Goal: Task Accomplishment & Management: Complete application form

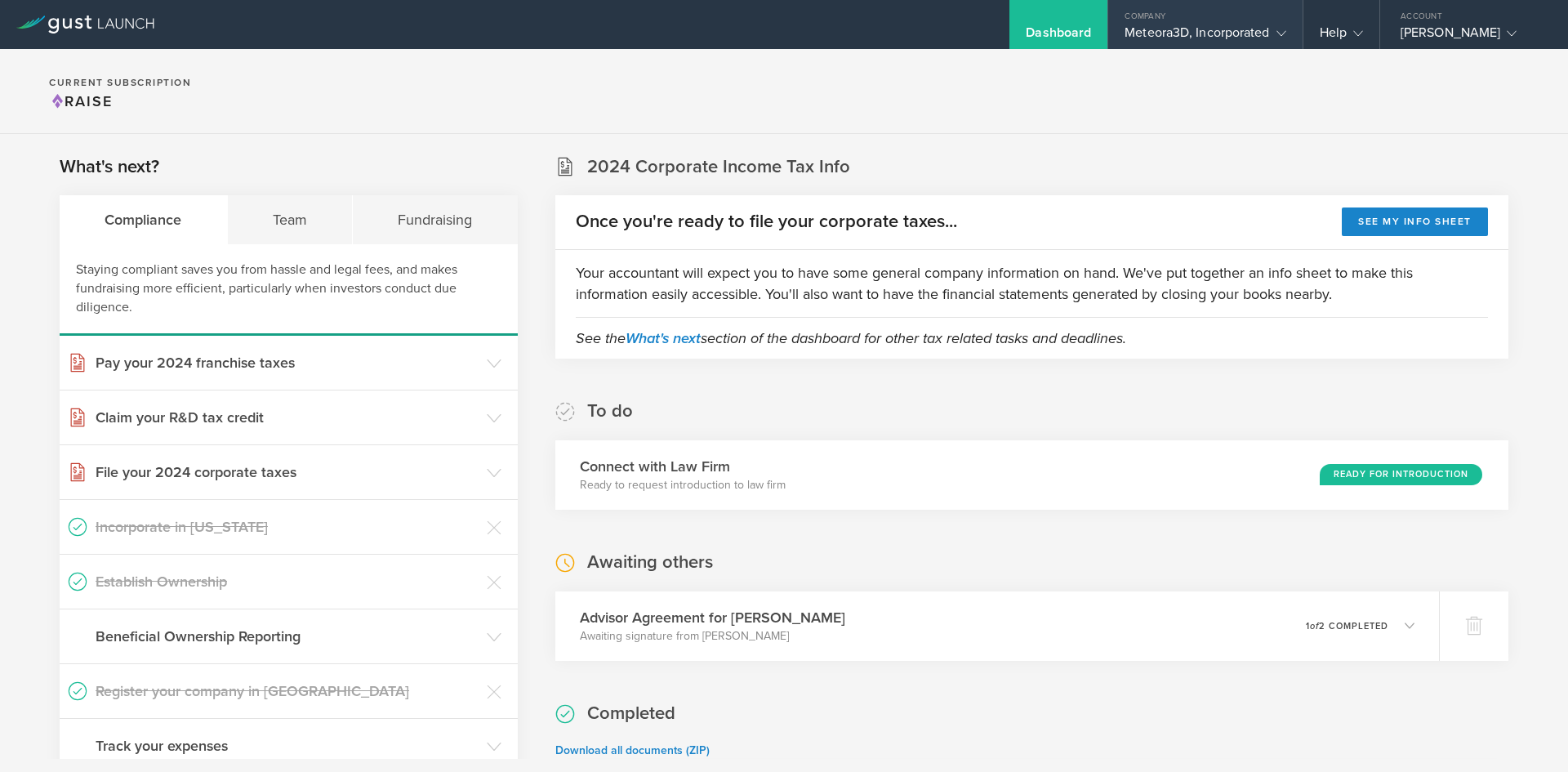
click at [1228, 39] on div "Meteora3D, Incorporated" at bounding box center [1205, 36] width 161 height 24
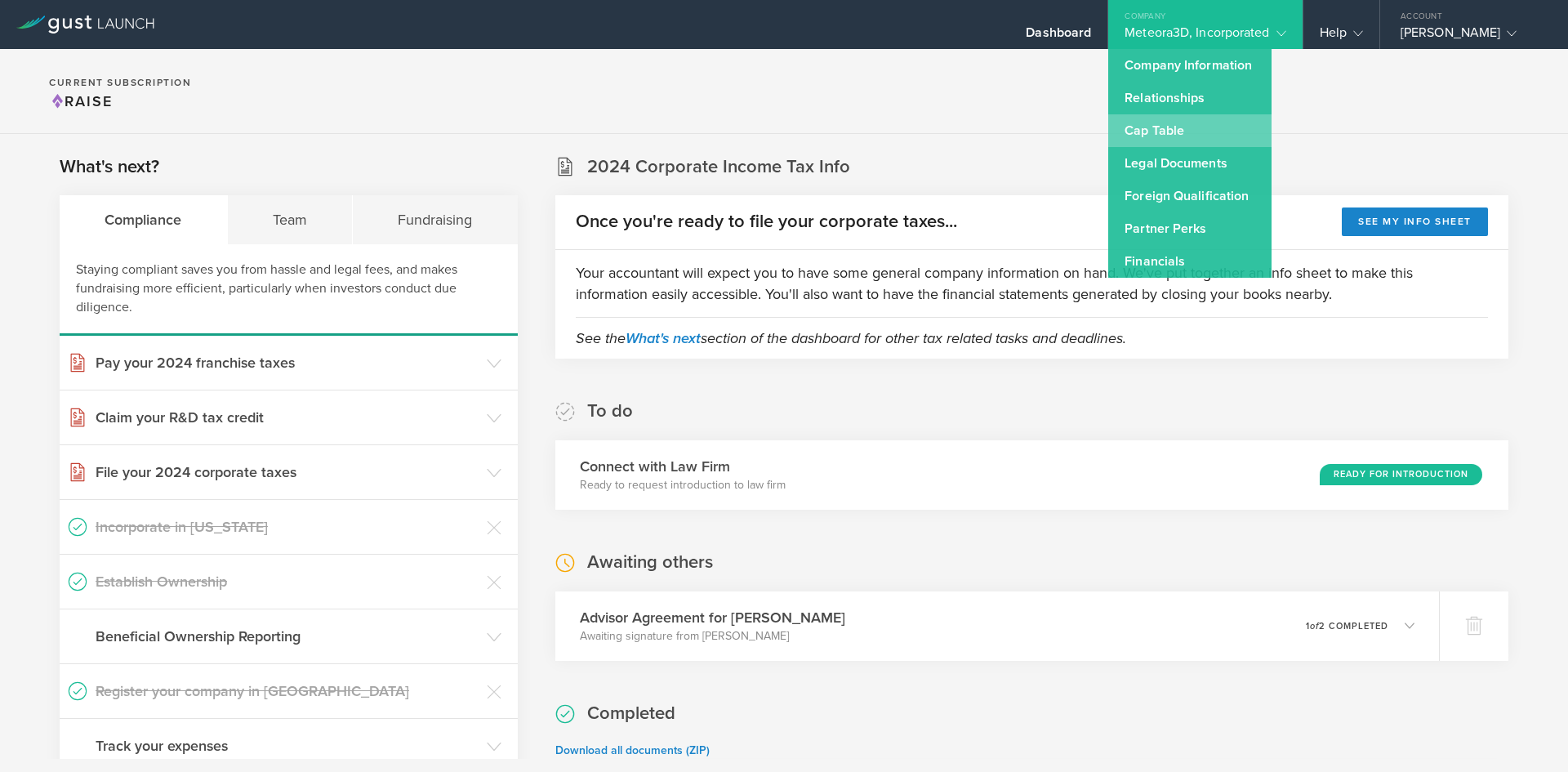
click at [1137, 137] on link "Cap Table" at bounding box center [1190, 130] width 163 height 33
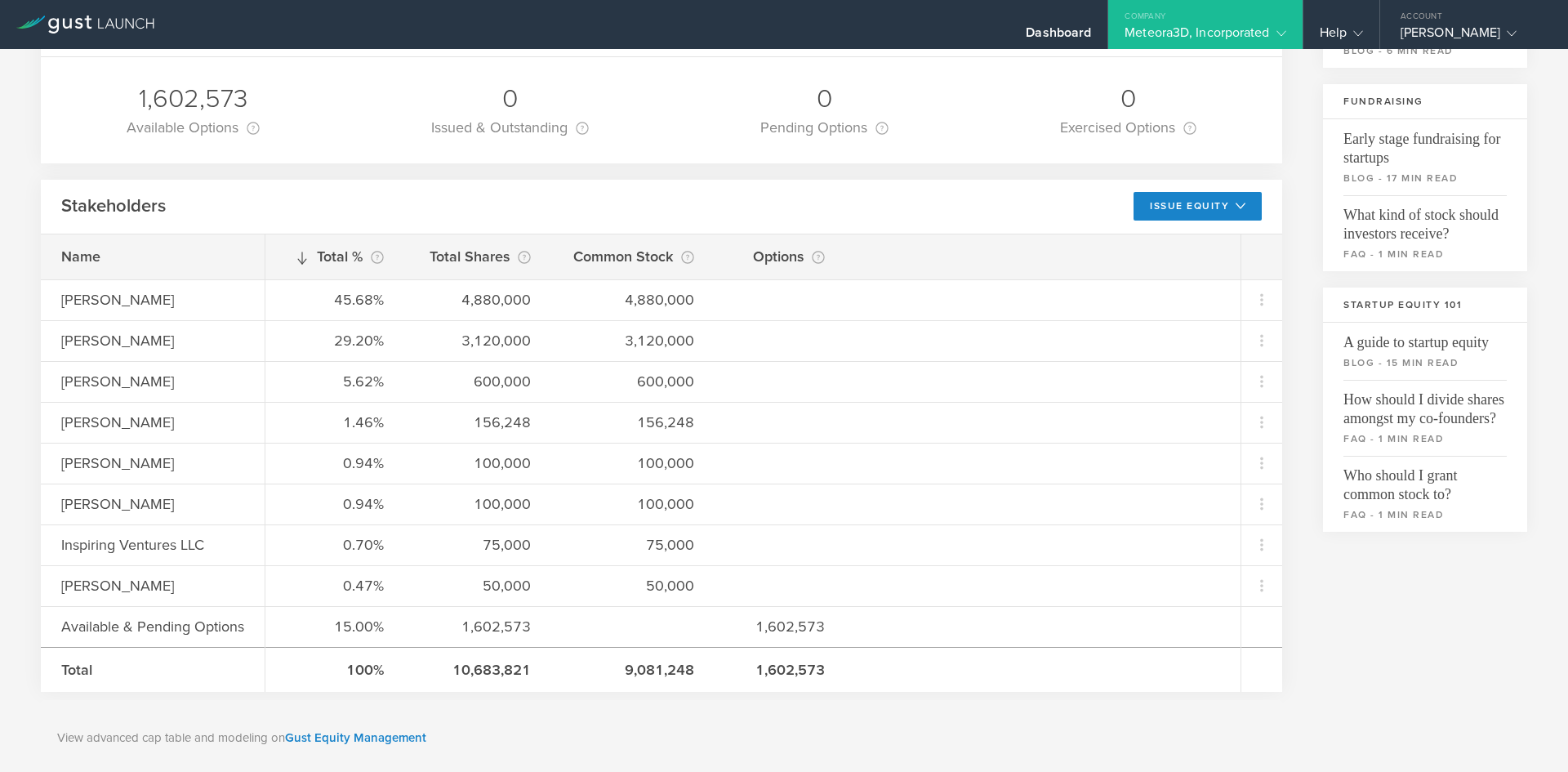
scroll to position [307, 0]
click at [1229, 213] on button "Issue Equity" at bounding box center [1198, 205] width 128 height 29
click at [1178, 275] on li "Grant Common Stock" at bounding box center [1184, 273] width 141 height 32
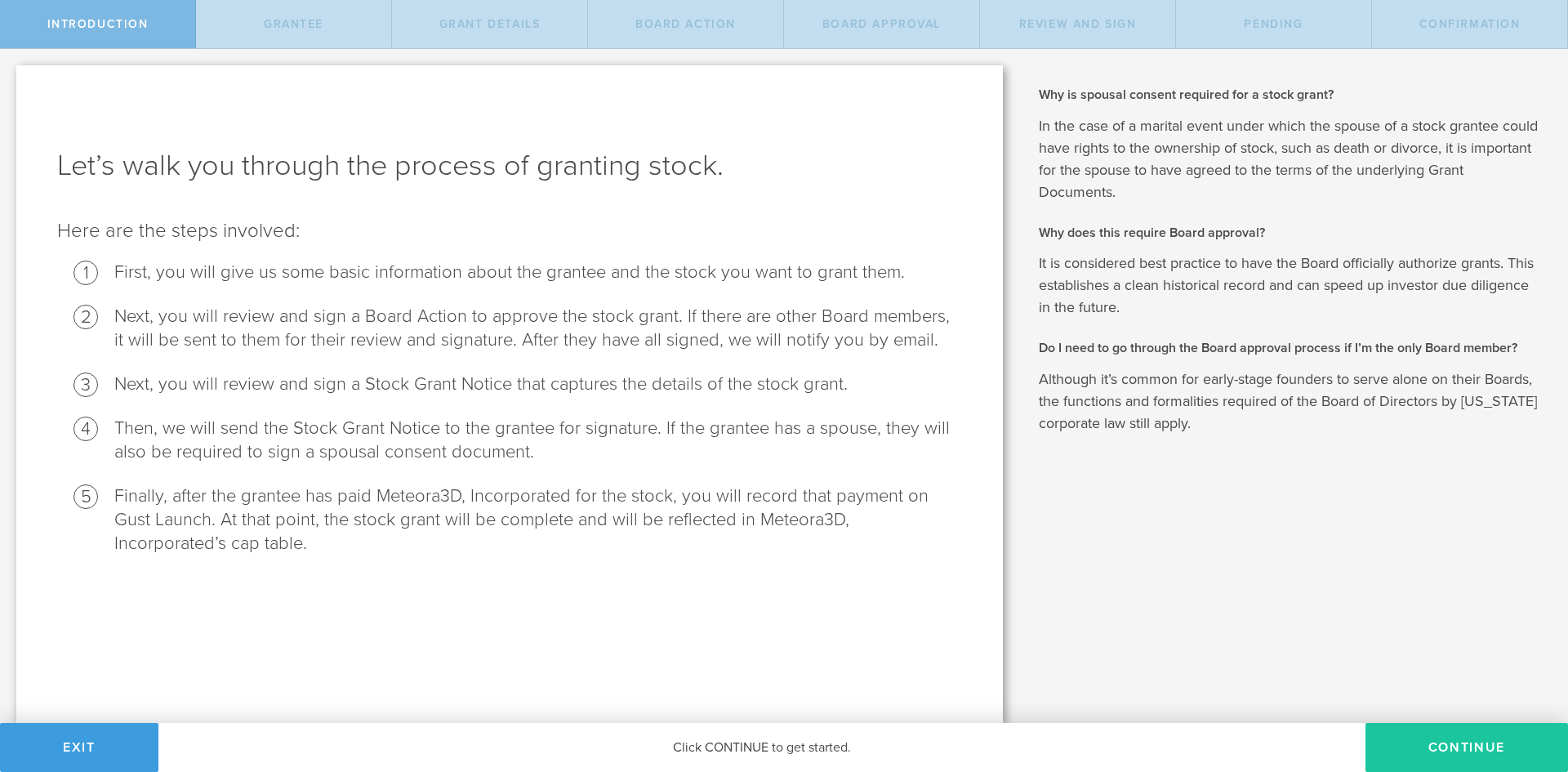
click at [1448, 747] on button "Continue" at bounding box center [1466, 748] width 202 height 49
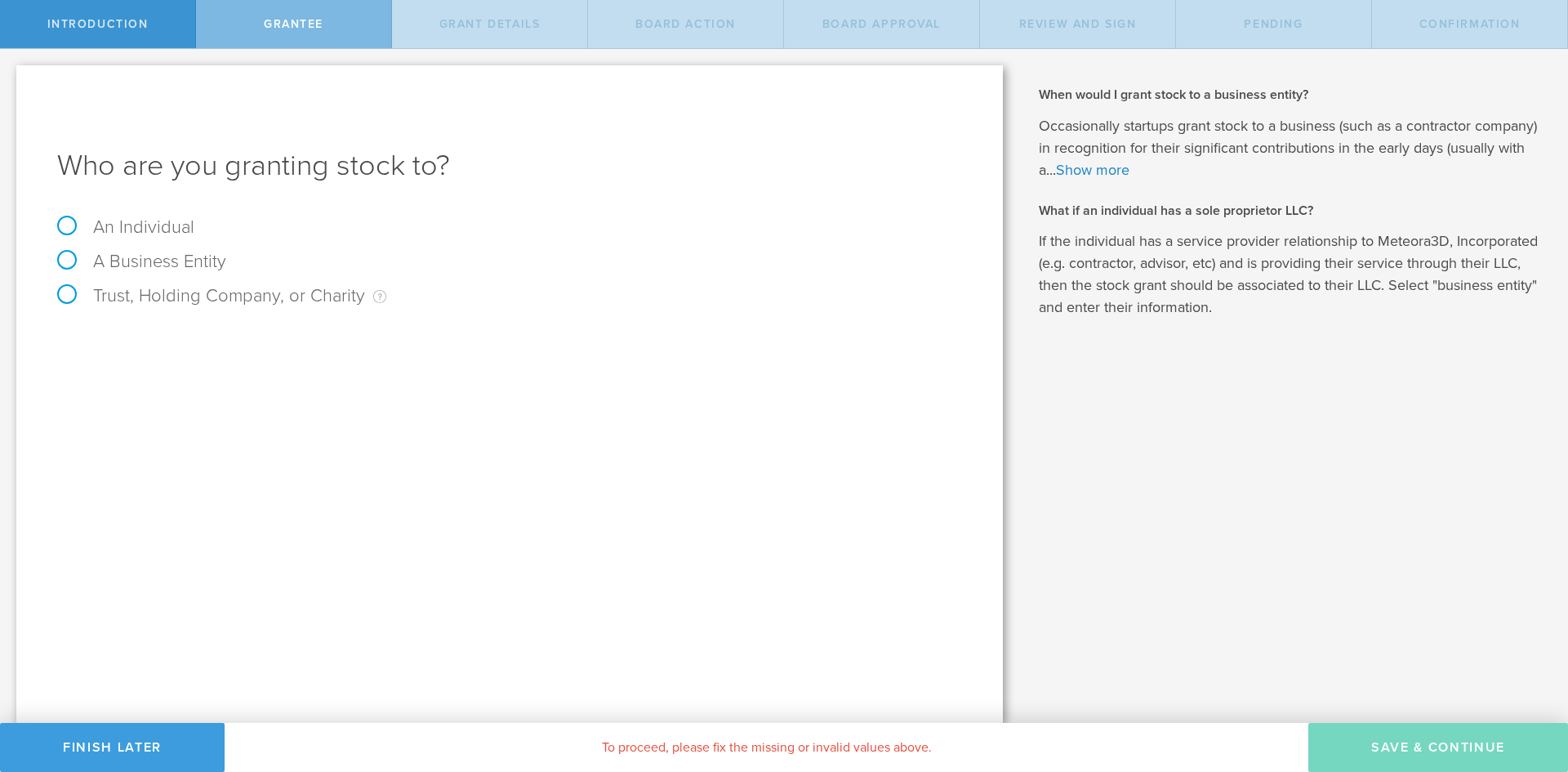
click at [69, 260] on label "A Business Entity" at bounding box center [141, 261] width 169 height 21
click at [11, 75] on input "A Business Entity" at bounding box center [5, 61] width 11 height 26
radio input "true"
click at [271, 343] on input "text" at bounding box center [571, 341] width 783 height 24
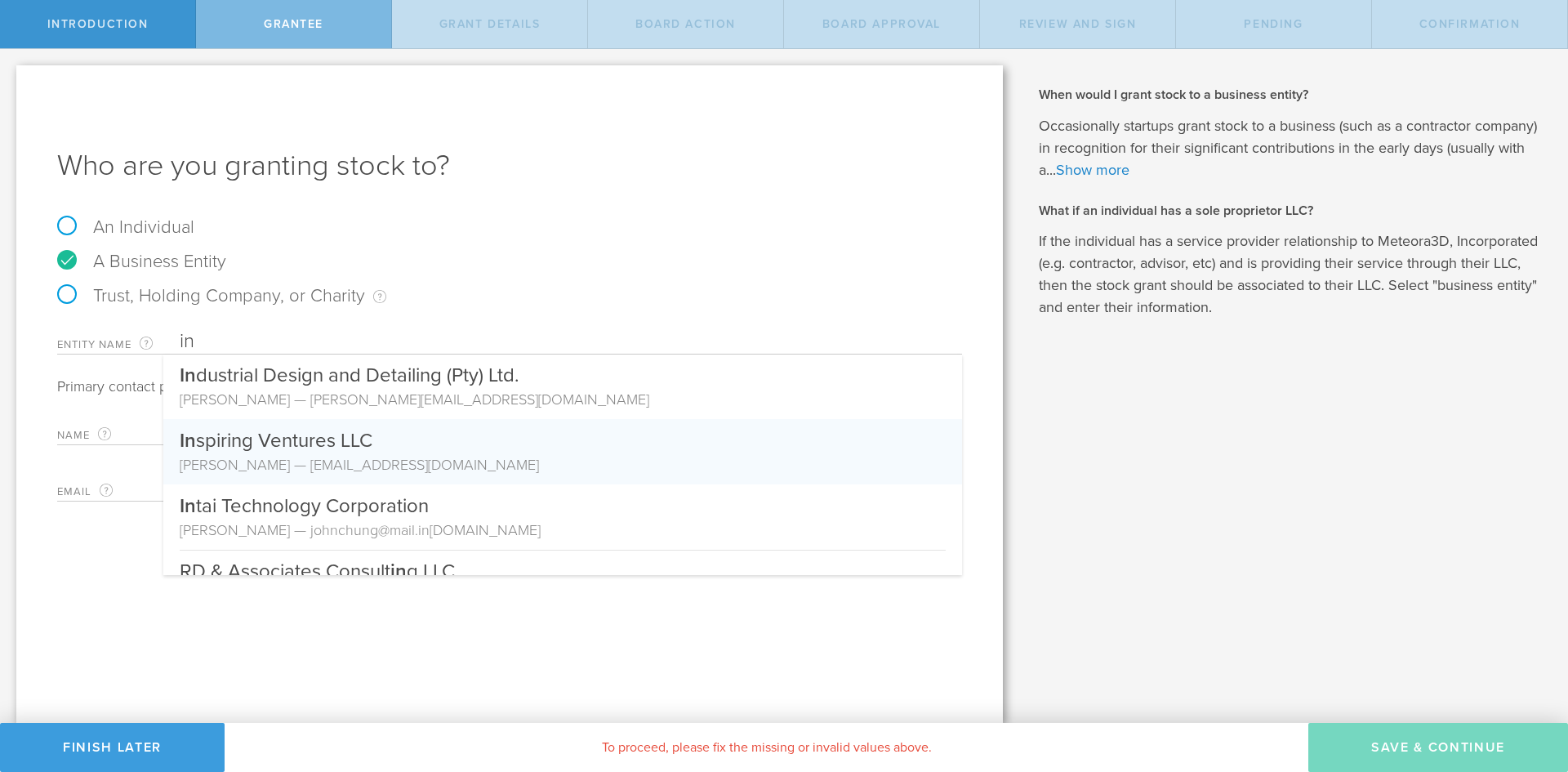
click at [265, 436] on div "In spiring Ventures LLC" at bounding box center [563, 437] width 766 height 35
type input "Inspiring Ventures LLC"
type input "[PERSON_NAME]"
type input "[EMAIL_ADDRESS][DOMAIN_NAME]"
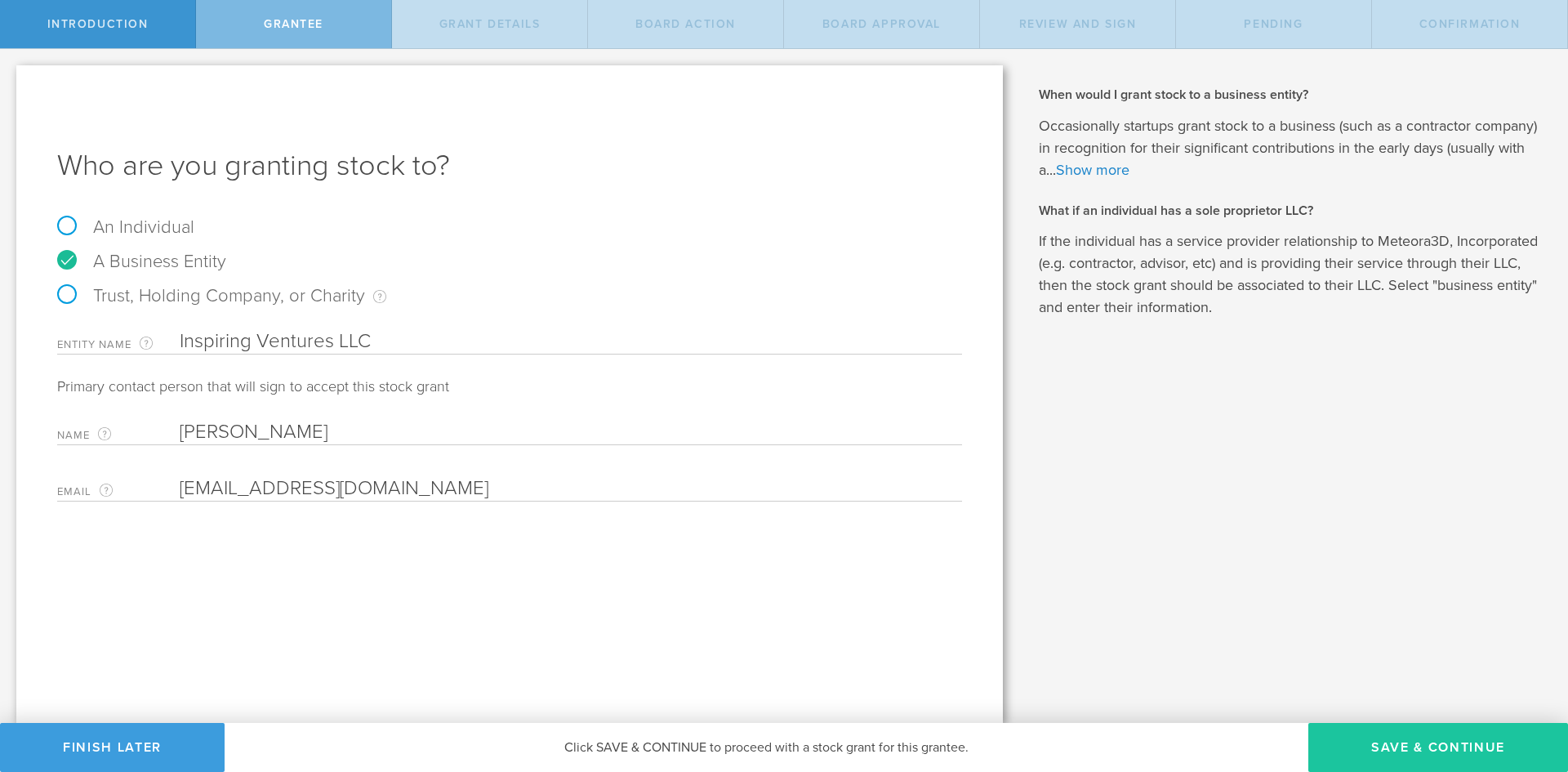
click at [1448, 761] on button "Save & Continue" at bounding box center [1438, 748] width 260 height 49
type input "48"
type input "12"
select select "none"
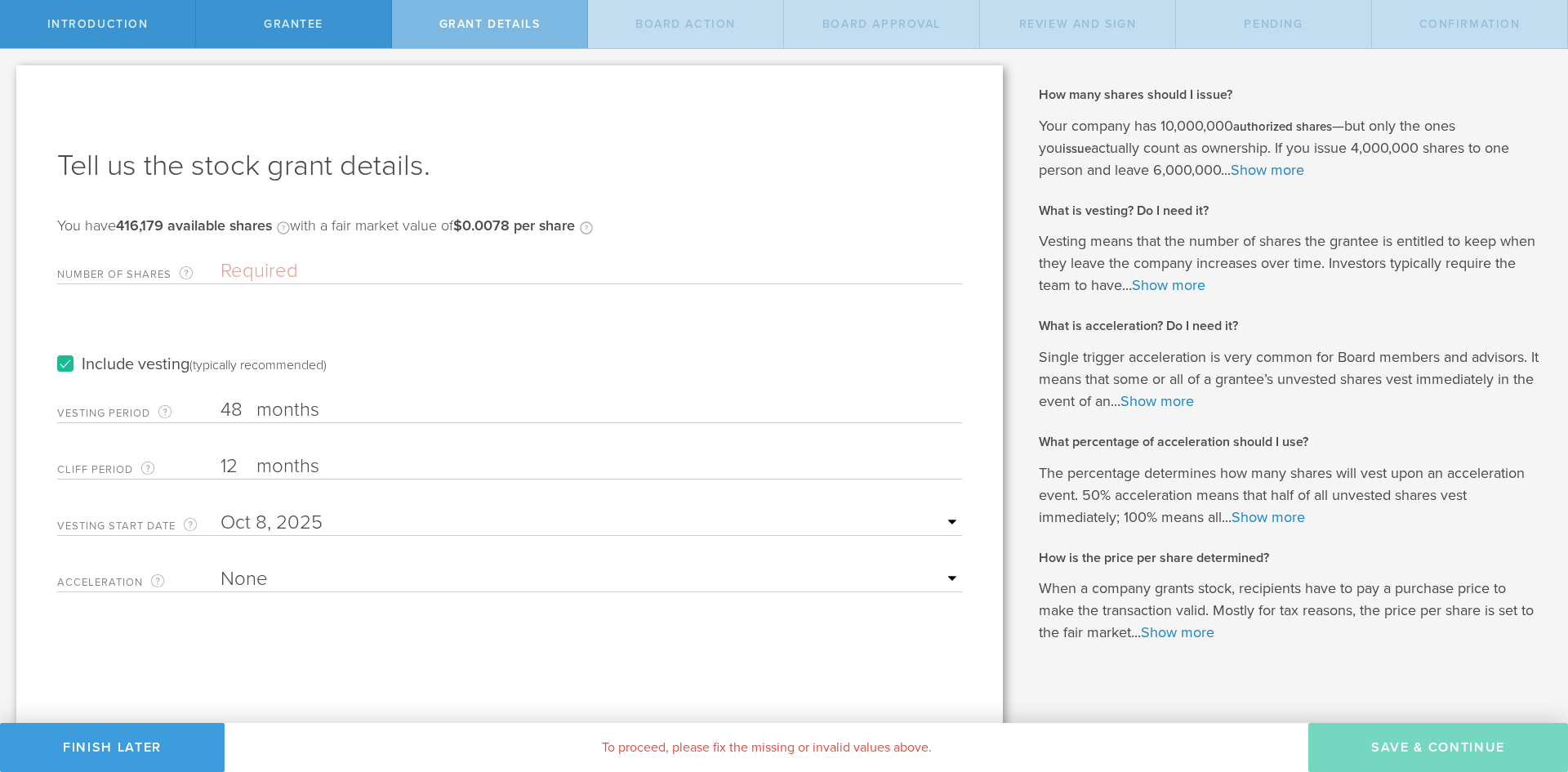
click at [236, 270] on input "Number of Shares The total amount of stock the company is granting to this reci…" at bounding box center [591, 270] width 742 height 24
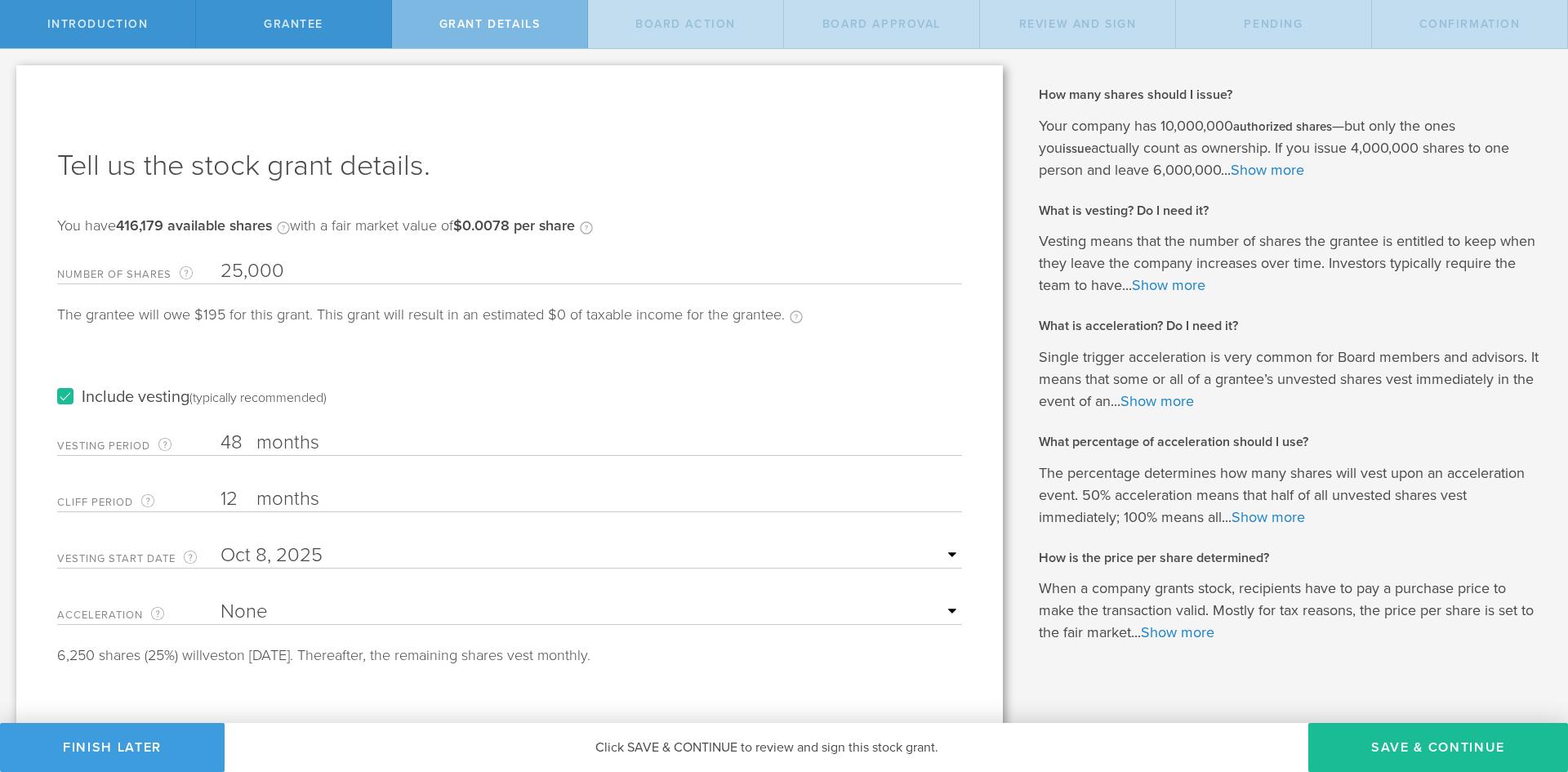
type input "25,000"
click at [338, 318] on div "The grantee will owe $195 for this grant. This grant will result in an estimate…" at bounding box center [430, 323] width 746 height 33
click at [426, 376] on div "Include vesting (typically recommended)" at bounding box center [509, 381] width 905 height 82
click at [62, 399] on label "Include vesting (typically recommended)" at bounding box center [191, 397] width 270 height 17
click at [0, 0] on input "Include vesting (typically recommended)" at bounding box center [0, 0] width 0 height 0
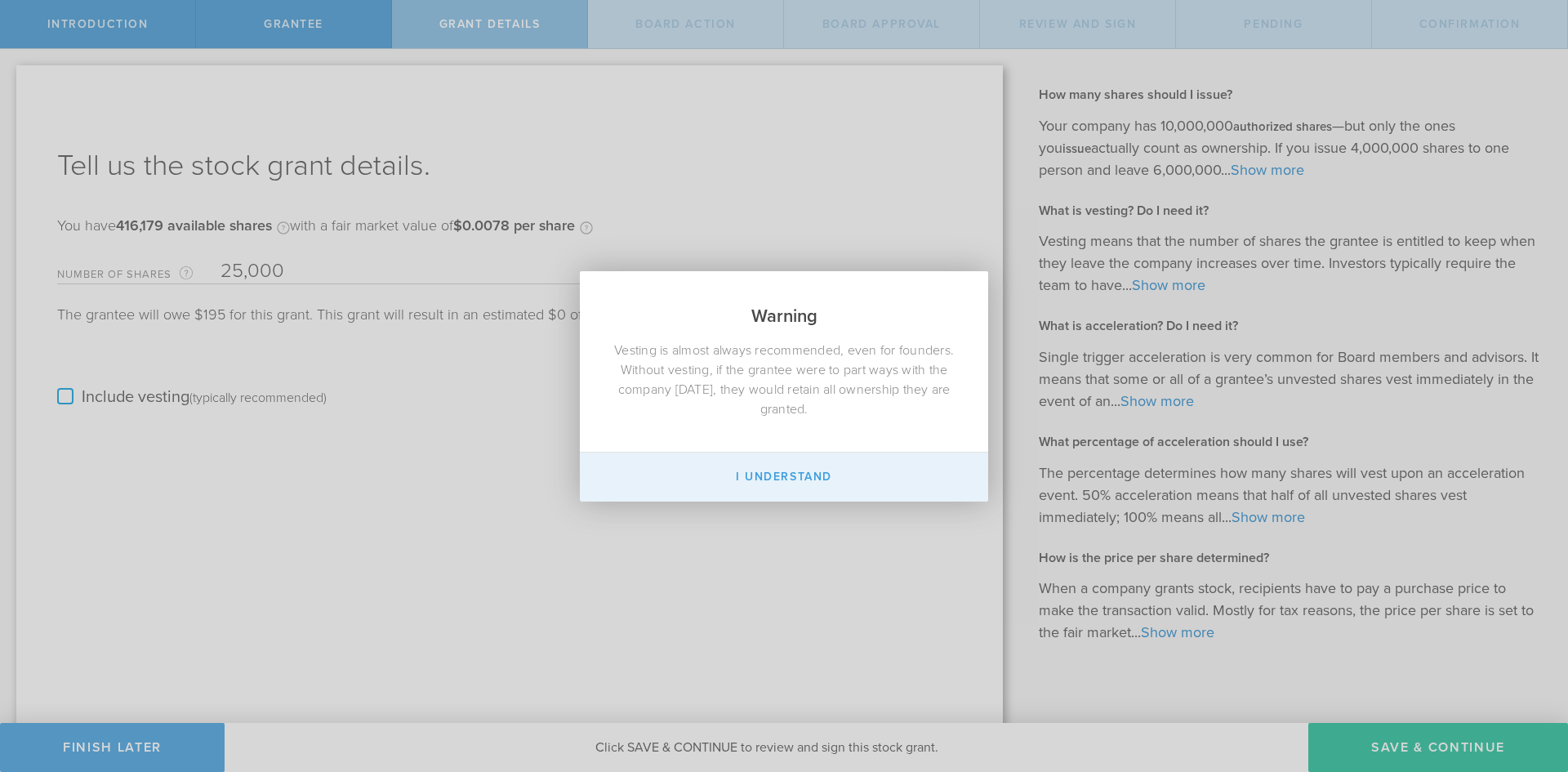
click at [797, 465] on button "I Understand" at bounding box center [784, 477] width 408 height 49
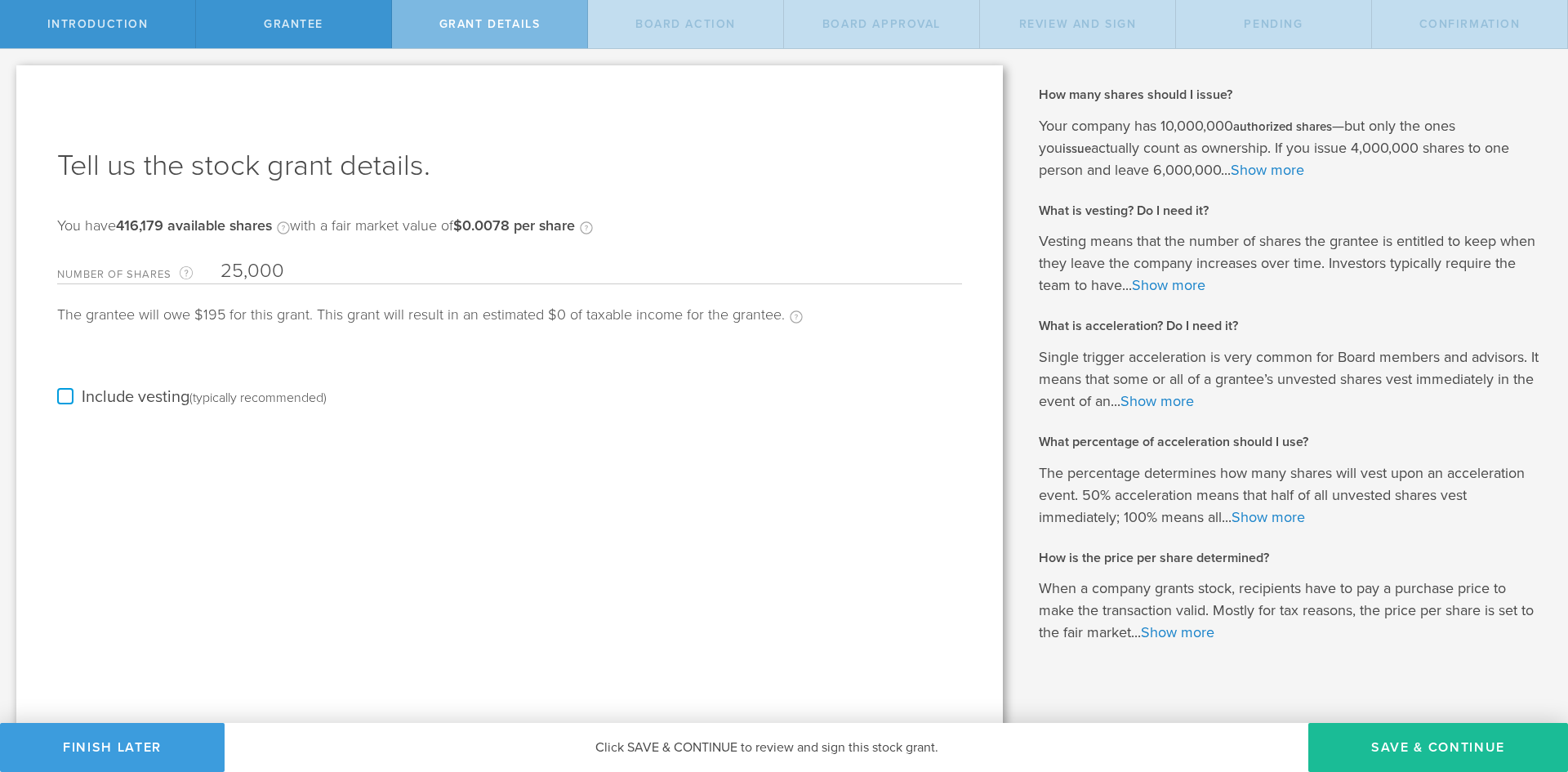
click at [391, 321] on div "The grantee will owe $195 for this grant. This grant will result in an estimate…" at bounding box center [430, 323] width 746 height 33
click at [158, 733] on button "Finish Later" at bounding box center [112, 748] width 224 height 49
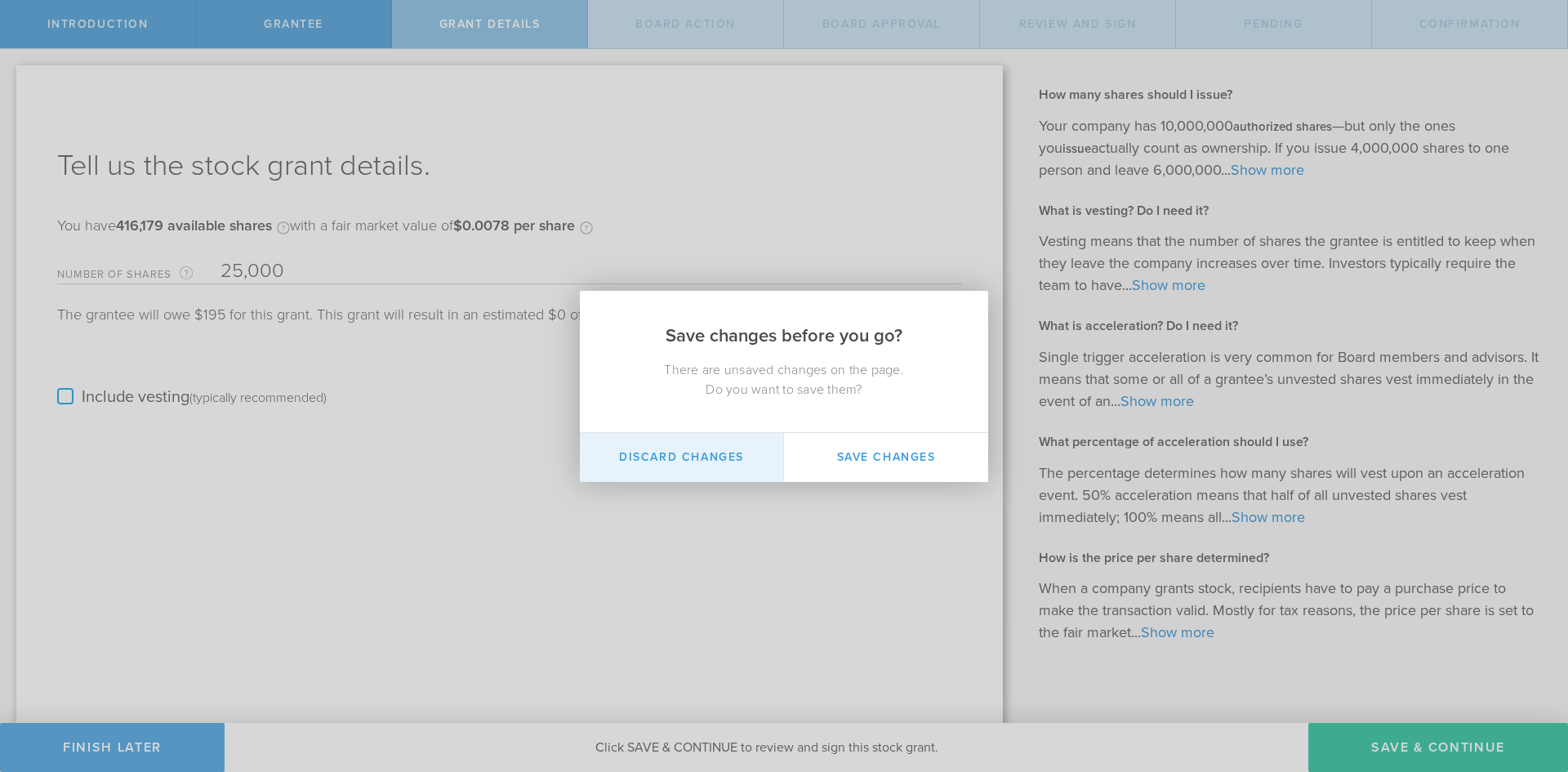
click at [687, 458] on button "Discard Changes" at bounding box center [681, 457] width 204 height 49
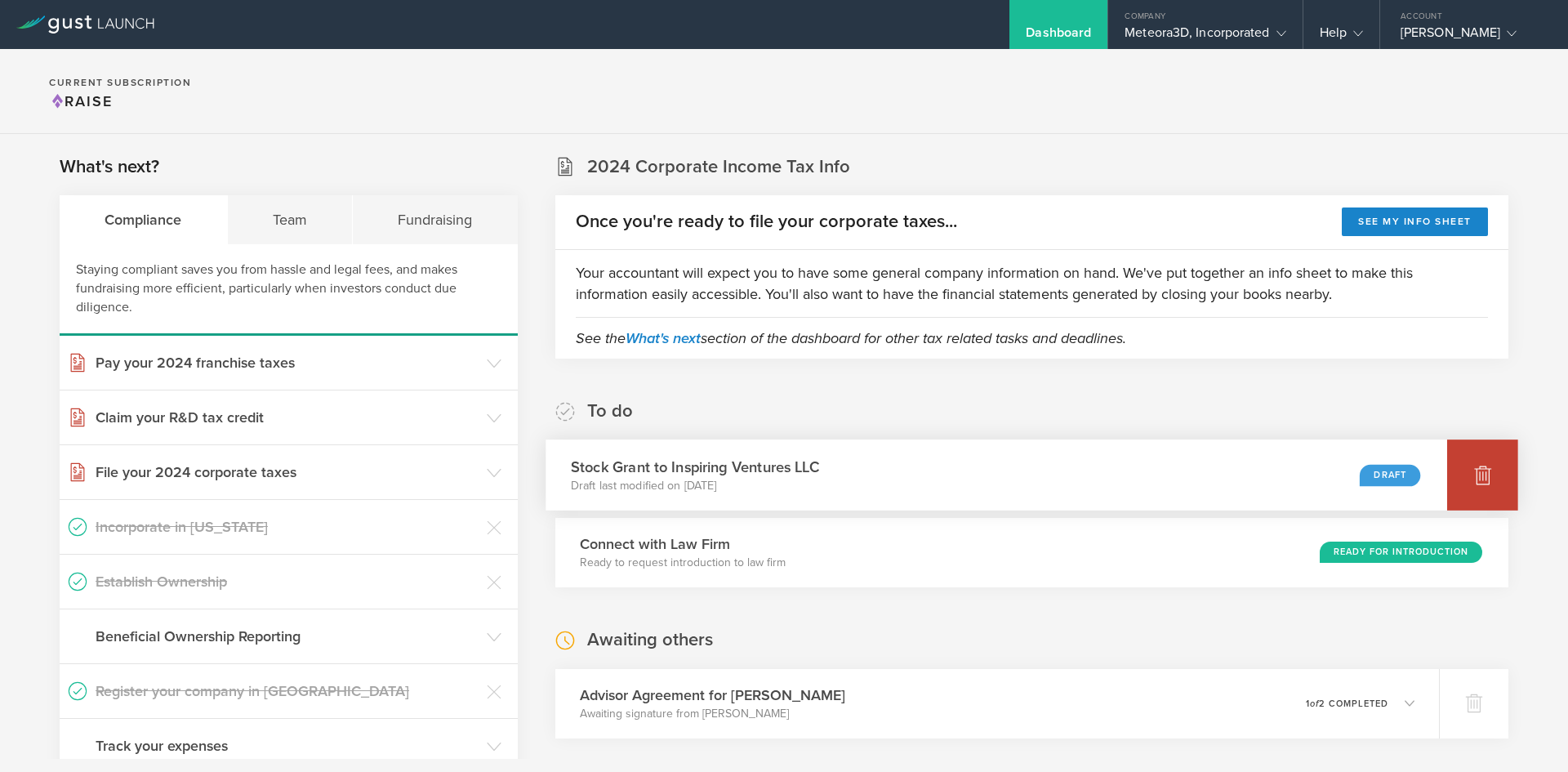
click at [1481, 490] on div at bounding box center [1482, 475] width 71 height 71
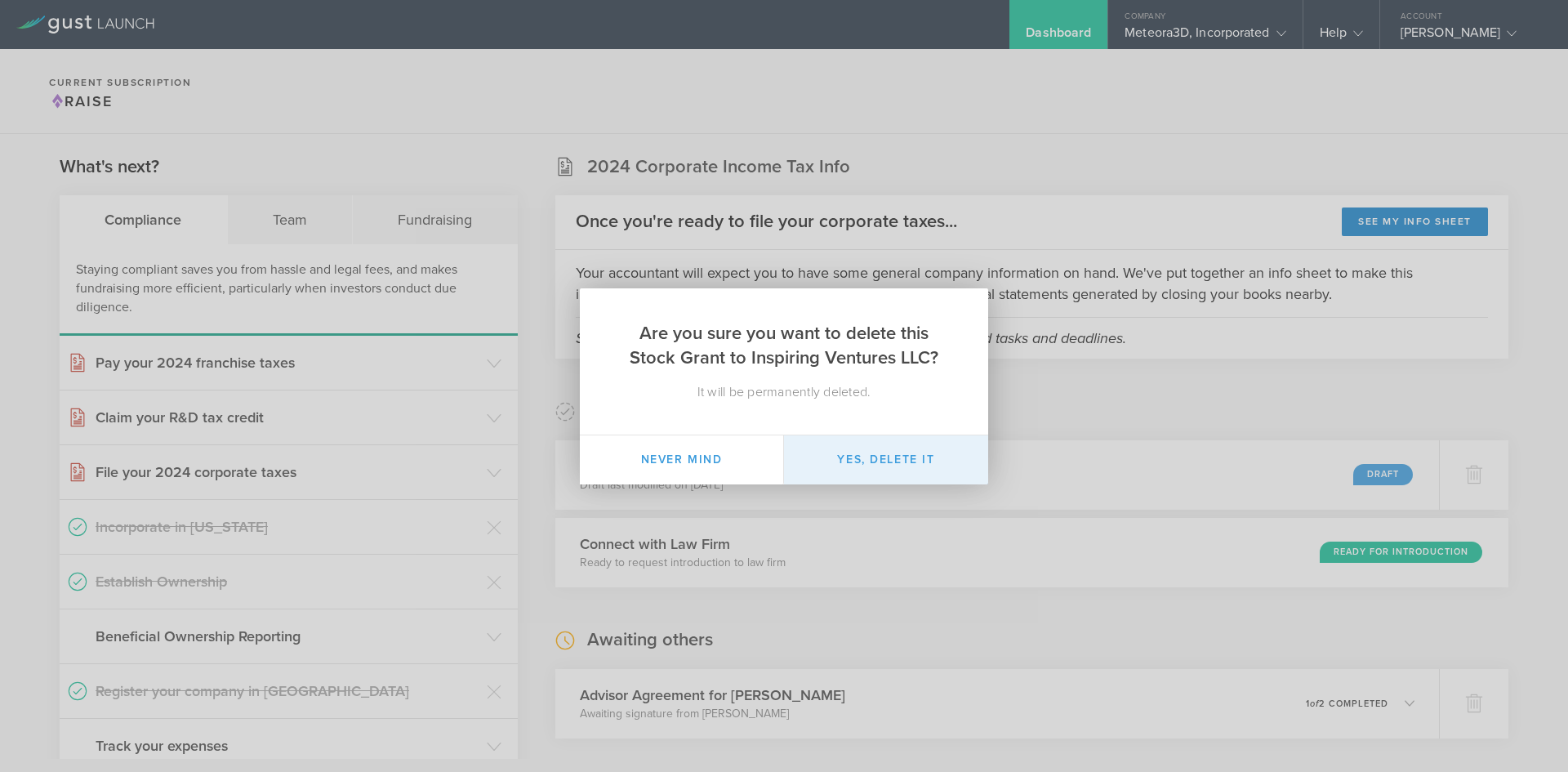
click at [889, 474] on button "Yes, delete it" at bounding box center [886, 460] width 204 height 49
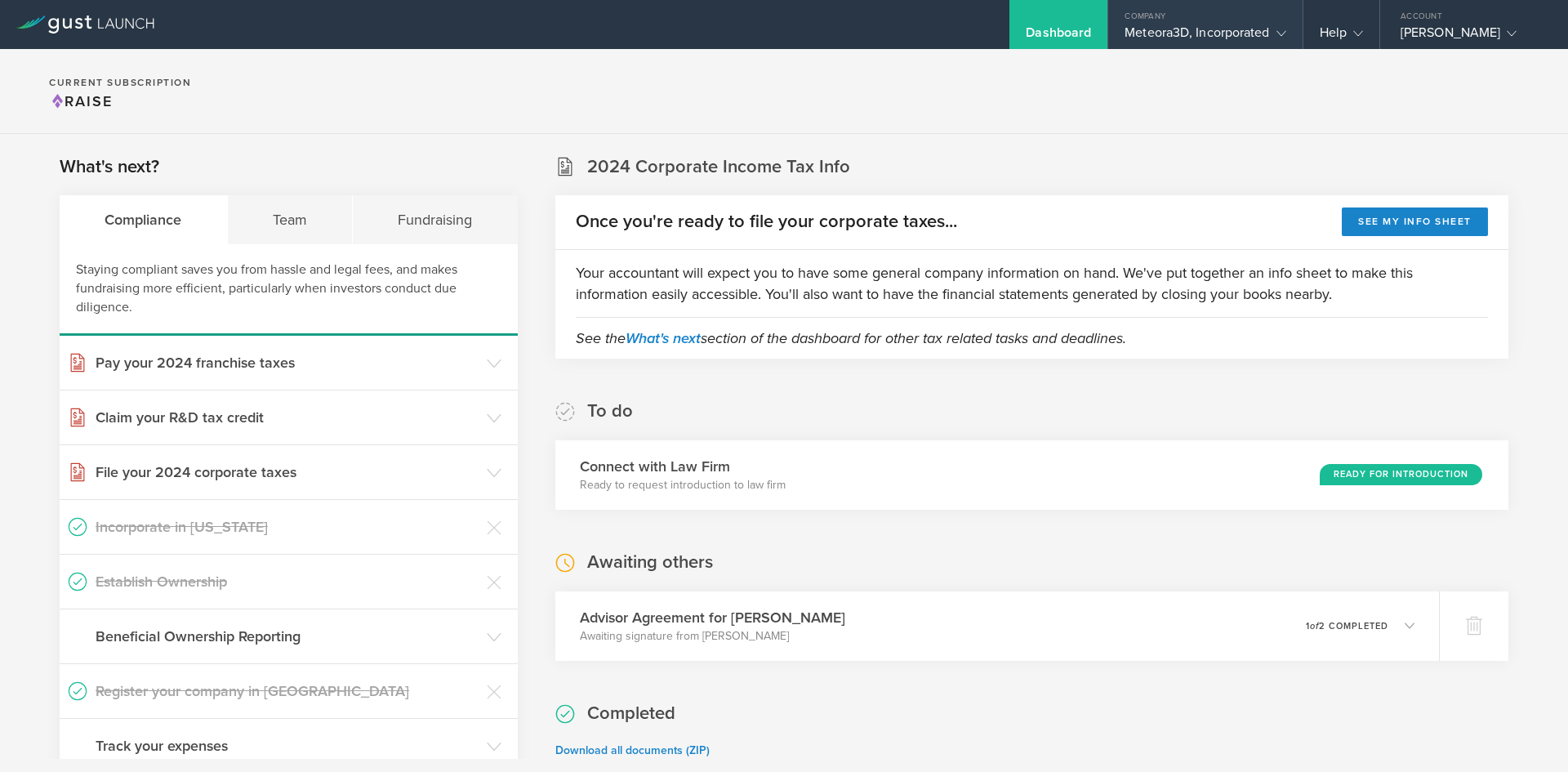
click at [1226, 37] on div "Meteora3D, Incorporated" at bounding box center [1205, 36] width 161 height 24
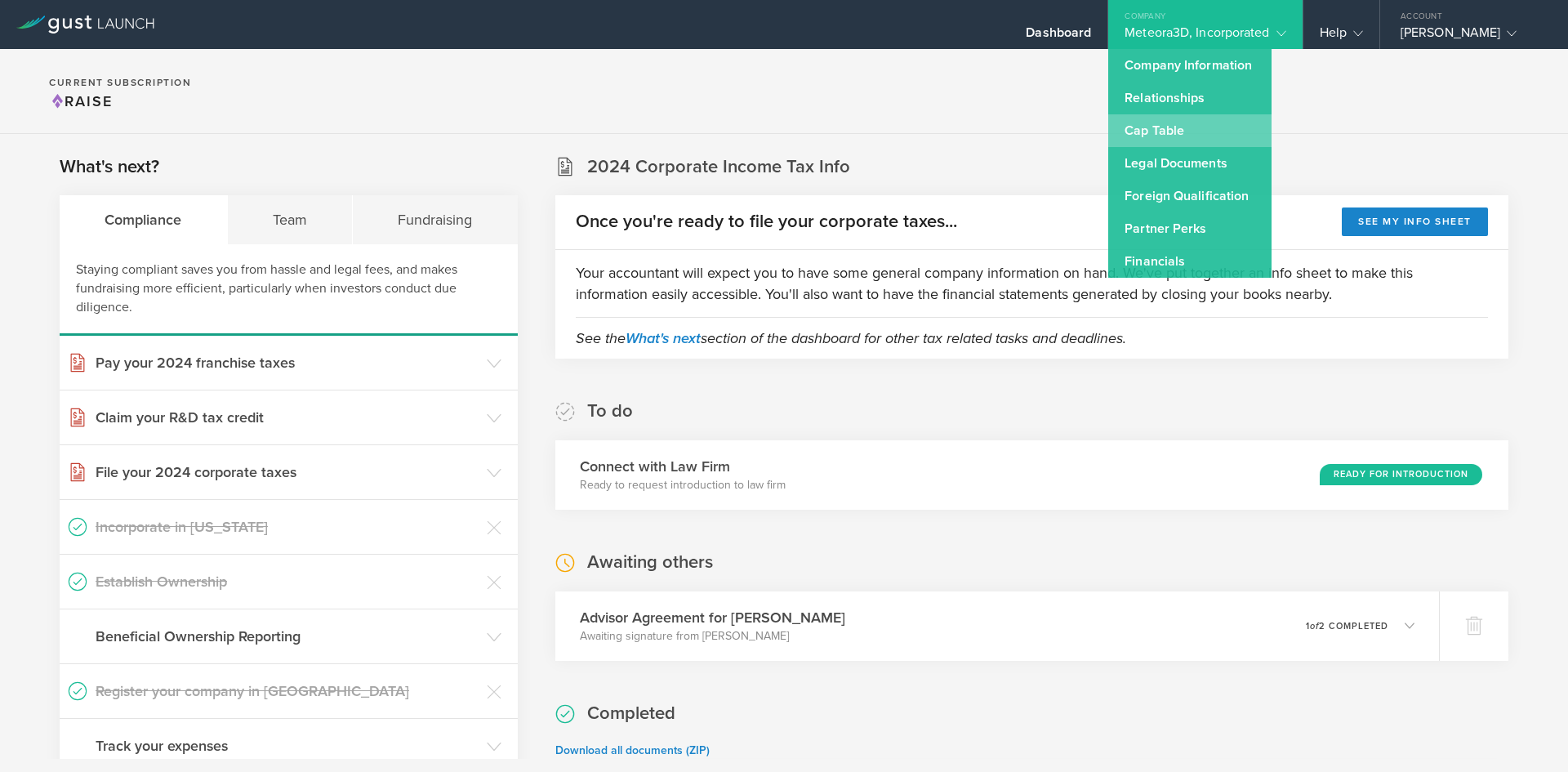
click at [1172, 127] on link "Cap Table" at bounding box center [1190, 130] width 163 height 33
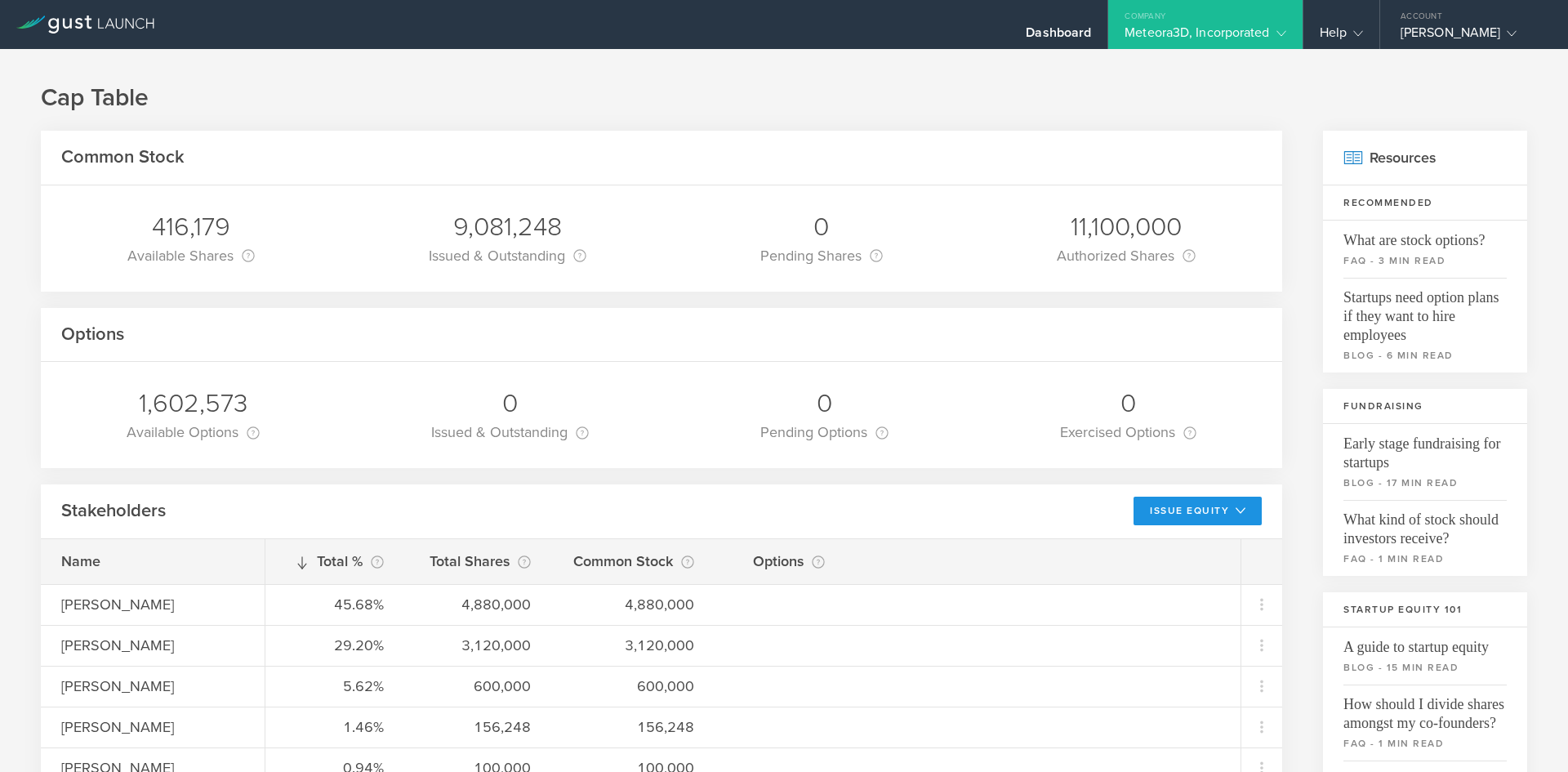
click at [1235, 510] on icon at bounding box center [1240, 511] width 10 height 10
click at [1188, 550] on li "Grant Stock Options" at bounding box center [1184, 548] width 141 height 32
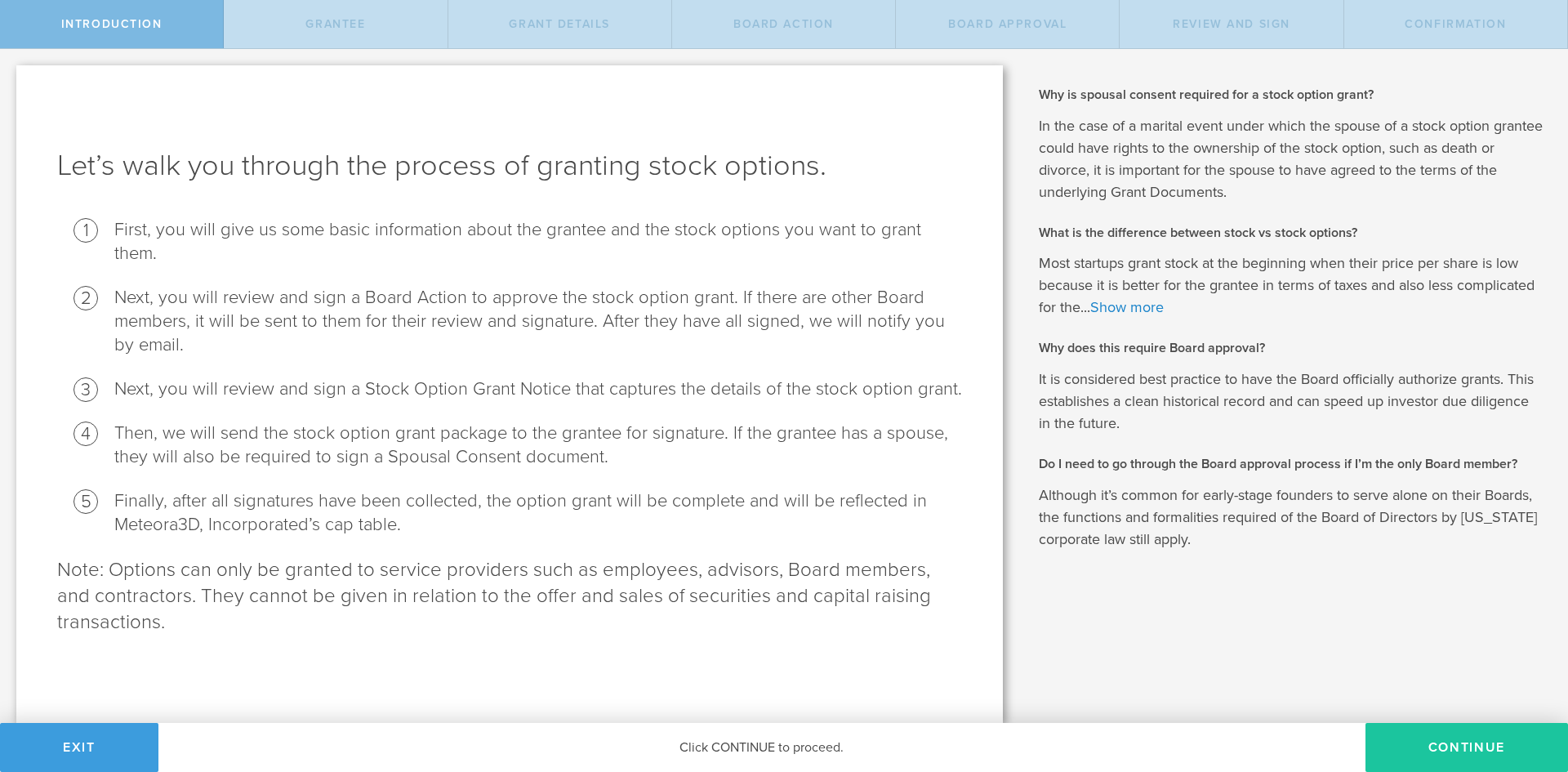
click at [1448, 740] on button "Continue" at bounding box center [1466, 748] width 202 height 49
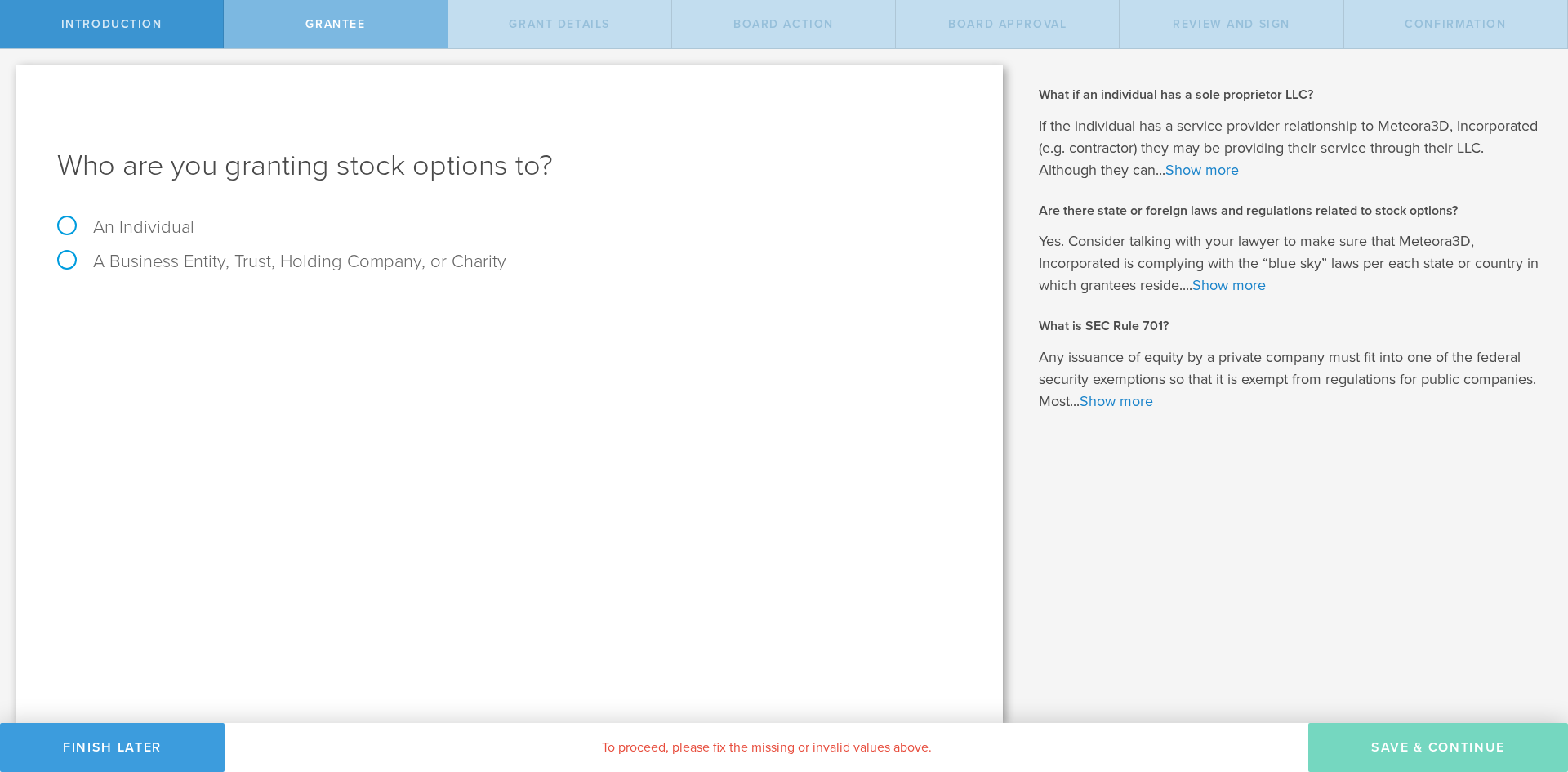
click at [77, 260] on label "A Business Entity, Trust, Holding Company, or Charity" at bounding box center [281, 261] width 449 height 21
click at [11, 75] on input "A Business Entity, Trust, Holding Company, or Charity" at bounding box center [5, 61] width 11 height 26
radio input "true"
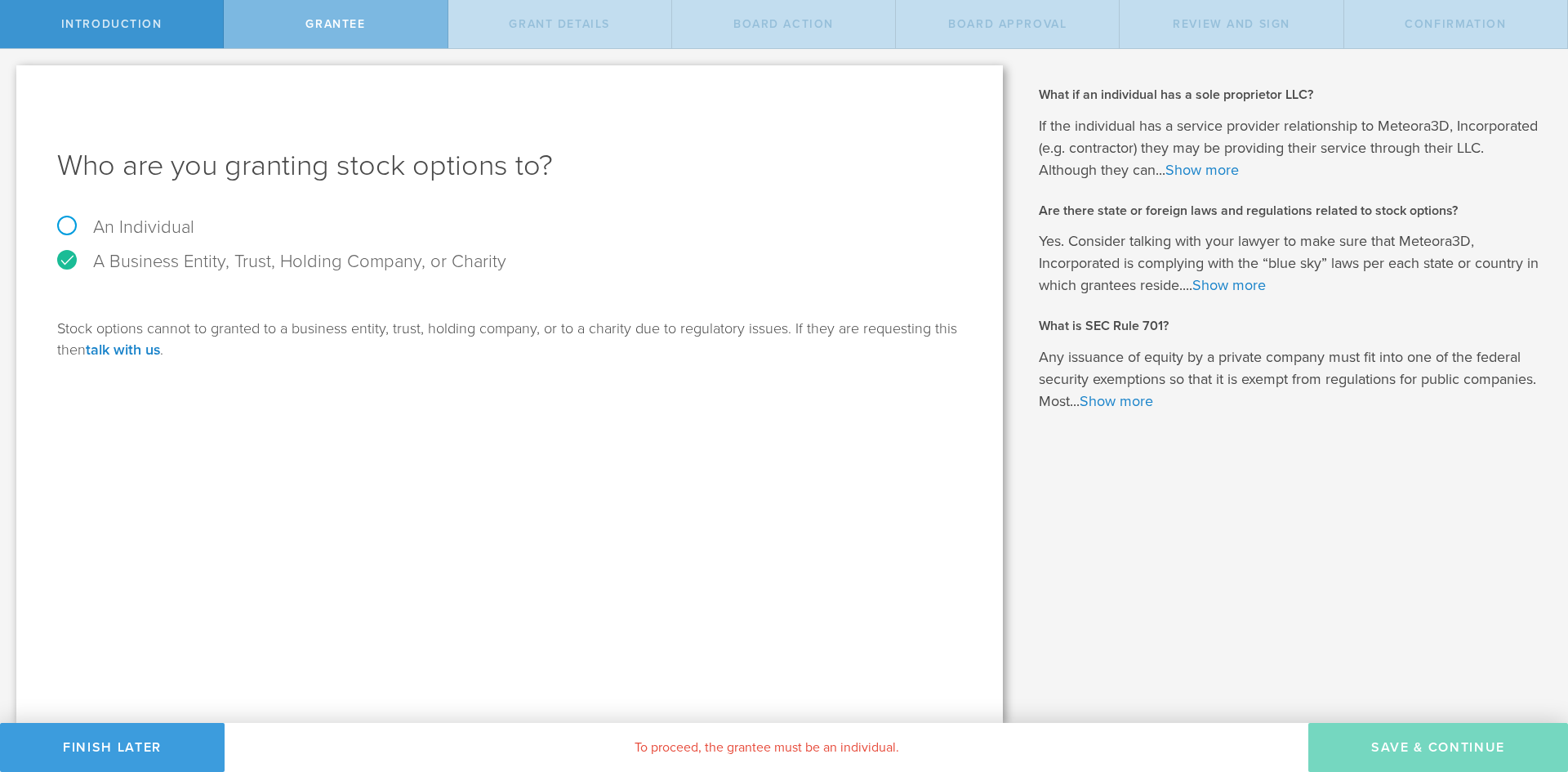
click at [74, 228] on label "An Individual" at bounding box center [125, 227] width 137 height 21
click at [11, 75] on input "An Individual" at bounding box center [5, 61] width 11 height 26
radio input "true"
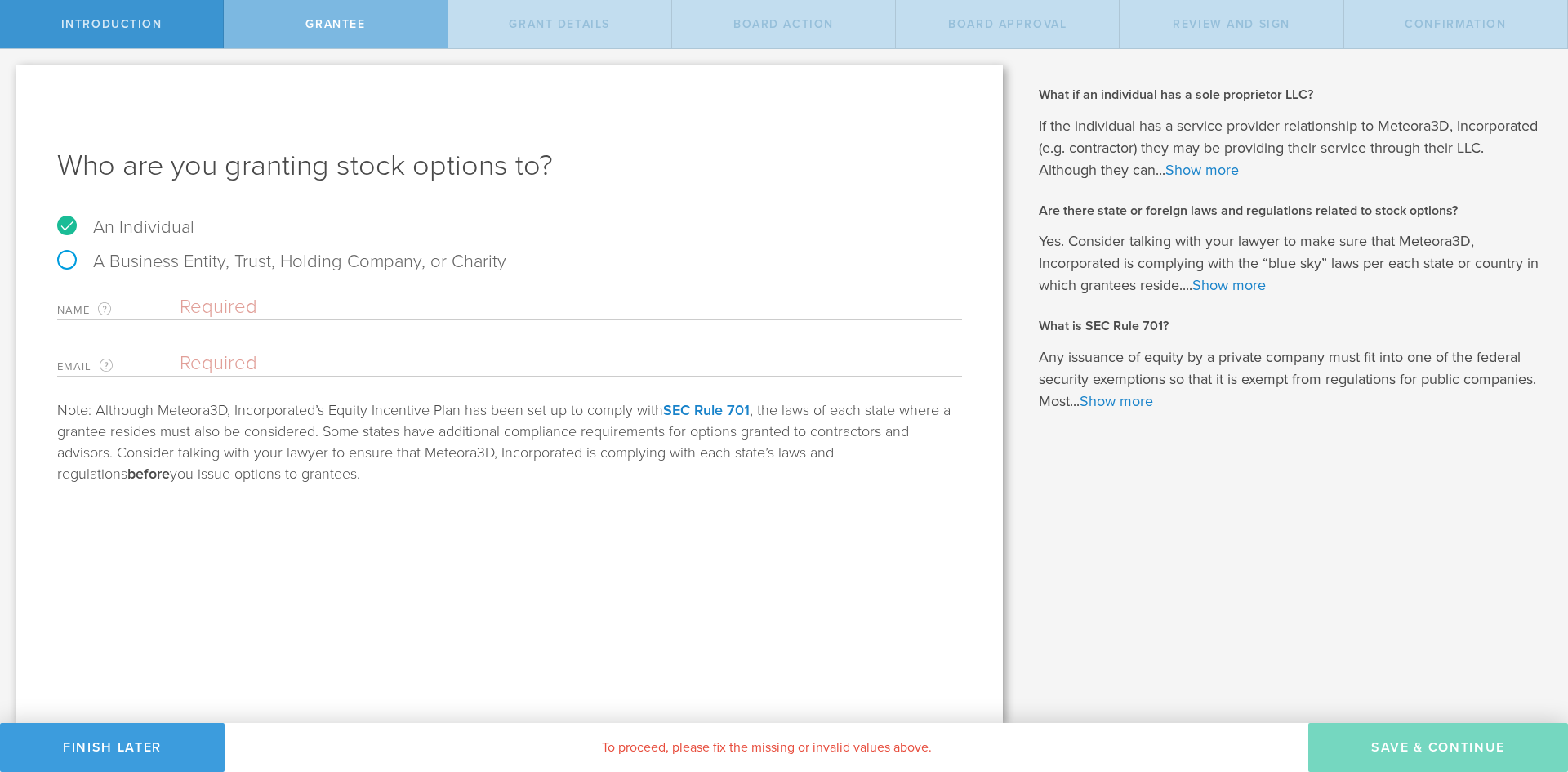
click at [238, 309] on input "text" at bounding box center [571, 307] width 783 height 24
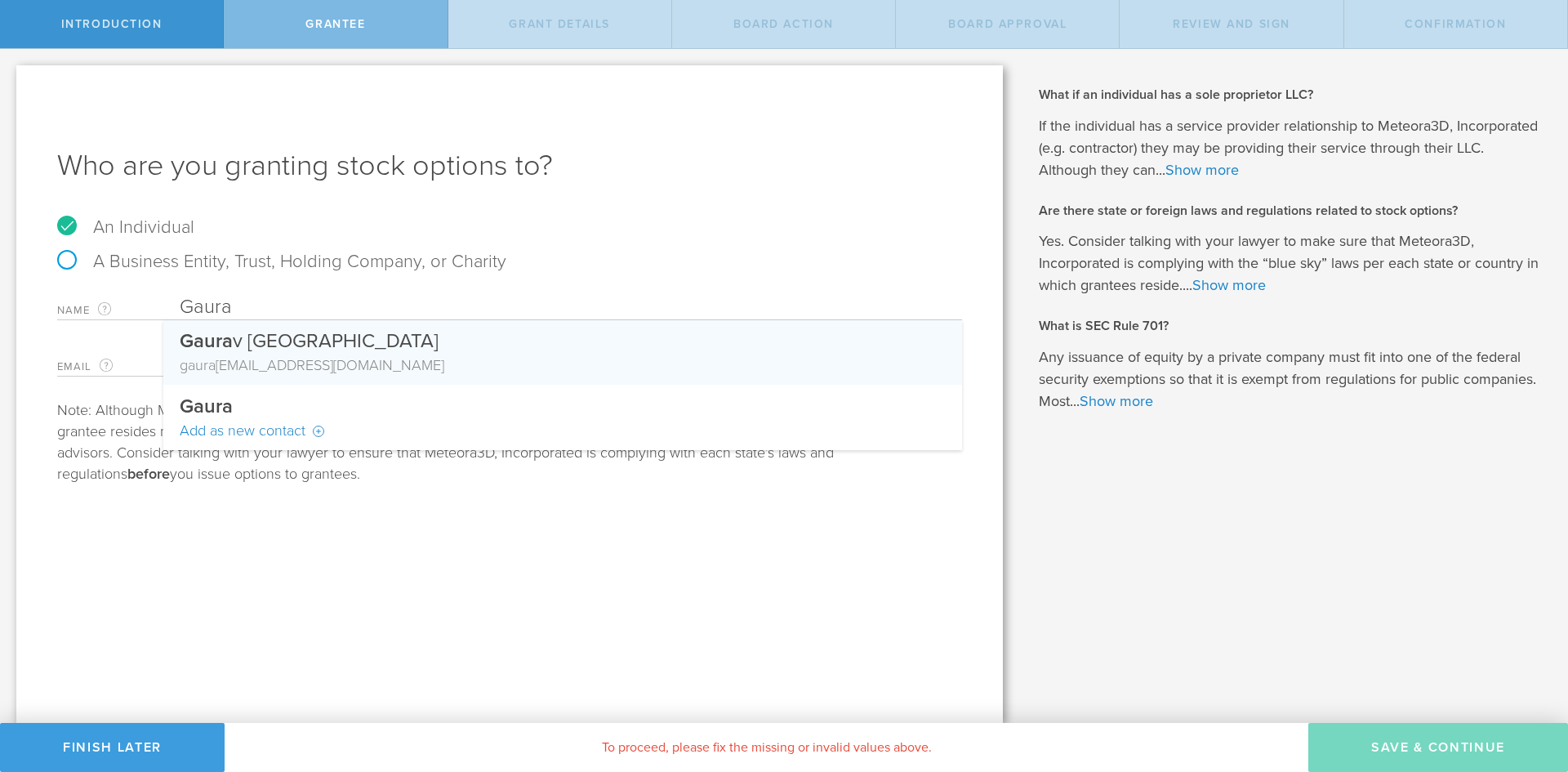
click at [270, 365] on div "gaura vrmanchanda@gmail.com" at bounding box center [563, 365] width 766 height 21
type input "[PERSON_NAME]"
type input "[EMAIL_ADDRESS][DOMAIN_NAME]"
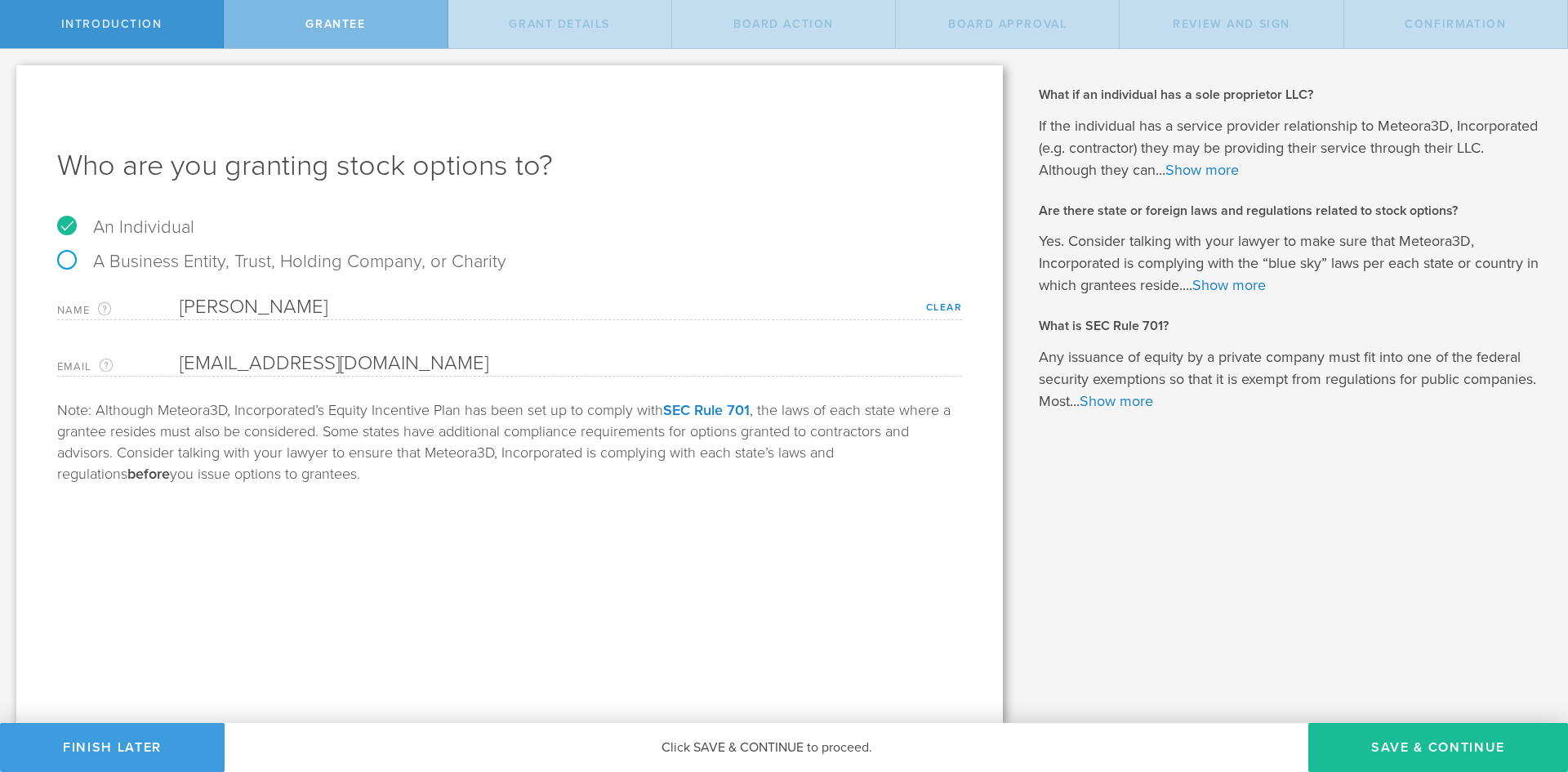
drag, startPoint x: 1479, startPoint y: 749, endPoint x: 596, endPoint y: 570, distance: 901.0
click at [596, 49] on div "Introduction Grantee Grant Details Board Action Board Approval Review and Sign …" at bounding box center [784, 24] width 1568 height 49
click at [1250, 283] on link "Show more" at bounding box center [1230, 285] width 74 height 18
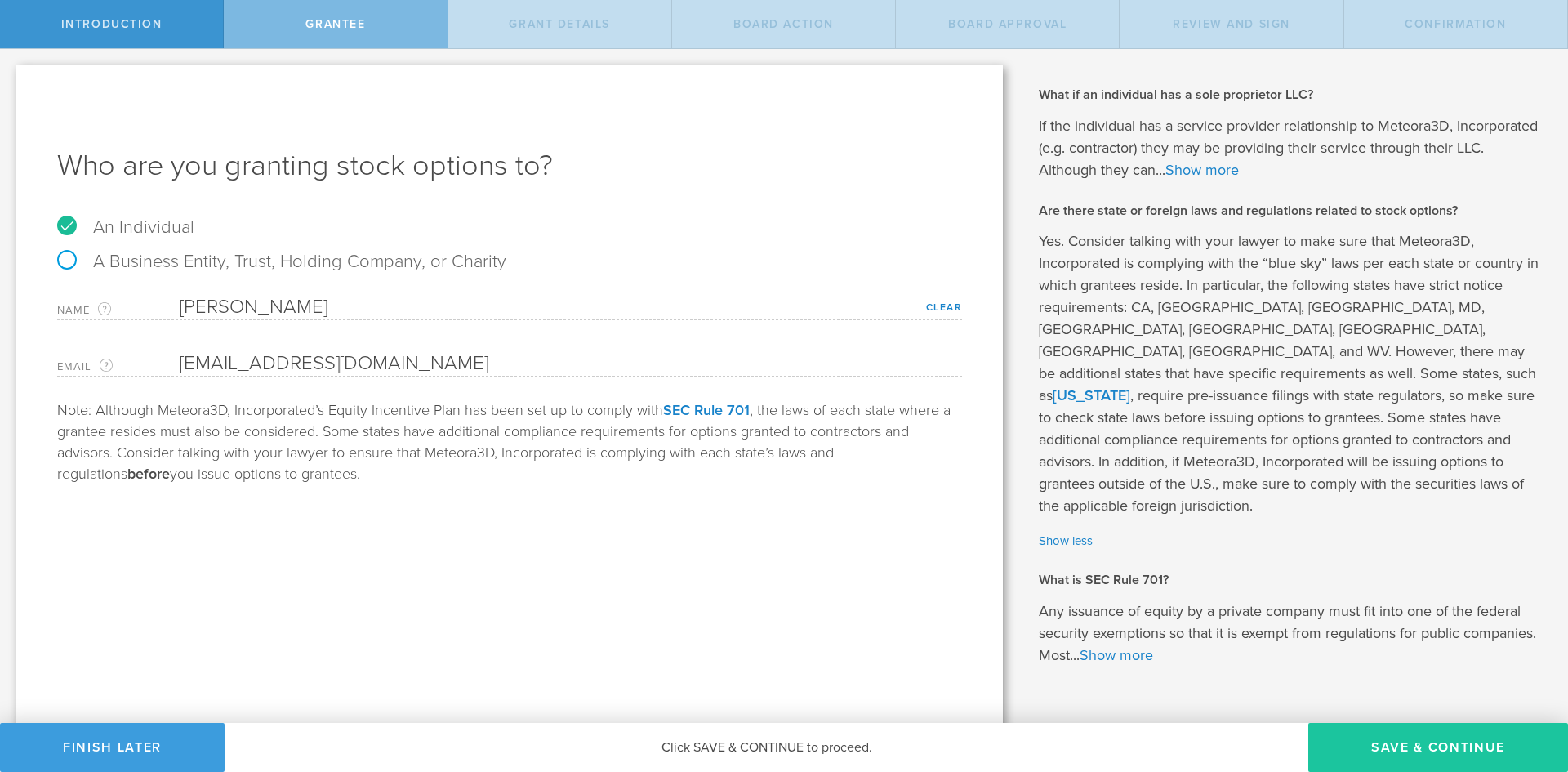
click at [1410, 756] on button "Save & Continue" at bounding box center [1438, 748] width 260 height 49
type input "48"
type input "12"
select select "none"
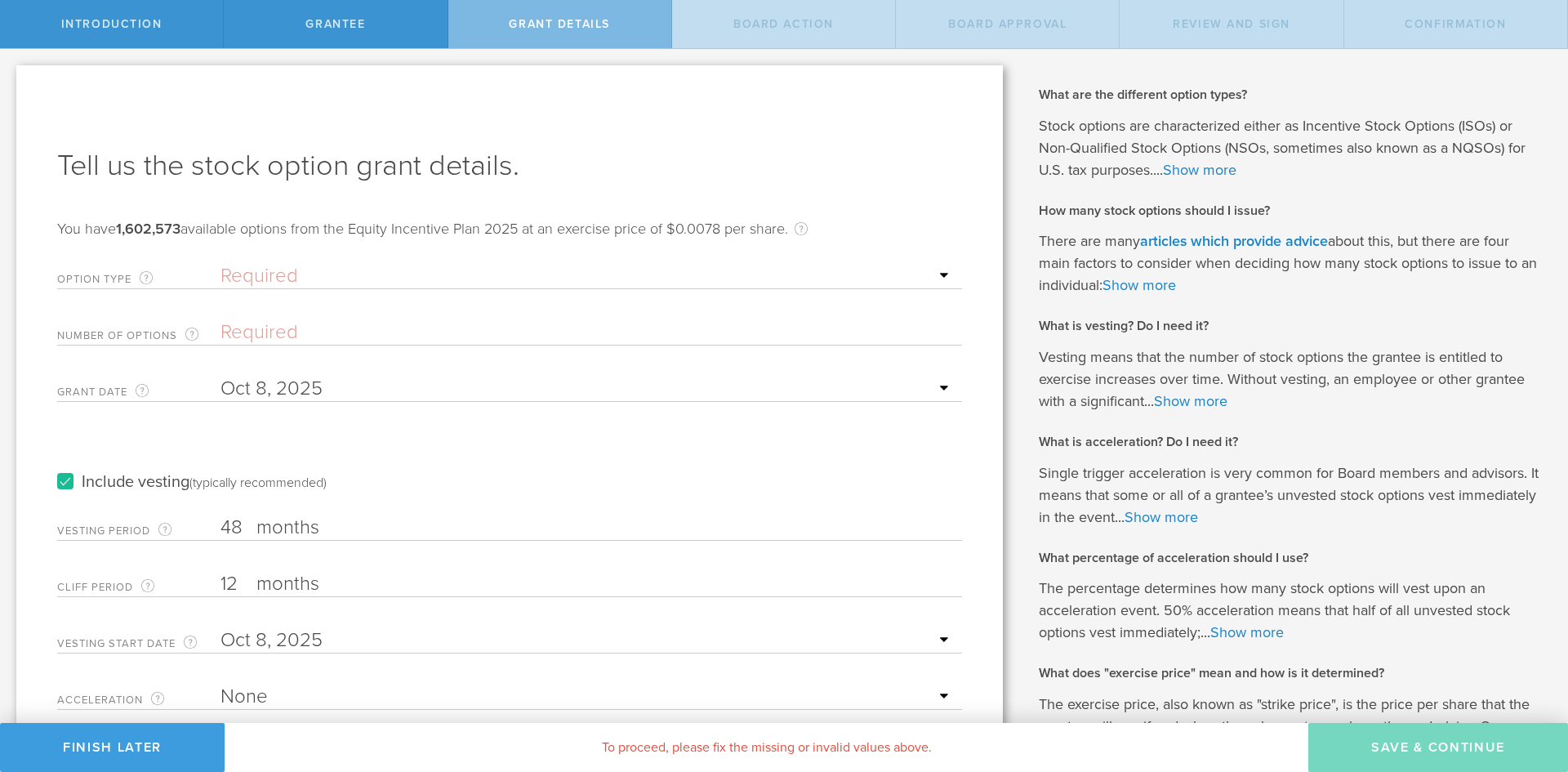
click at [69, 476] on label "Include vesting (typically recommended)" at bounding box center [191, 482] width 270 height 17
click at [0, 0] on input "Include vesting (typically recommended)" at bounding box center [0, 0] width 0 height 0
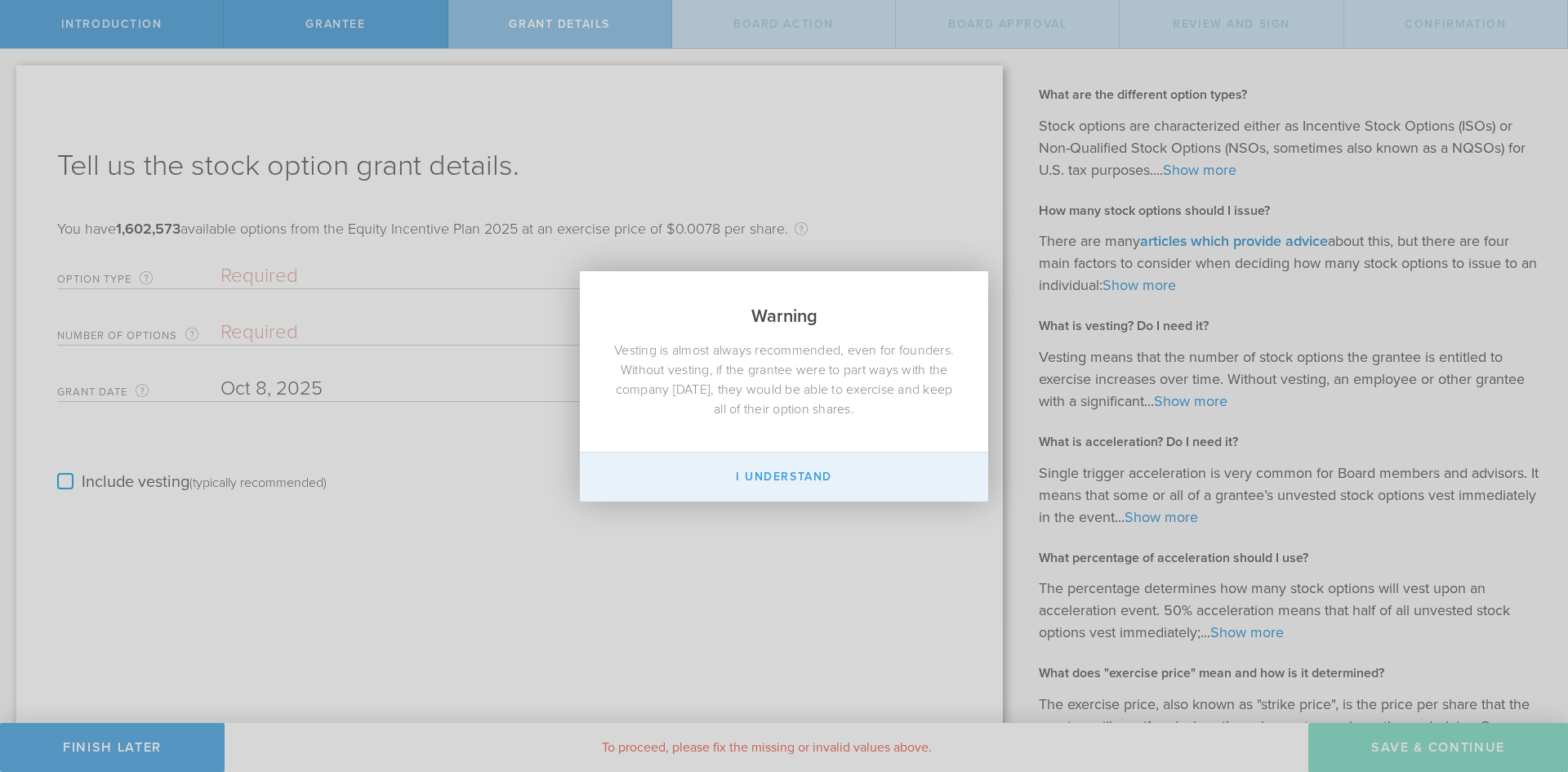
click at [815, 486] on button "I Understand" at bounding box center [784, 477] width 408 height 49
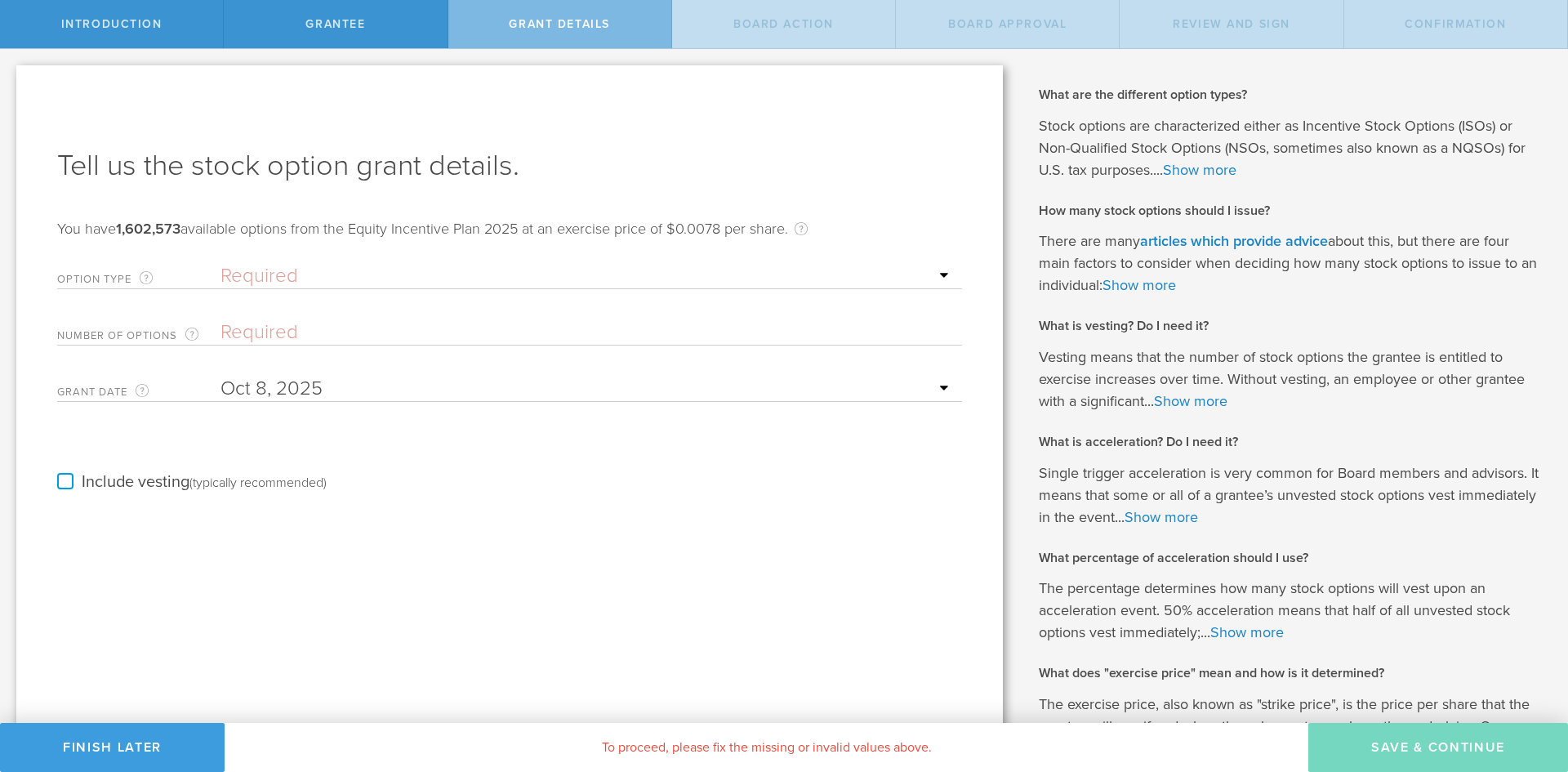
click at [298, 278] on select "Required ISO - Incentive stock option (for employees only) NSO - Non-qualified …" at bounding box center [587, 276] width 733 height 24
select select "nso"
click at [221, 264] on select "Required ISO - Incentive stock option (for employees only) NSO - Non-qualified …" at bounding box center [587, 276] width 733 height 24
click at [1190, 167] on link "Show more" at bounding box center [1200, 170] width 74 height 18
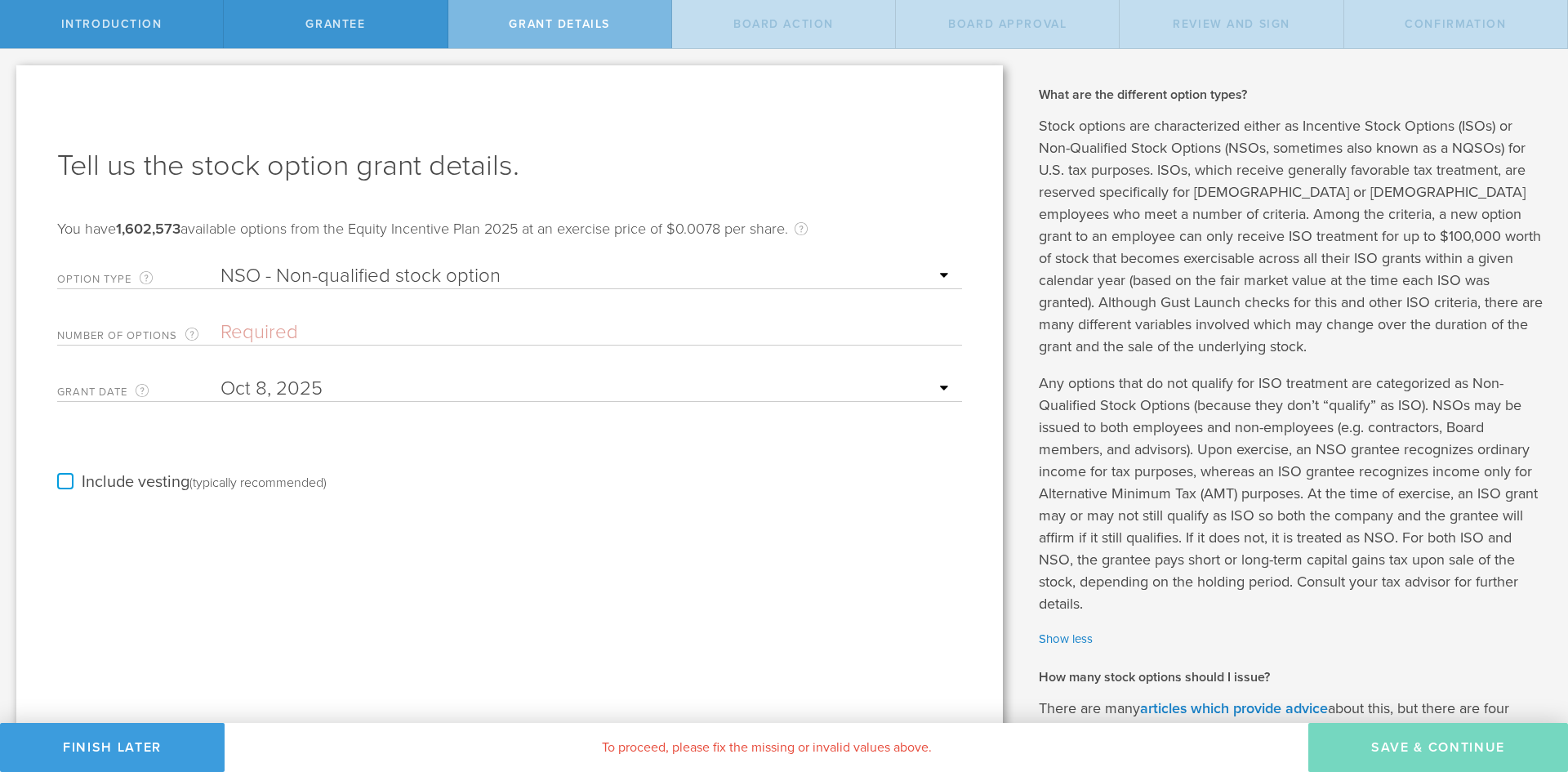
click at [270, 331] on input "Number of Options The total amount of stock options the company is granting to …" at bounding box center [587, 332] width 733 height 24
type input "25,000"
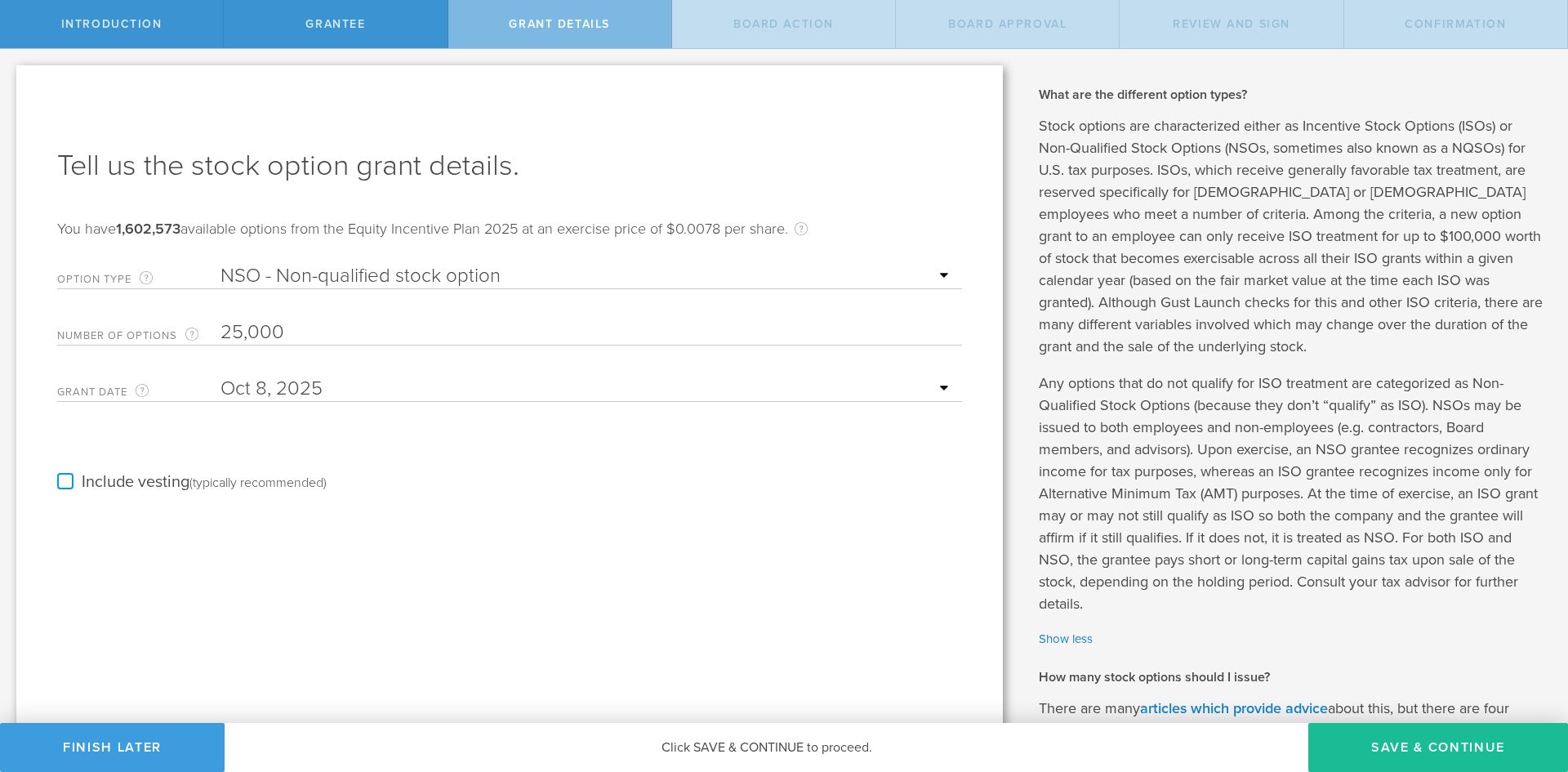
click at [454, 479] on div "Include vesting (typically recommended)" at bounding box center [509, 466] width 905 height 82
click at [1422, 768] on button "Save & Continue" at bounding box center [1438, 748] width 260 height 49
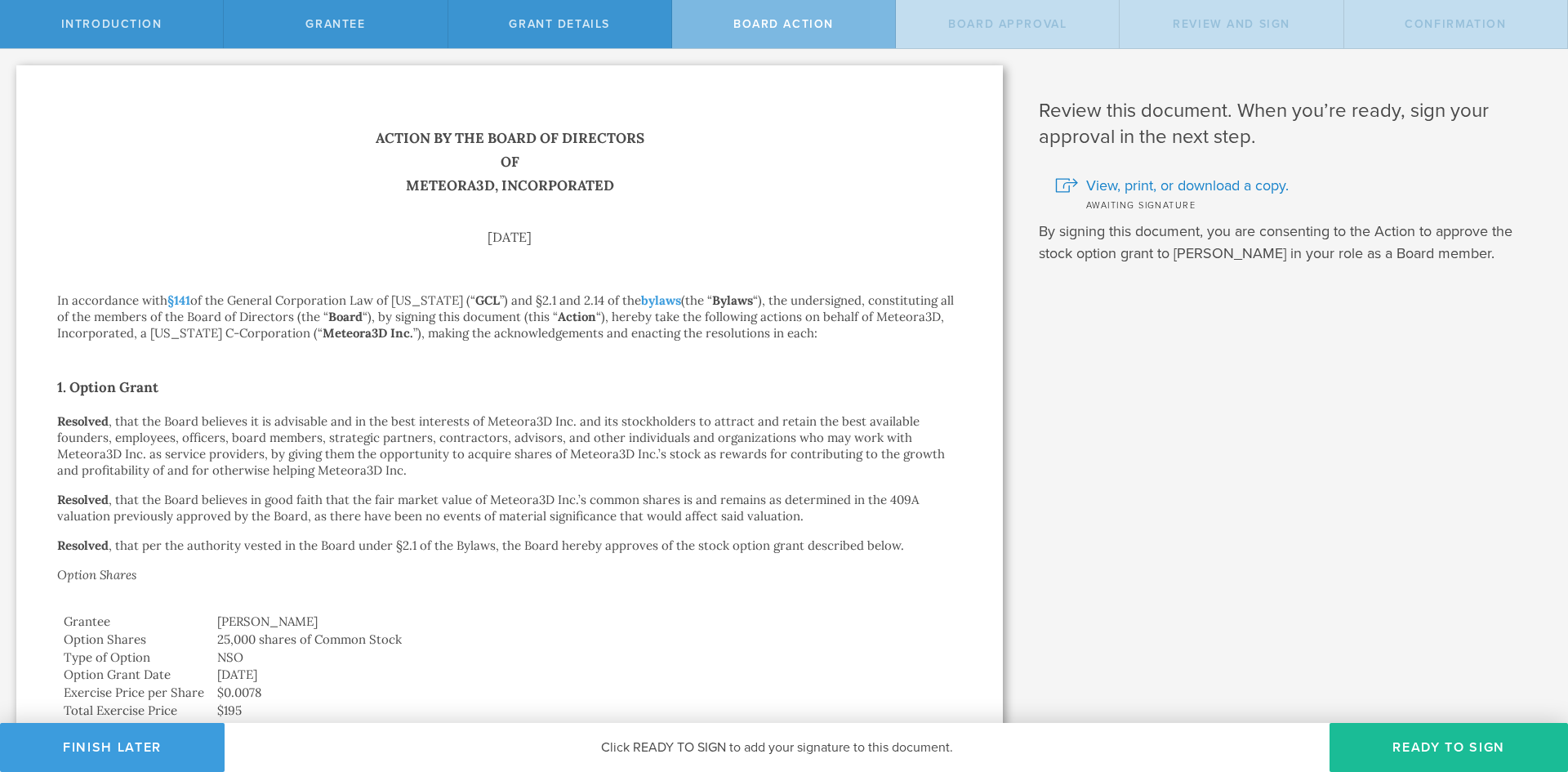
scroll to position [775, 0]
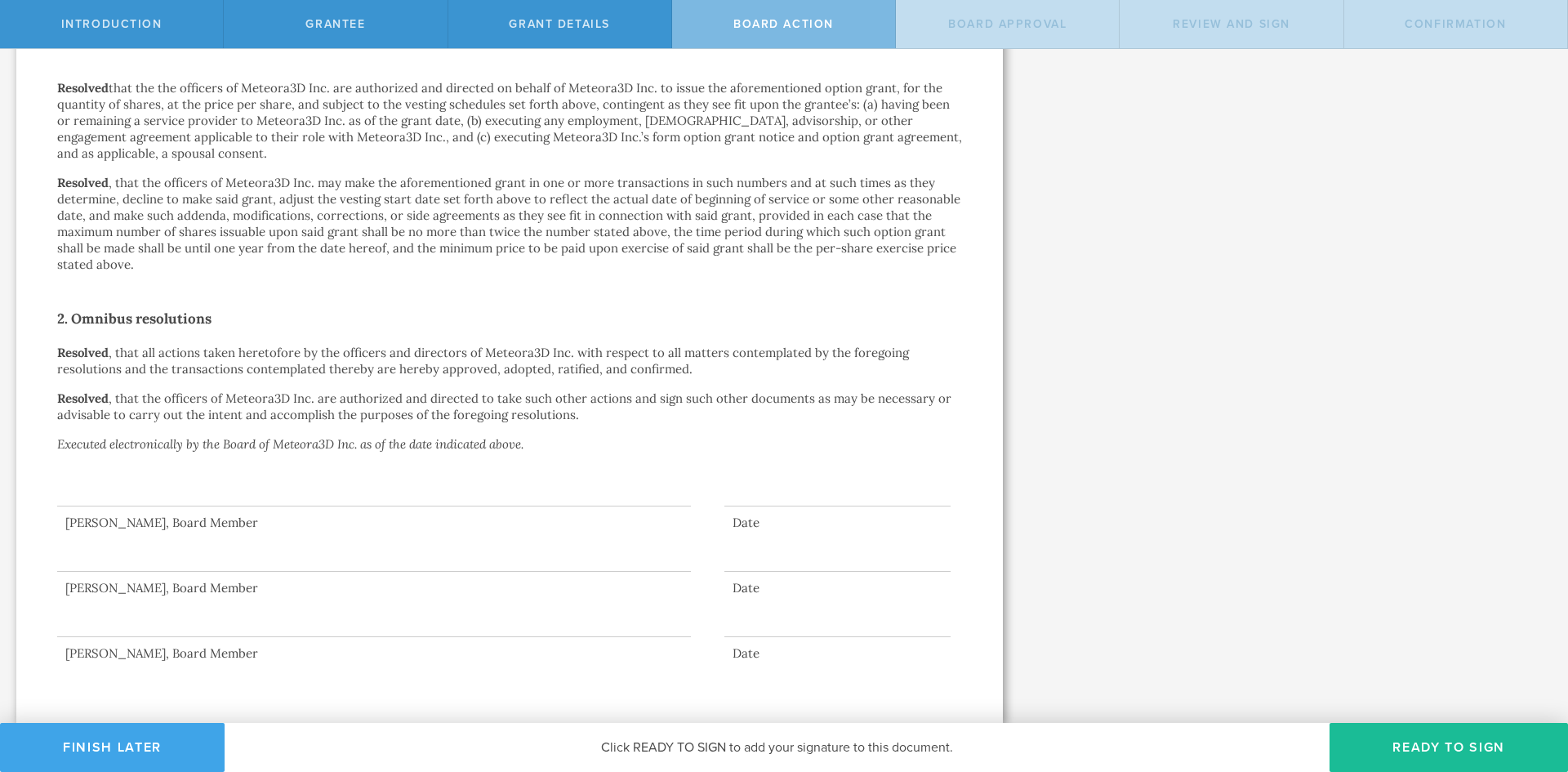
click at [166, 756] on button "Finish Later" at bounding box center [112, 748] width 224 height 49
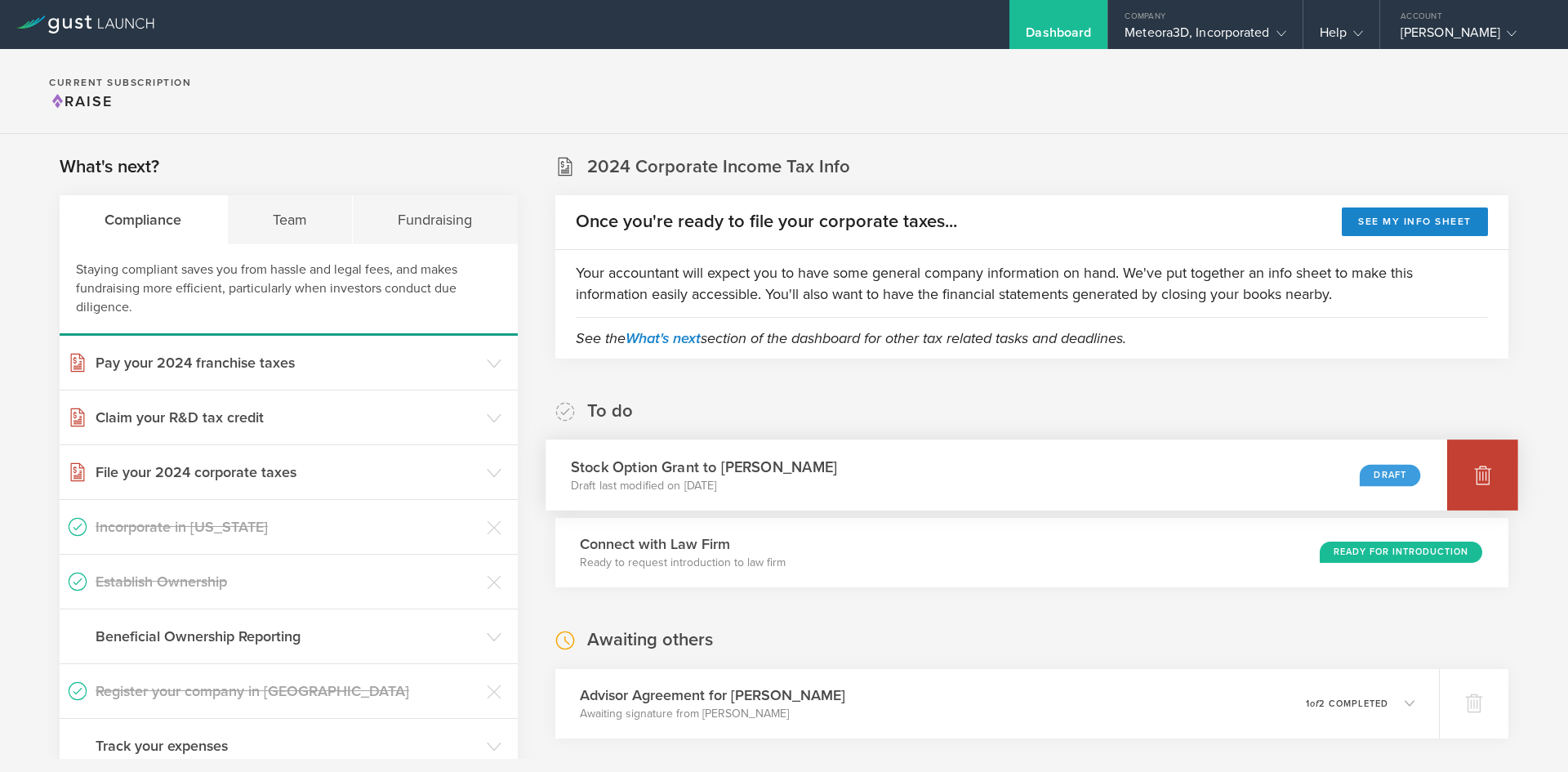
click at [1474, 475] on icon at bounding box center [1482, 475] width 17 height 15
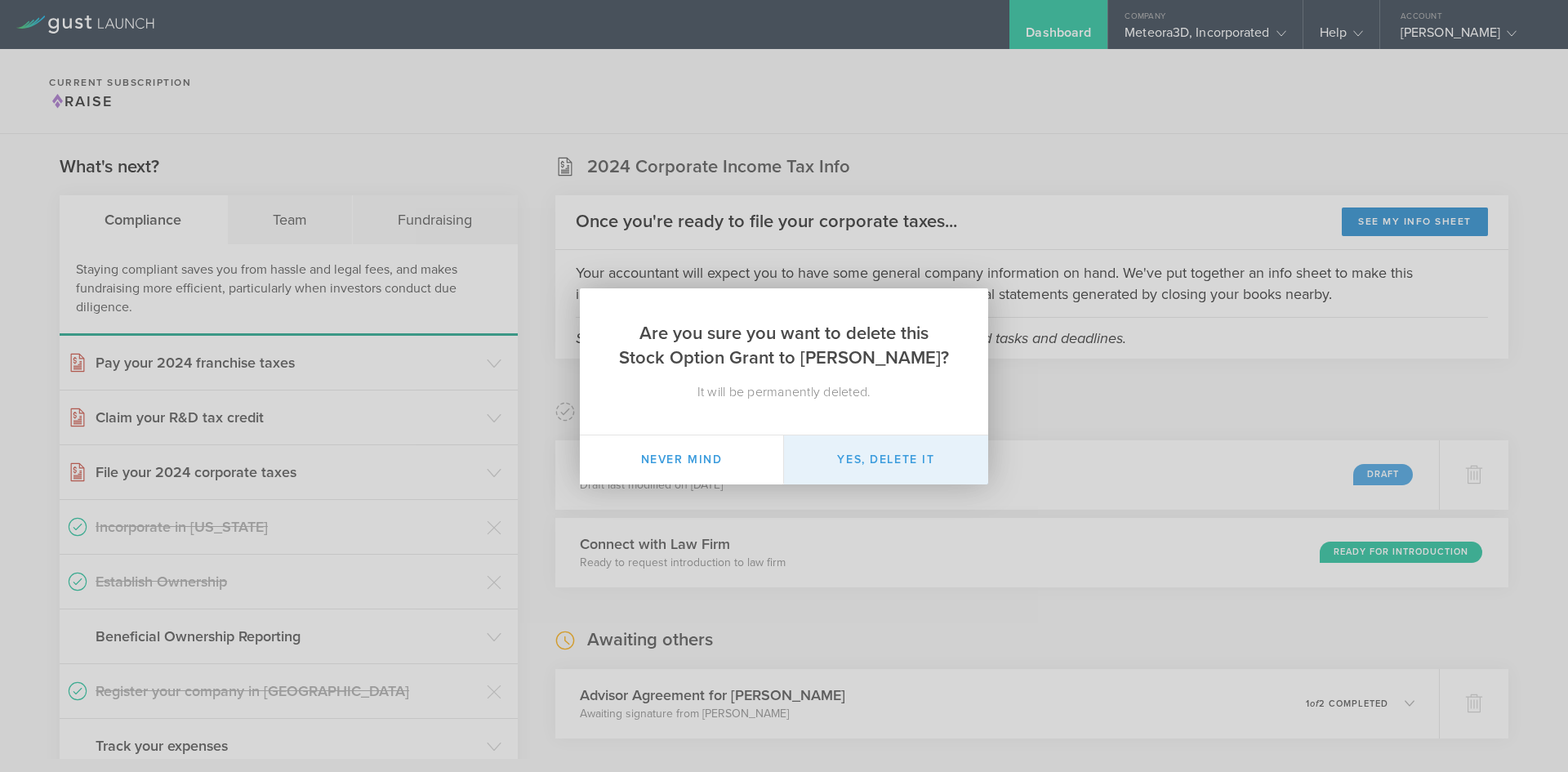
click at [845, 457] on button "Yes, delete it" at bounding box center [886, 460] width 204 height 49
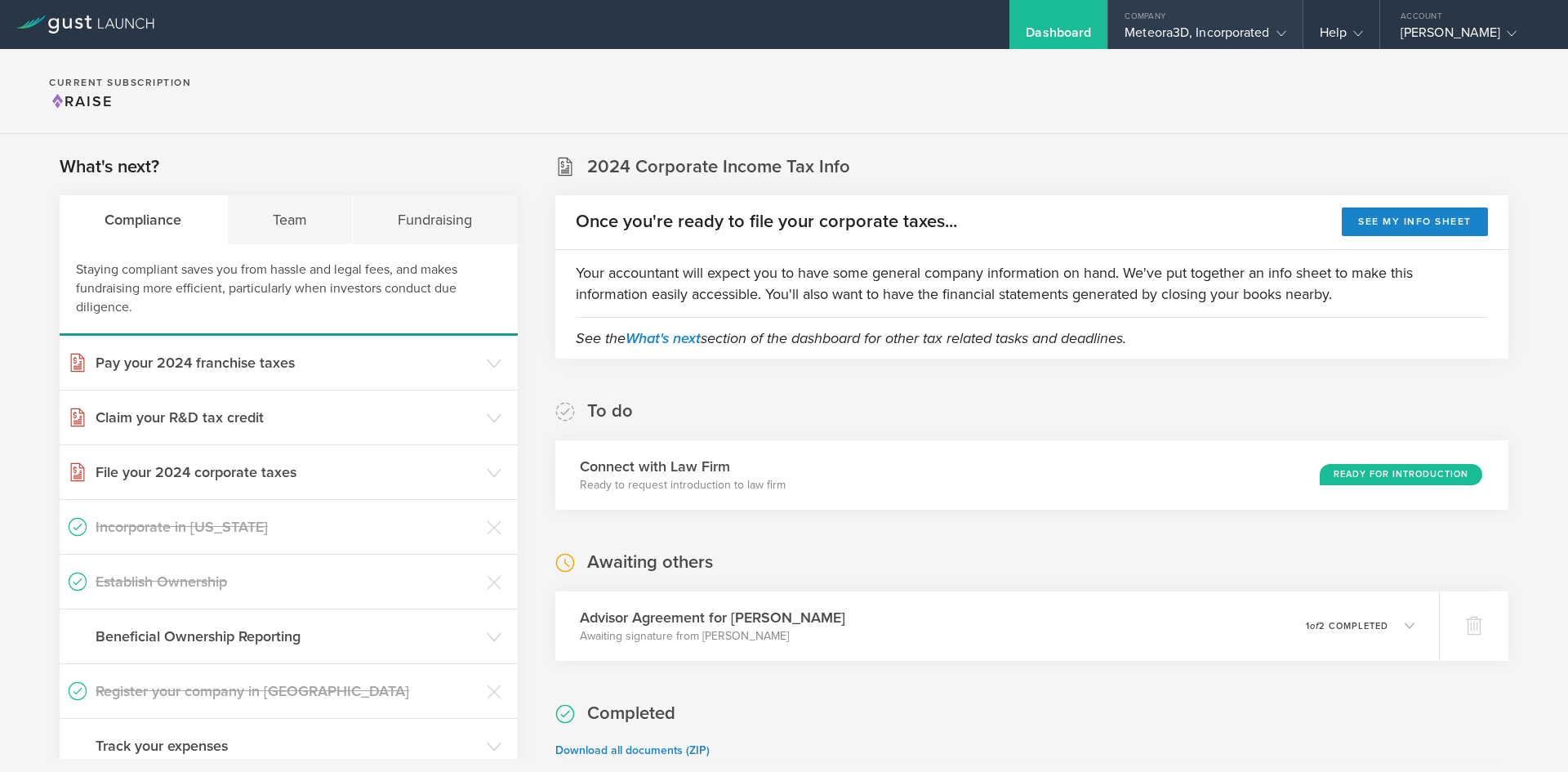
click at [1206, 29] on div "Meteora3D, Incorporated" at bounding box center [1205, 36] width 161 height 24
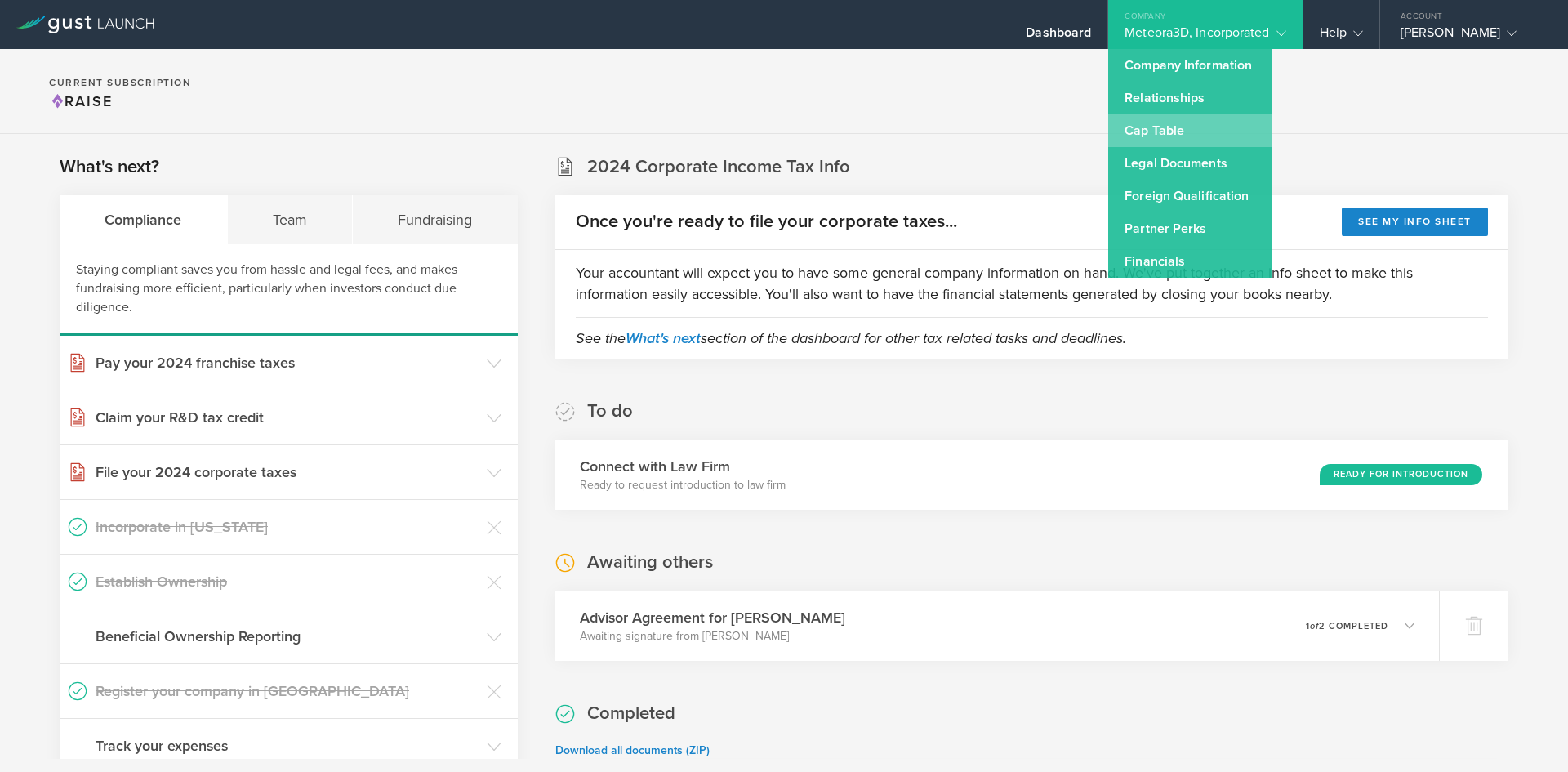
click at [1183, 132] on link "Cap Table" at bounding box center [1190, 130] width 163 height 33
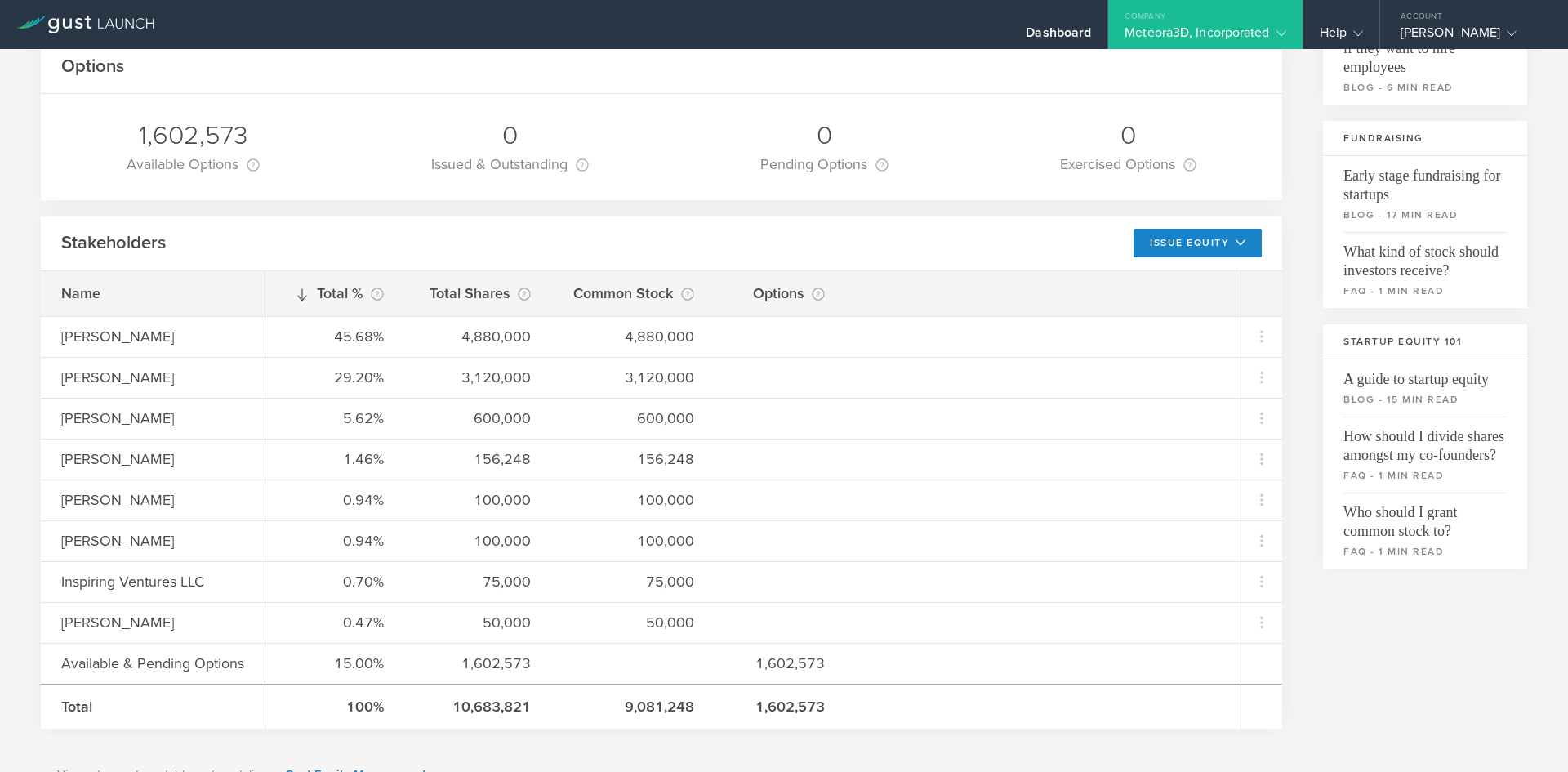
scroll to position [253, 0]
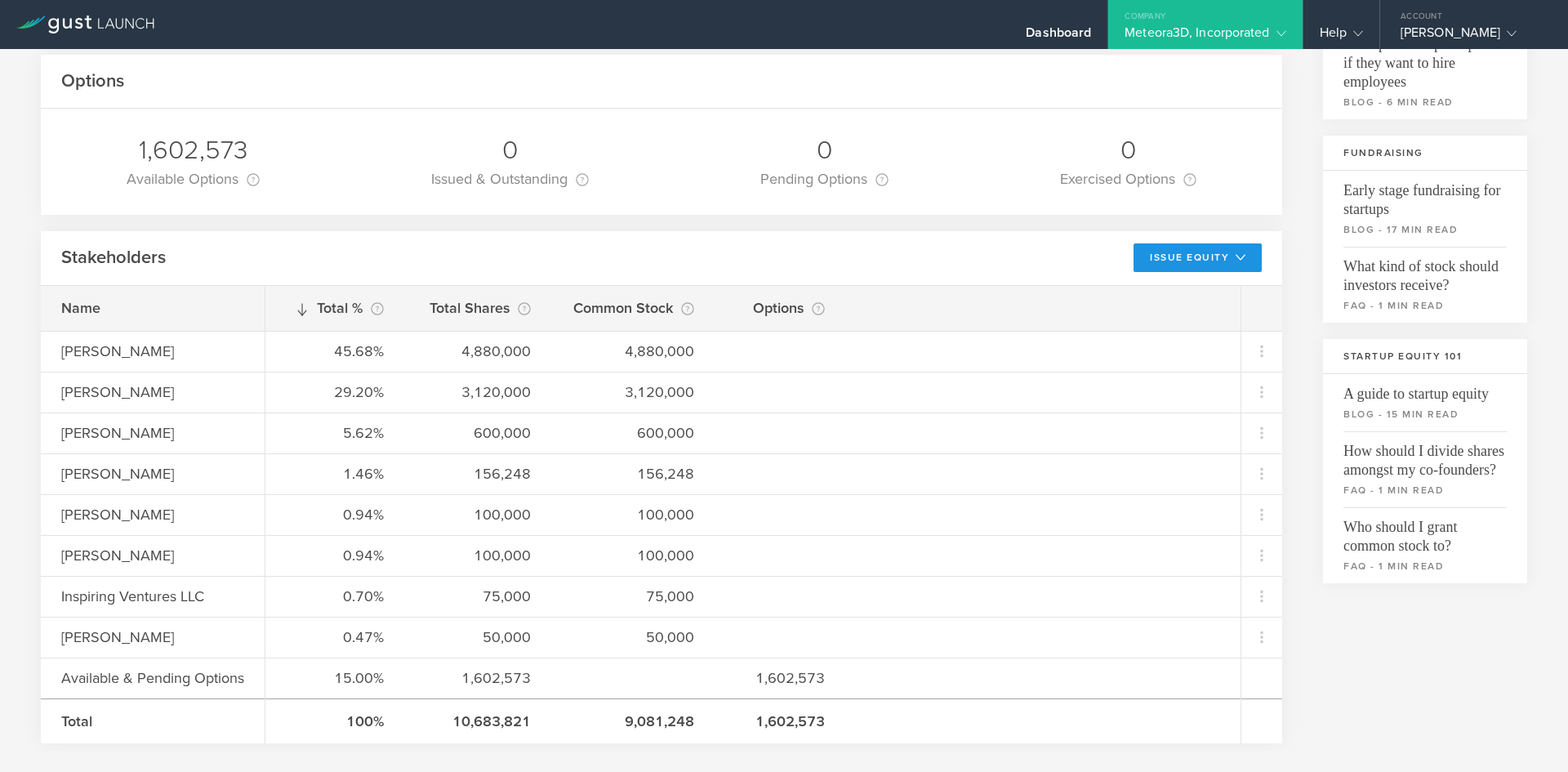
click at [1233, 260] on button "Issue Equity" at bounding box center [1198, 258] width 128 height 29
click at [1177, 288] on li "Grant Stock Options" at bounding box center [1184, 295] width 141 height 32
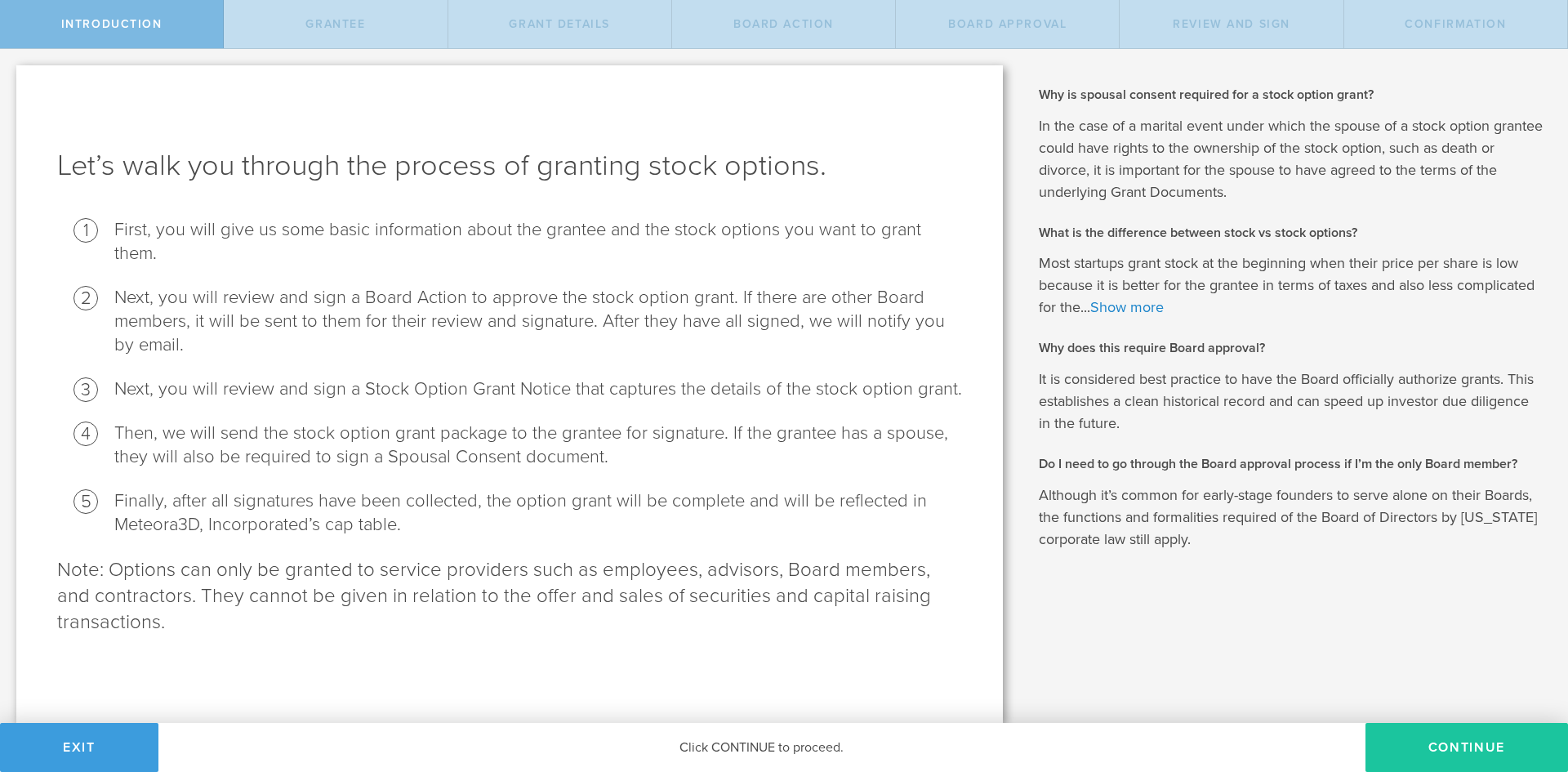
click at [1423, 751] on button "Continue" at bounding box center [1466, 748] width 202 height 49
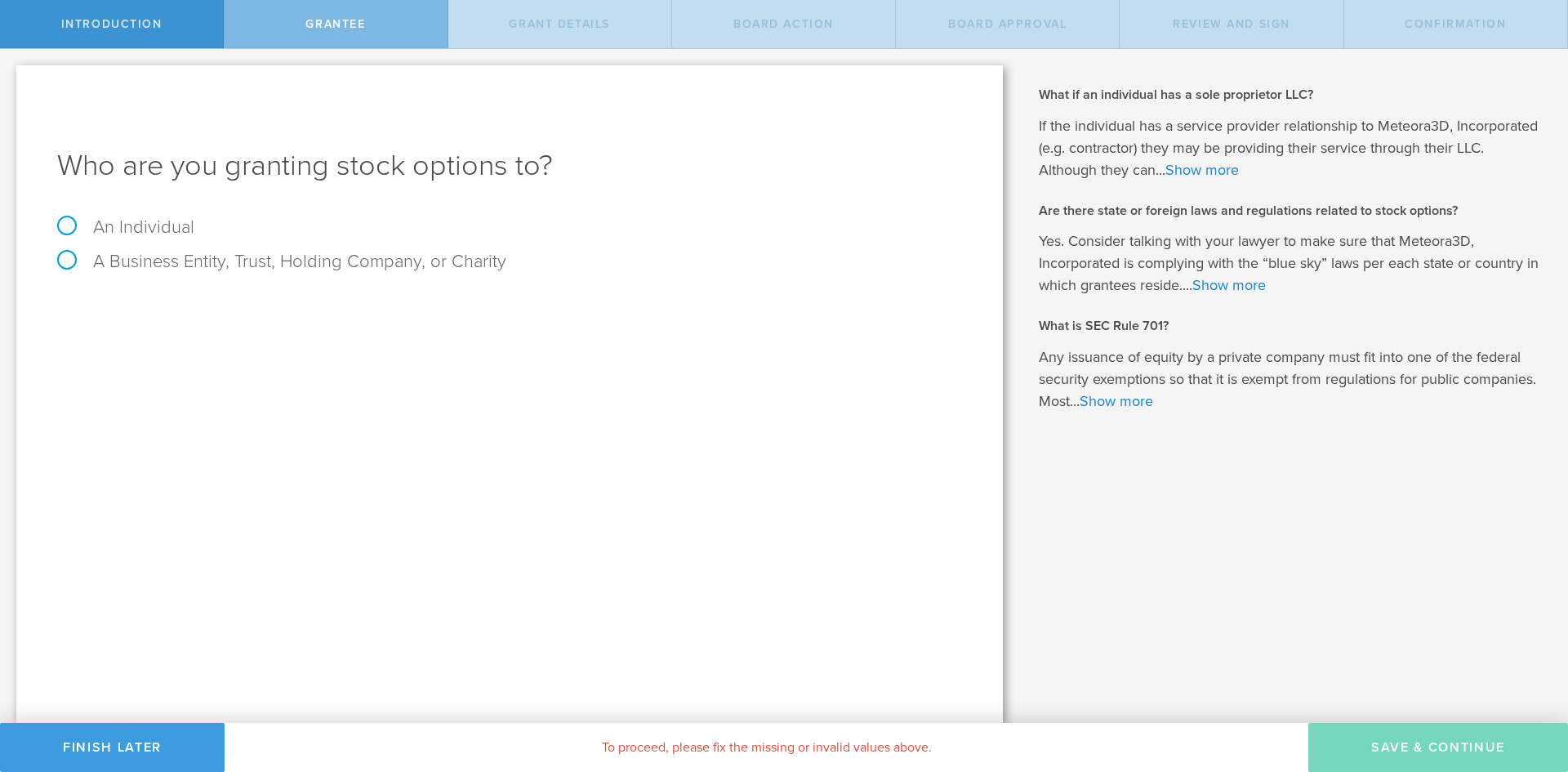
click at [56, 223] on div "Who are you granting stock options to? An Individual A Business Entity, Trust, …" at bounding box center [509, 394] width 987 height 658
click at [72, 223] on label "An Individual" at bounding box center [125, 227] width 137 height 21
click at [11, 75] on input "An Individual" at bounding box center [5, 61] width 11 height 26
radio input "true"
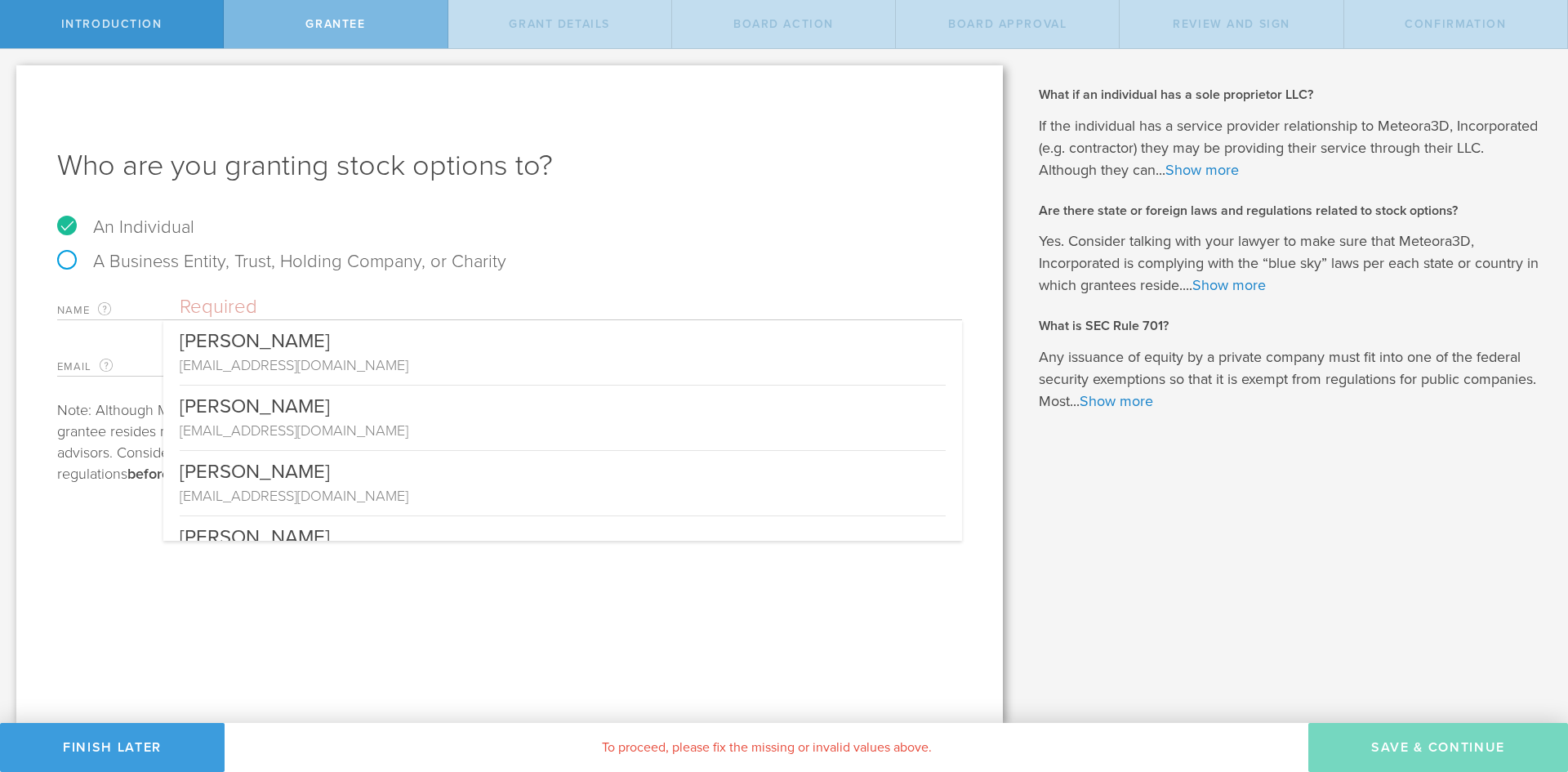
click at [273, 302] on input "text" at bounding box center [571, 307] width 783 height 24
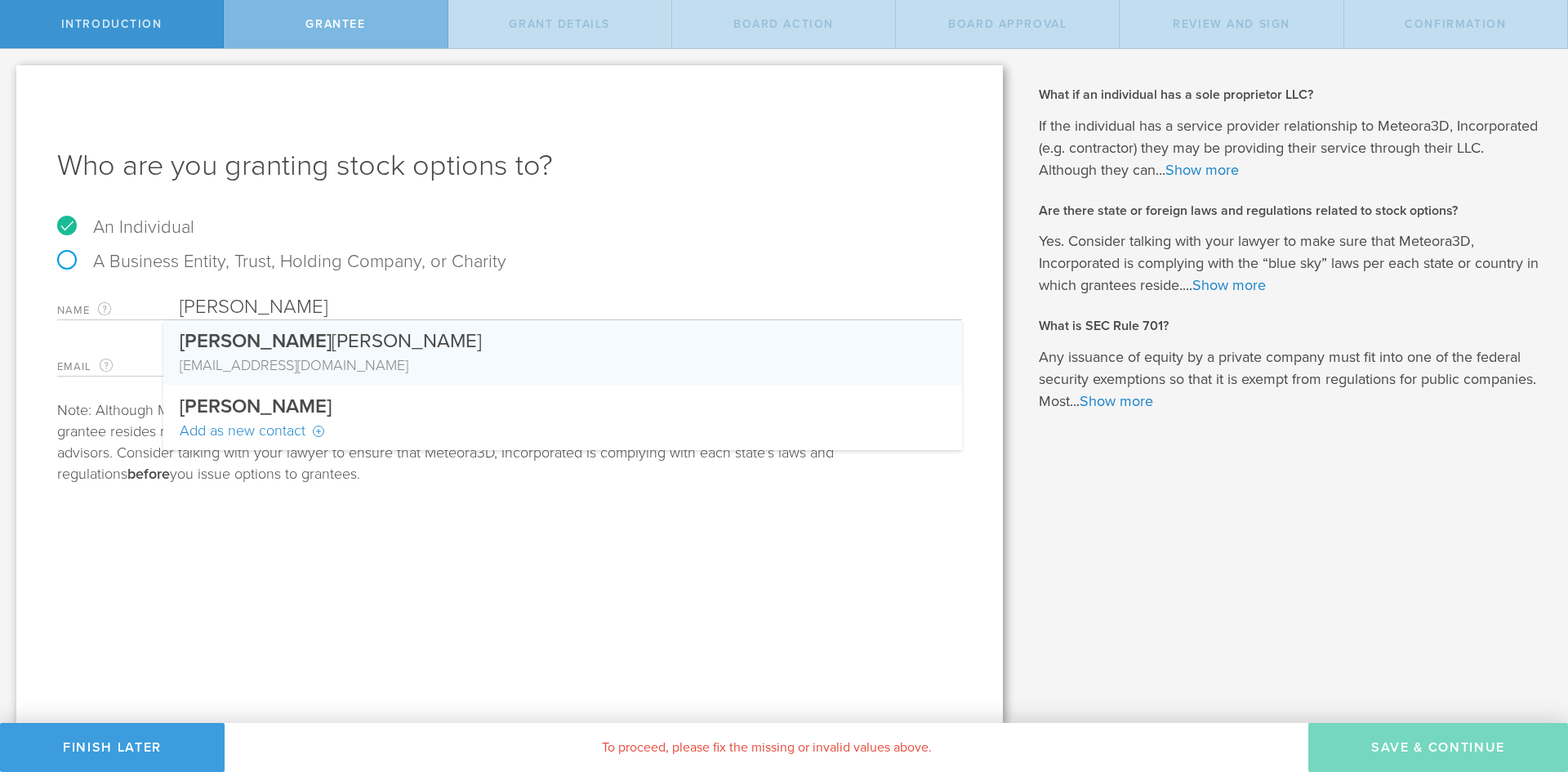
click at [273, 363] on div "jeharrington4@gmail.com" at bounding box center [563, 365] width 766 height 21
type input "John Harrington"
type input "jeharrington4@gmail.com"
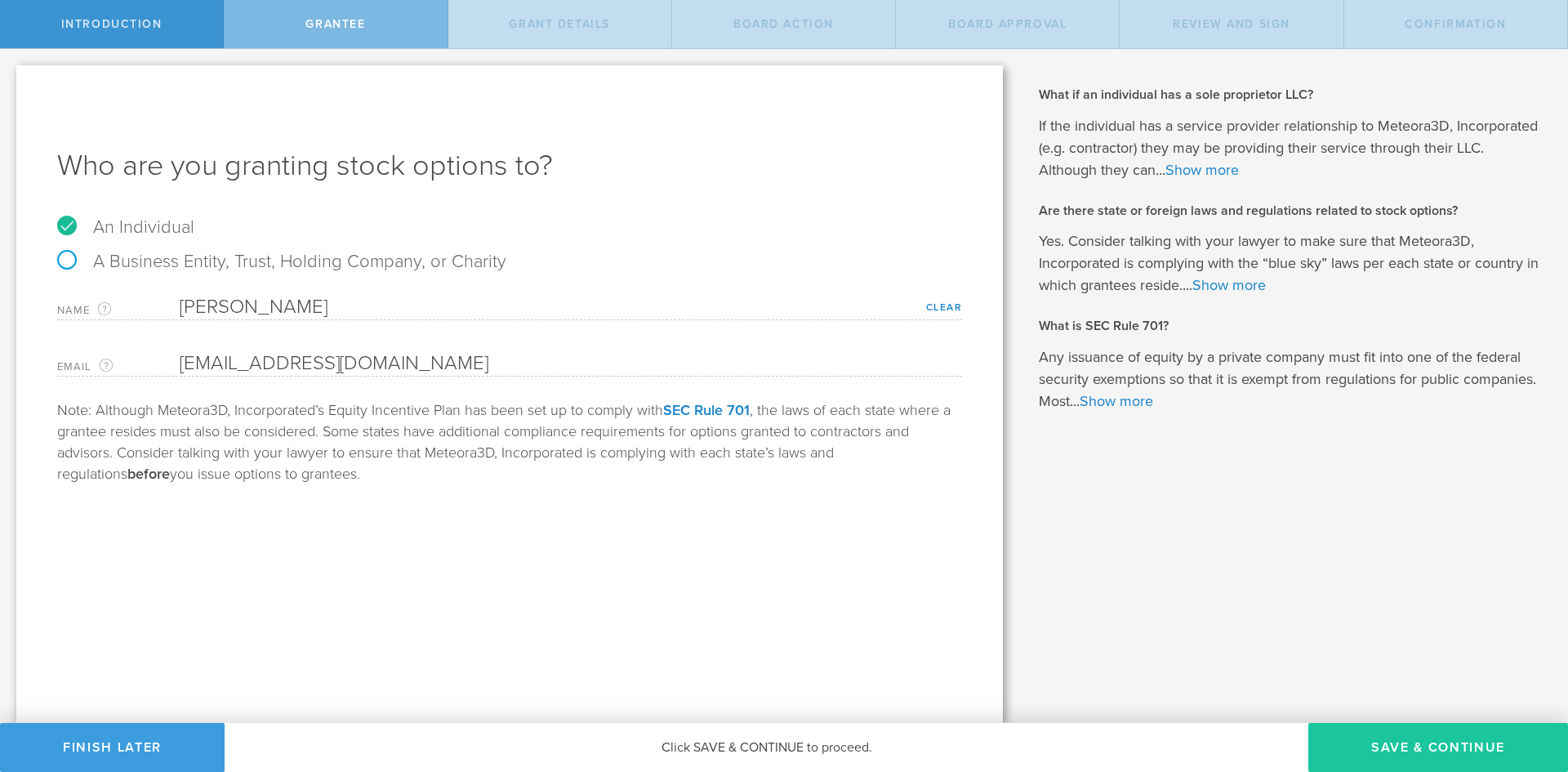
click at [1481, 758] on button "Save & Continue" at bounding box center [1438, 748] width 260 height 49
type input "48"
type input "12"
select select "none"
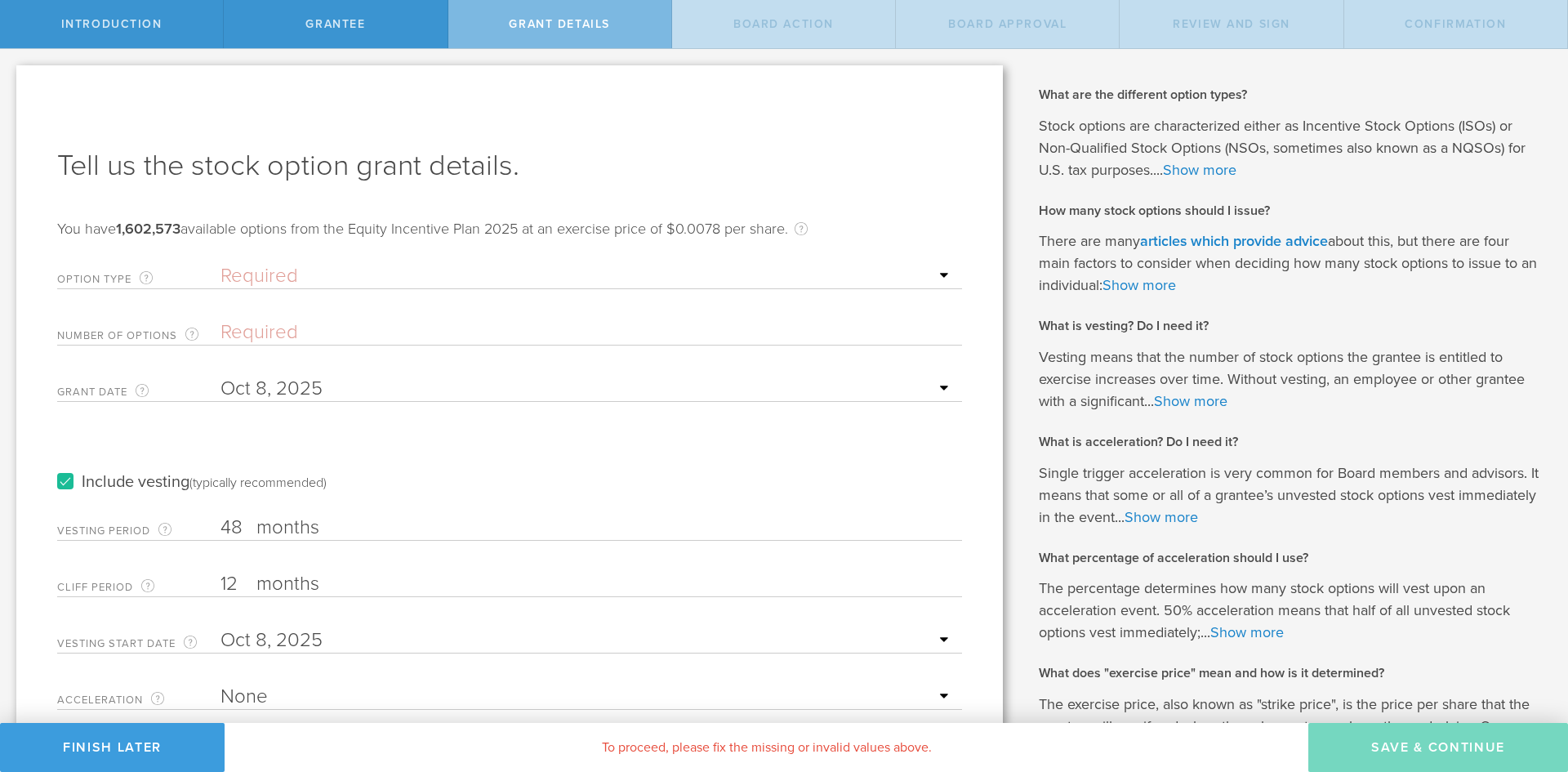
click at [286, 274] on select "Required ISO - Incentive stock option (for employees only) NSO - Non-qualified …" at bounding box center [587, 276] width 733 height 24
select select "iso"
click at [221, 264] on select "Required ISO - Incentive stock option (for employees only) NSO - Non-qualified …" at bounding box center [587, 276] width 733 height 24
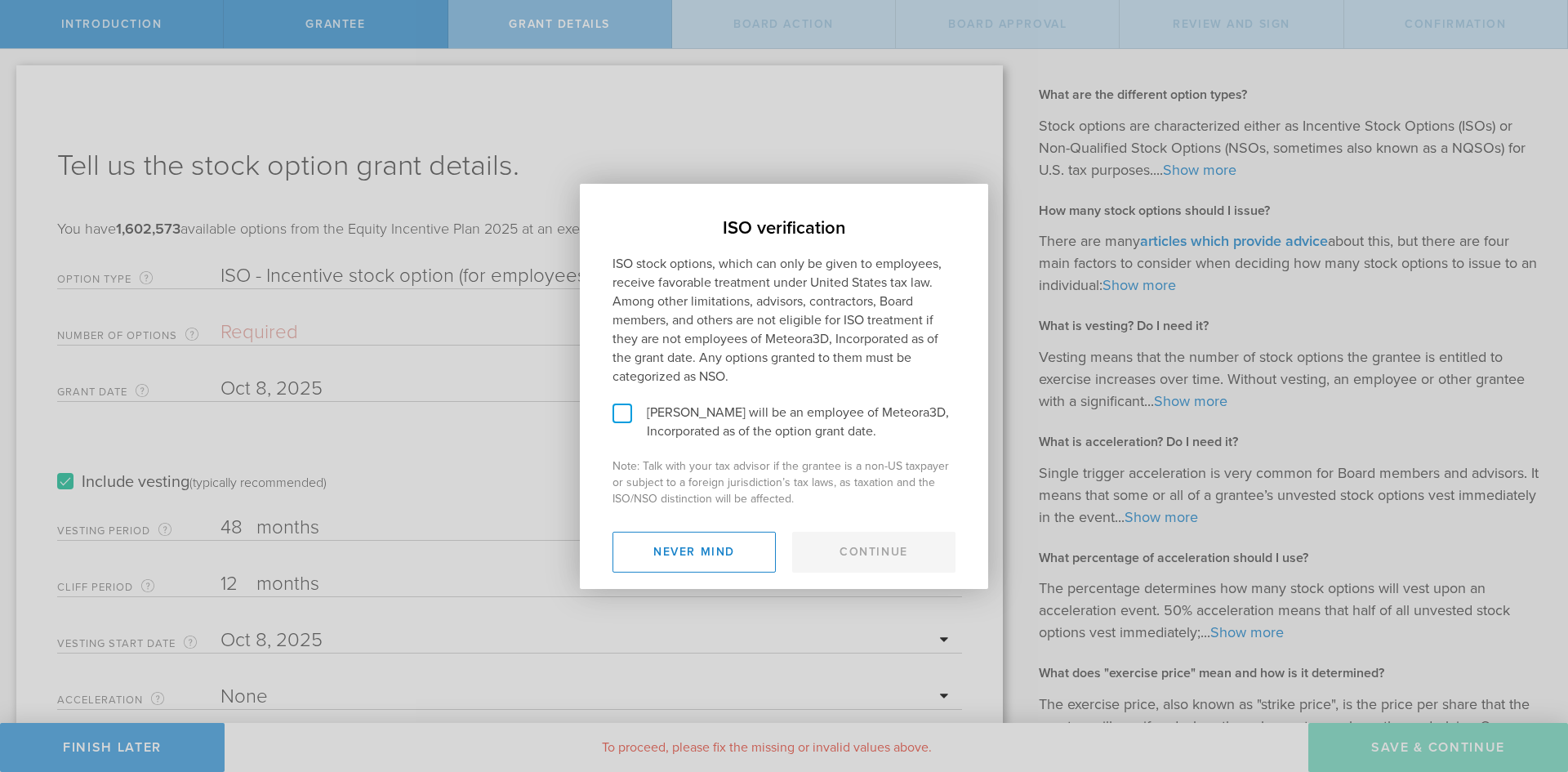
click at [625, 408] on label "John Harrington will be an employee of Meteora3D, Incorporated as of the option…" at bounding box center [784, 422] width 343 height 38
click at [590, 209] on input "John Harrington will be an employee of Meteora3D, Incorporated as of the option…" at bounding box center [585, 196] width 11 height 26
checkbox input "true"
click at [929, 556] on button "Continue" at bounding box center [873, 552] width 163 height 41
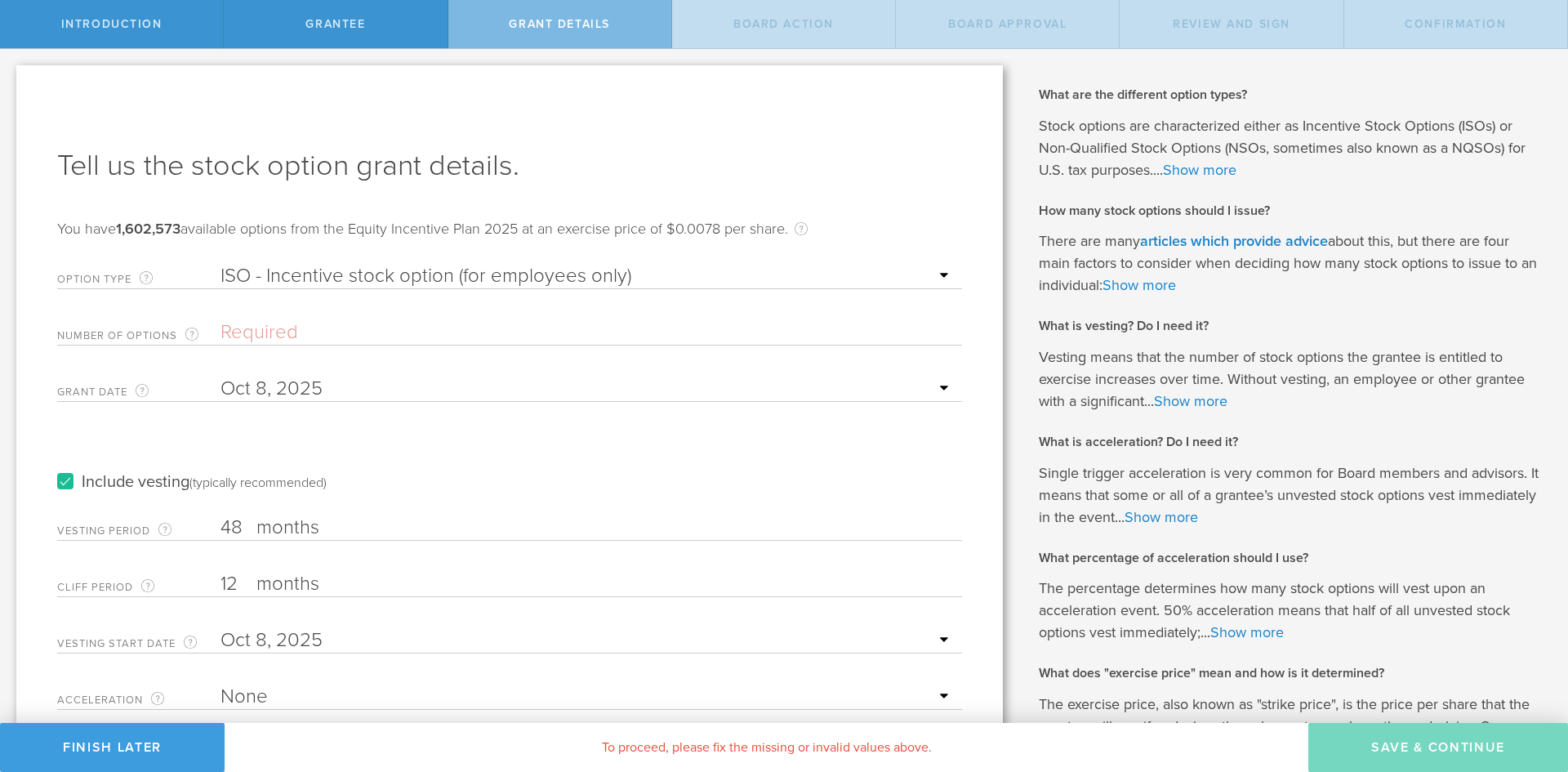
click at [360, 321] on input "Number of Options The total amount of stock options the company is granting to …" at bounding box center [587, 332] width 733 height 24
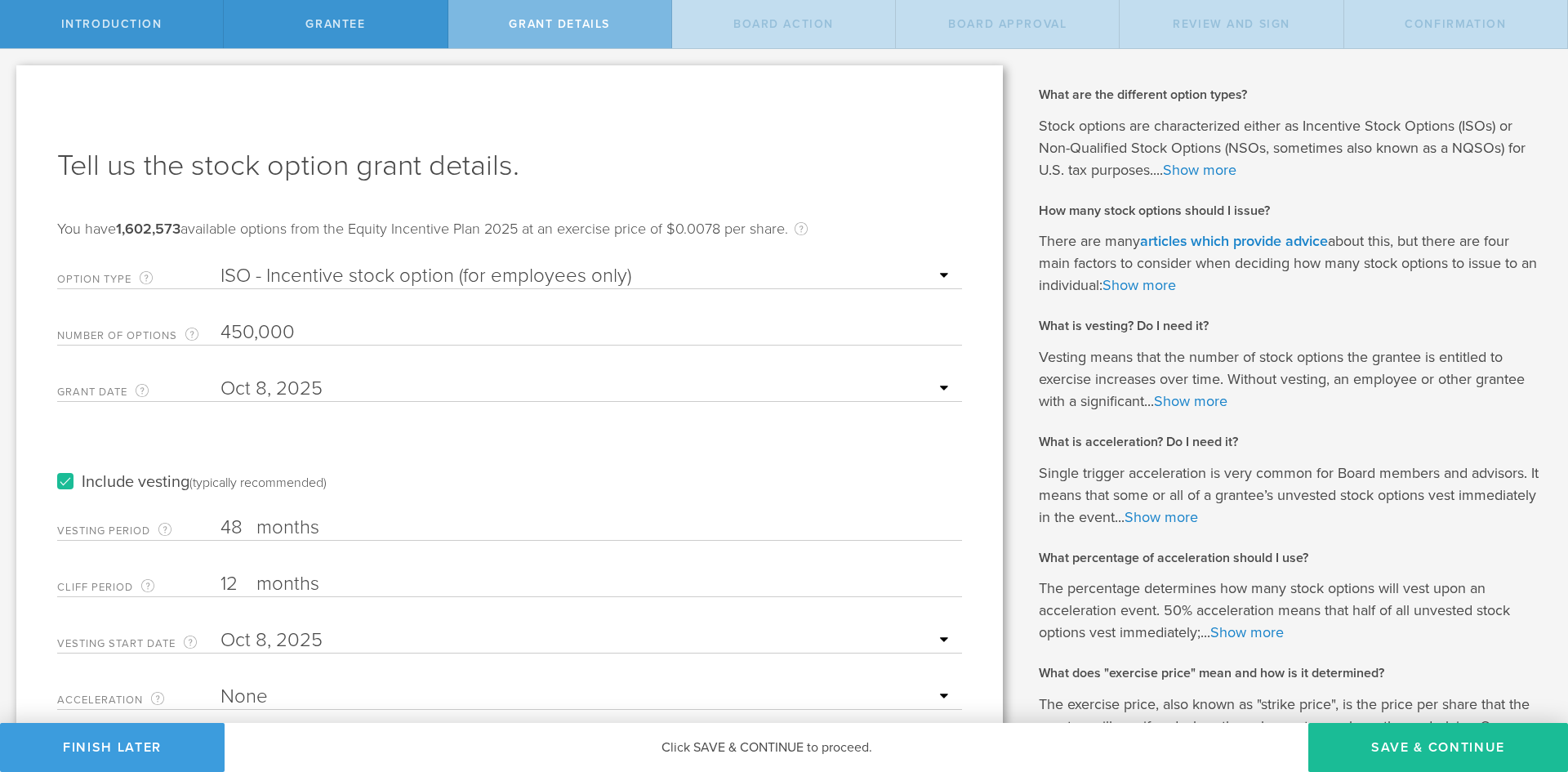
type input "450,000"
click at [431, 509] on div "Vesting Period The total number of months until vesting is complete. 48 months …" at bounding box center [509, 524] width 905 height 34
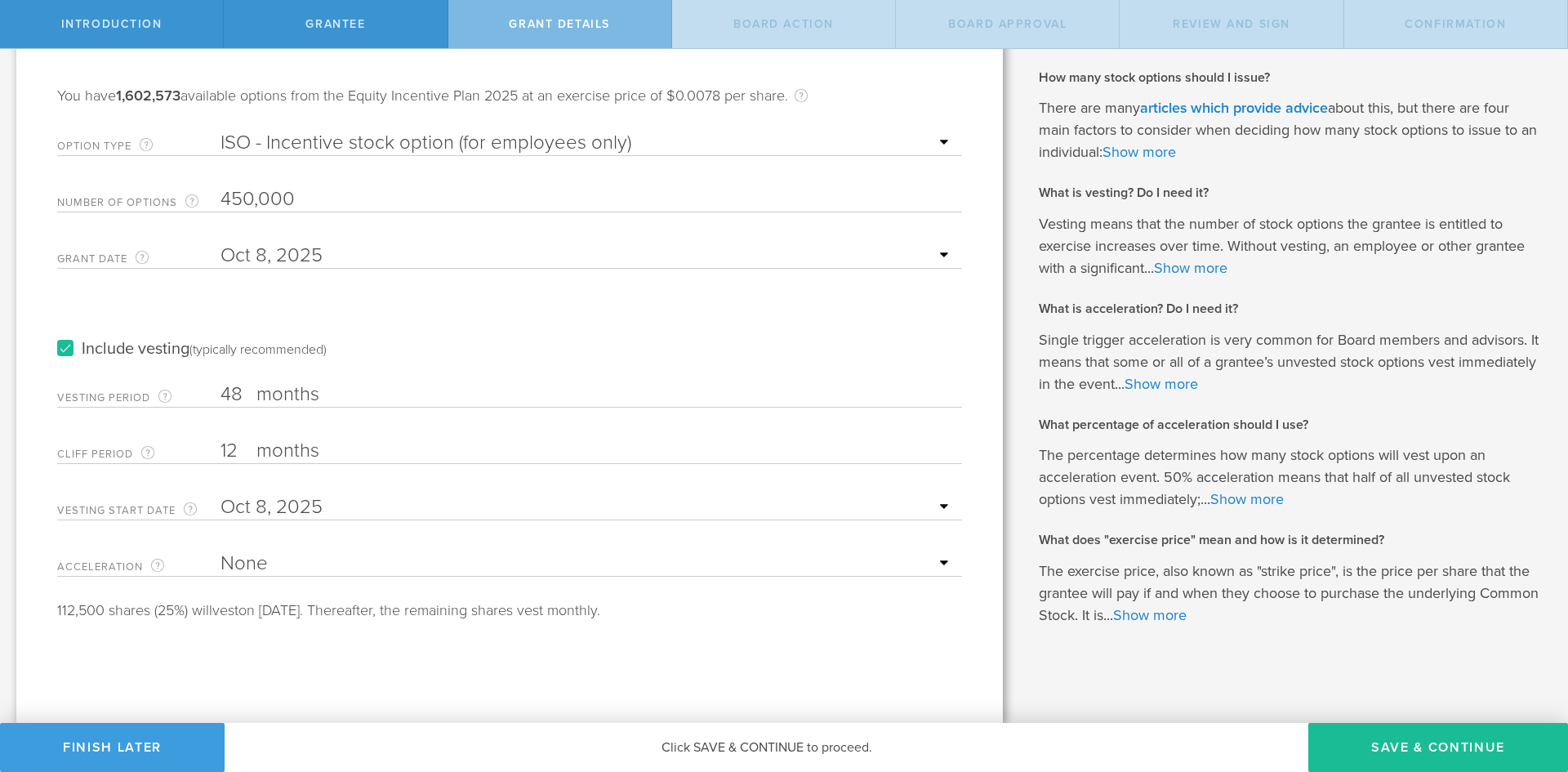
drag, startPoint x: 234, startPoint y: 451, endPoint x: 186, endPoint y: 451, distance: 48.0
click at [186, 451] on div "Cliff Period The initial waiting period before the first set of stock options v…" at bounding box center [509, 447] width 905 height 34
type input "6"
click at [374, 655] on div "Tell us the stock option grant details. You have 1,602,573 available options fr…" at bounding box center [509, 327] width 987 height 790
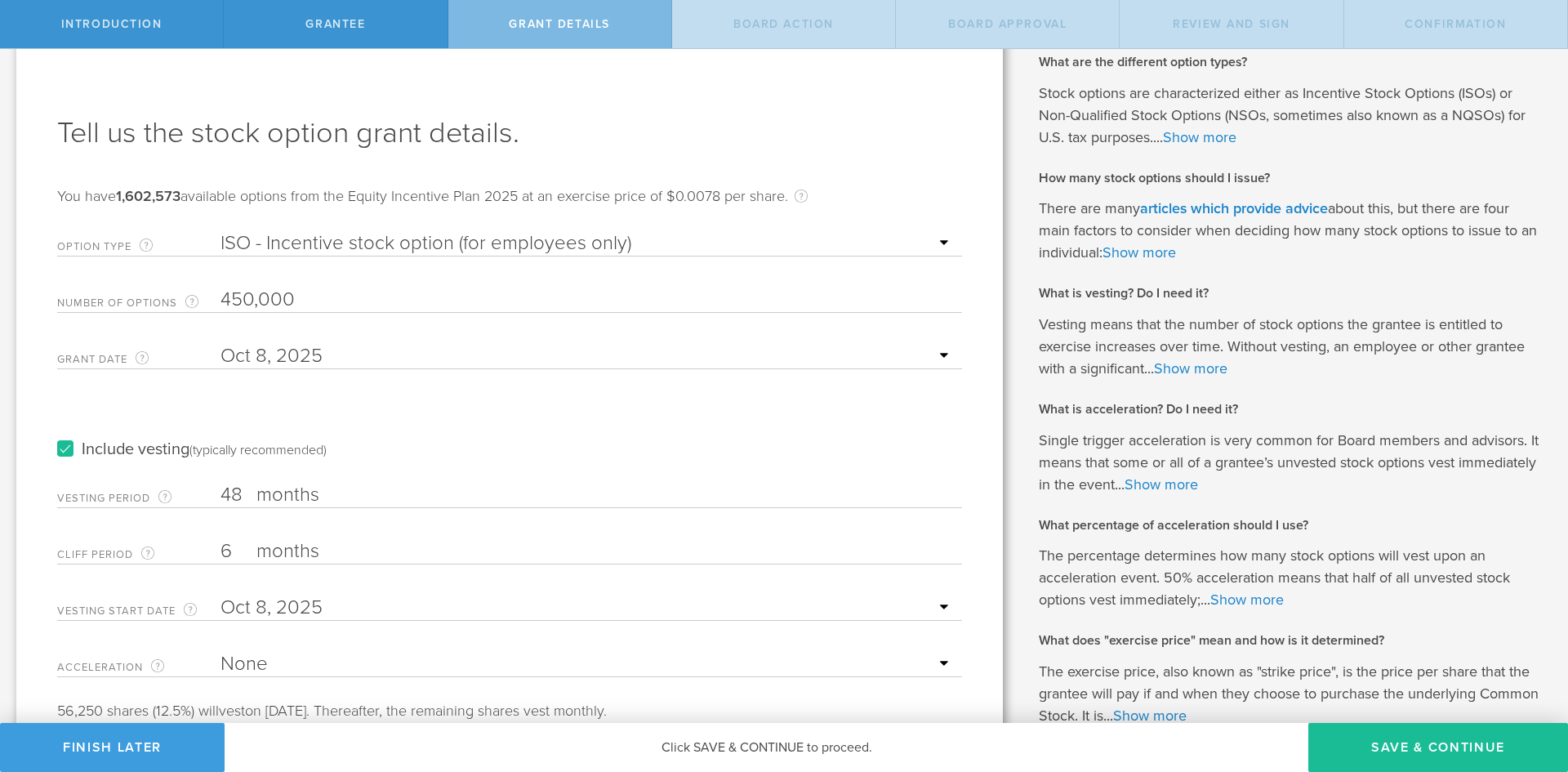
scroll to position [0, 0]
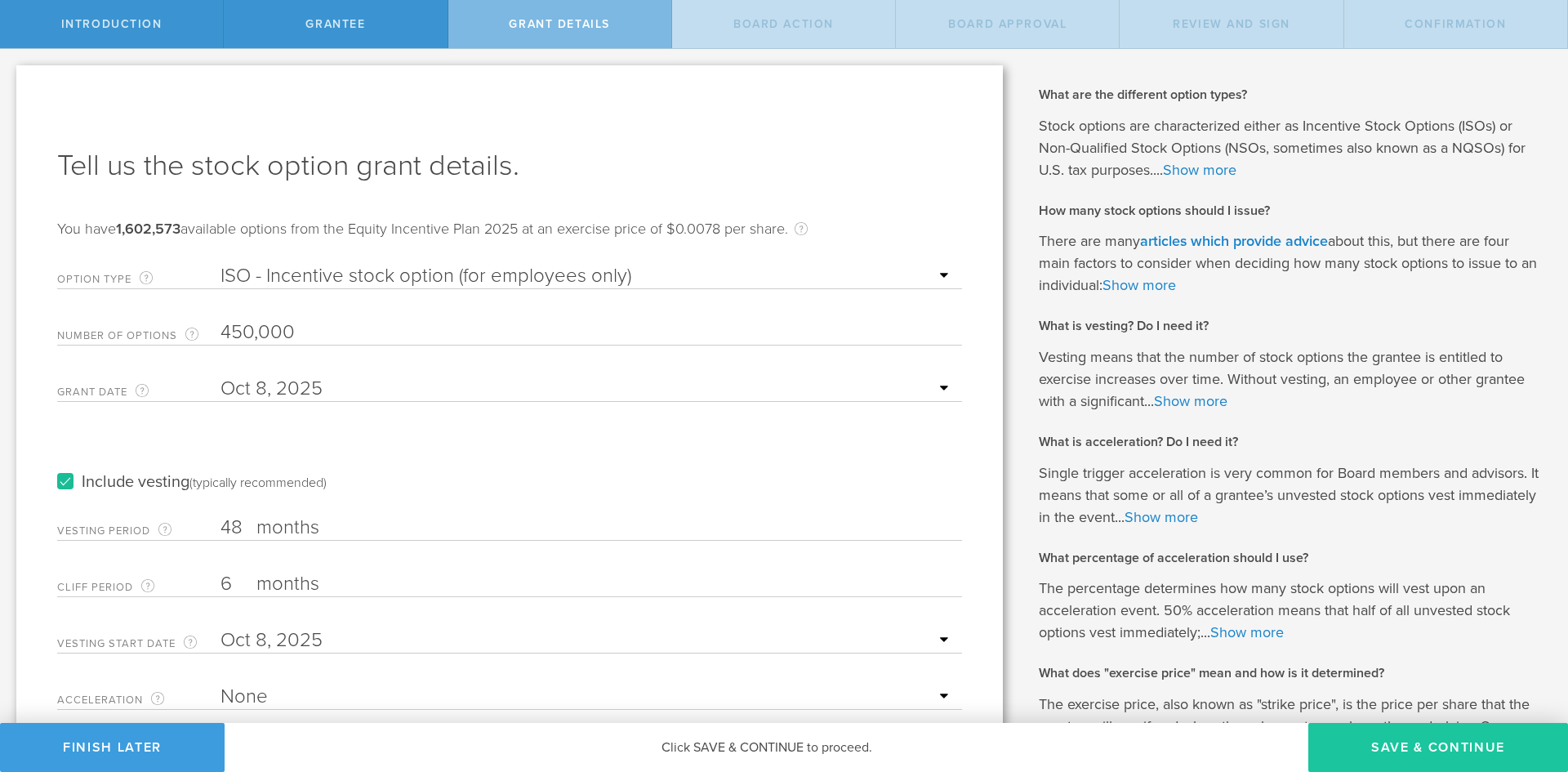
click at [1398, 734] on button "Save & Continue" at bounding box center [1438, 748] width 260 height 49
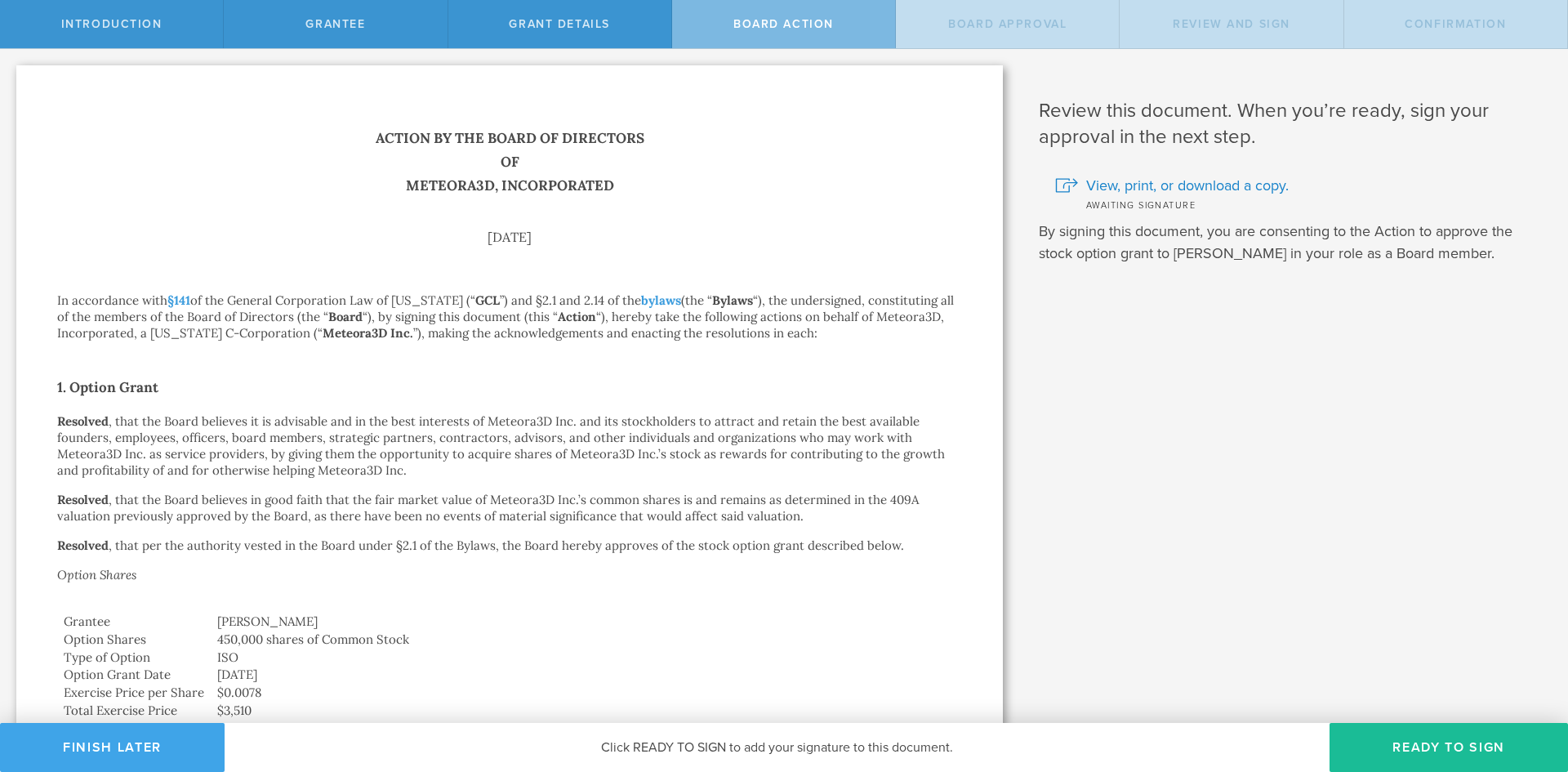
click at [138, 742] on button "Finish Later" at bounding box center [112, 748] width 224 height 49
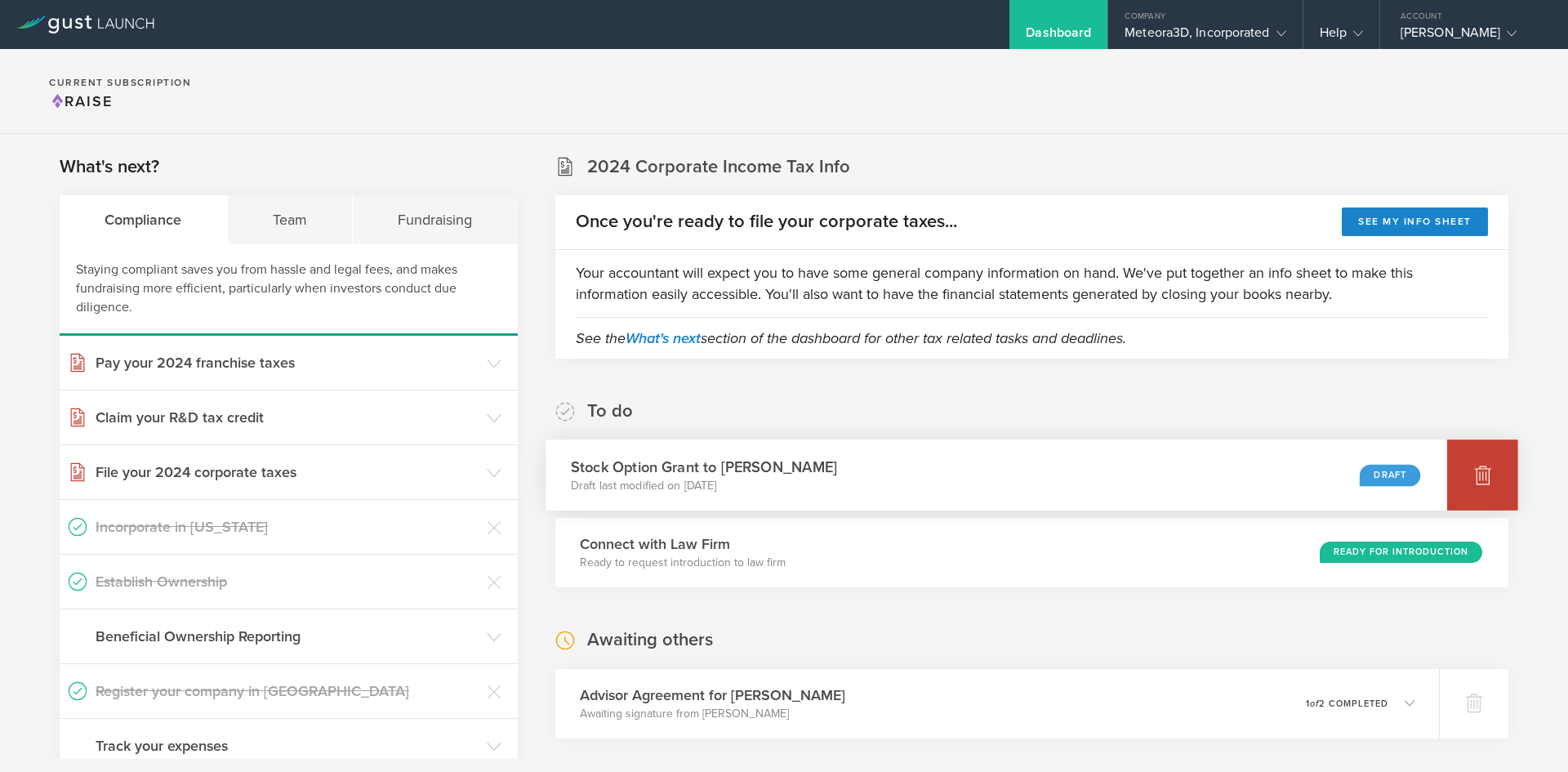
click at [1473, 478] on icon at bounding box center [1482, 474] width 19 height 19
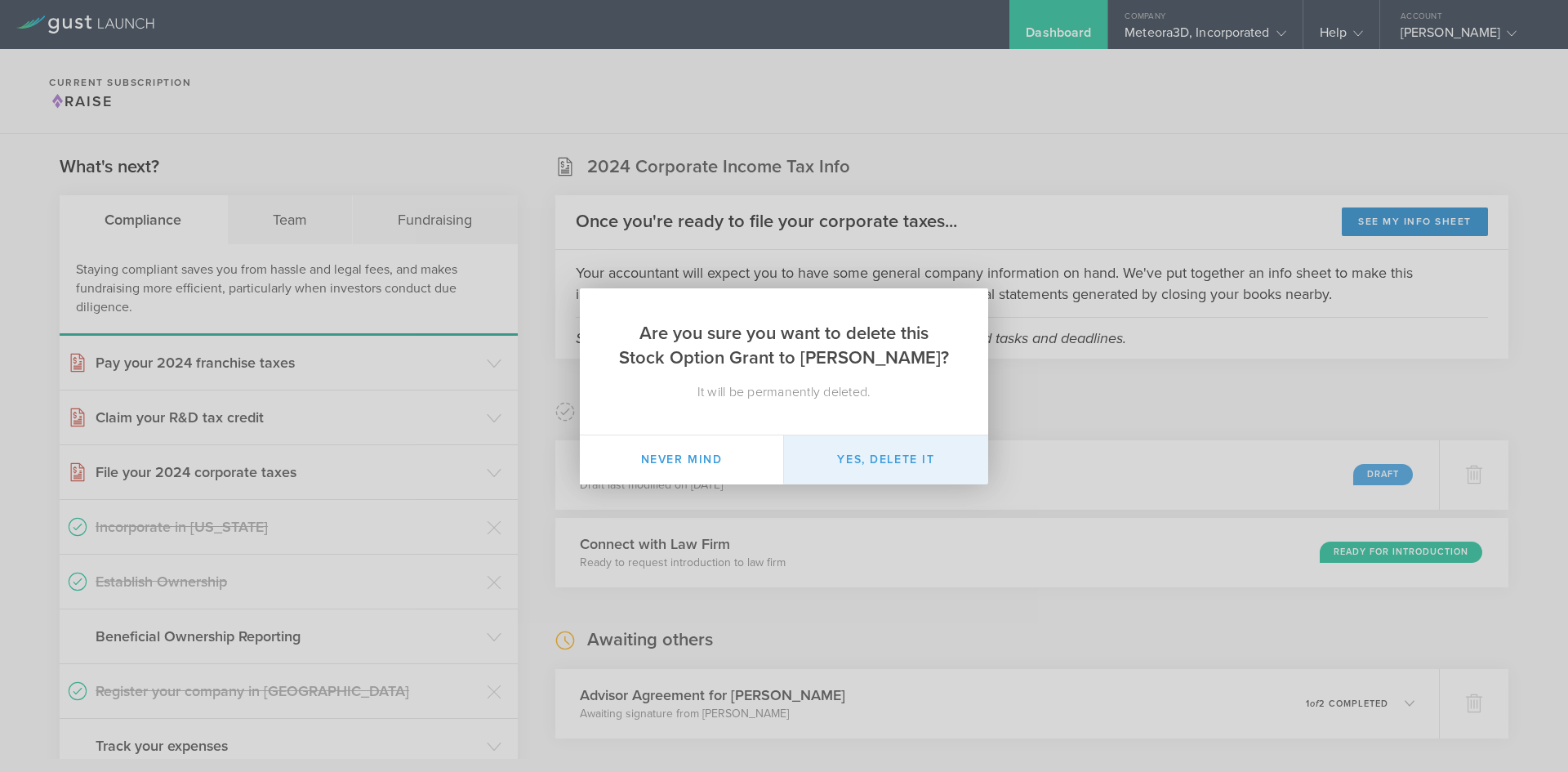
click at [853, 470] on button "Yes, delete it" at bounding box center [886, 460] width 204 height 49
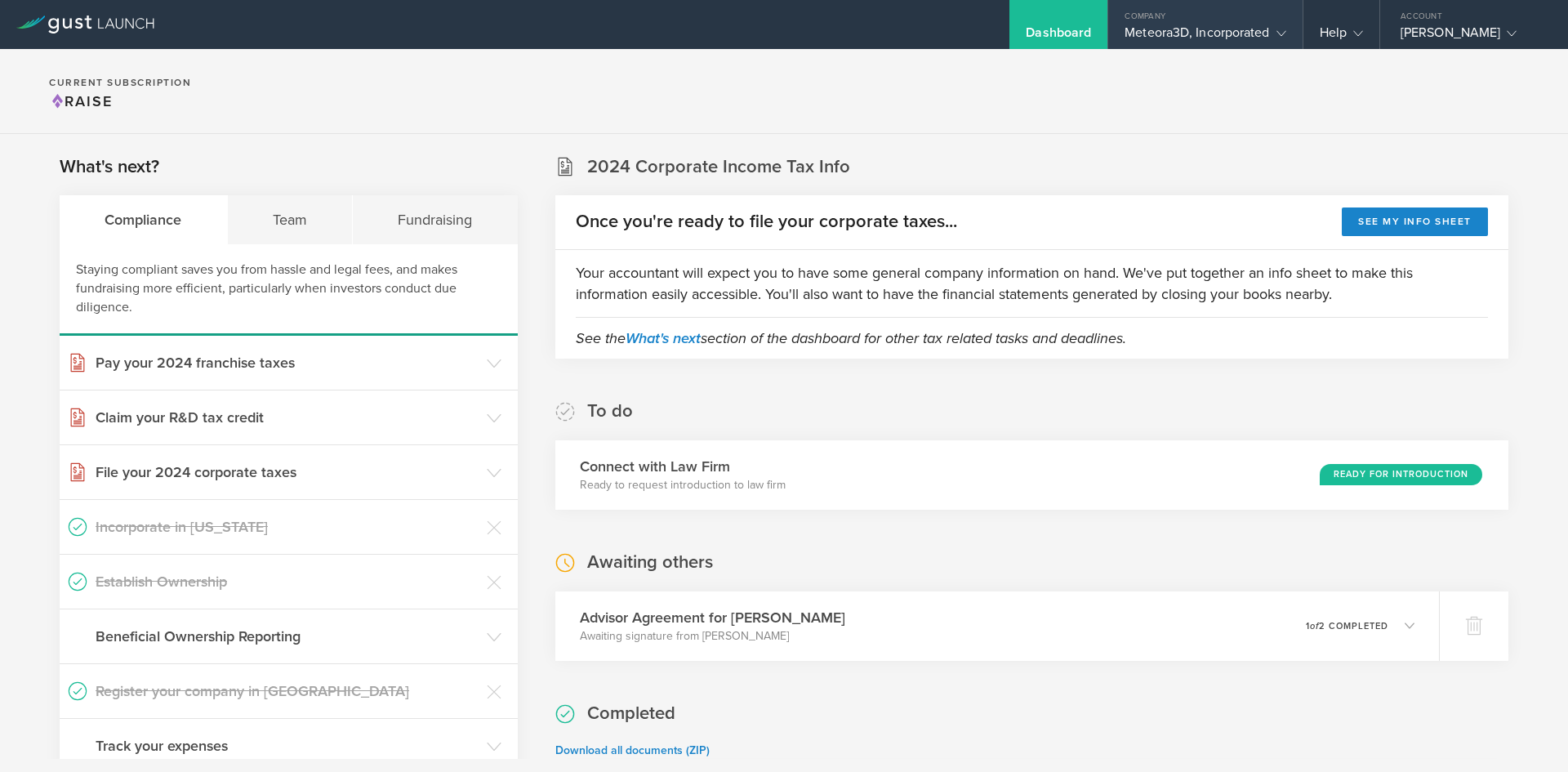
click at [1250, 23] on div "Company" at bounding box center [1205, 12] width 193 height 24
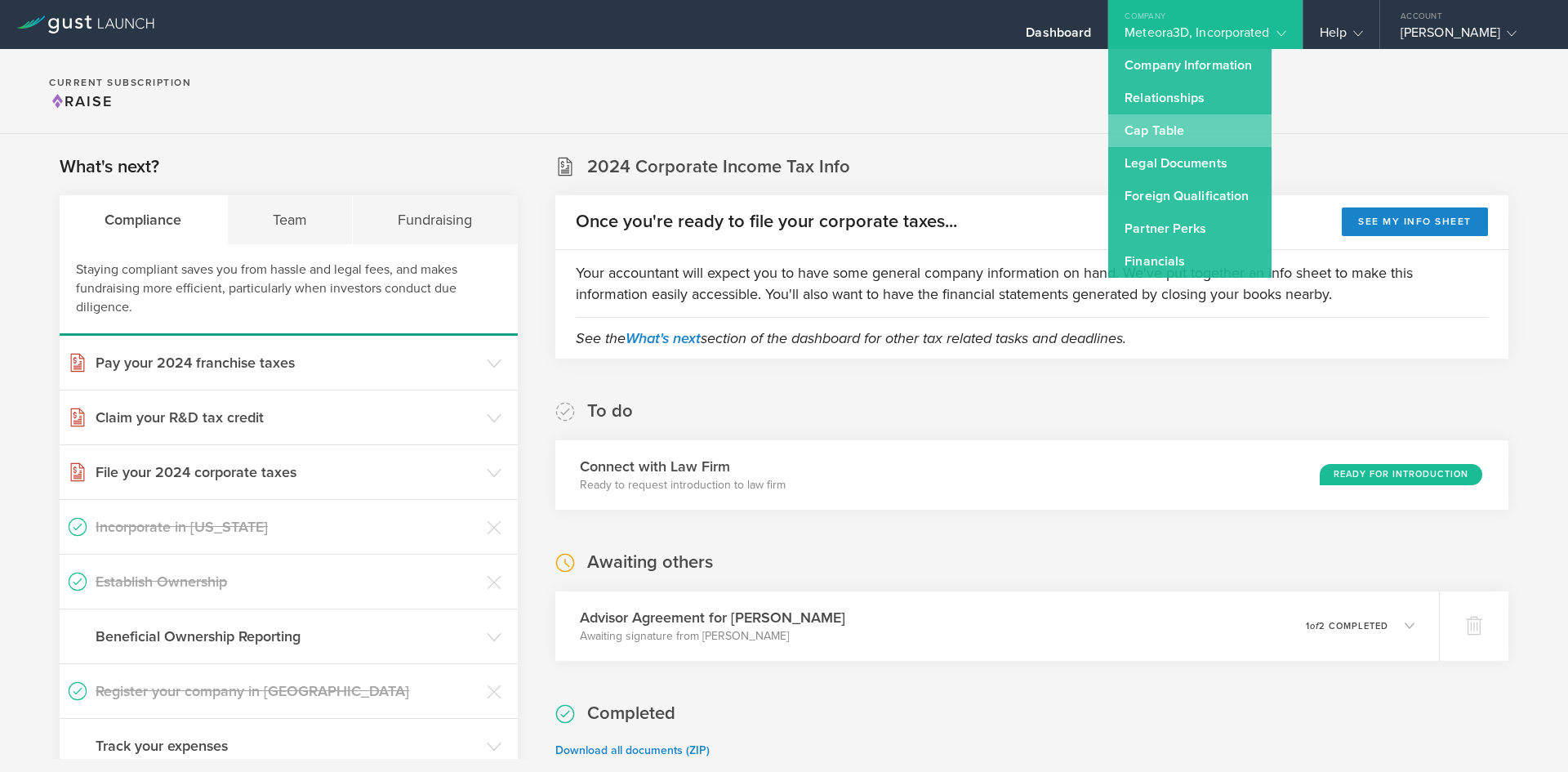
click at [1177, 132] on link "Cap Table" at bounding box center [1190, 130] width 163 height 33
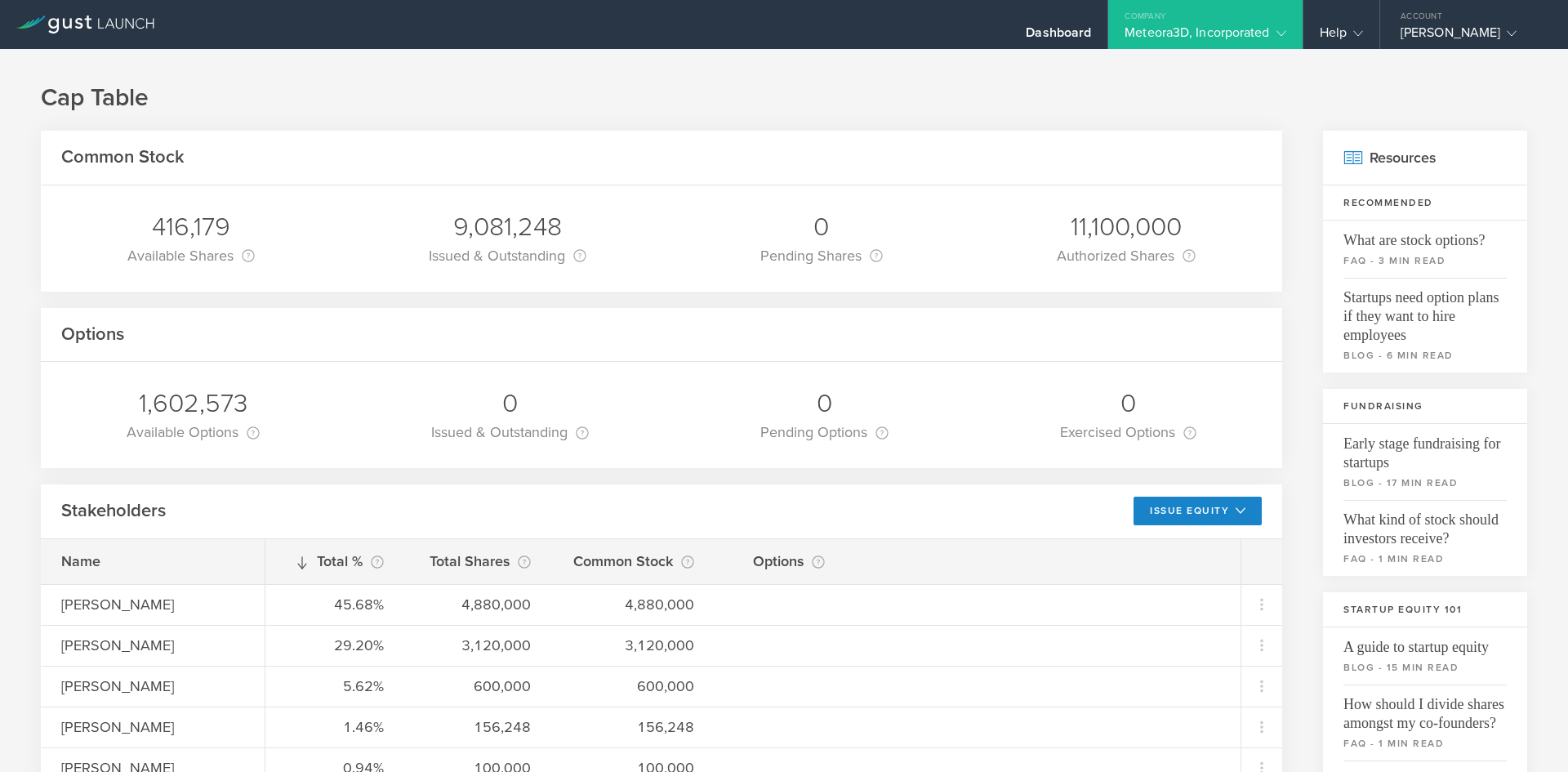
click at [906, 307] on div "Common Stock 416,179 Available Shares This is the number of shares that the com…" at bounding box center [662, 751] width 1241 height 1241
click at [1129, 74] on div "Cap Table Common Stock 416,179 Available Shares This is the number of shares th…" at bounding box center [784, 730] width 1568 height 1363
click at [1066, 25] on div "Dashboard" at bounding box center [1058, 36] width 66 height 24
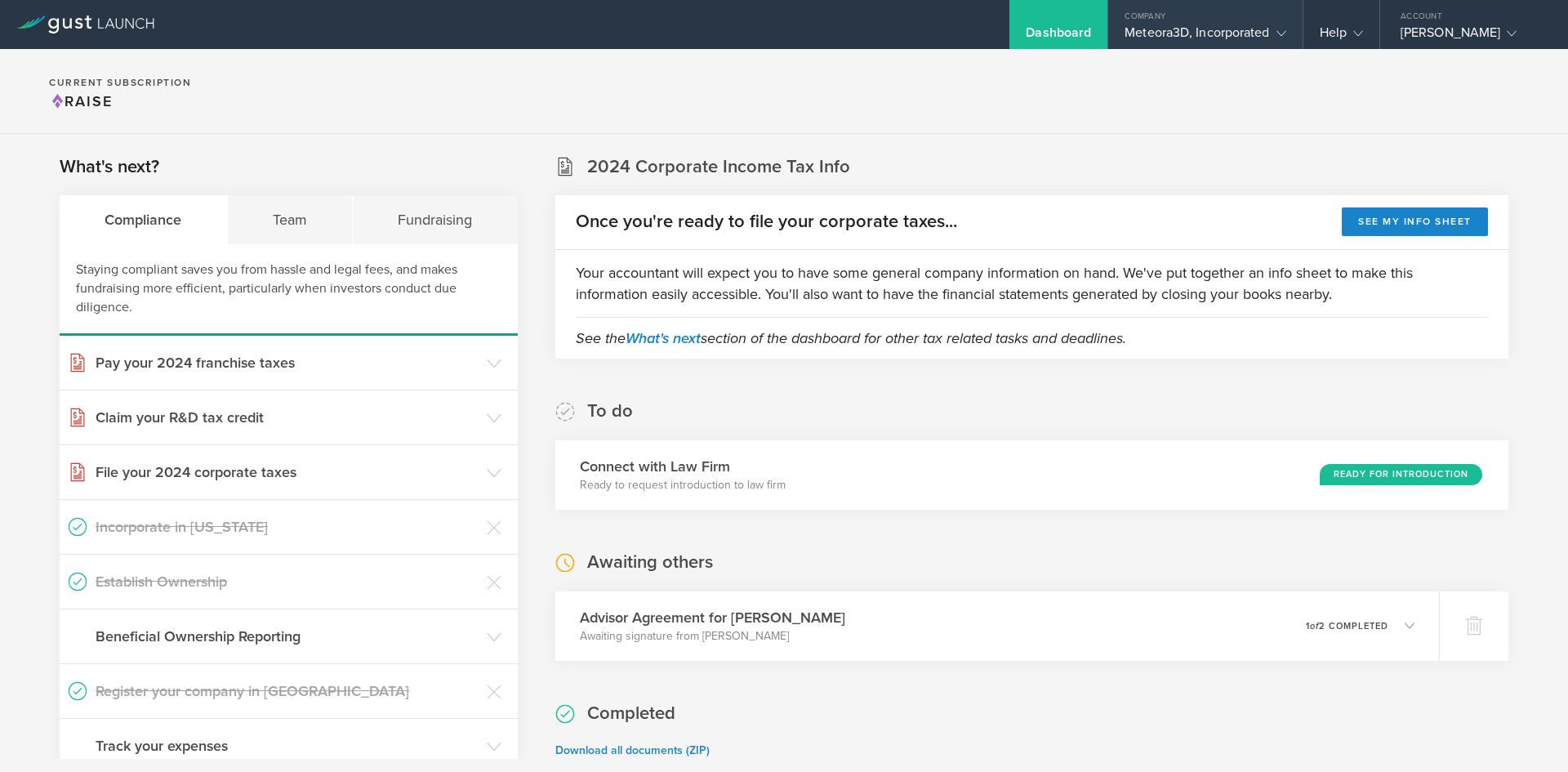
click at [1193, 45] on div "Meteora3D, Incorporated" at bounding box center [1205, 36] width 161 height 24
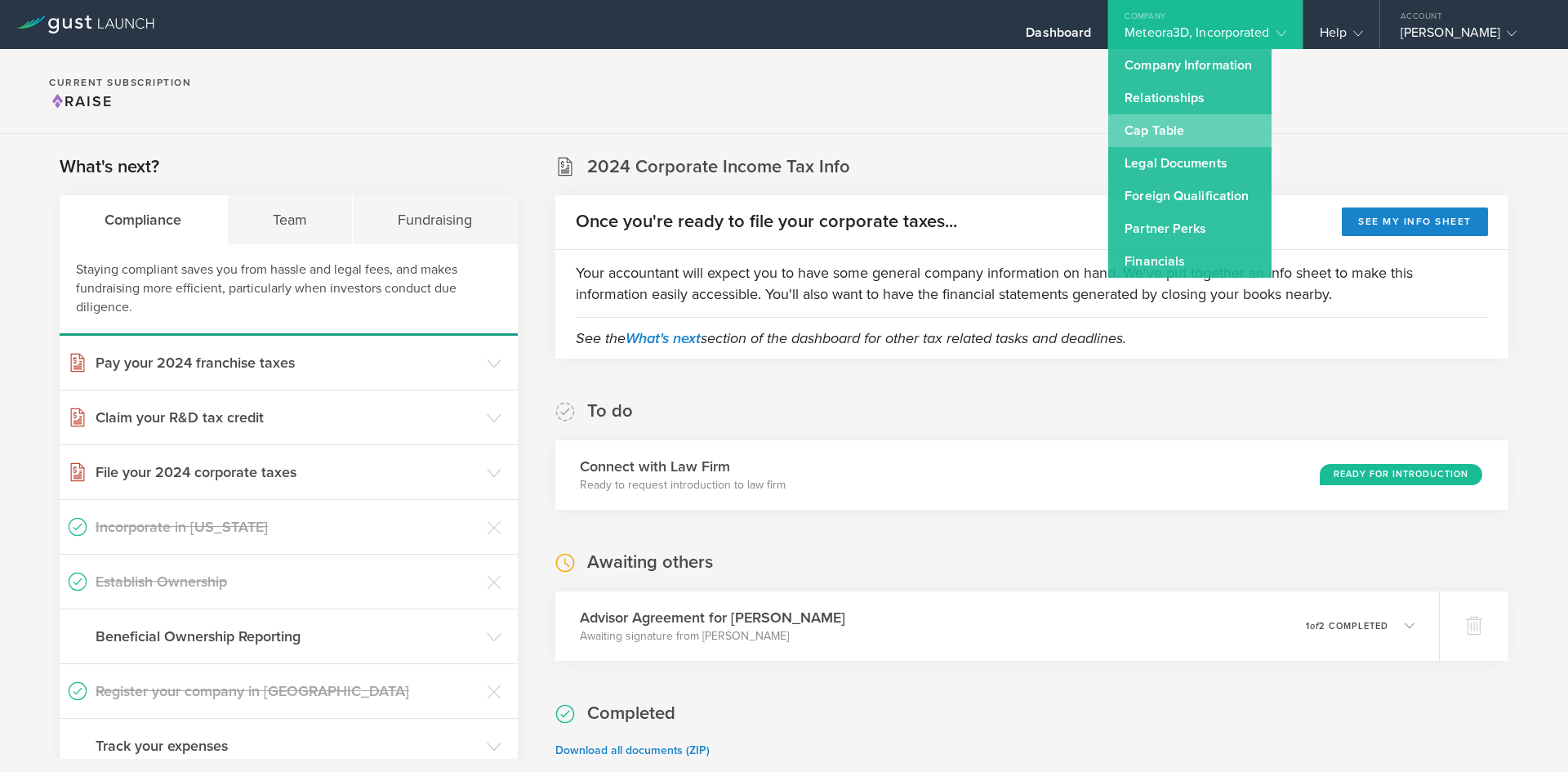
click at [1190, 126] on link "Cap Table" at bounding box center [1190, 130] width 163 height 33
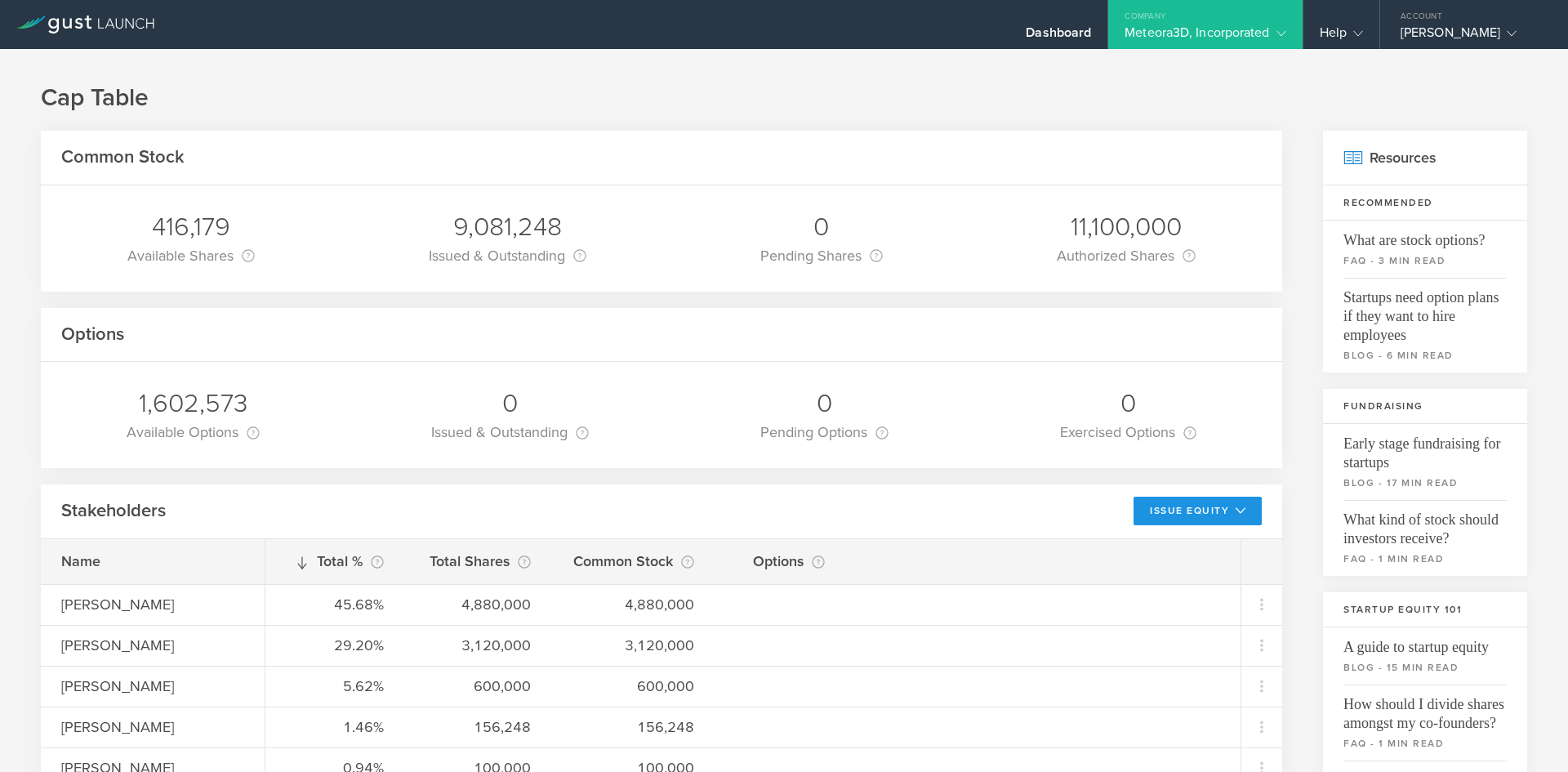
click at [1223, 504] on button "Issue Equity" at bounding box center [1198, 511] width 128 height 29
click at [1175, 551] on li "Grant Stock Options" at bounding box center [1184, 548] width 141 height 32
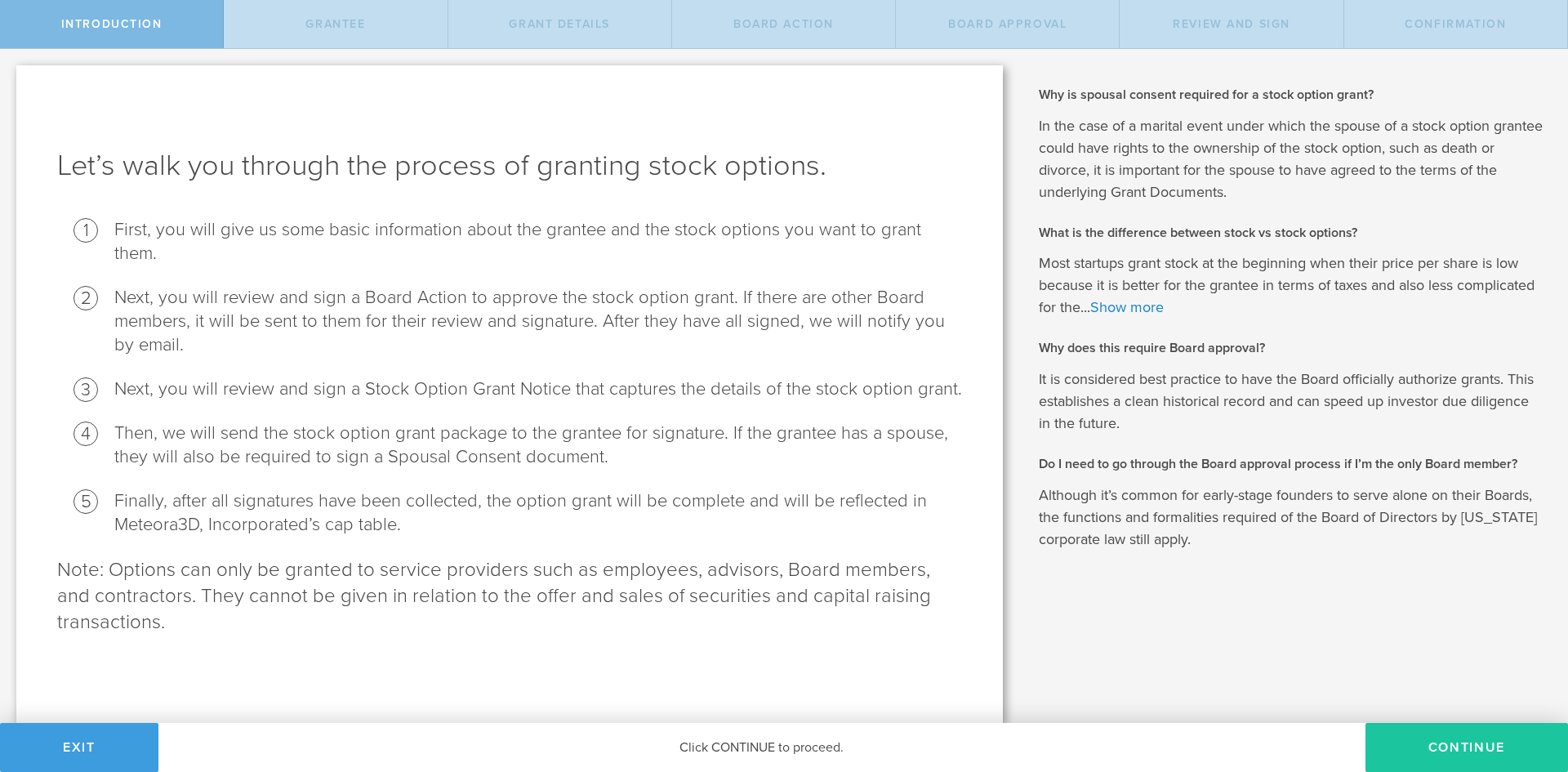
click at [1482, 744] on button "Continue" at bounding box center [1466, 748] width 202 height 49
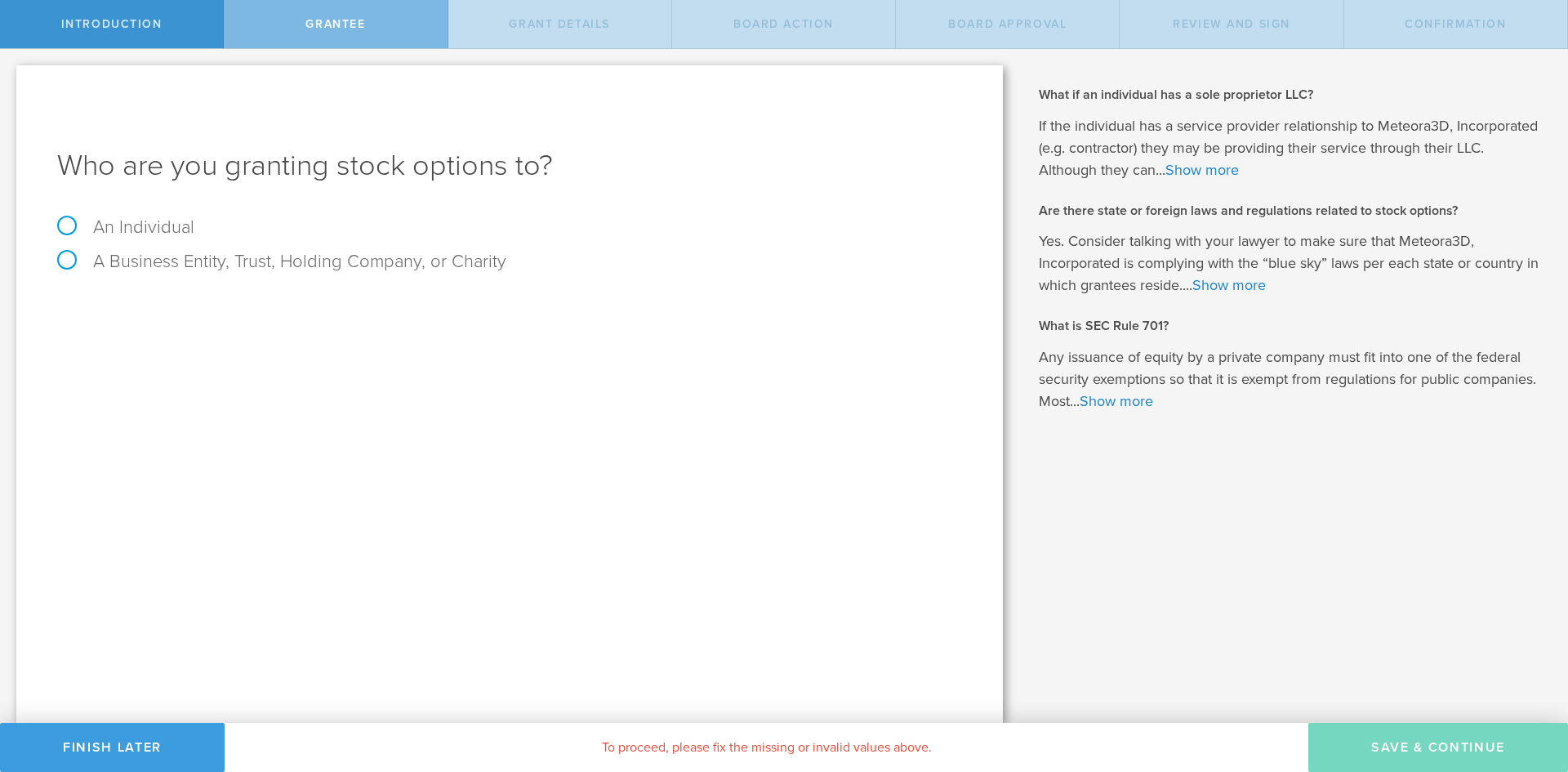
click at [68, 223] on label "An Individual" at bounding box center [125, 227] width 137 height 21
click at [11, 75] on input "An Individual" at bounding box center [5, 61] width 11 height 26
radio input "true"
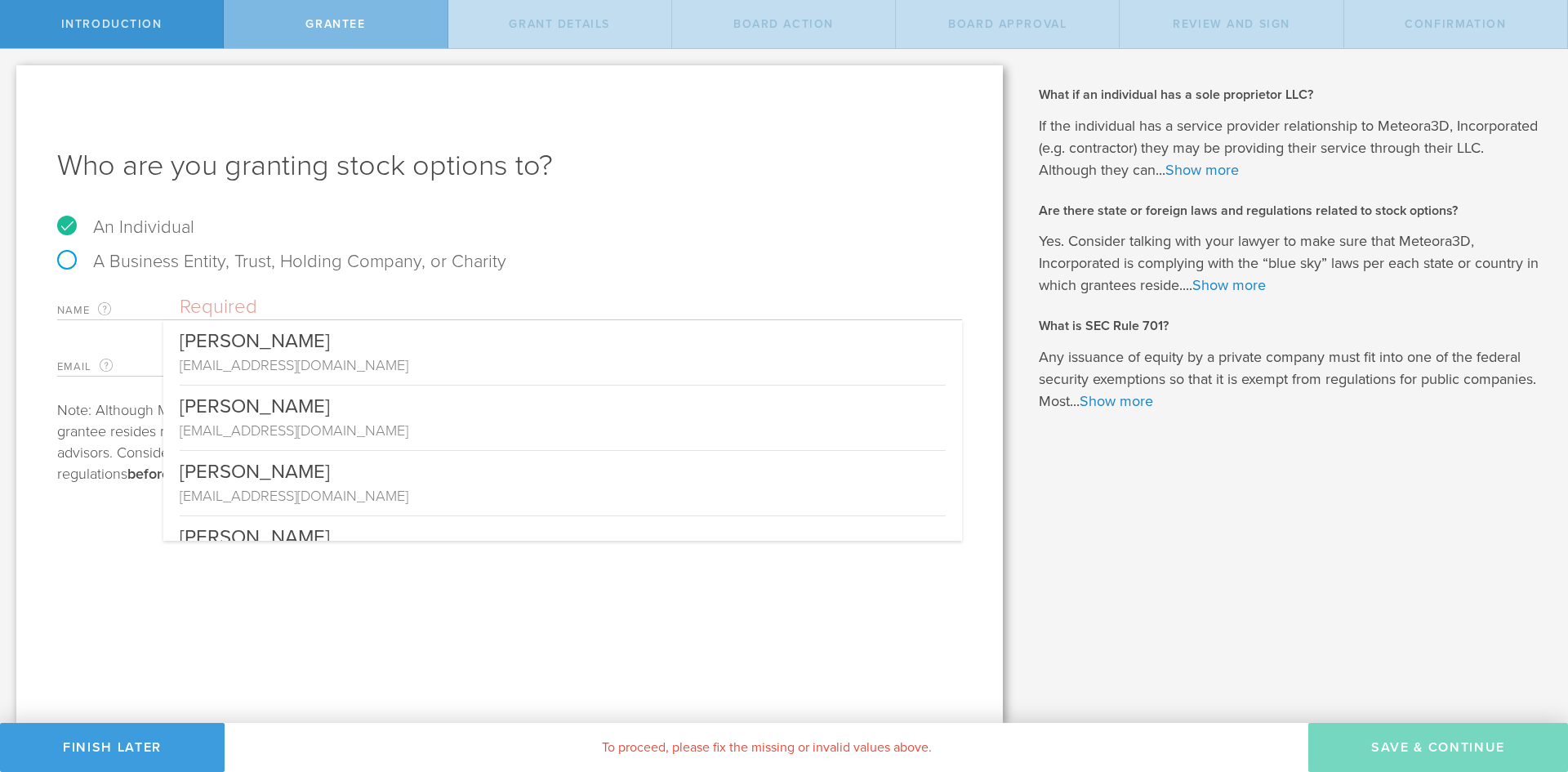
click at [247, 307] on input "text" at bounding box center [571, 307] width 783 height 24
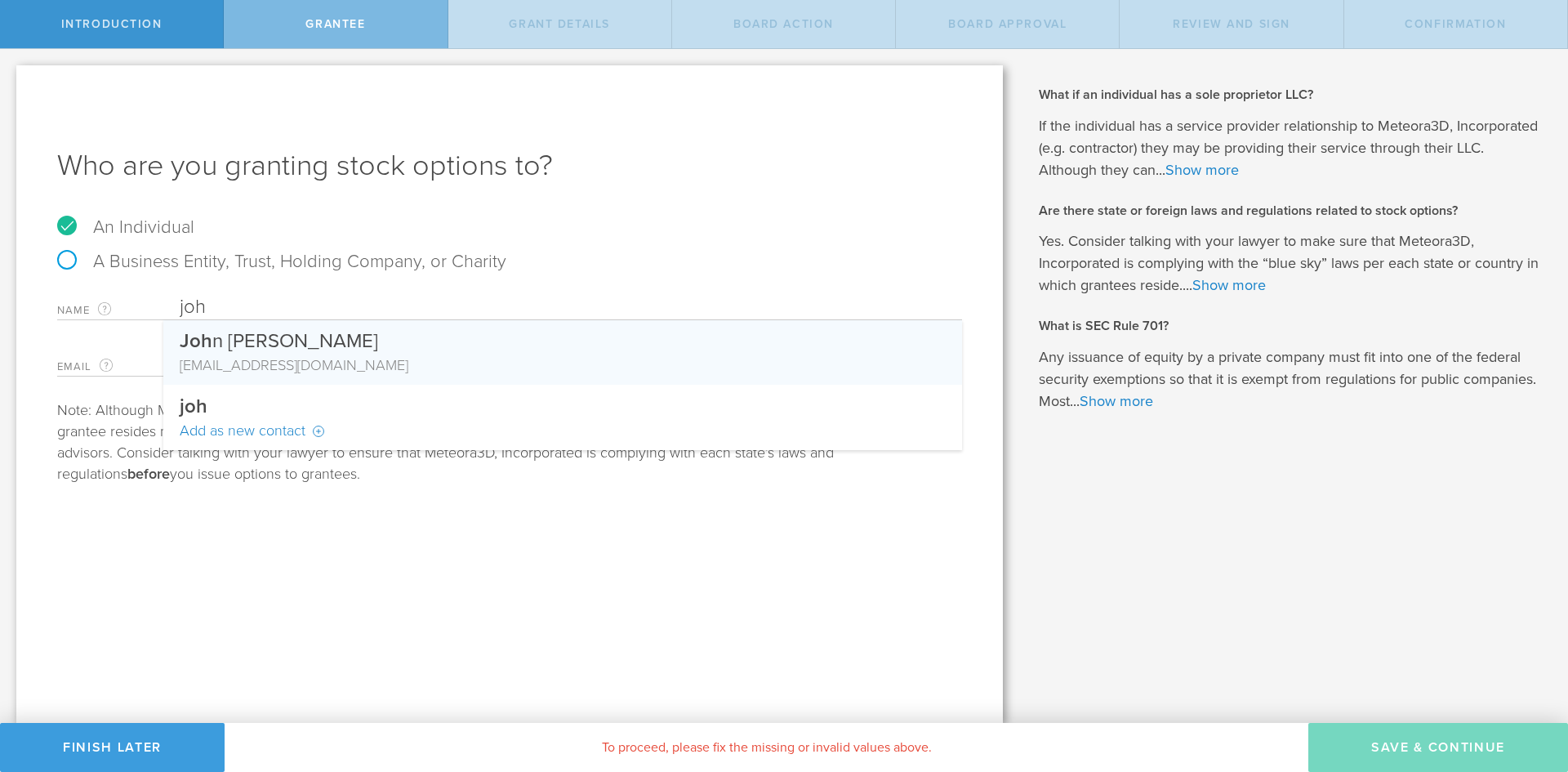
click at [398, 360] on div "[EMAIL_ADDRESS][DOMAIN_NAME]" at bounding box center [563, 365] width 766 height 21
type input "[PERSON_NAME]"
type input "[EMAIL_ADDRESS][DOMAIN_NAME]"
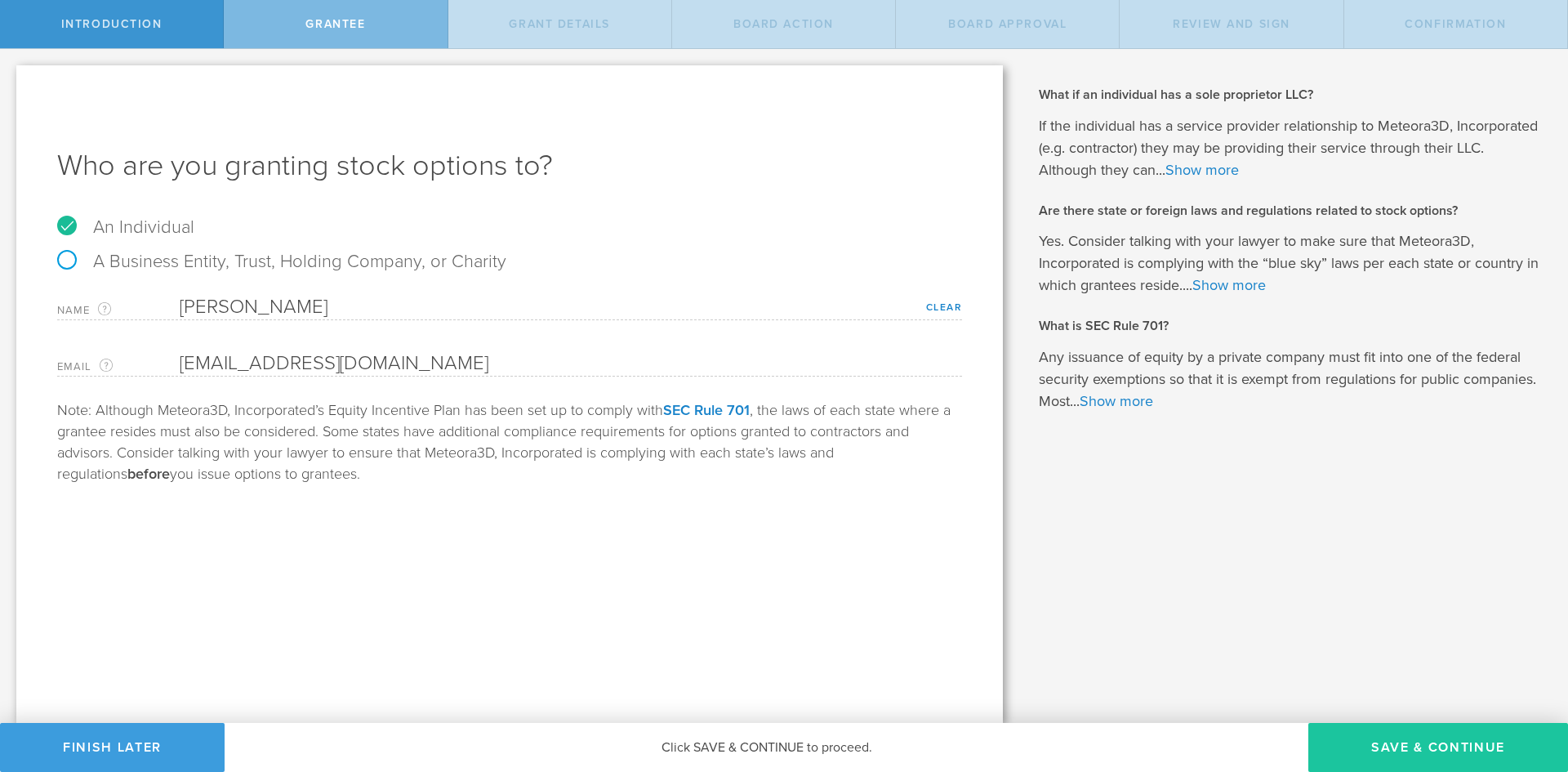
click at [1450, 744] on button "Save & Continue" at bounding box center [1438, 748] width 260 height 49
type input "48"
type input "12"
select select "none"
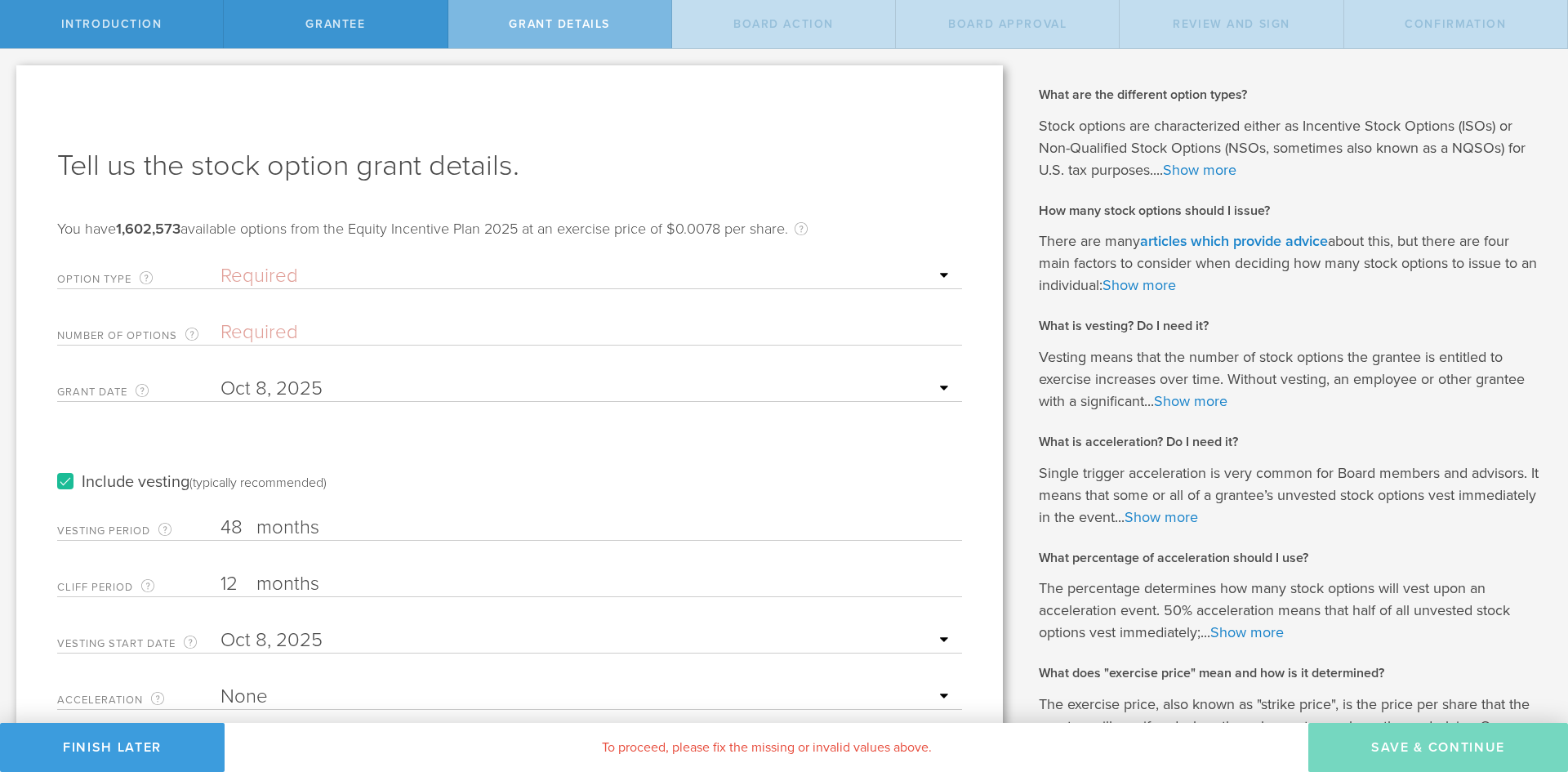
click at [267, 273] on select "Required ISO - Incentive stock option (for employees only) NSO - Non-qualified …" at bounding box center [587, 276] width 733 height 24
select select "nso"
click at [221, 264] on select "Required ISO - Incentive stock option (for employees only) NSO - Non-qualified …" at bounding box center [587, 276] width 733 height 24
click at [284, 326] on input "Number of Options The total amount of stock options the company is granting to …" at bounding box center [587, 332] width 733 height 24
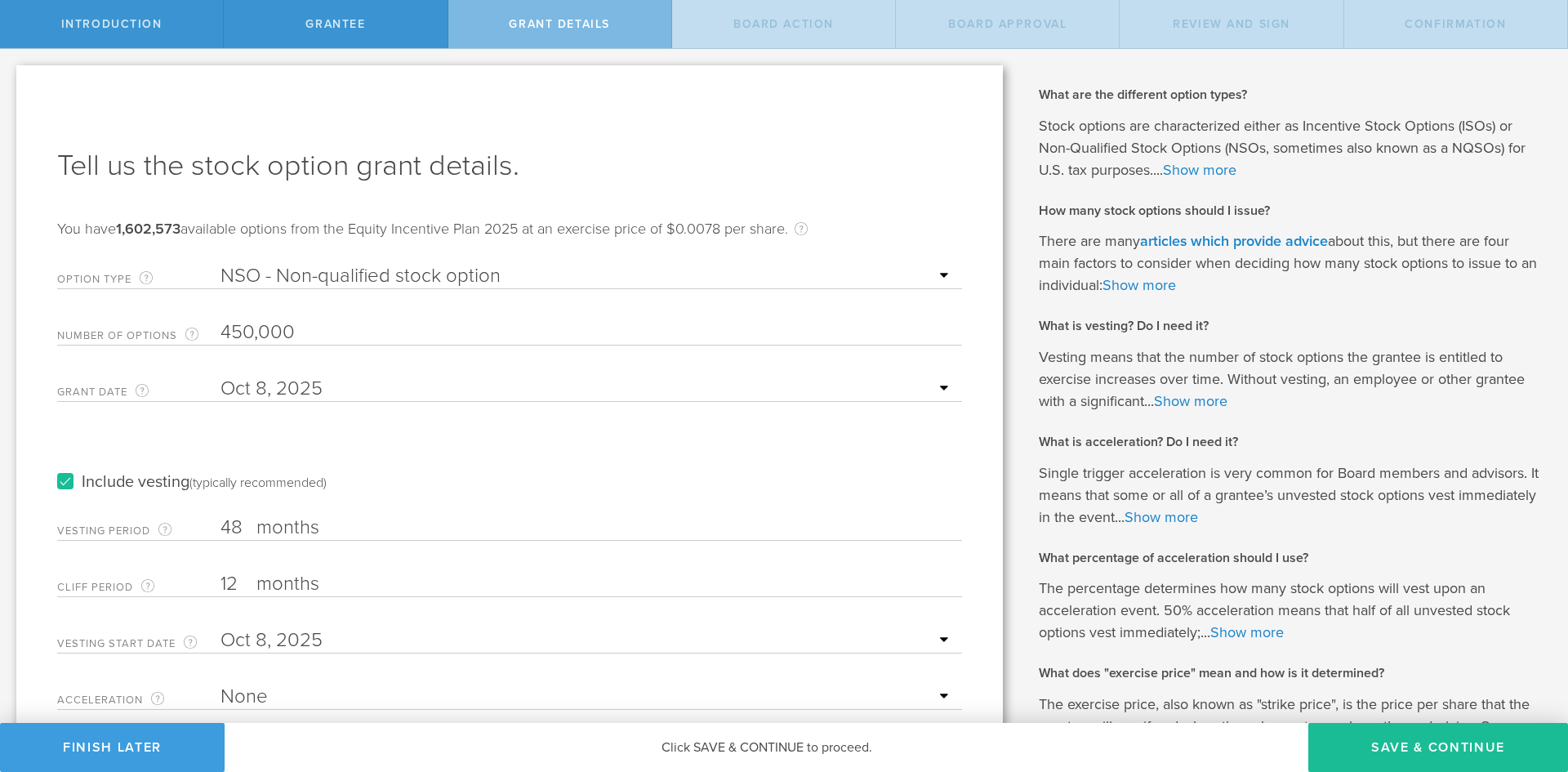
type input "450,000"
click at [379, 428] on div "Include vesting (typically recommended)" at bounding box center [509, 466] width 905 height 82
drag, startPoint x: 1455, startPoint y: 748, endPoint x: 1402, endPoint y: 499, distance: 254.6
click at [1414, 49] on div "Introduction Grantee Grant Details Board Action Board Approval Review and Sign …" at bounding box center [784, 24] width 1568 height 49
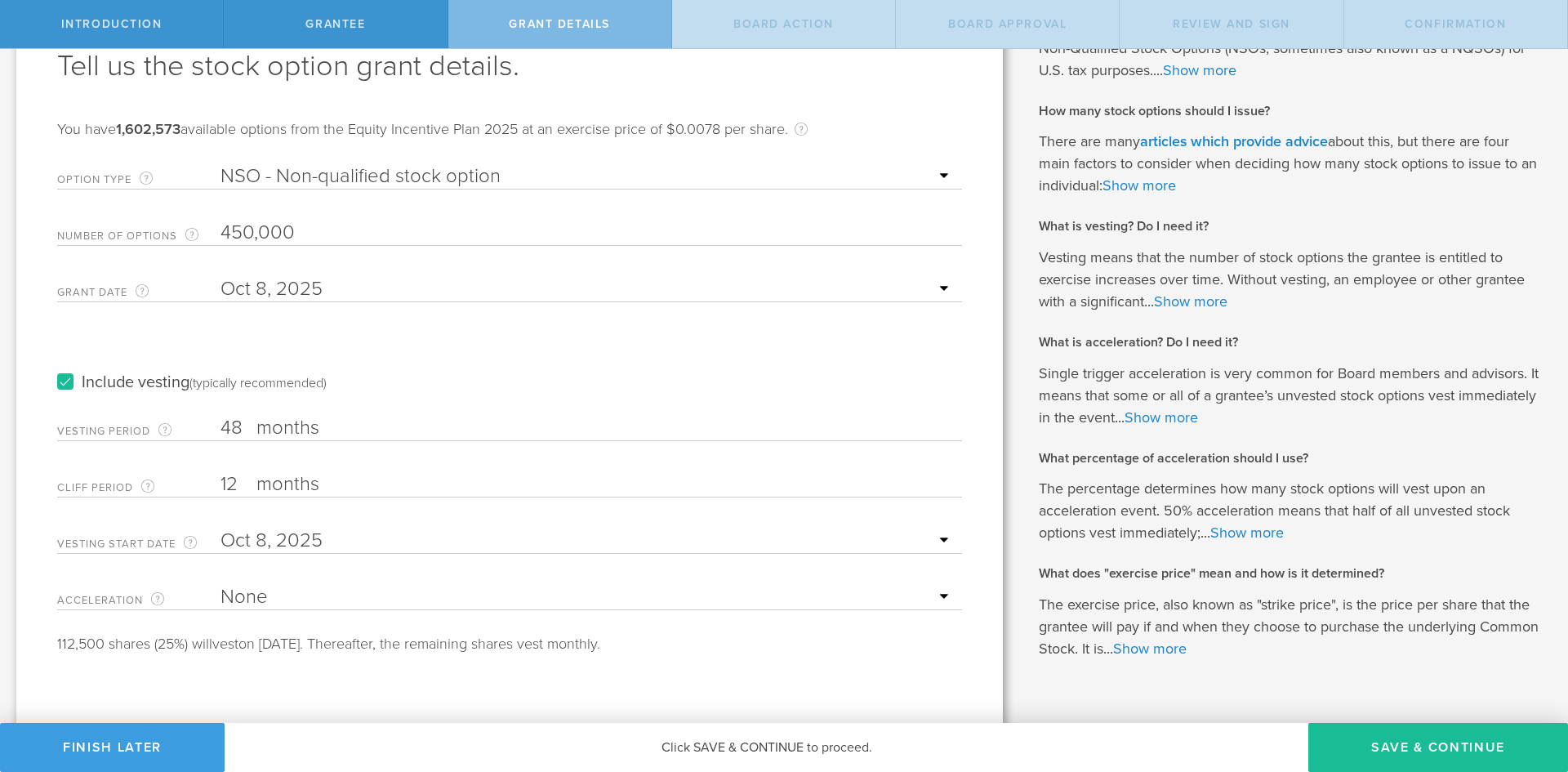
scroll to position [134, 0]
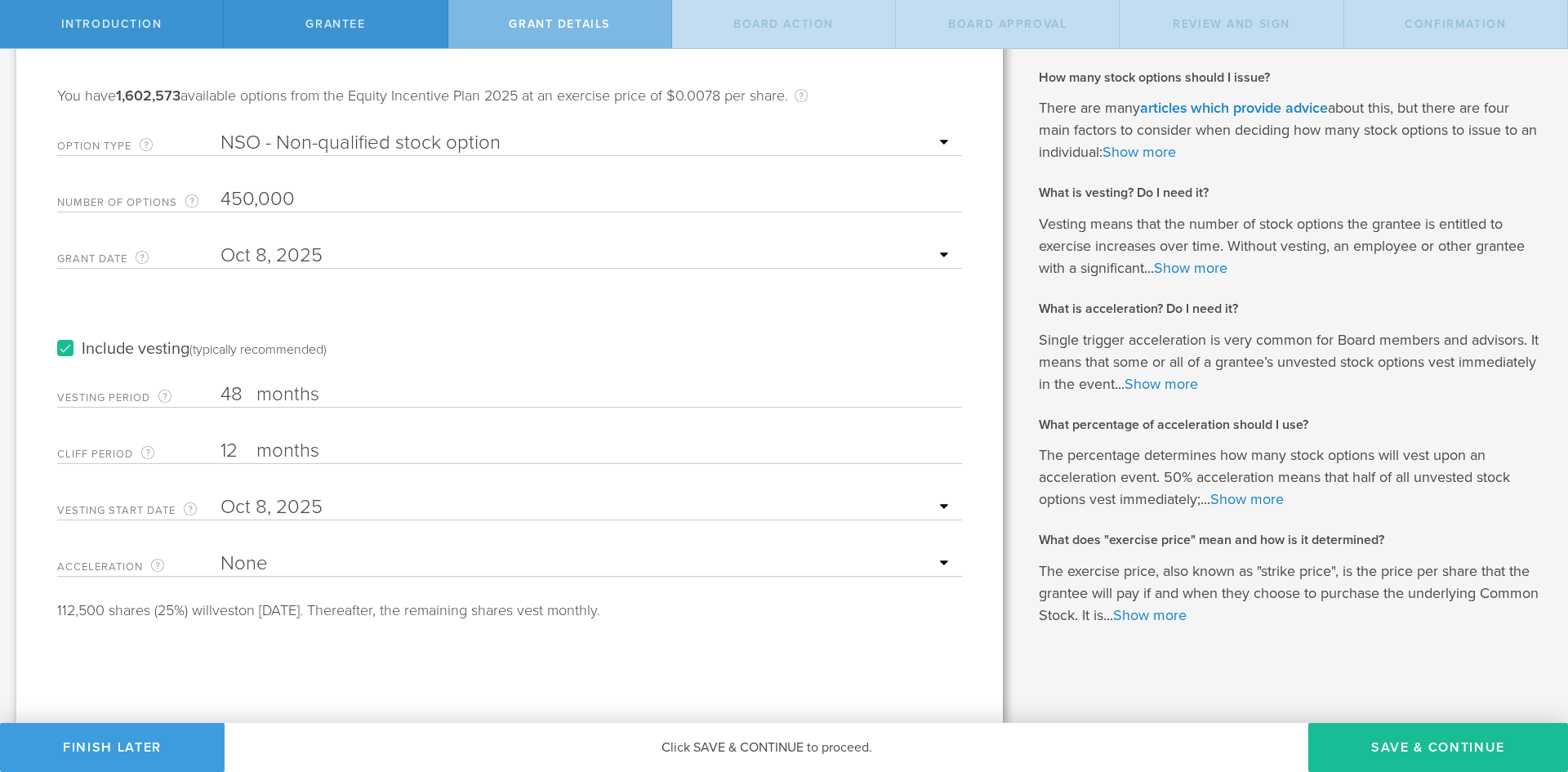
click at [625, 567] on select "None Single Trigger Double Trigger" at bounding box center [587, 563] width 733 height 24
select select "single"
click at [221, 551] on select "None Single Trigger Double Trigger" at bounding box center [587, 563] width 733 height 24
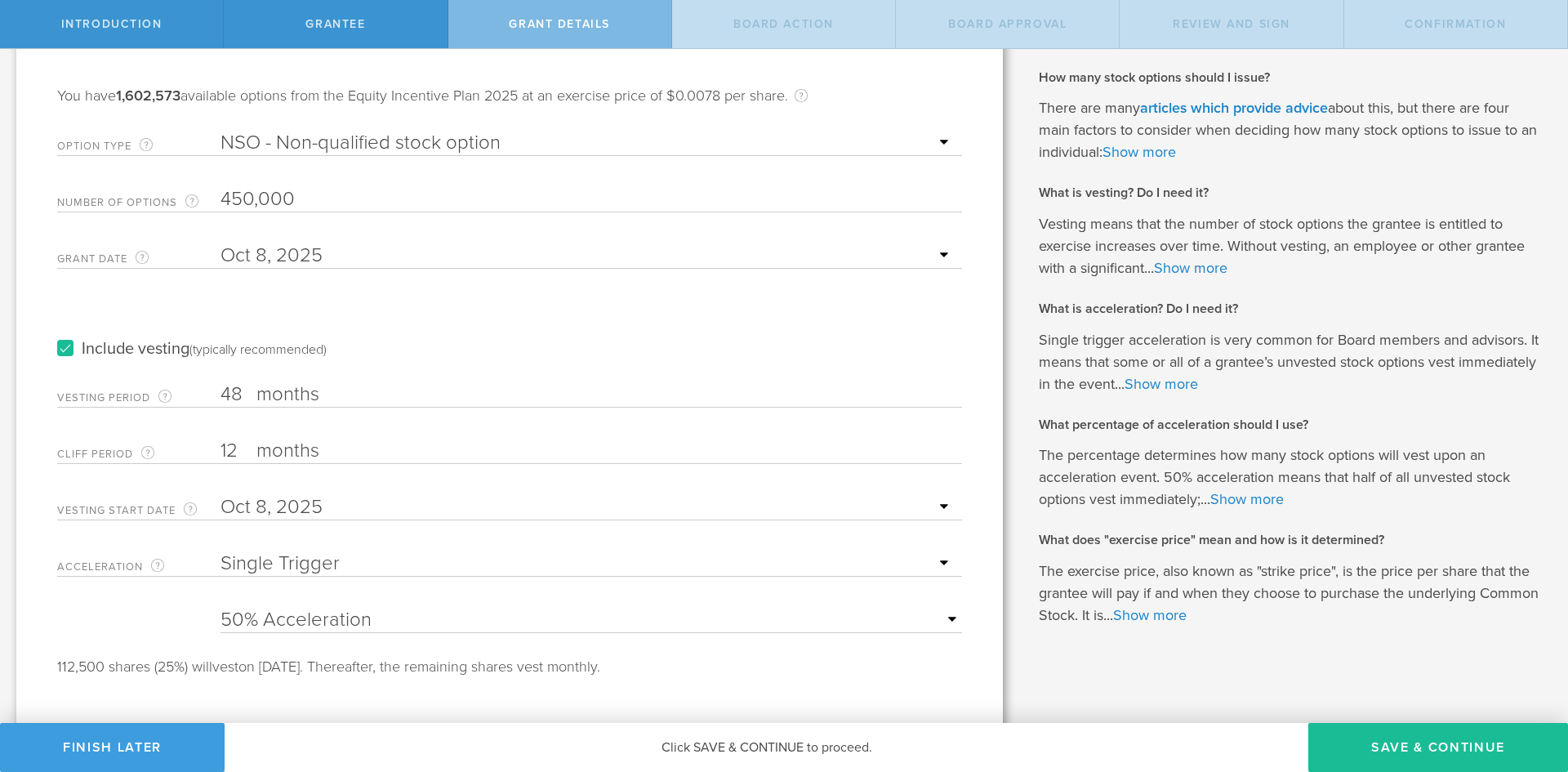
scroll to position [149, 0]
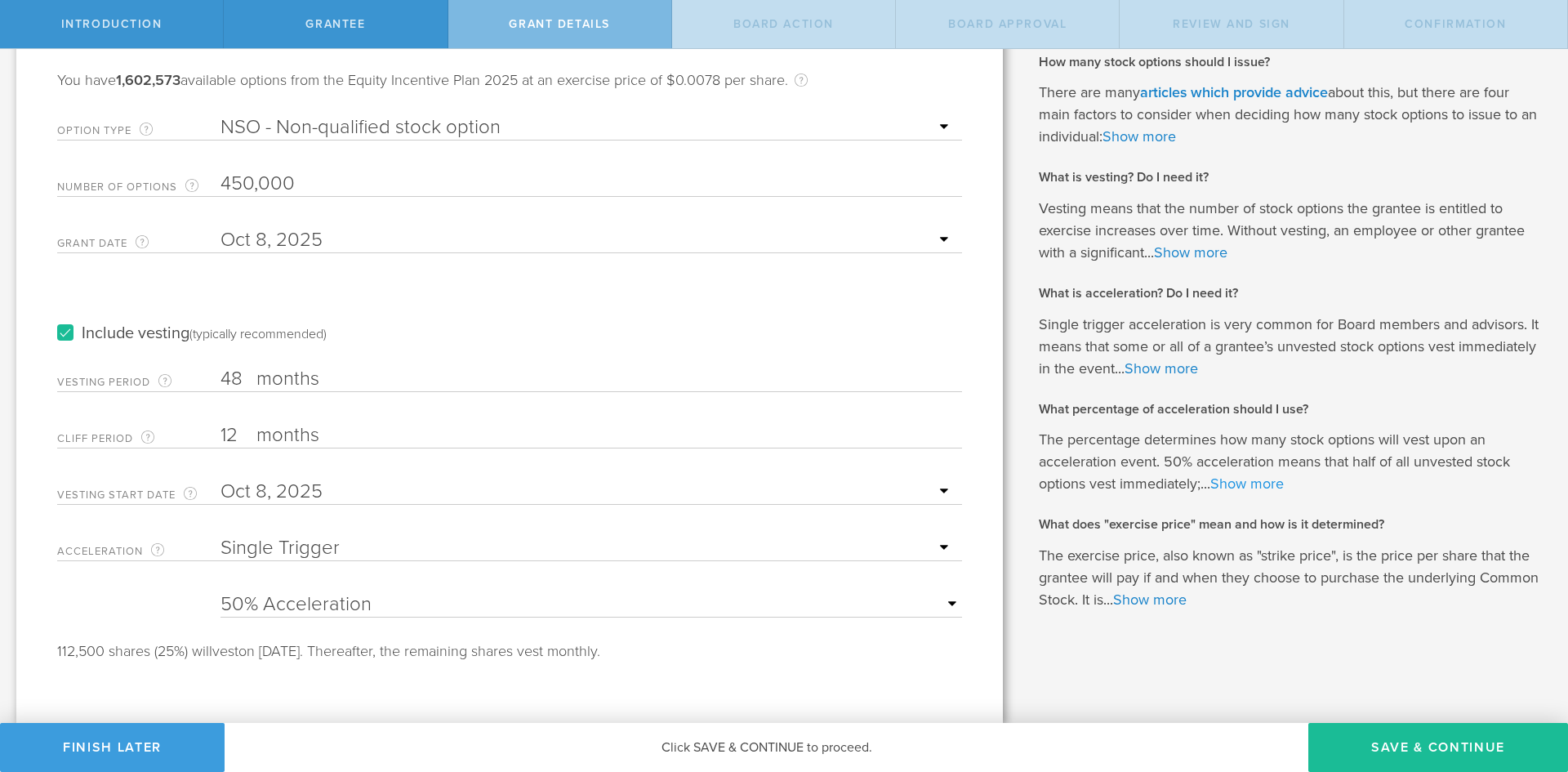
click at [1243, 487] on link "Show more" at bounding box center [1247, 483] width 74 height 18
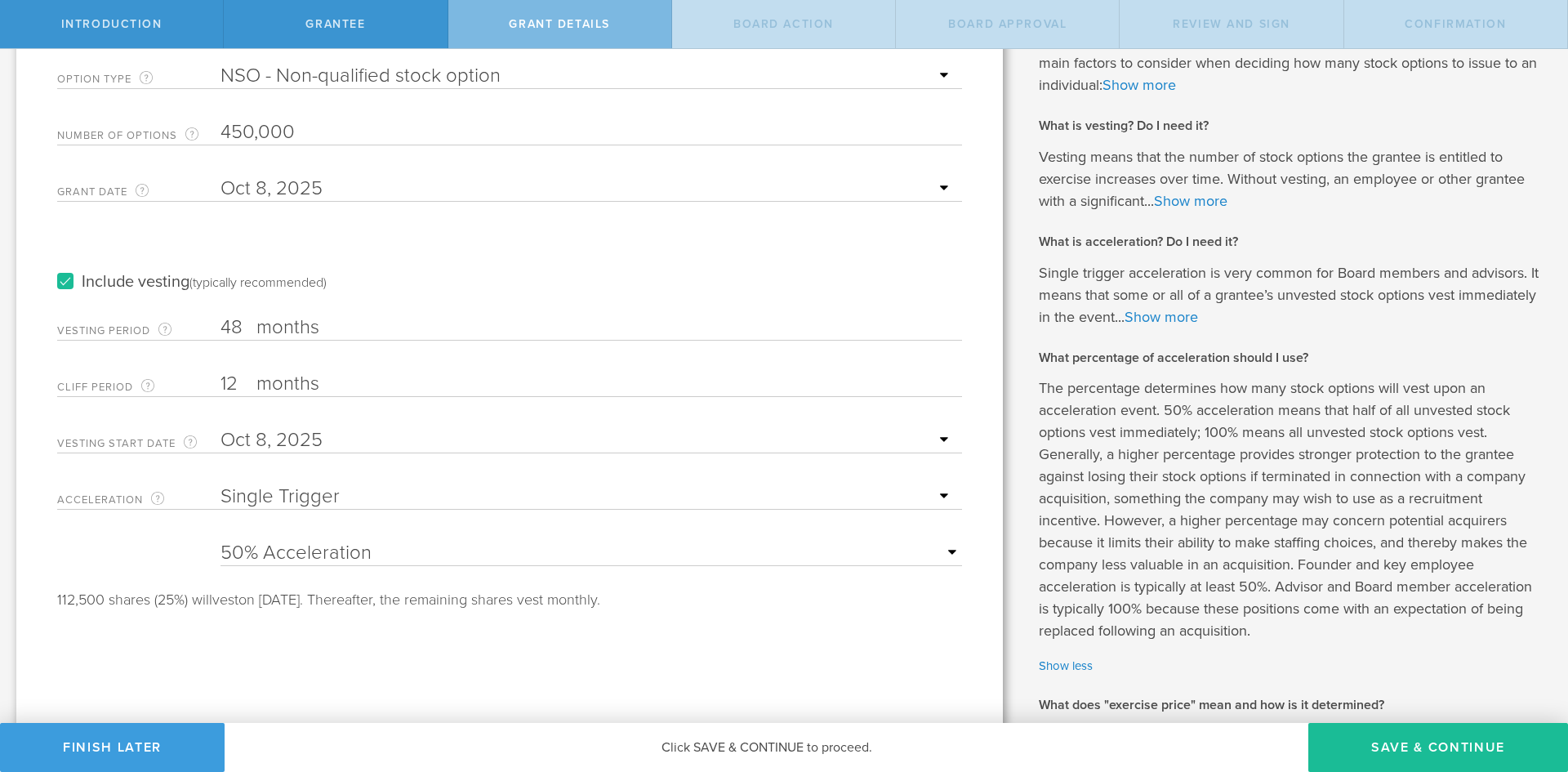
scroll to position [280, 0]
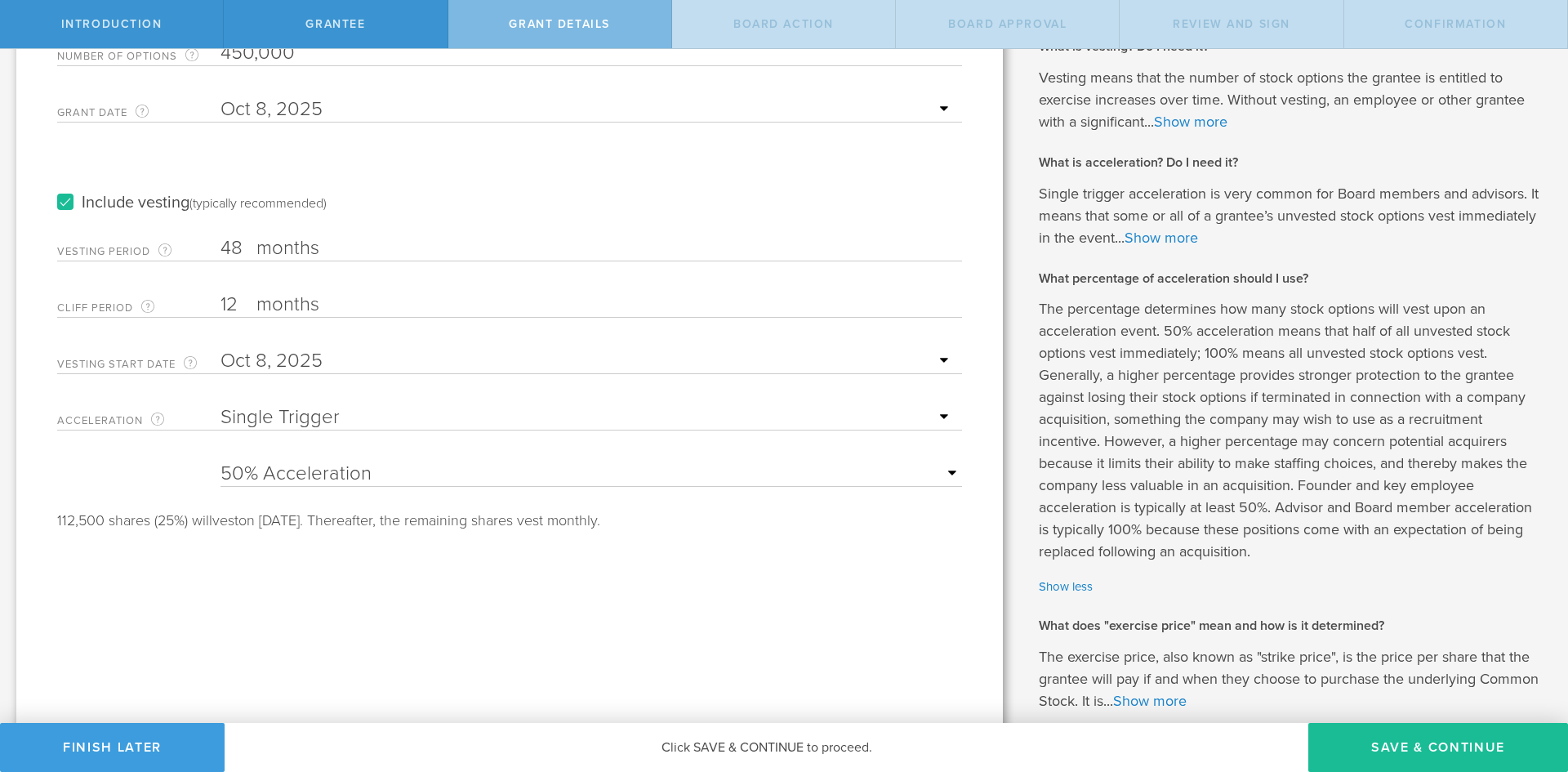
click at [345, 474] on select "25% Acceleration 50% Acceleration 75% Acceleration 100% Acceleration" at bounding box center [591, 473] width 742 height 24
select select "25"
click at [221, 461] on select "25% Acceleration 50% Acceleration 75% Acceleration 100% Acceleration" at bounding box center [591, 473] width 742 height 24
click at [305, 470] on select "25% Acceleration 50% Acceleration 75% Acceleration 100% Acceleration" at bounding box center [591, 473] width 742 height 24
click at [221, 461] on select "25% Acceleration 50% Acceleration 75% Acceleration 100% Acceleration" at bounding box center [591, 473] width 742 height 24
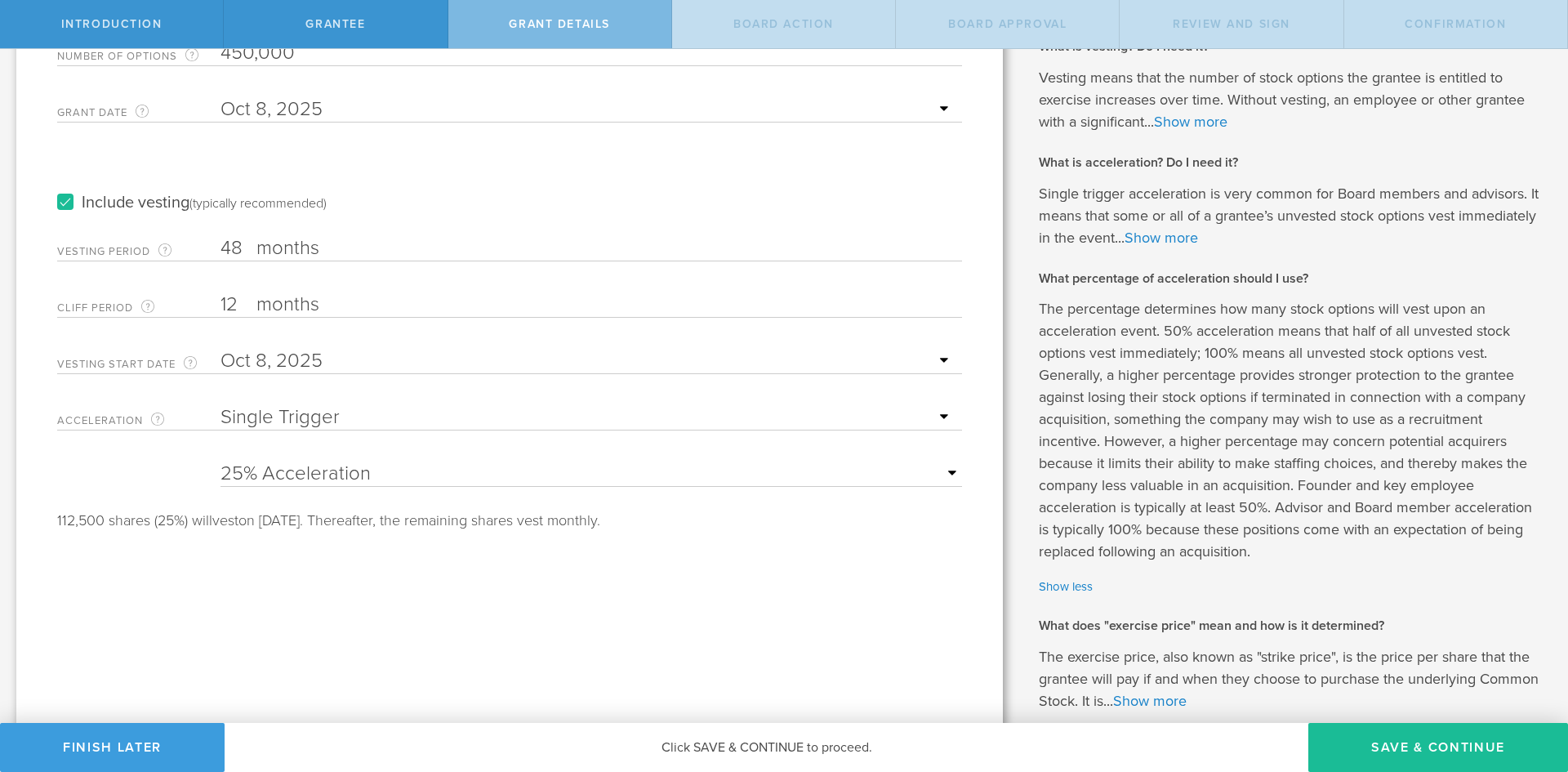
click at [311, 408] on select "None Single Trigger Double Trigger" at bounding box center [587, 417] width 733 height 24
select select "double"
click at [221, 405] on select "None Single Trigger Double Trigger" at bounding box center [587, 417] width 733 height 24
click at [288, 475] on select "25% Acceleration 50% Acceleration 75% Acceleration 100% Acceleration" at bounding box center [591, 473] width 742 height 24
select select "100"
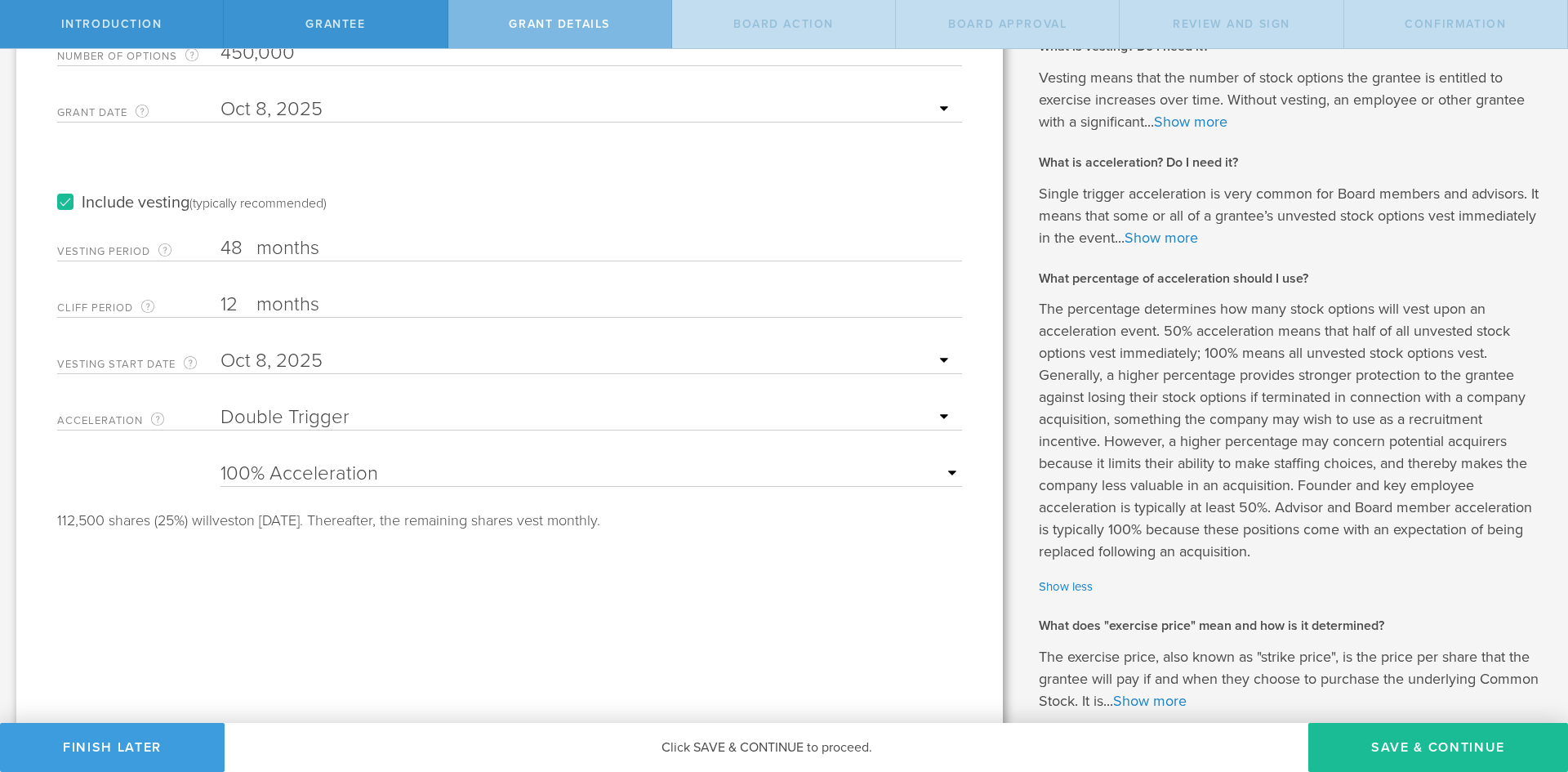
click at [221, 461] on select "25% Acceleration 50% Acceleration 75% Acceleration 100% Acceleration" at bounding box center [591, 473] width 742 height 24
click at [293, 418] on select "None Single Trigger Double Trigger" at bounding box center [587, 417] width 733 height 24
select select "none"
click at [221, 405] on select "None Single Trigger Double Trigger" at bounding box center [587, 417] width 733 height 24
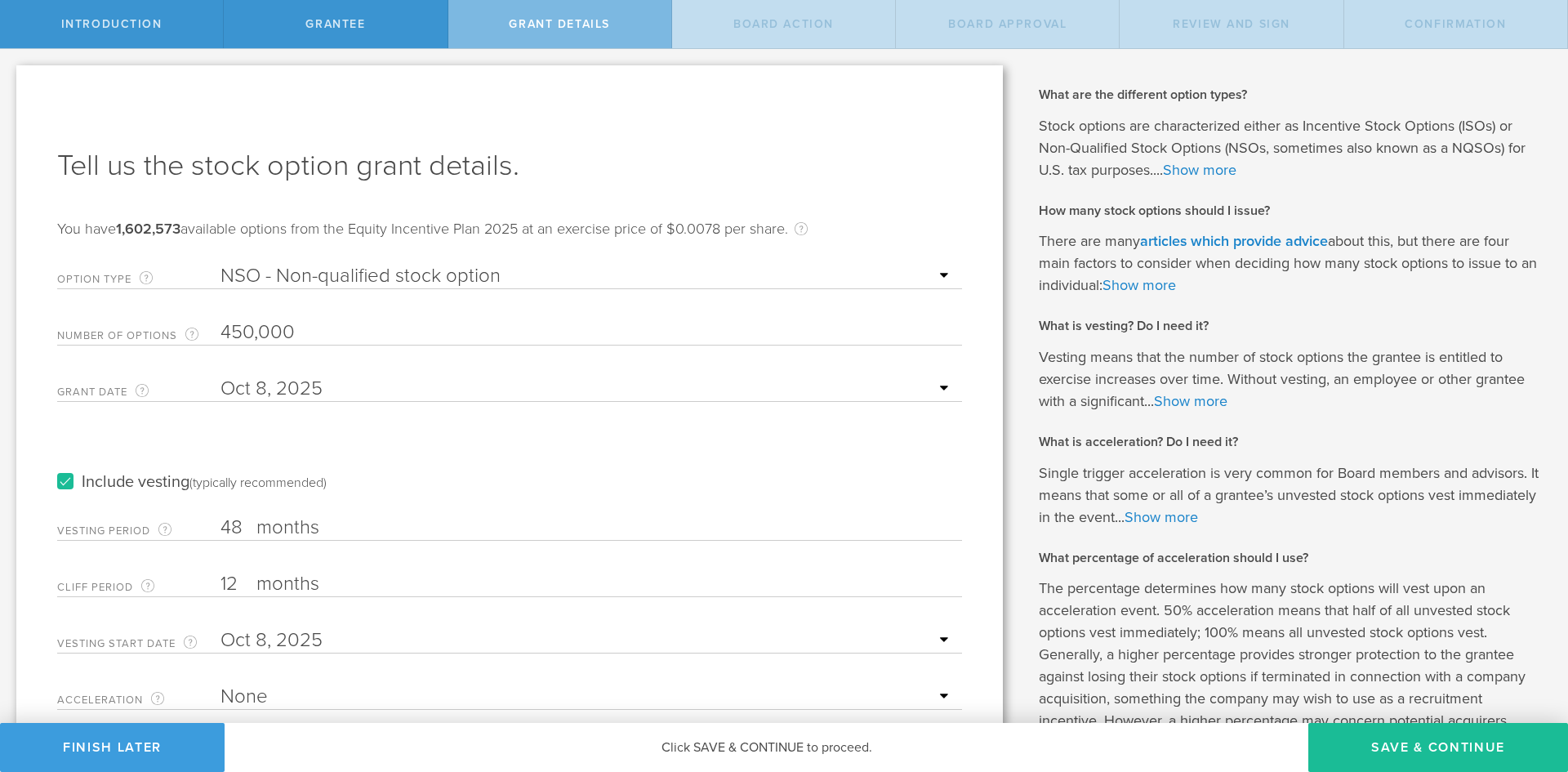
scroll to position [365, 0]
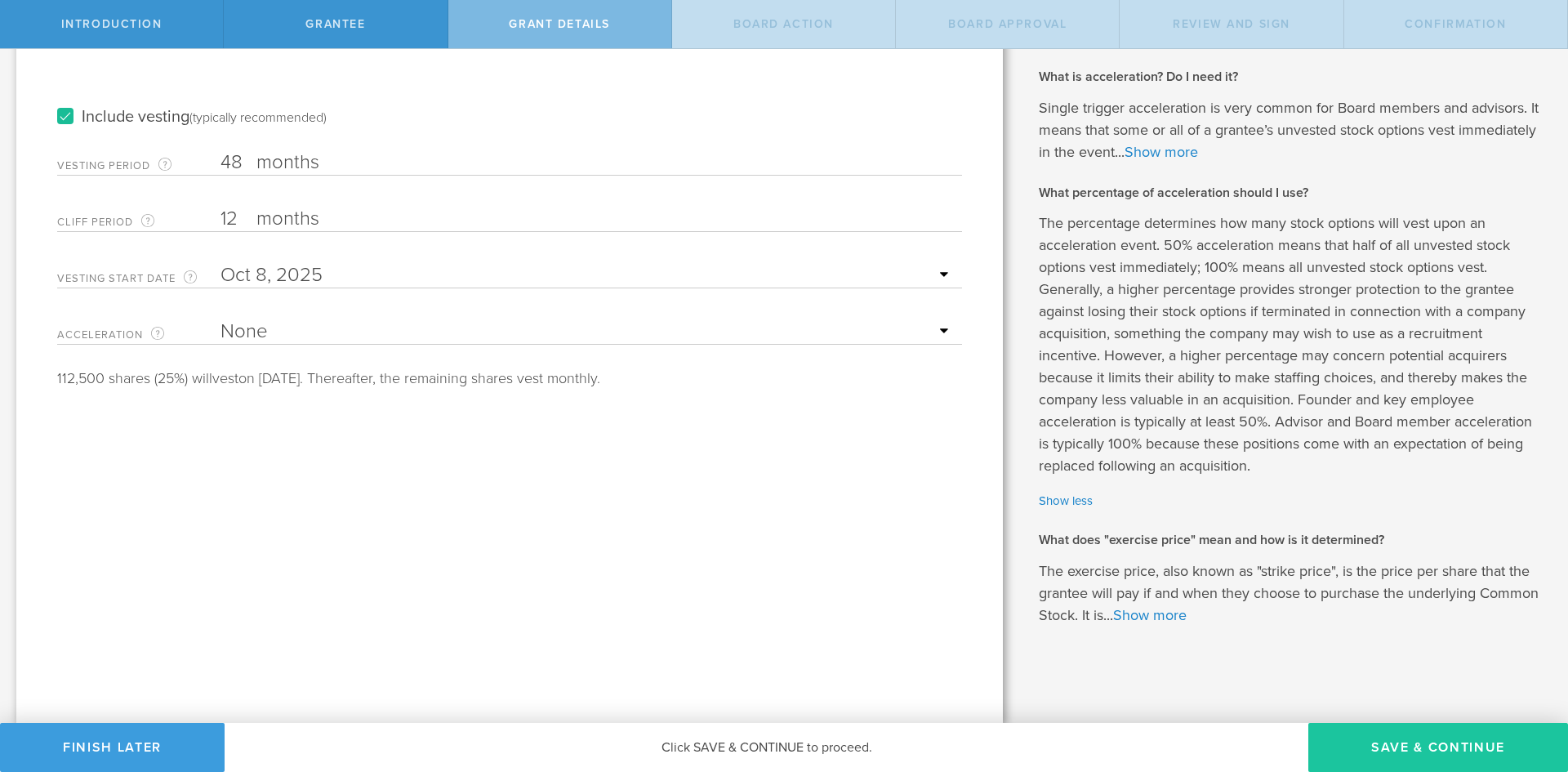
click at [1398, 745] on button "Save & Continue" at bounding box center [1438, 748] width 260 height 49
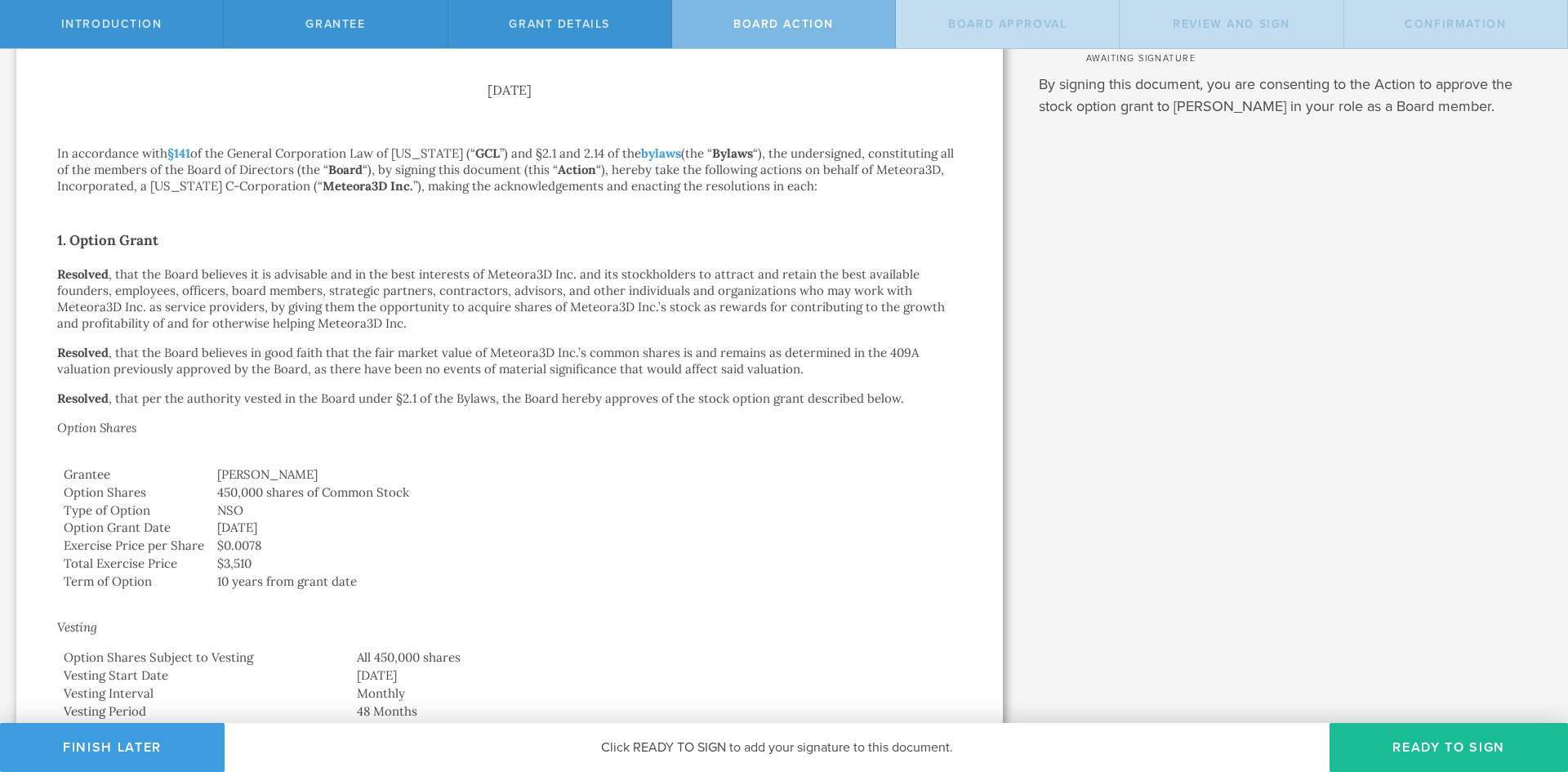
scroll to position [0, 0]
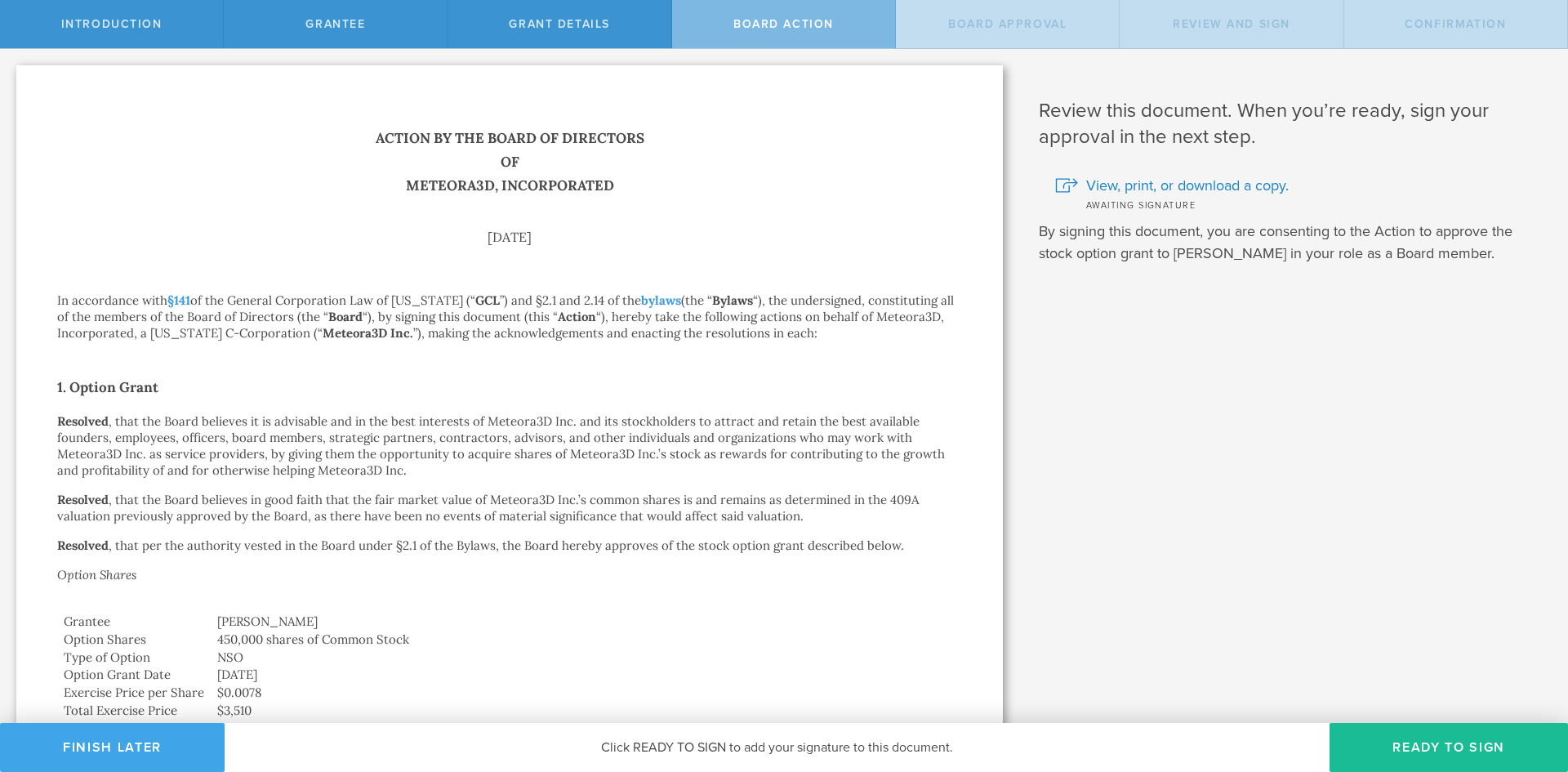
click at [160, 747] on button "Finish Later" at bounding box center [112, 748] width 224 height 49
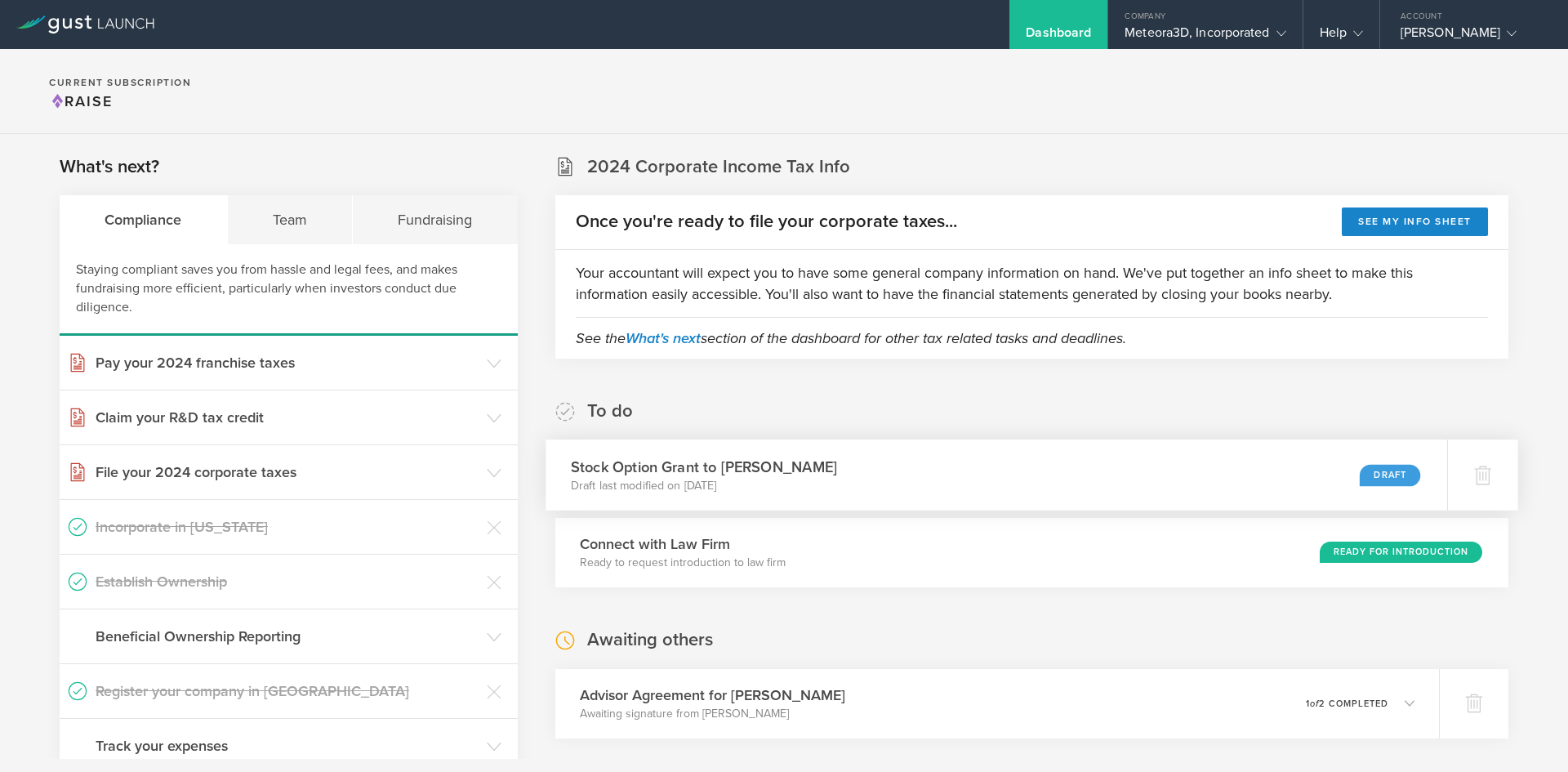
click at [980, 486] on div "Stock Option Grant to John Harrington Draft last modified on Oct 8, 2025 Draft" at bounding box center [997, 475] width 902 height 71
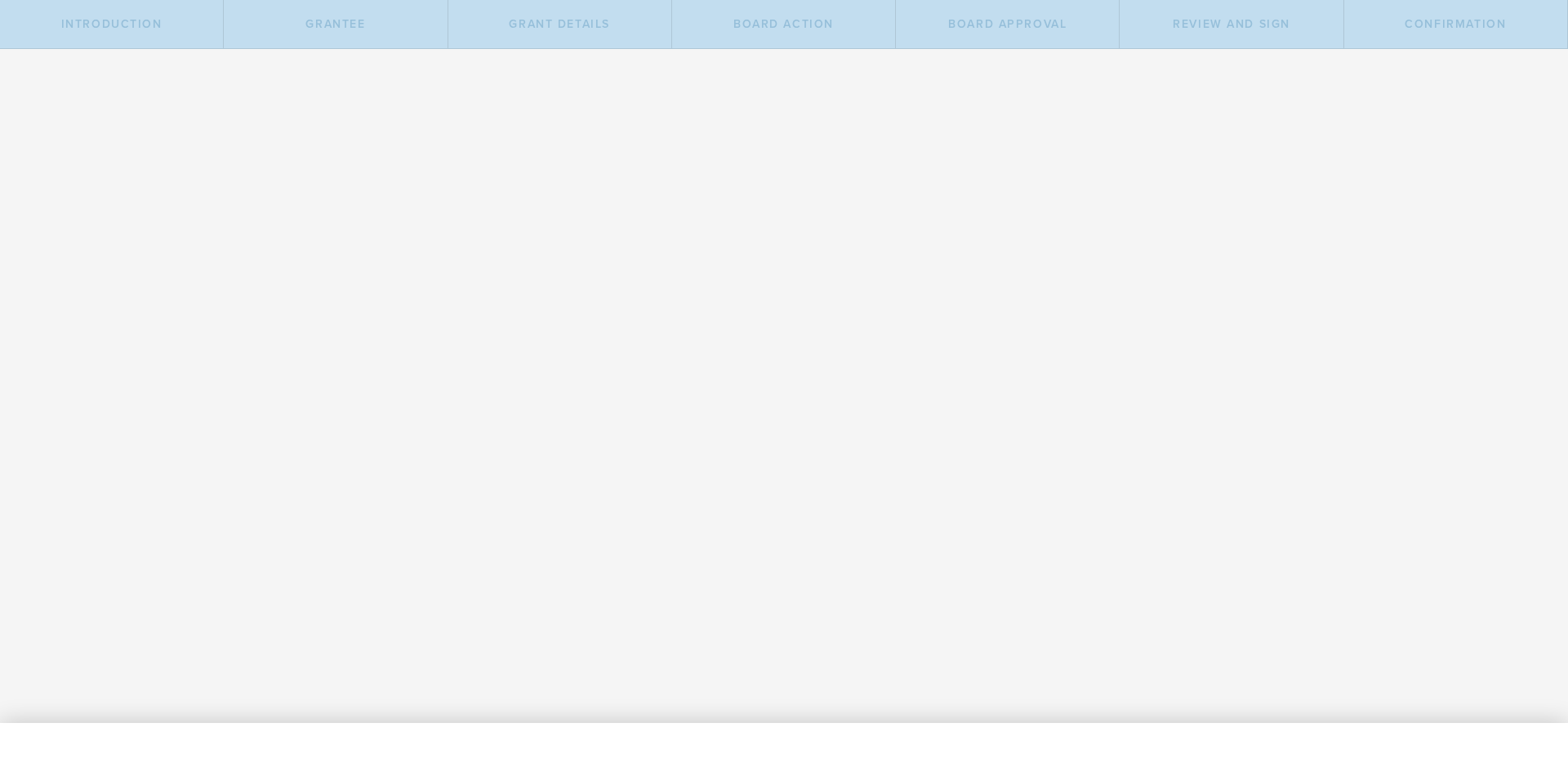
radio input "true"
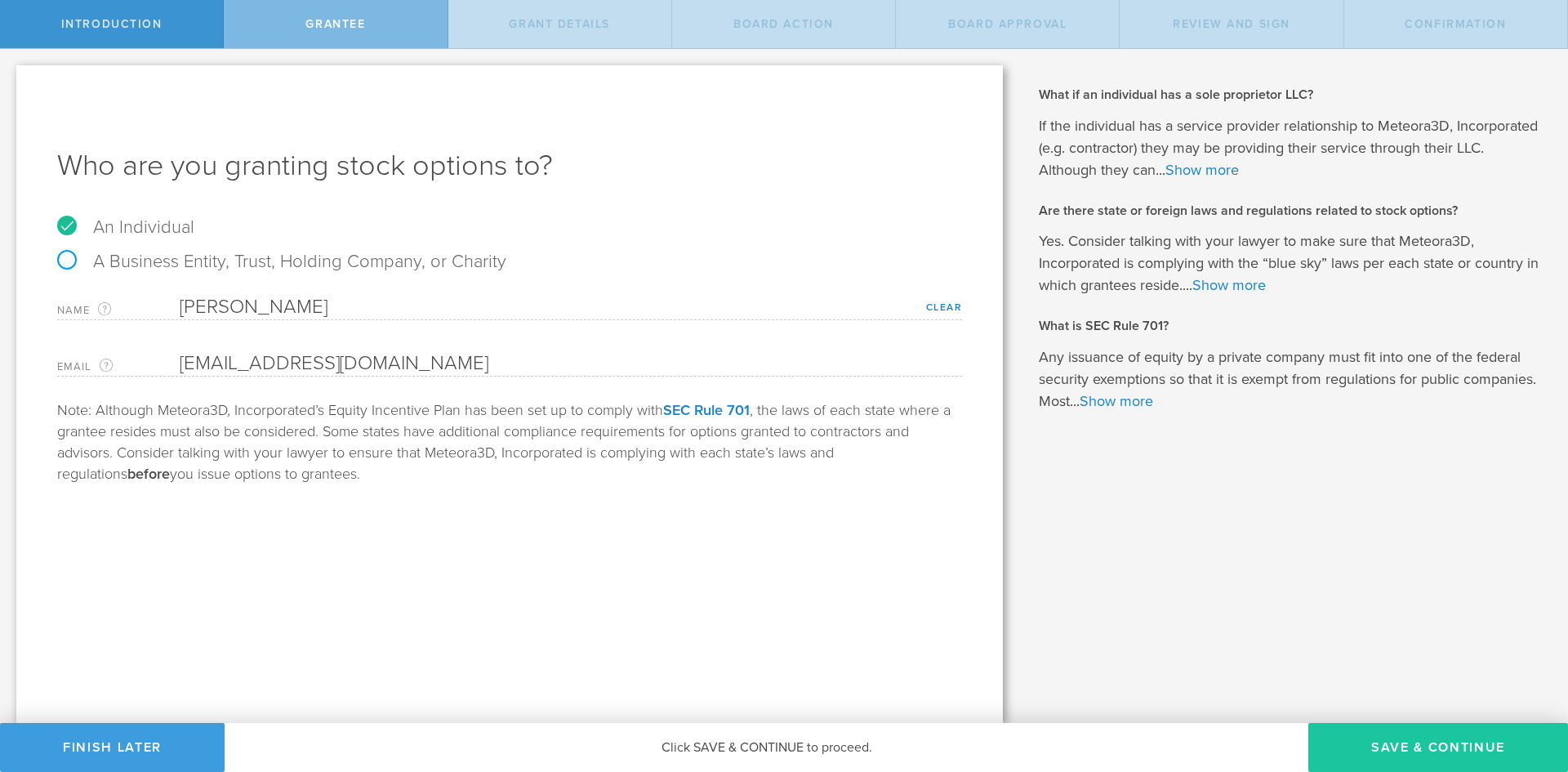
click at [1434, 765] on button "Save & Continue" at bounding box center [1438, 748] width 260 height 49
select select "nso"
type input "450,000"
type input "48"
type input "12"
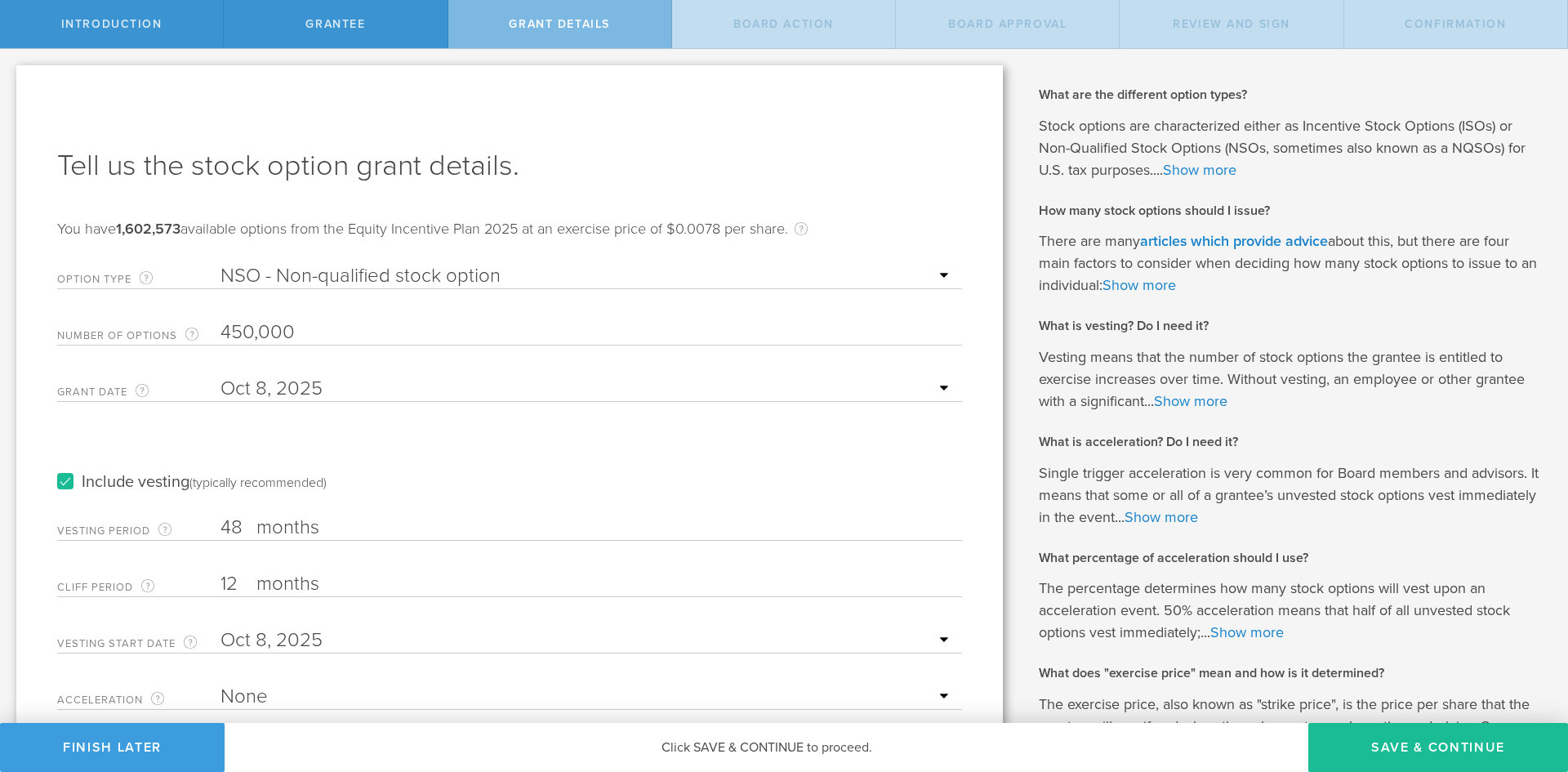
click at [329, 336] on input "450,000" at bounding box center [587, 332] width 733 height 24
click at [356, 450] on div "Include vesting (typically recommended)" at bounding box center [509, 466] width 905 height 82
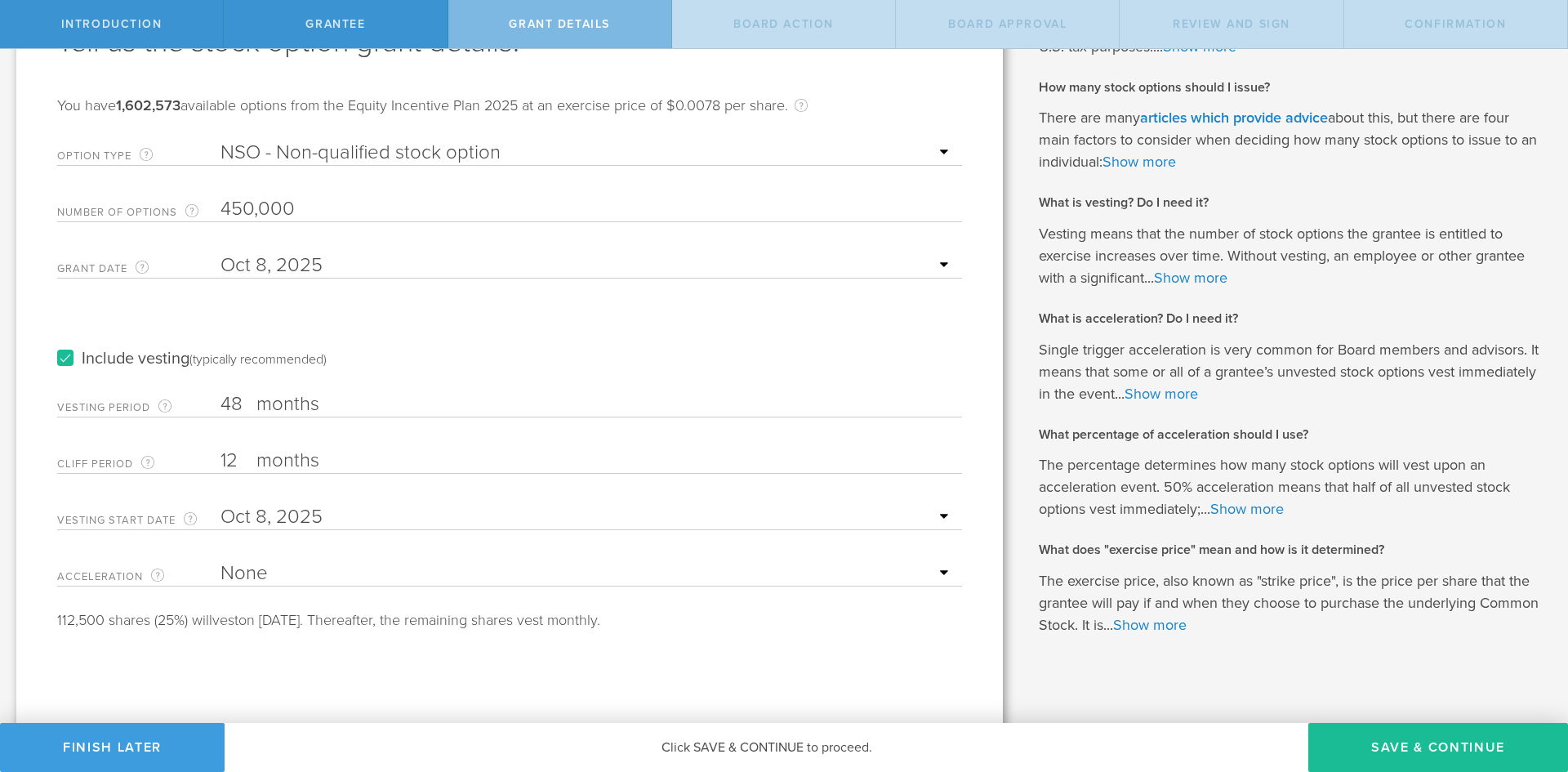
scroll to position [134, 0]
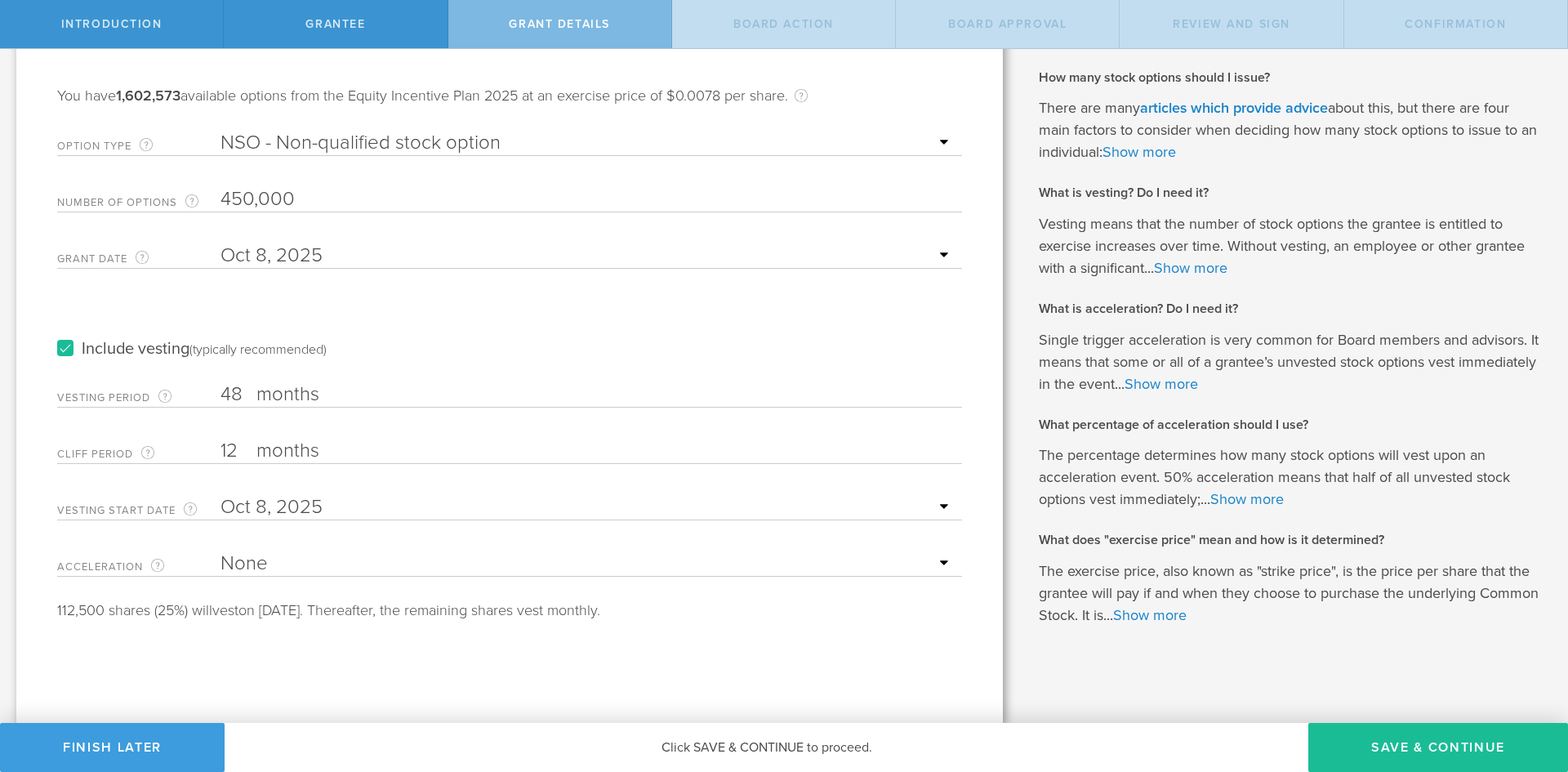
click at [316, 563] on select "None Single Trigger Double Trigger" at bounding box center [587, 563] width 733 height 24
click at [316, 572] on select "None Single Trigger Double Trigger" at bounding box center [587, 563] width 733 height 24
click at [221, 551] on select "None Single Trigger Double Trigger" at bounding box center [587, 563] width 733 height 24
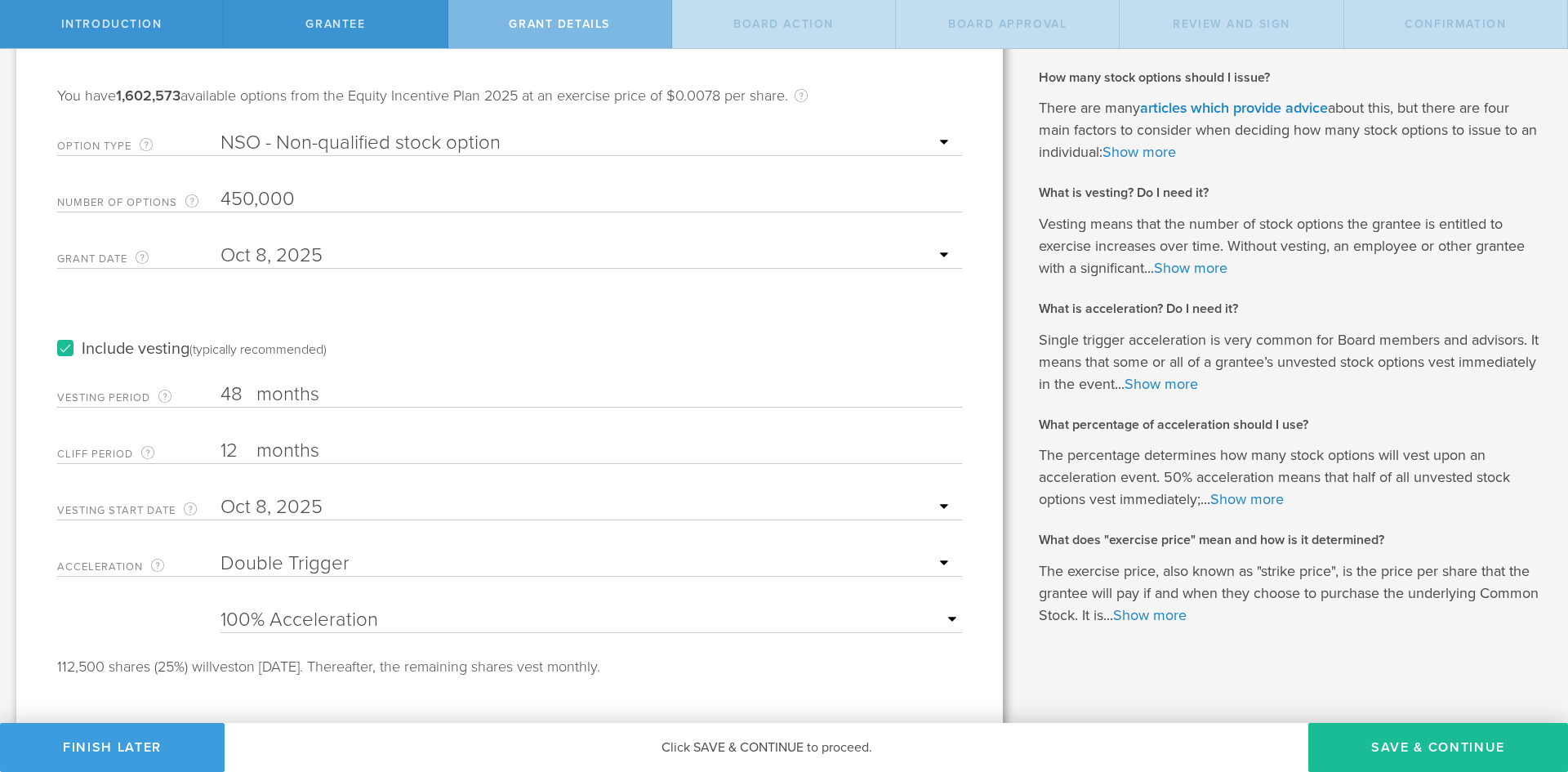
scroll to position [149, 0]
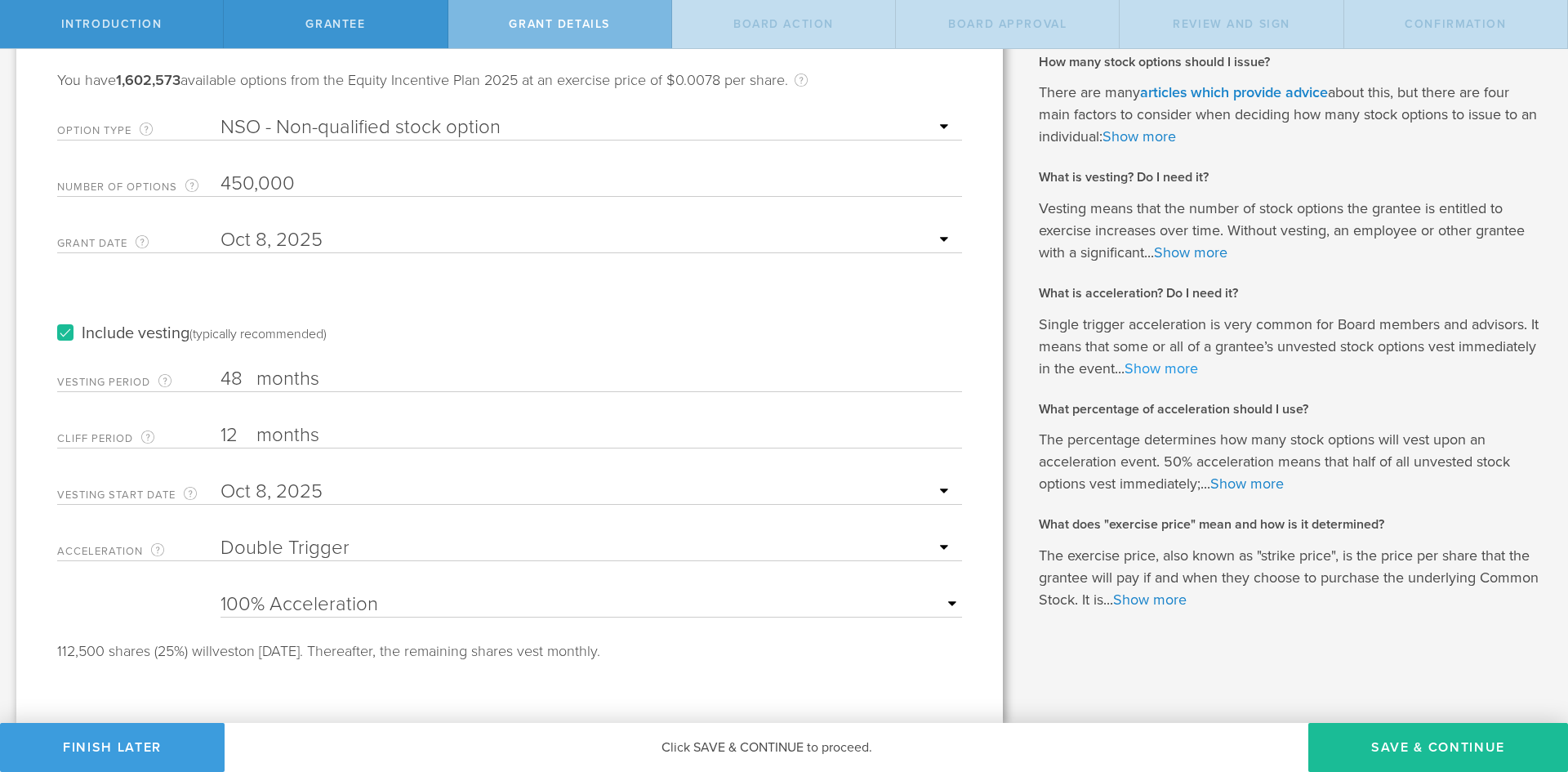
click at [1198, 369] on link "Show more" at bounding box center [1162, 368] width 74 height 18
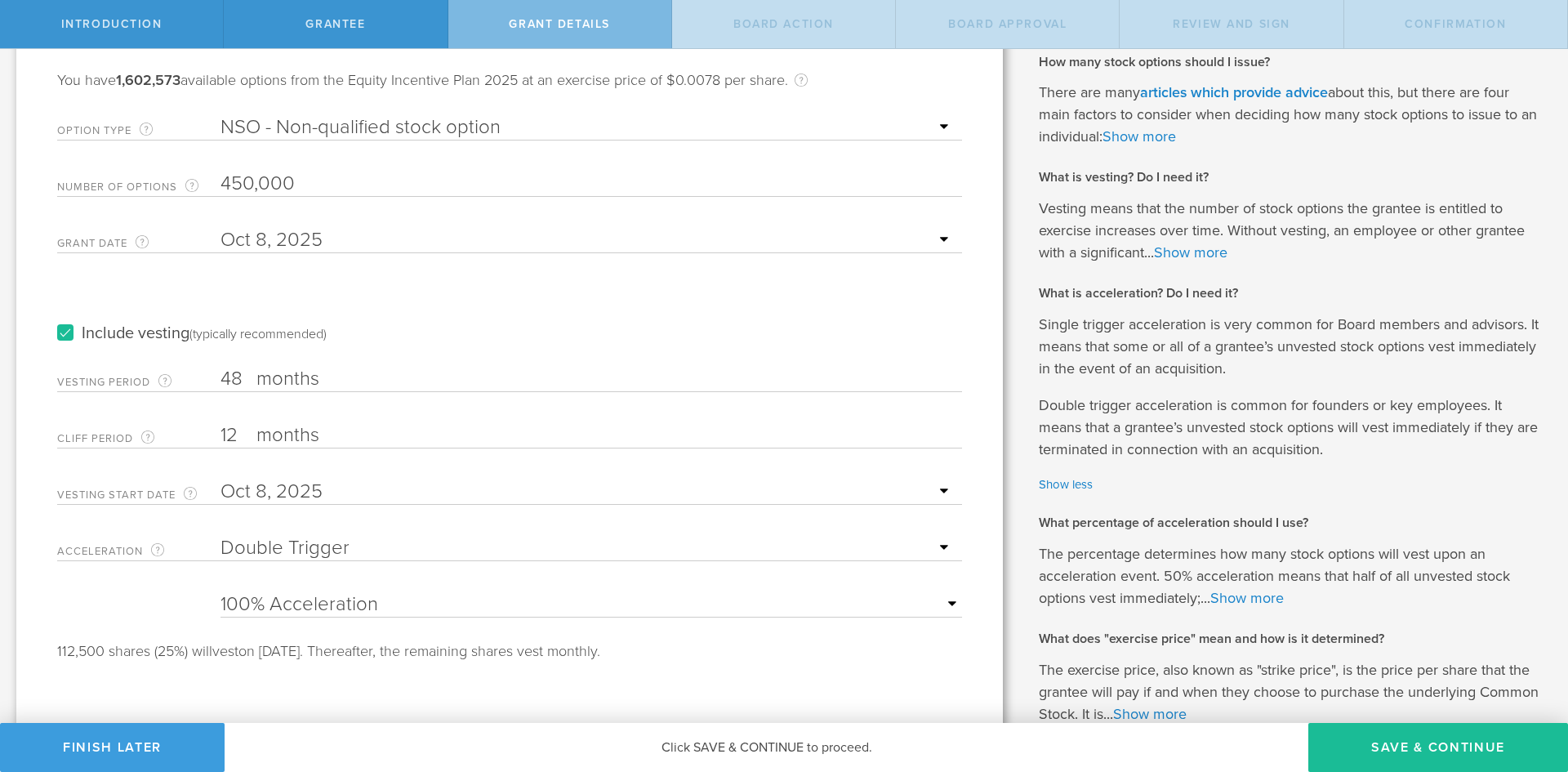
click at [367, 544] on select "None Single Trigger Double Trigger" at bounding box center [587, 548] width 733 height 24
click at [221, 536] on select "None Single Trigger Double Trigger" at bounding box center [587, 548] width 733 height 24
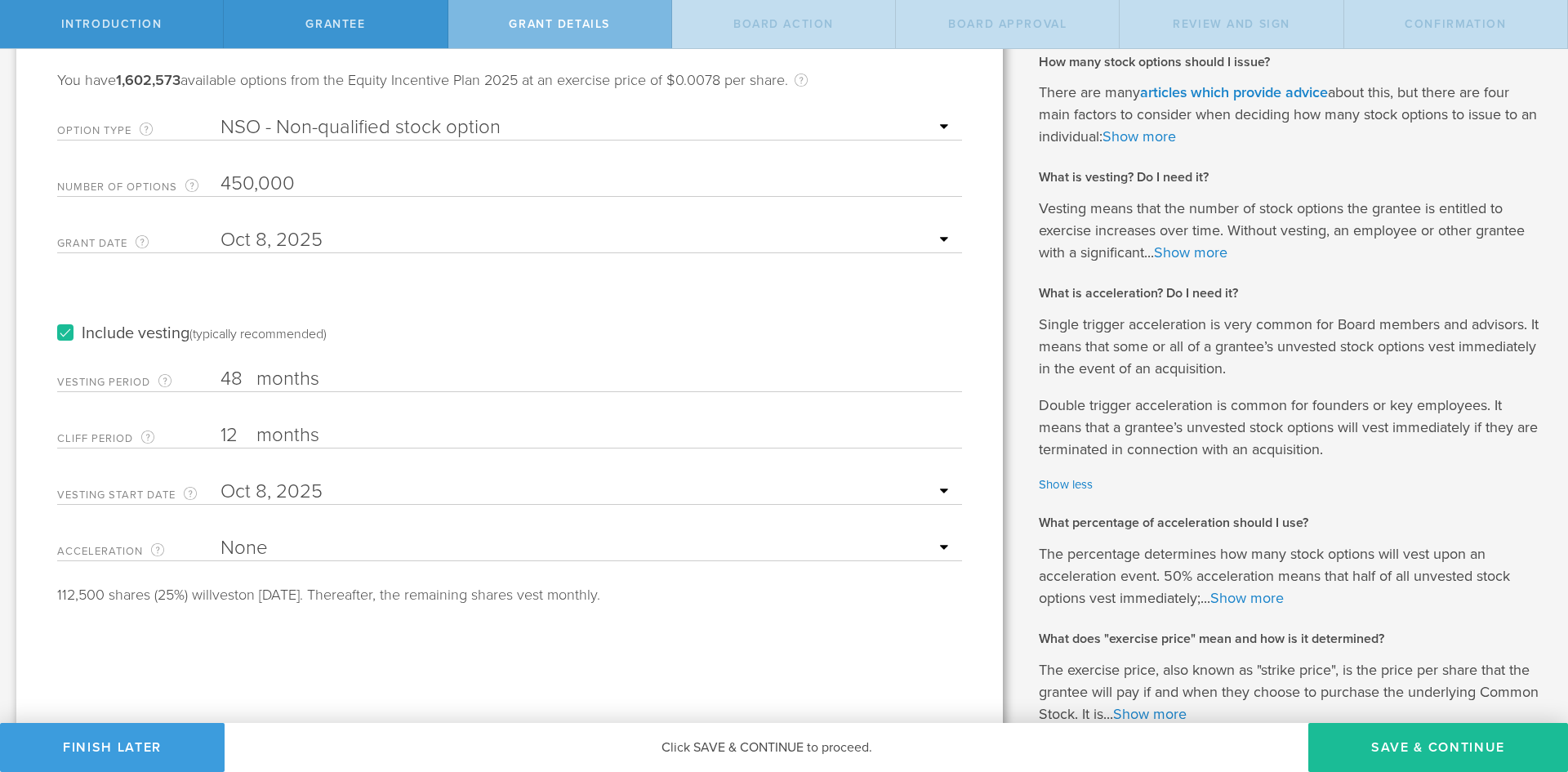
click at [290, 553] on select "None Single Trigger Double Trigger" at bounding box center [587, 548] width 733 height 24
select select "single"
click at [221, 536] on select "None Single Trigger Double Trigger" at bounding box center [587, 548] width 733 height 24
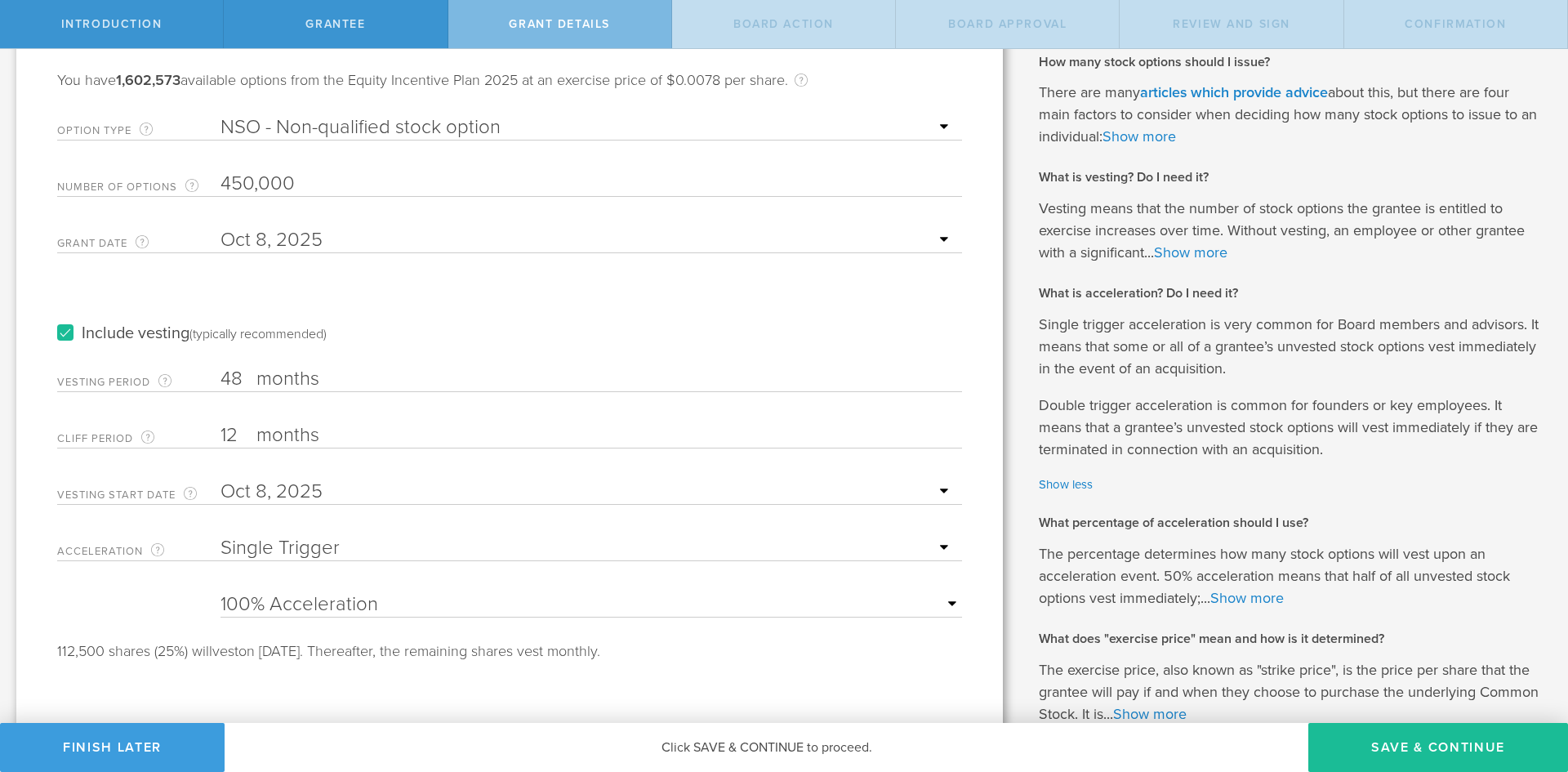
click at [404, 607] on select "25% Acceleration 50% Acceleration 75% Acceleration 100% Acceleration" at bounding box center [591, 604] width 742 height 24
click at [221, 592] on select "25% Acceleration 50% Acceleration 75% Acceleration 100% Acceleration" at bounding box center [591, 604] width 742 height 24
click at [1239, 597] on link "Show more" at bounding box center [1247, 597] width 74 height 18
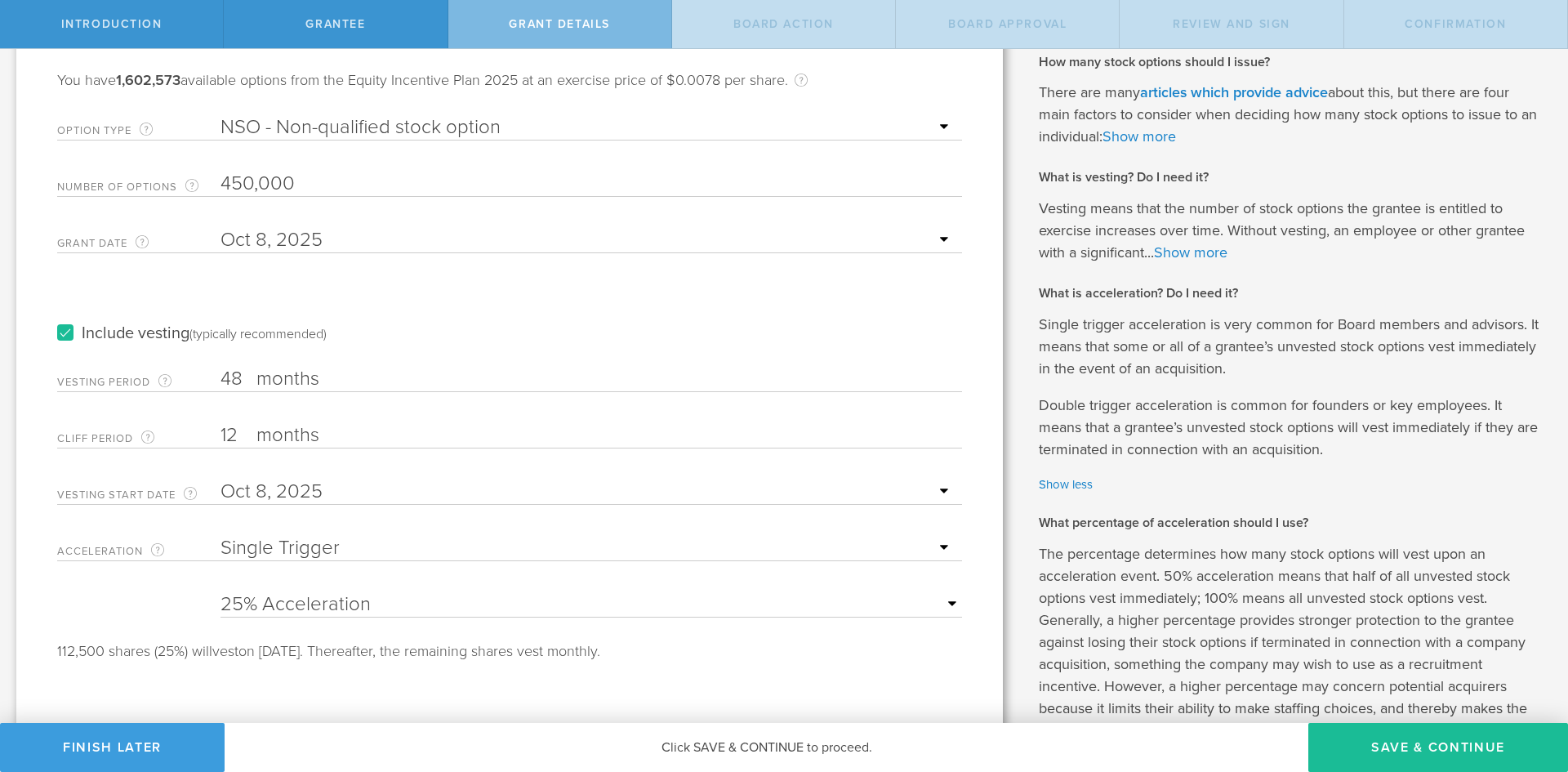
click at [474, 615] on select "25% Acceleration 50% Acceleration 75% Acceleration 100% Acceleration" at bounding box center [591, 604] width 742 height 24
select select "50"
click at [221, 592] on select "25% Acceleration 50% Acceleration 75% Acceleration 100% Acceleration" at bounding box center [591, 604] width 742 height 24
click at [491, 644] on div "112,500 shares (25%) will vest on October 8, 2026. Thereafter, the remaining sh…" at bounding box center [509, 650] width 905 height 21
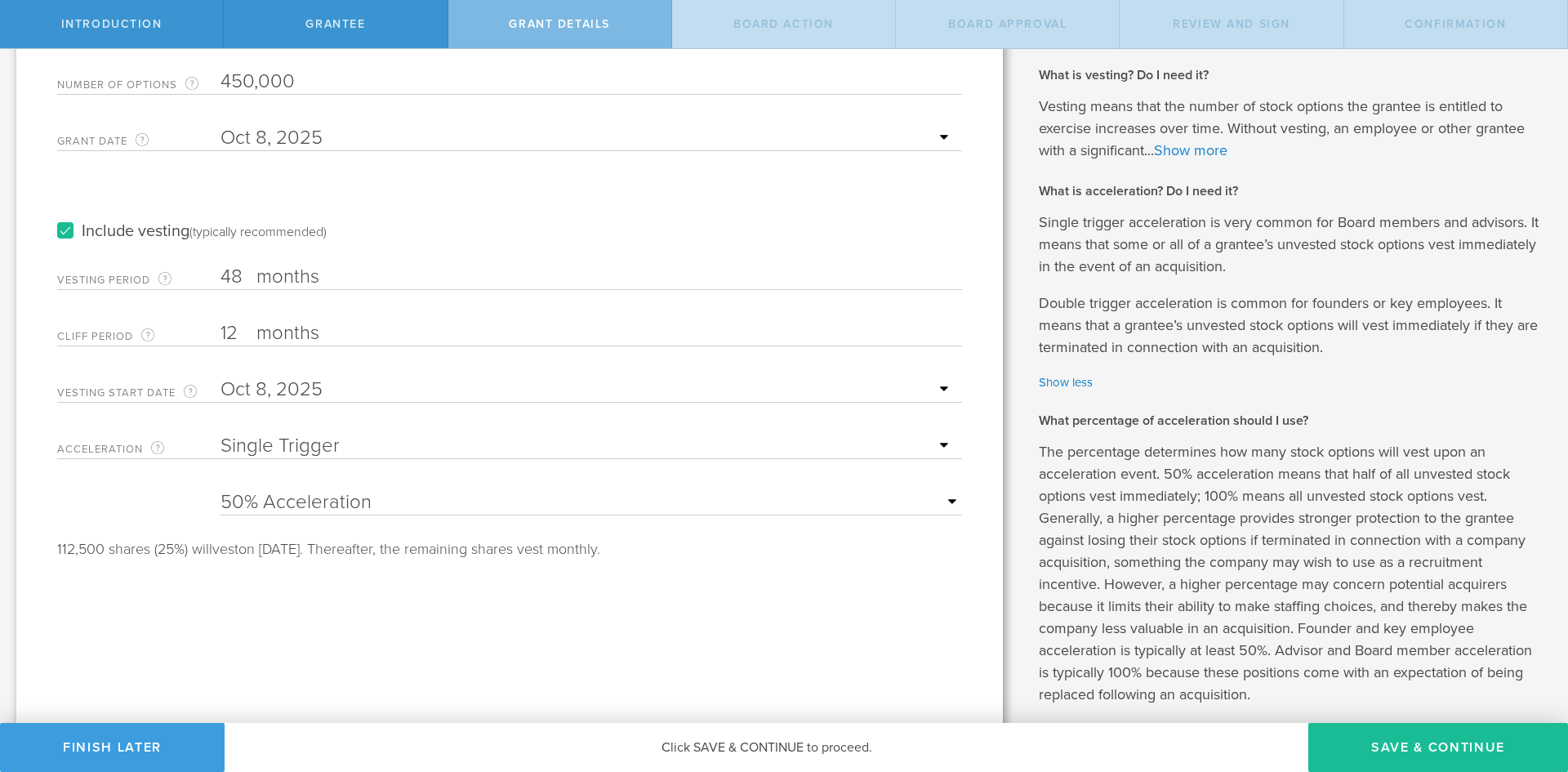
scroll to position [312, 0]
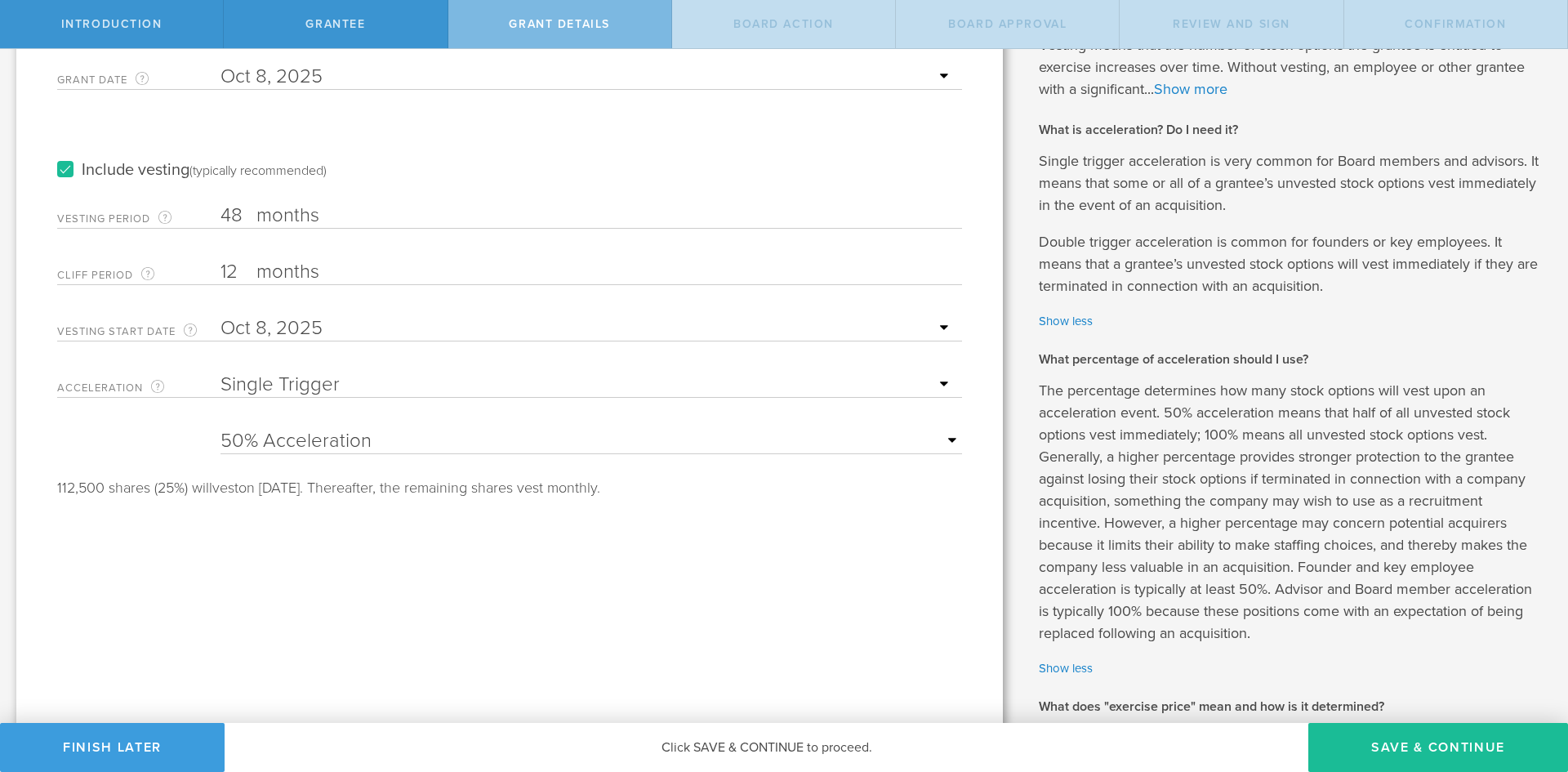
click at [349, 383] on select "None Single Trigger Double Trigger" at bounding box center [587, 384] width 733 height 24
select select "none"
click at [221, 372] on select "None Single Trigger Double Trigger" at bounding box center [587, 384] width 733 height 24
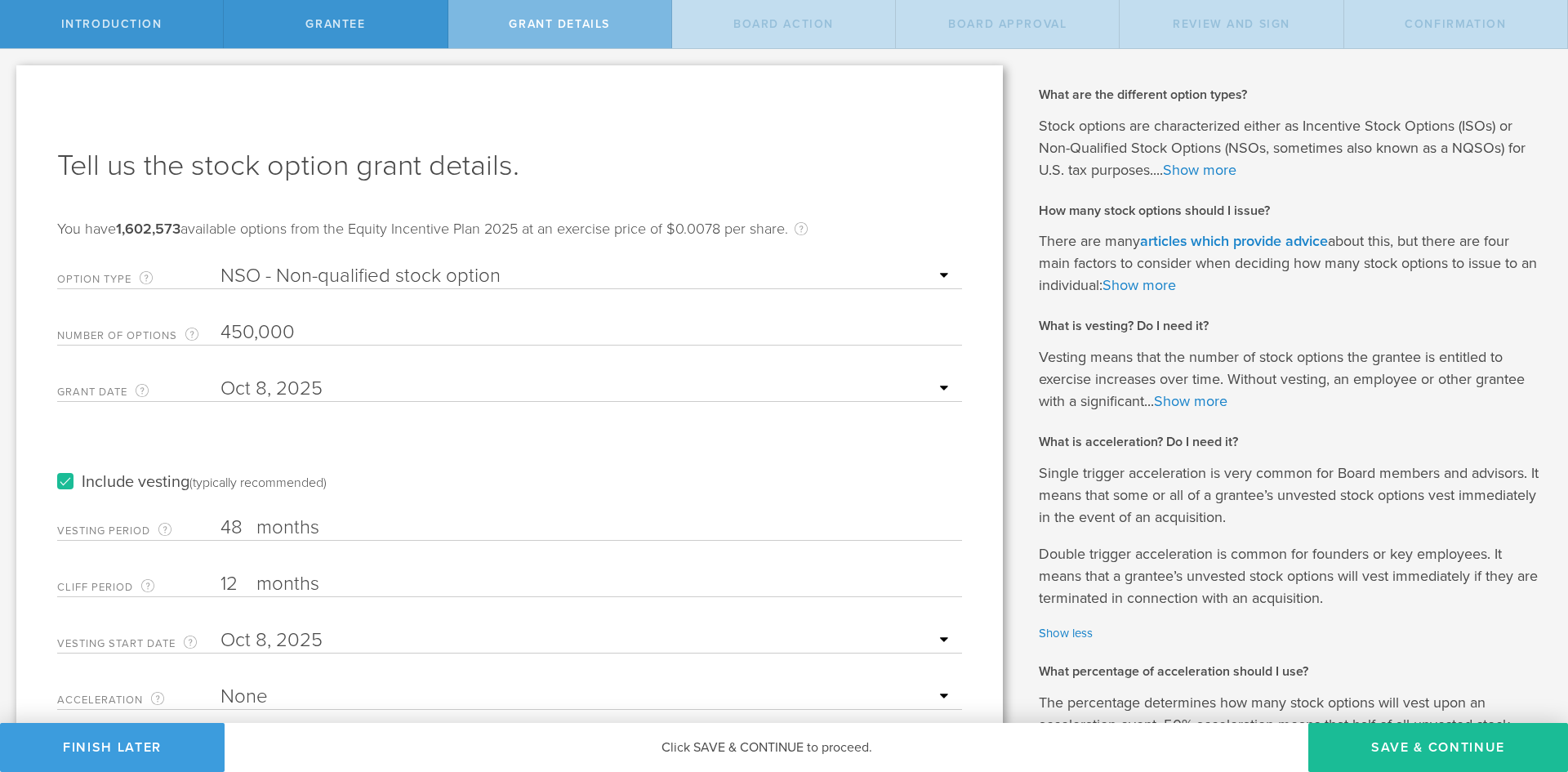
scroll to position [479, 0]
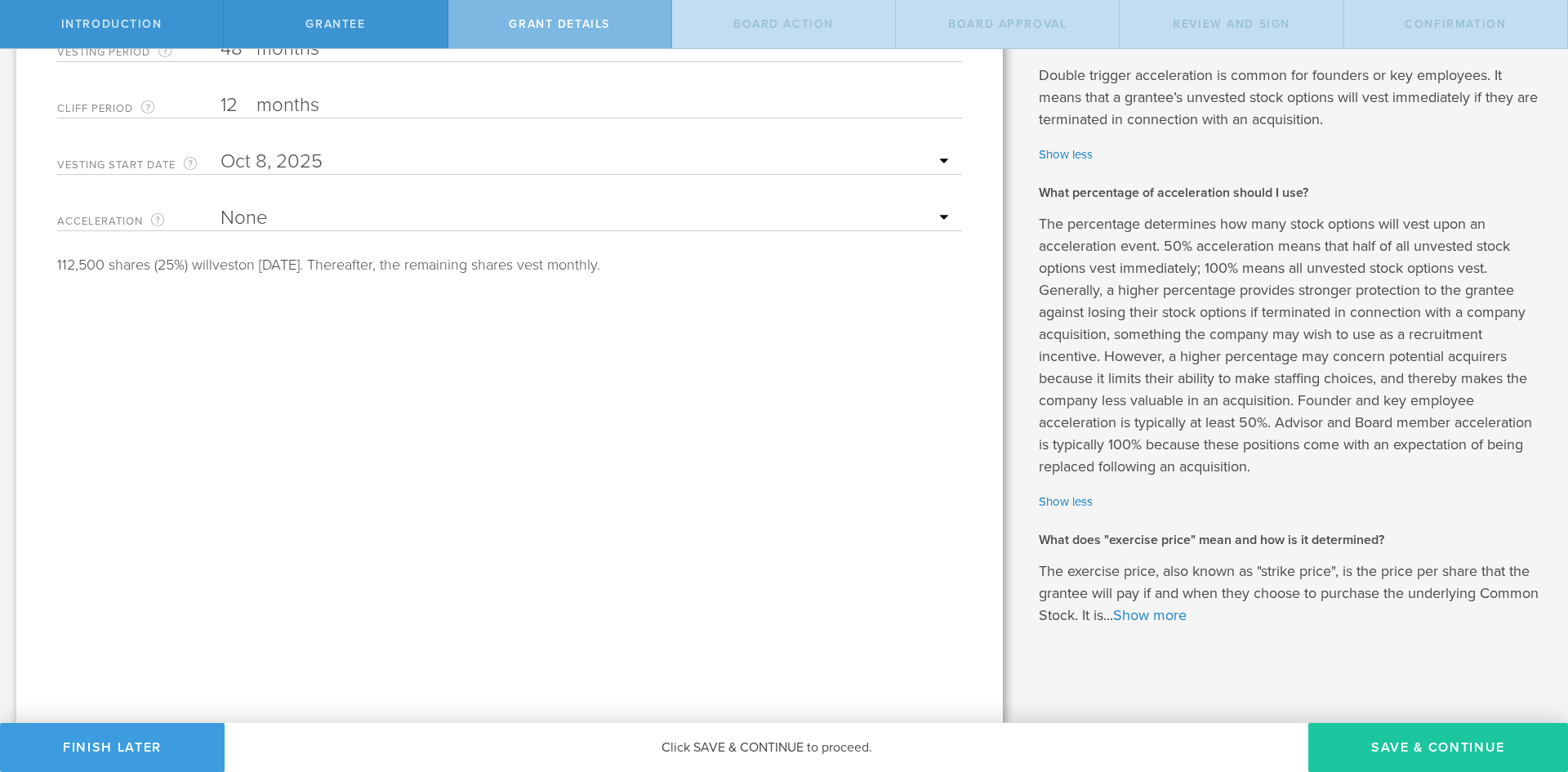
click at [1436, 758] on button "Save & Continue" at bounding box center [1438, 748] width 260 height 49
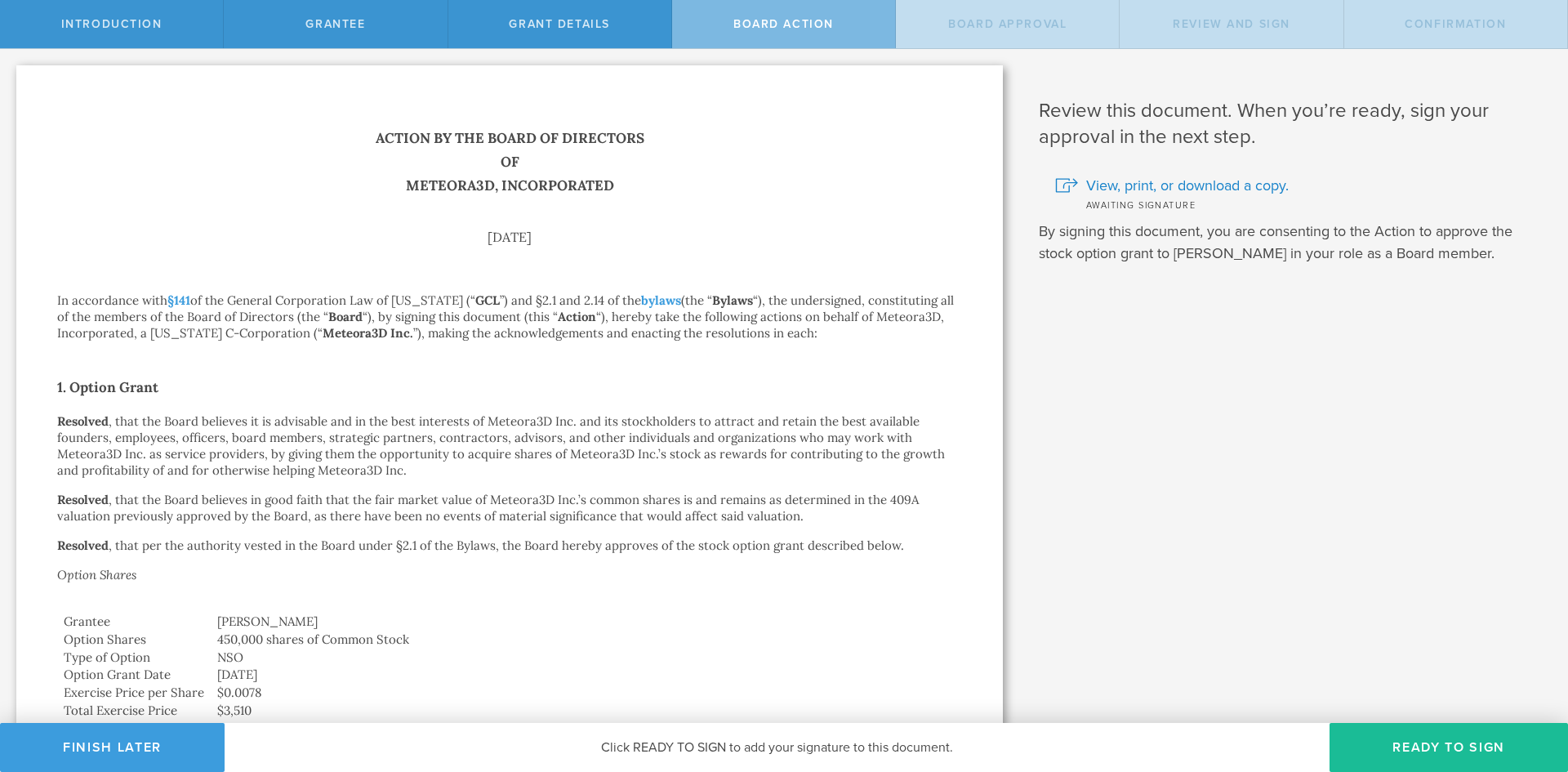
scroll to position [918, 0]
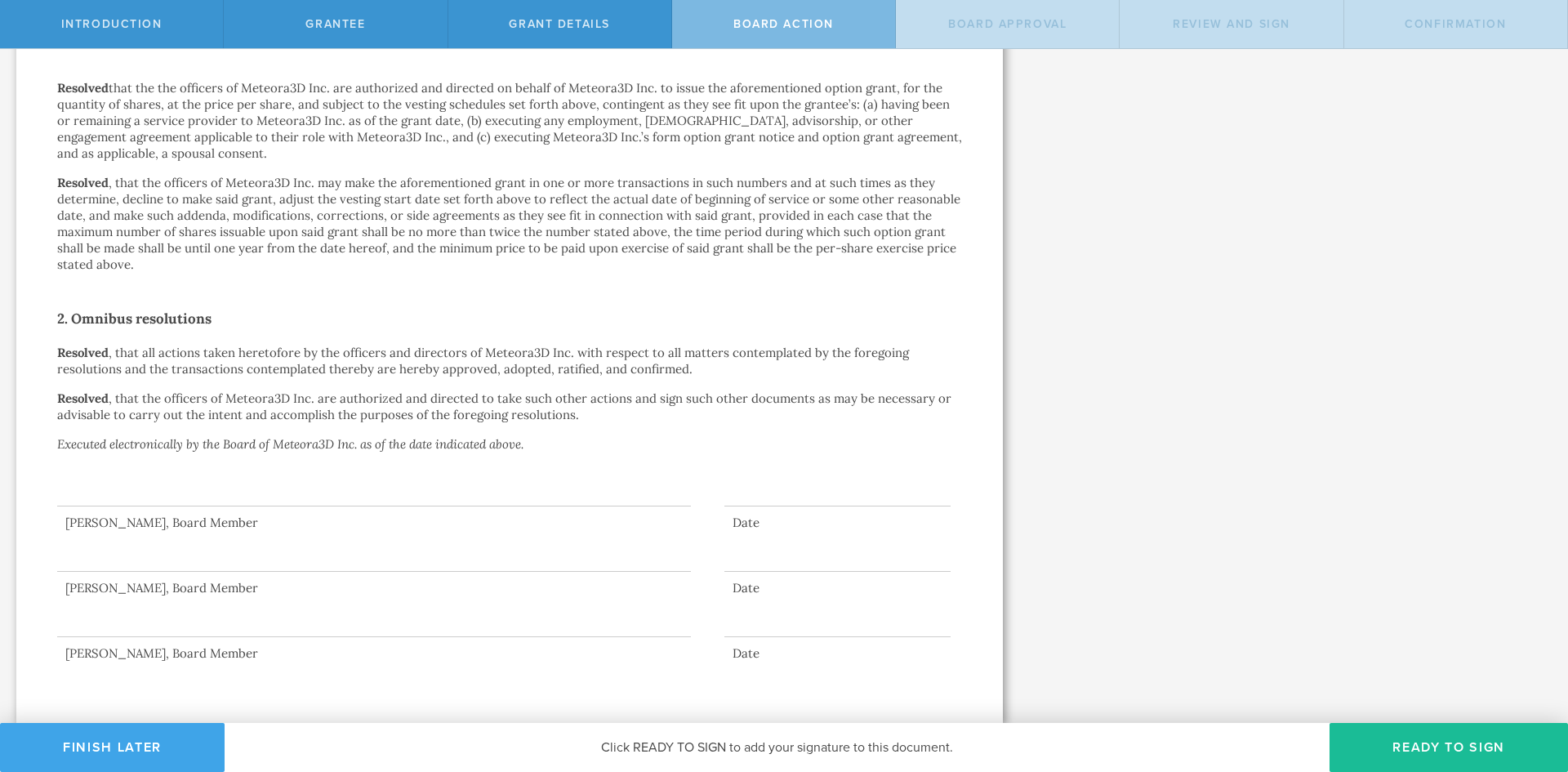
click at [145, 741] on button "Finish Later" at bounding box center [112, 748] width 224 height 49
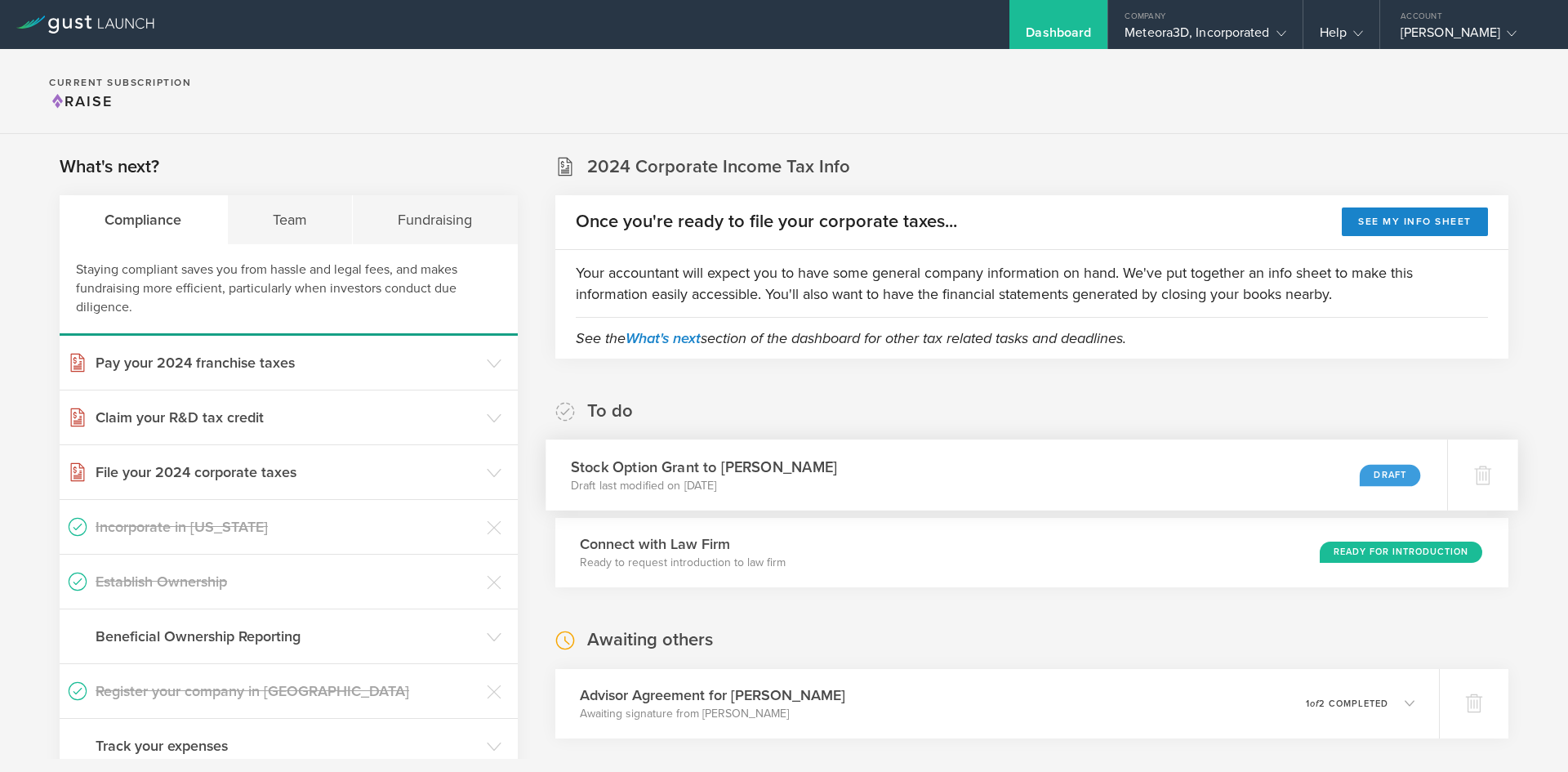
click at [1377, 477] on div "Draft" at bounding box center [1390, 475] width 60 height 22
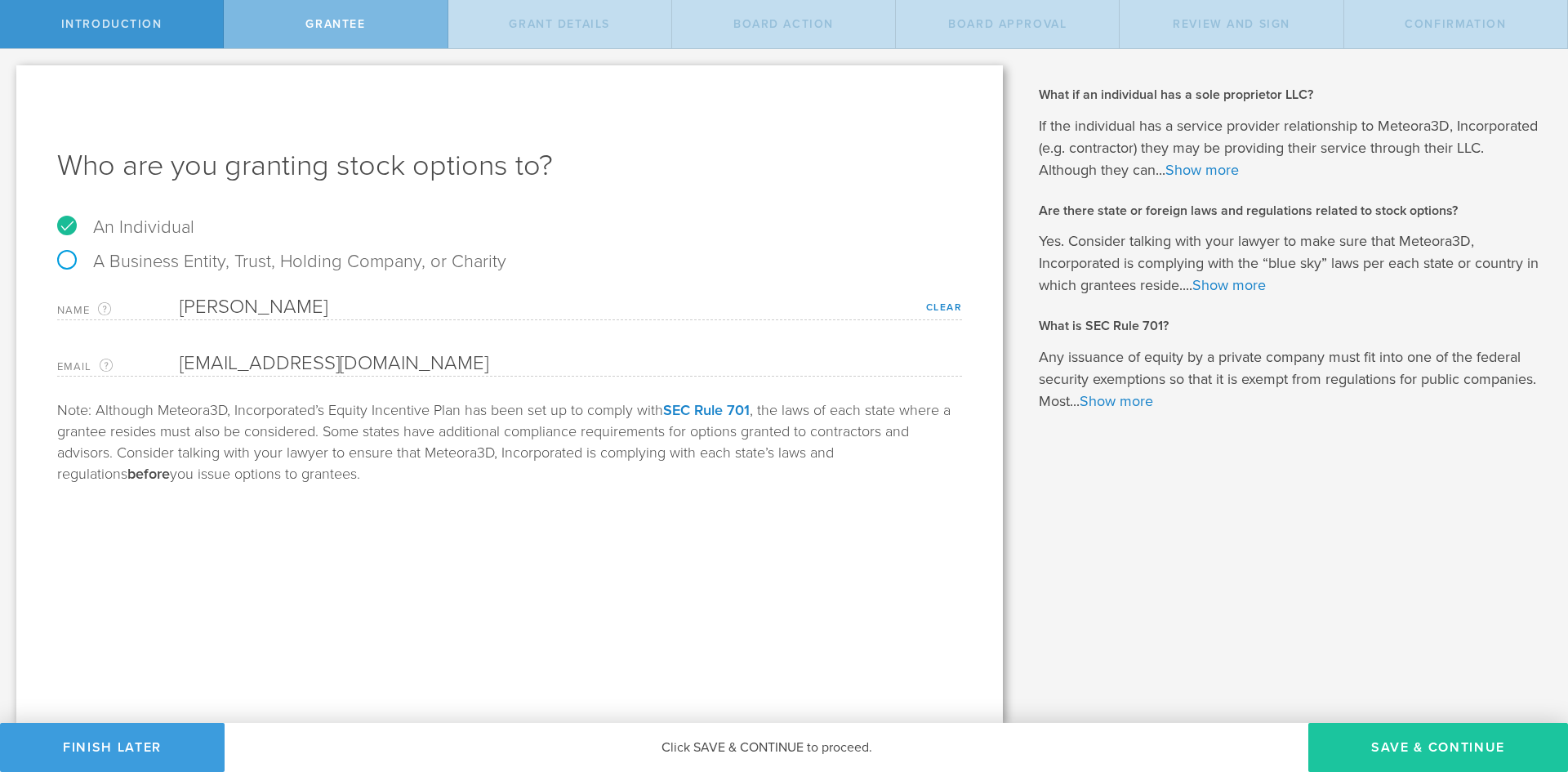
drag, startPoint x: 1377, startPoint y: 745, endPoint x: 1363, endPoint y: 746, distance: 14.0
click at [1377, 746] on button "Save & Continue" at bounding box center [1438, 748] width 260 height 49
select select "nso"
type input "450,000"
type input "48"
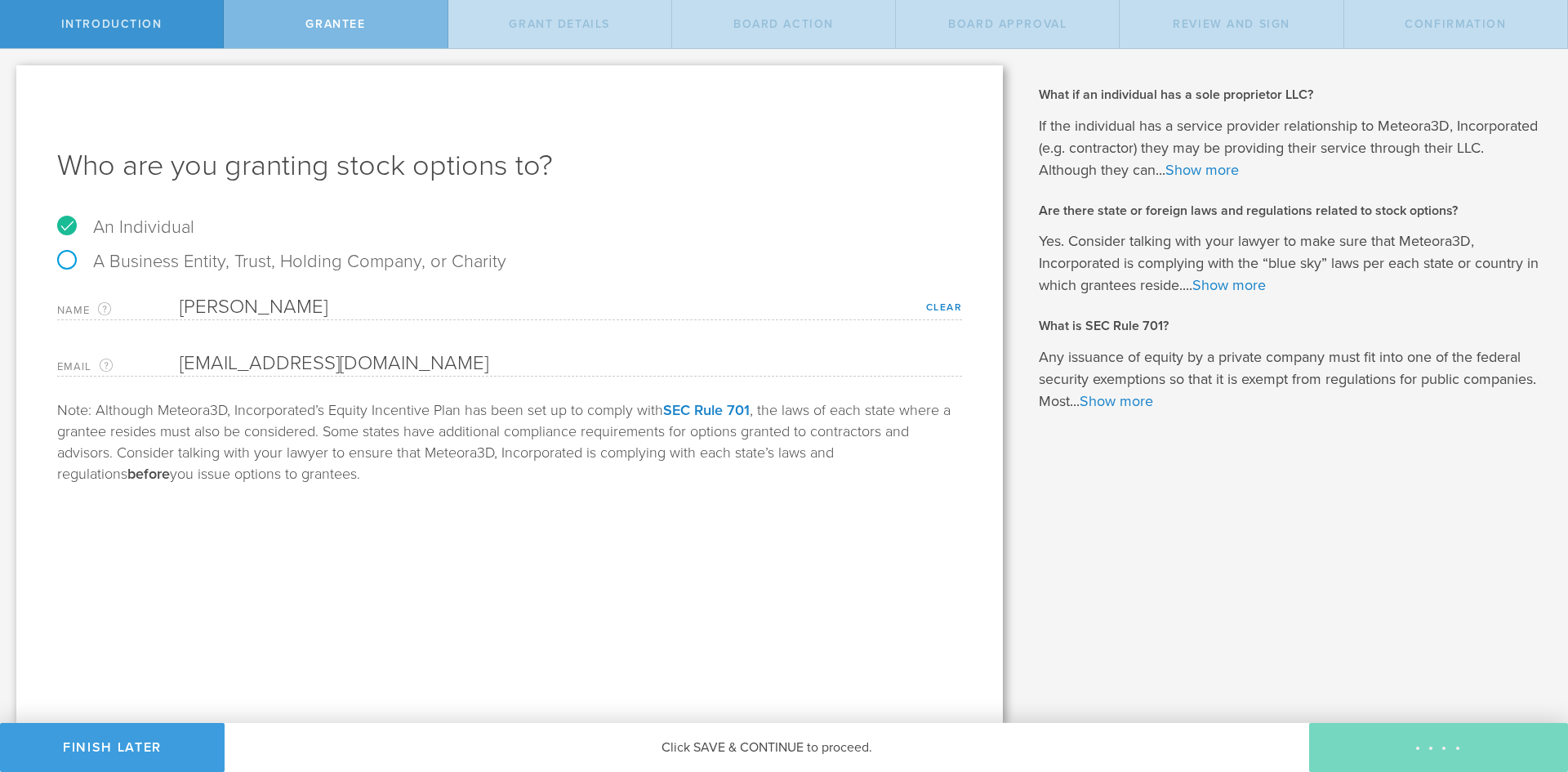
type input "12"
select select "none"
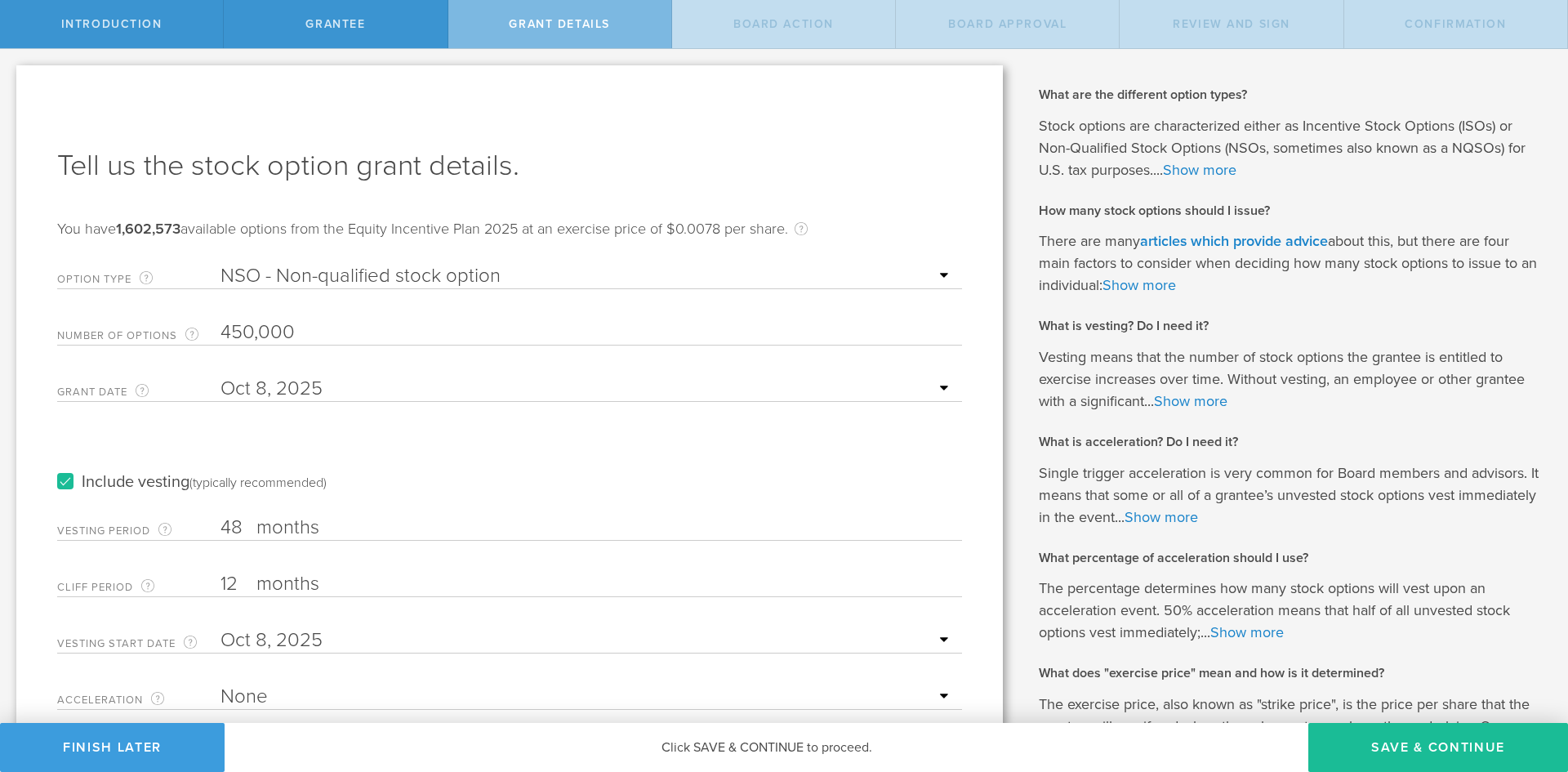
scroll to position [134, 0]
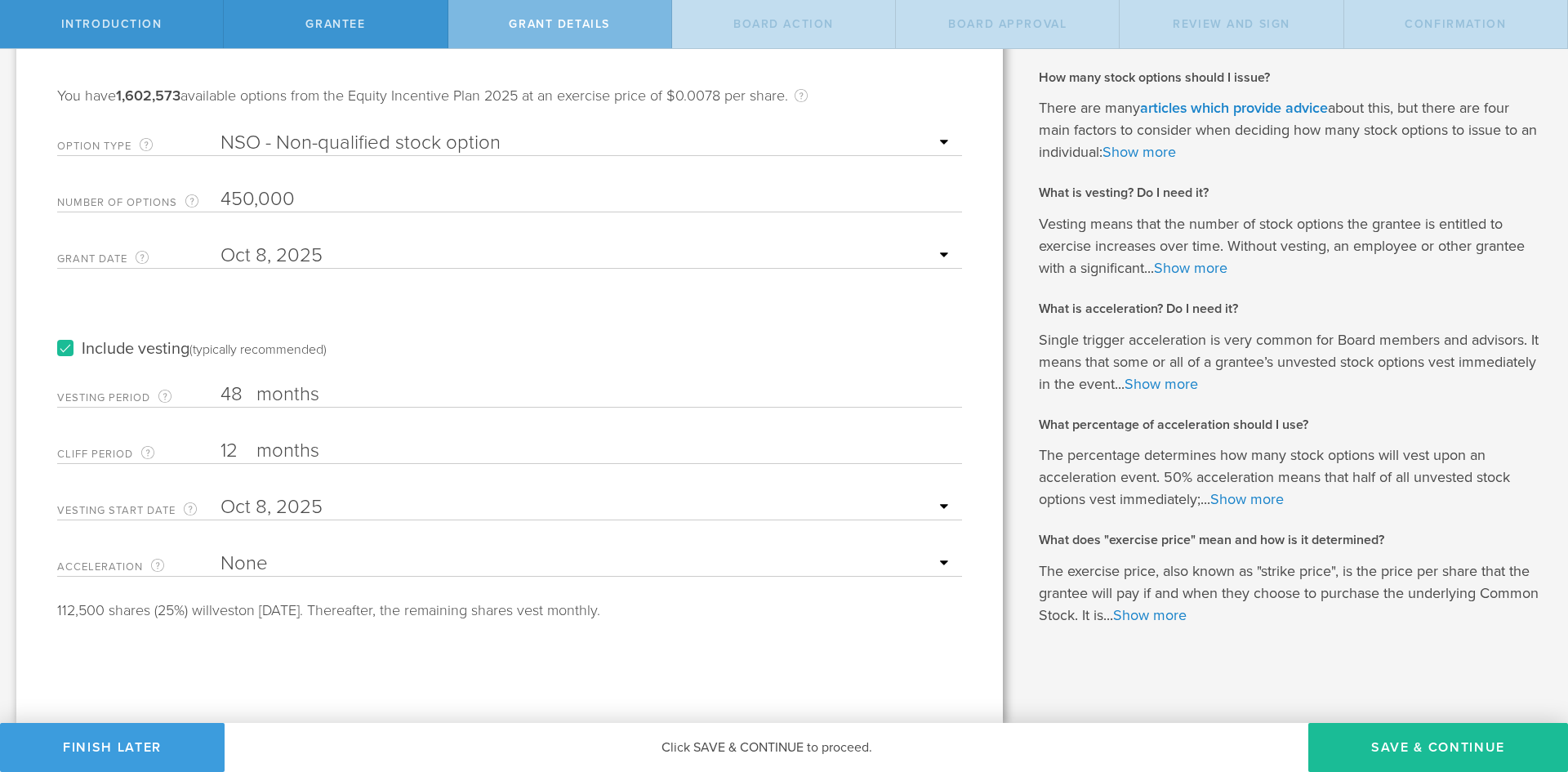
drag, startPoint x: 232, startPoint y: 454, endPoint x: 222, endPoint y: 451, distance: 10.4
click at [222, 451] on input "12" at bounding box center [587, 450] width 733 height 24
drag, startPoint x: 236, startPoint y: 454, endPoint x: 191, endPoint y: 454, distance: 45.0
click at [191, 454] on div "Cliff Period The initial waiting period before the first set of stock options v…" at bounding box center [509, 447] width 905 height 34
type input "6"
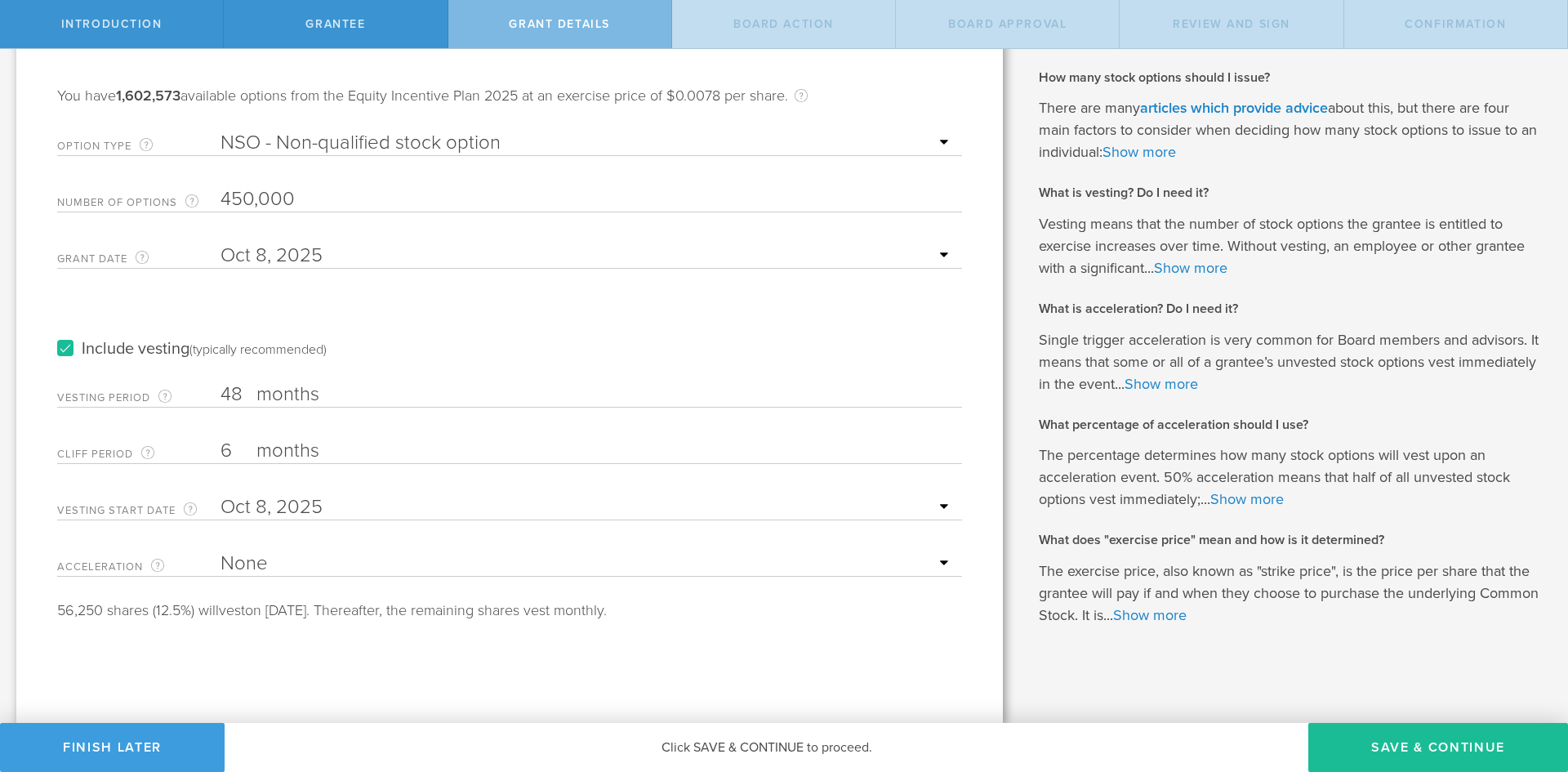
click at [302, 502] on input "text" at bounding box center [587, 507] width 733 height 24
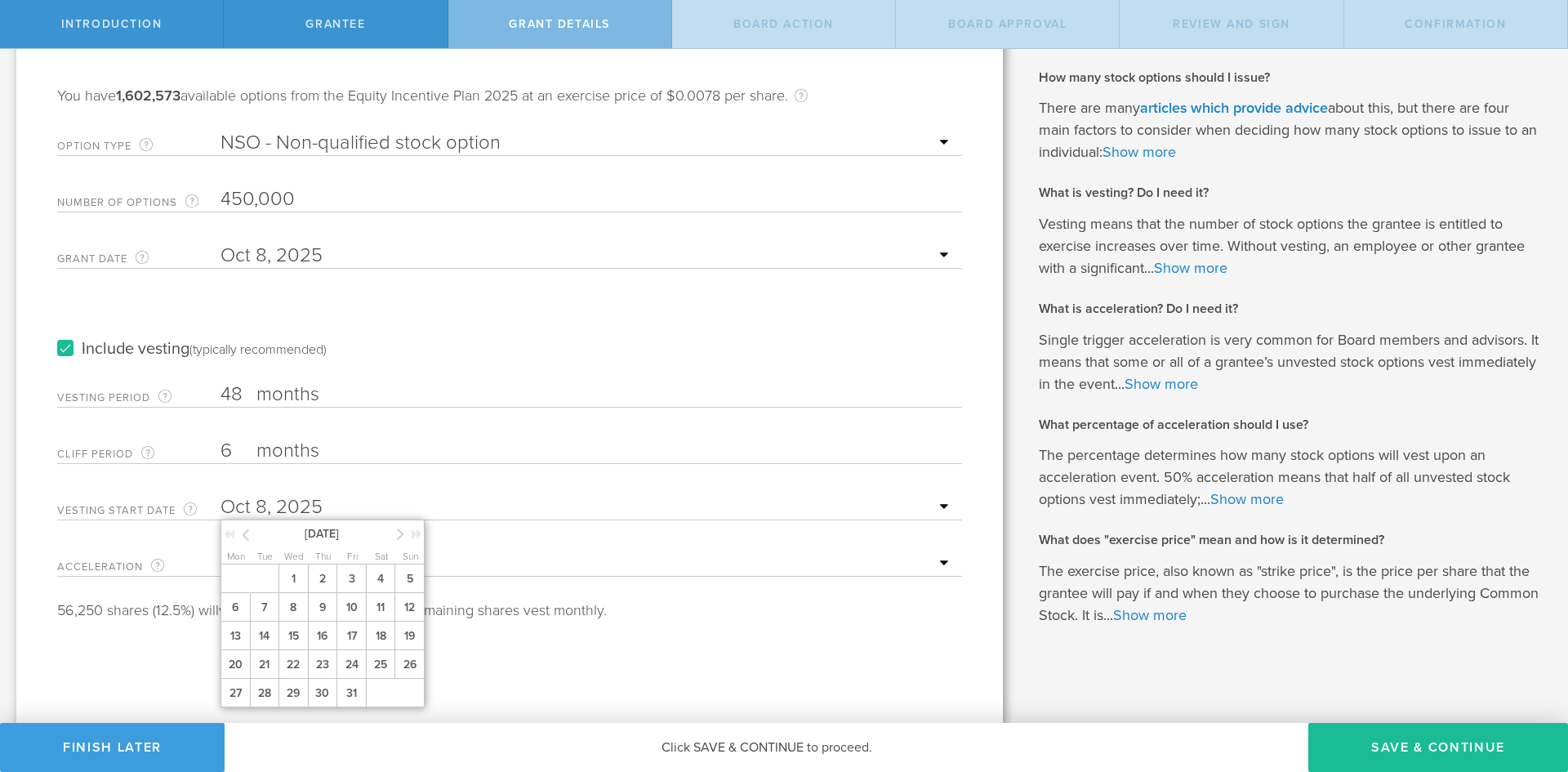
click at [726, 605] on div "56,250 shares (12.5%) will vest on April 8, 2026. Thereafter, the remaining sha…" at bounding box center [509, 610] width 905 height 21
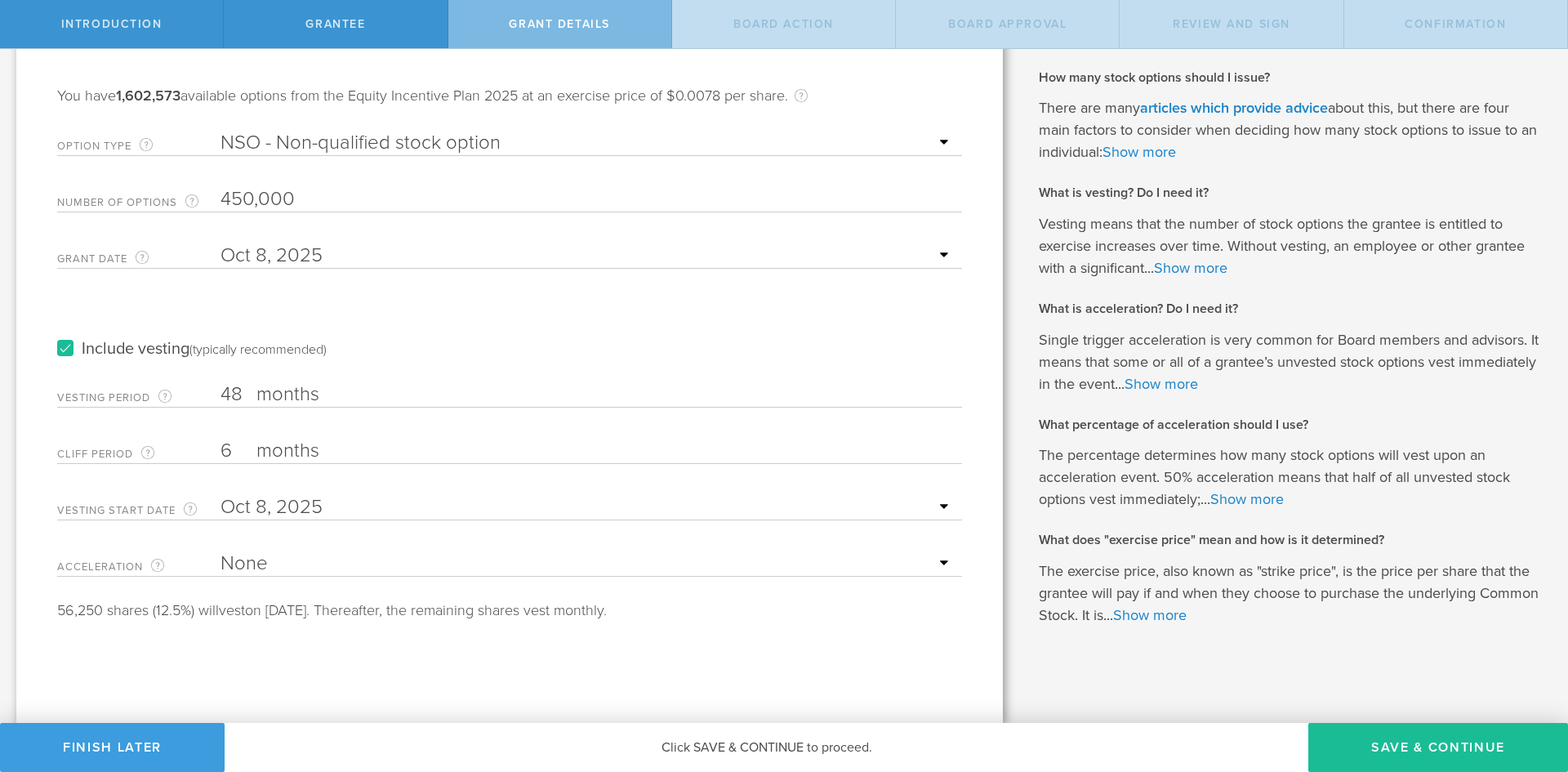
drag, startPoint x: 242, startPoint y: 391, endPoint x: 142, endPoint y: 375, distance: 101.3
click at [142, 375] on div "Vesting Period The total number of months until vesting is complete. 48 months …" at bounding box center [509, 391] width 905 height 34
click at [320, 636] on div "Tell us the stock option grant details. You have 1,602,573 available options fr…" at bounding box center [509, 327] width 987 height 790
click at [235, 452] on input "6" at bounding box center [587, 450] width 733 height 24
click at [258, 506] on input "text" at bounding box center [587, 507] width 733 height 24
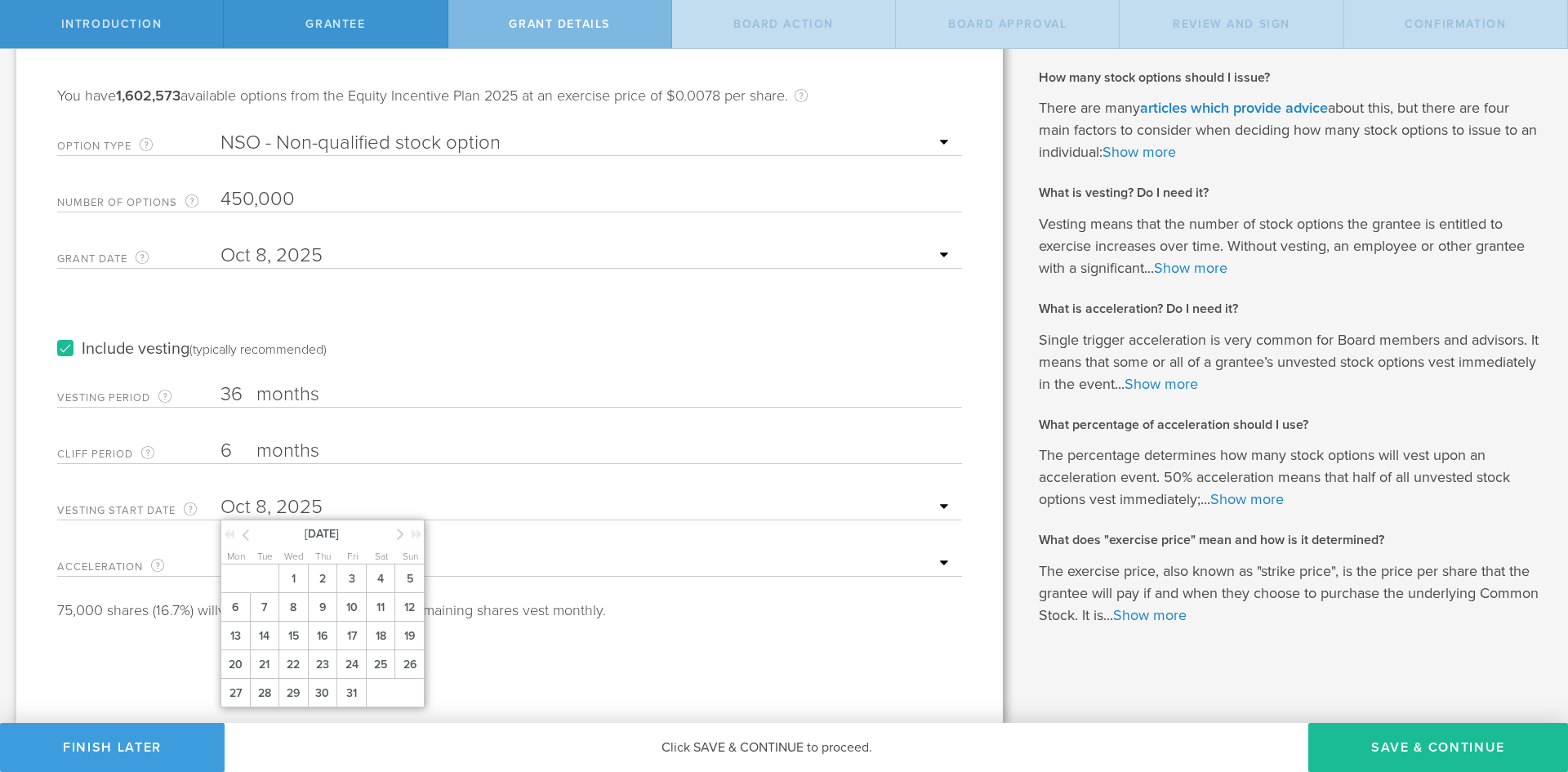
click at [674, 621] on div "75,000 shares (16.7%) will vest on April 8, 2026. Thereafter, the remaining sha…" at bounding box center [509, 610] width 905 height 21
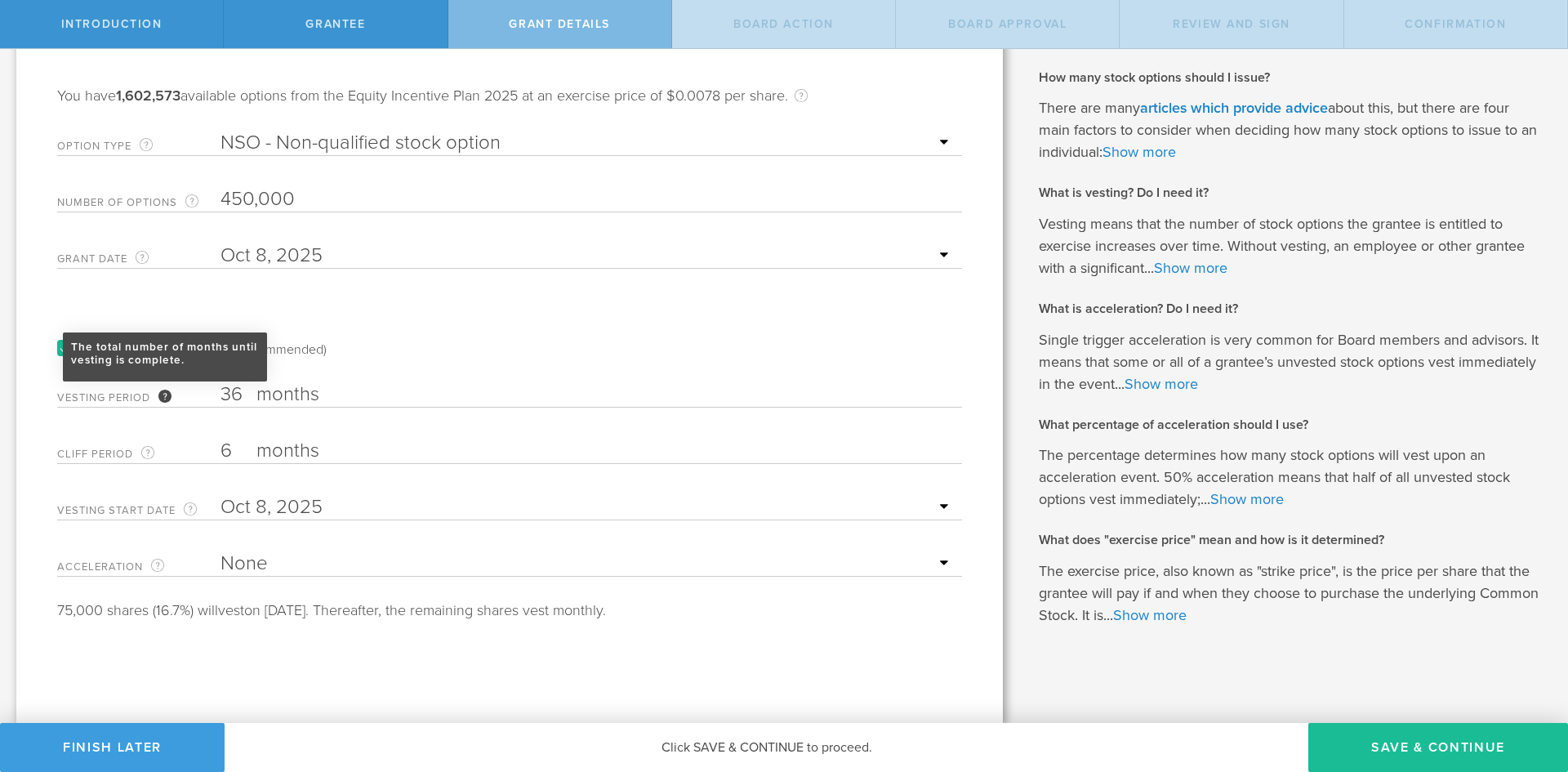
drag, startPoint x: 238, startPoint y: 397, endPoint x: 159, endPoint y: 394, distance: 79.1
click at [159, 394] on div "Vesting Period The total number of months until vesting is complete. 36 months …" at bounding box center [509, 391] width 905 height 34
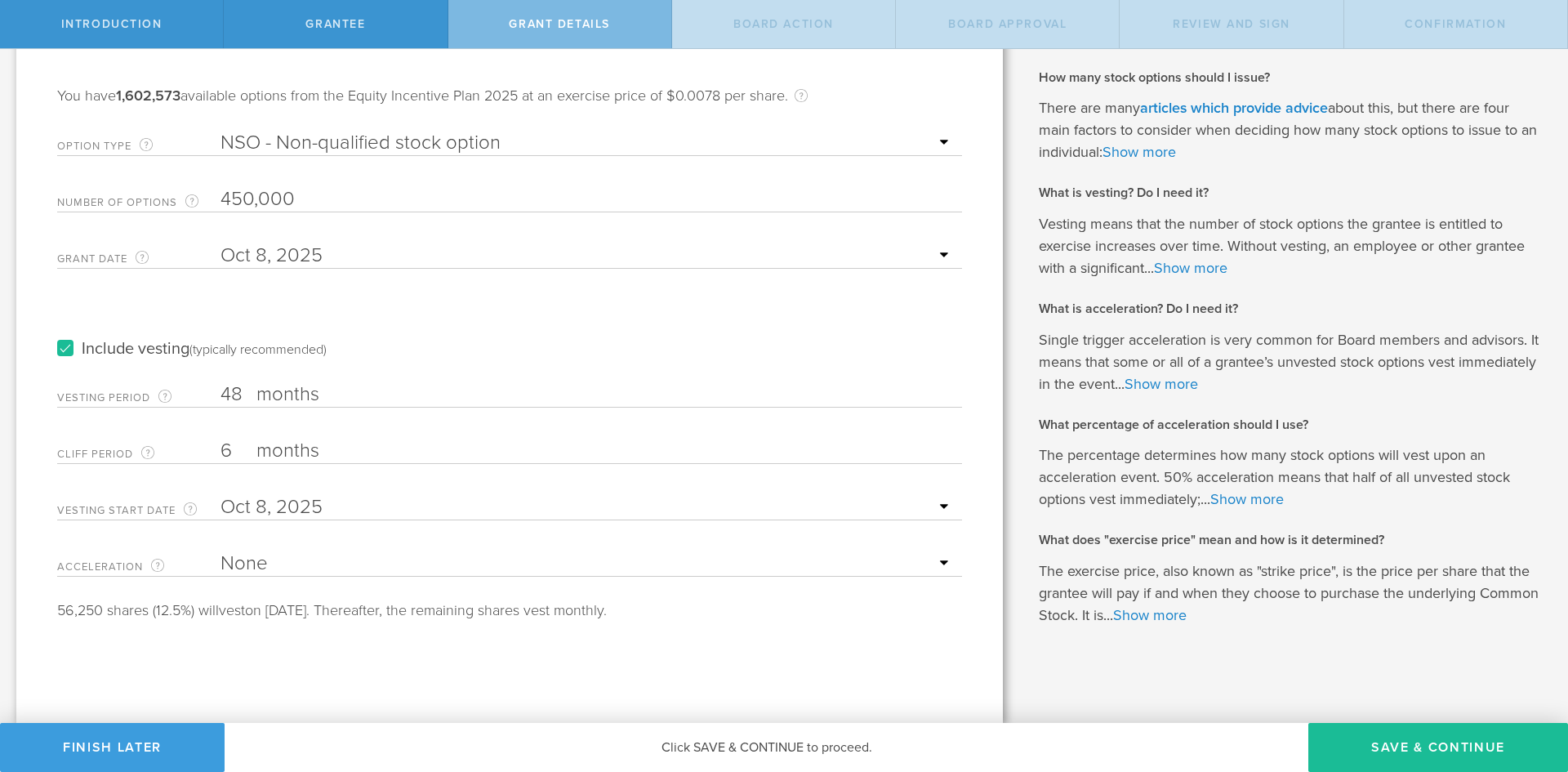
type input "48"
click at [364, 597] on form "Option Type ISOs, which receive generally favorable tax treatment, are reserved…" at bounding box center [509, 371] width 905 height 498
drag, startPoint x: 1374, startPoint y: 752, endPoint x: 603, endPoint y: 697, distance: 773.0
click at [603, 49] on div "Introduction Grantee Grant Details Board Action Board Approval Review and Sign …" at bounding box center [784, 24] width 1568 height 49
click at [1472, 754] on button "Save & Continue" at bounding box center [1438, 748] width 260 height 49
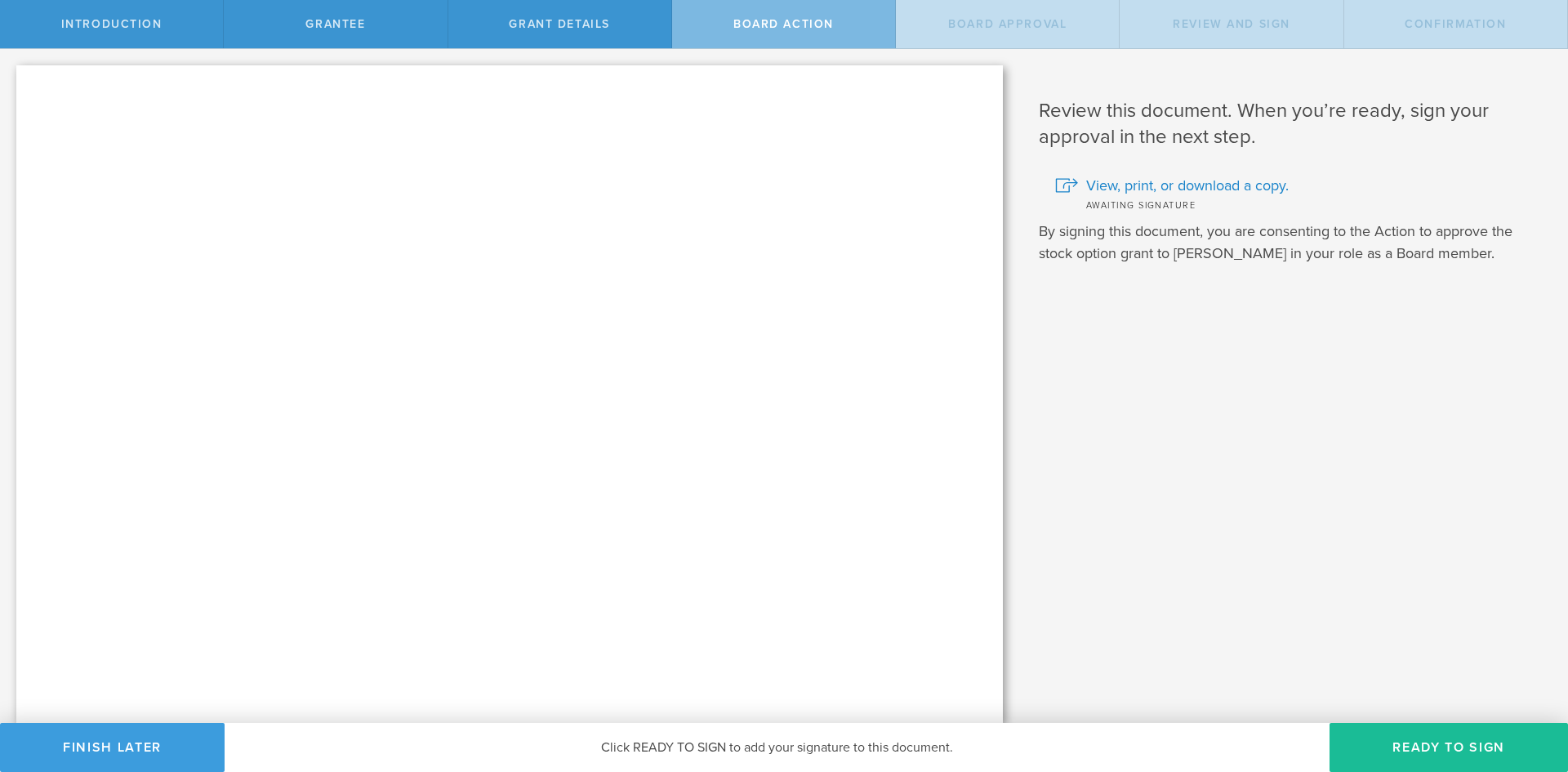
scroll to position [0, 0]
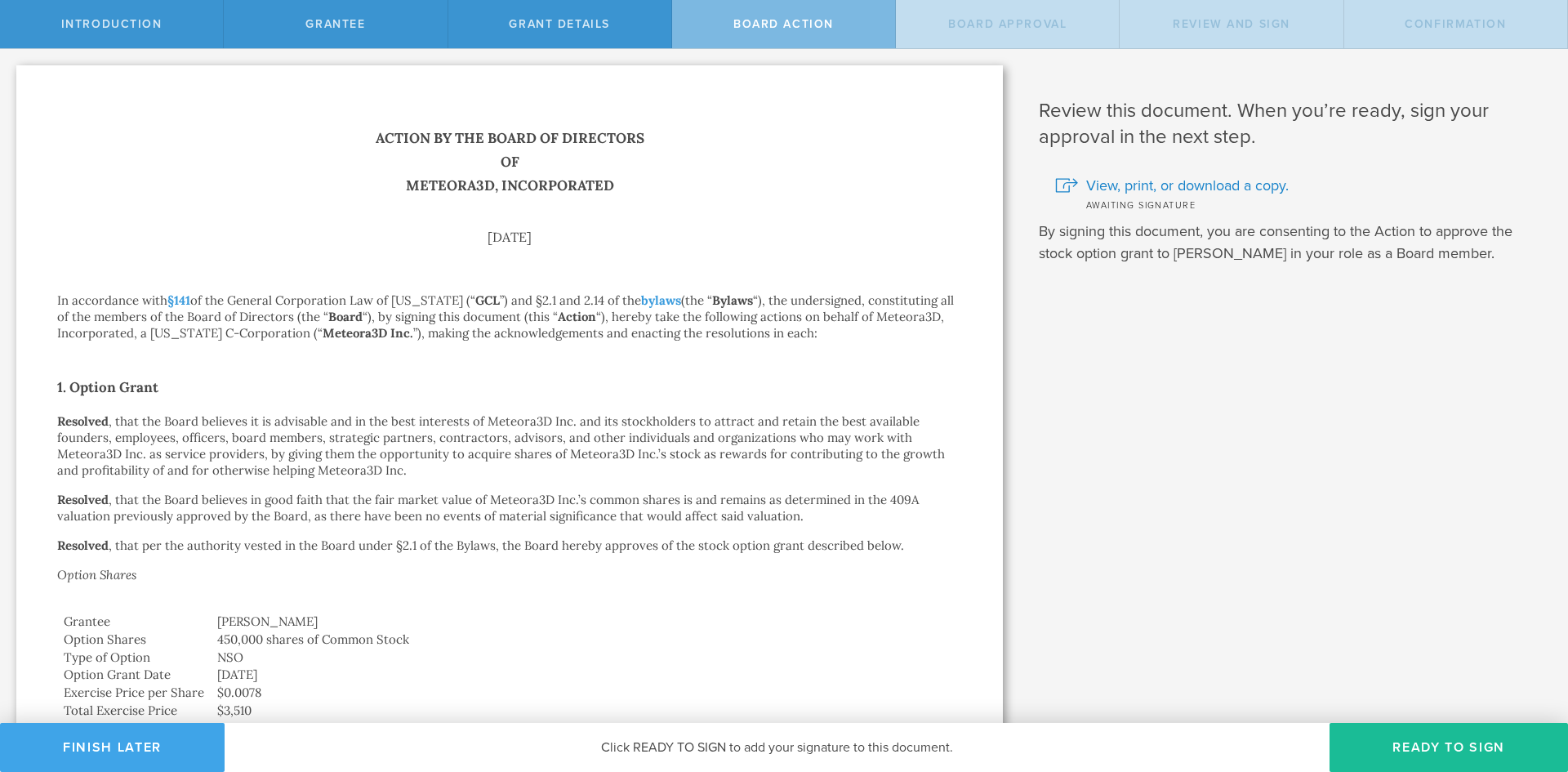
click at [76, 747] on button "Finish Later" at bounding box center [112, 748] width 224 height 49
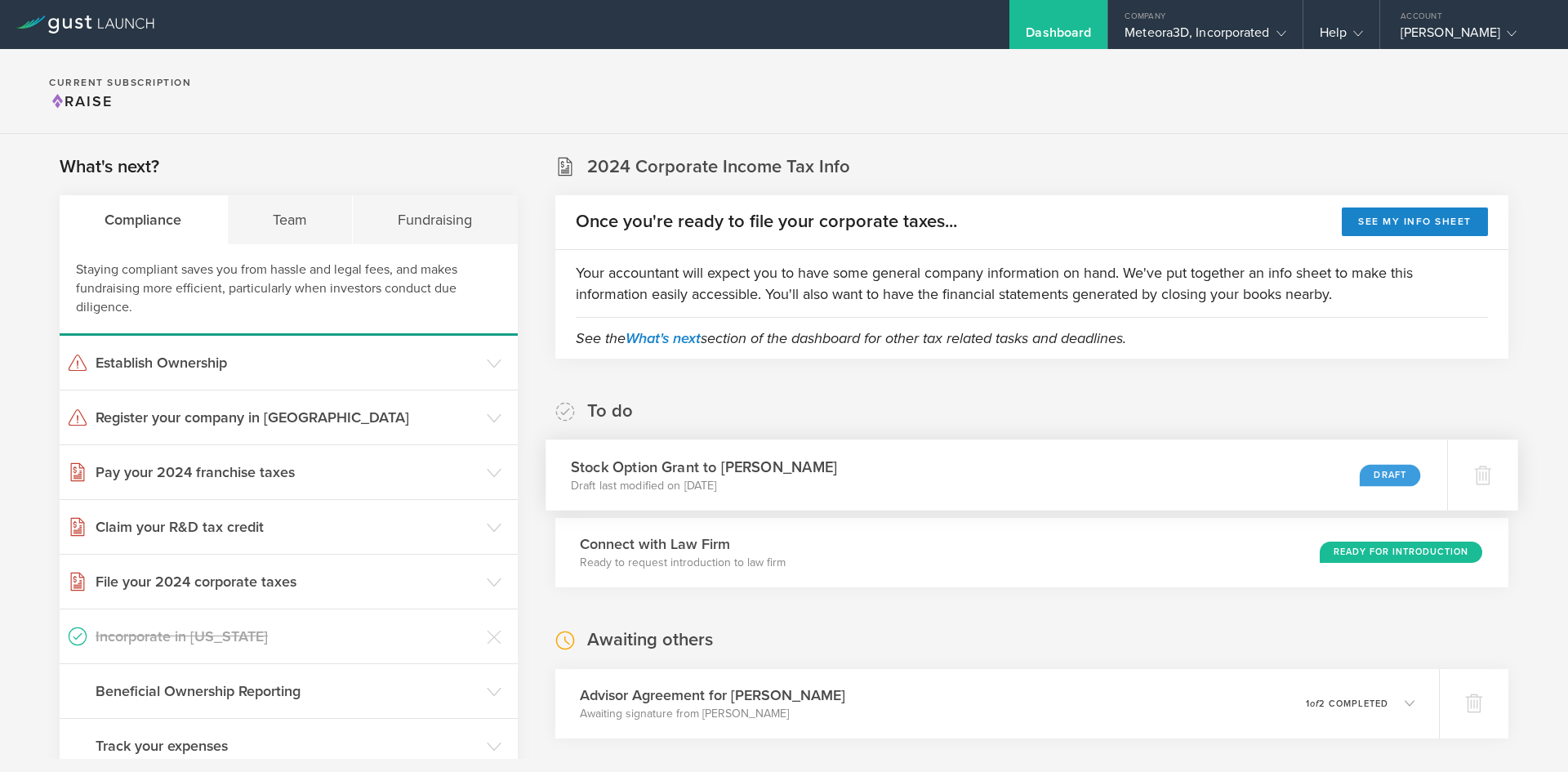
click at [1042, 476] on div "Stock Option Grant to [PERSON_NAME] Draft last modified on [DATE] Draft" at bounding box center [997, 475] width 902 height 71
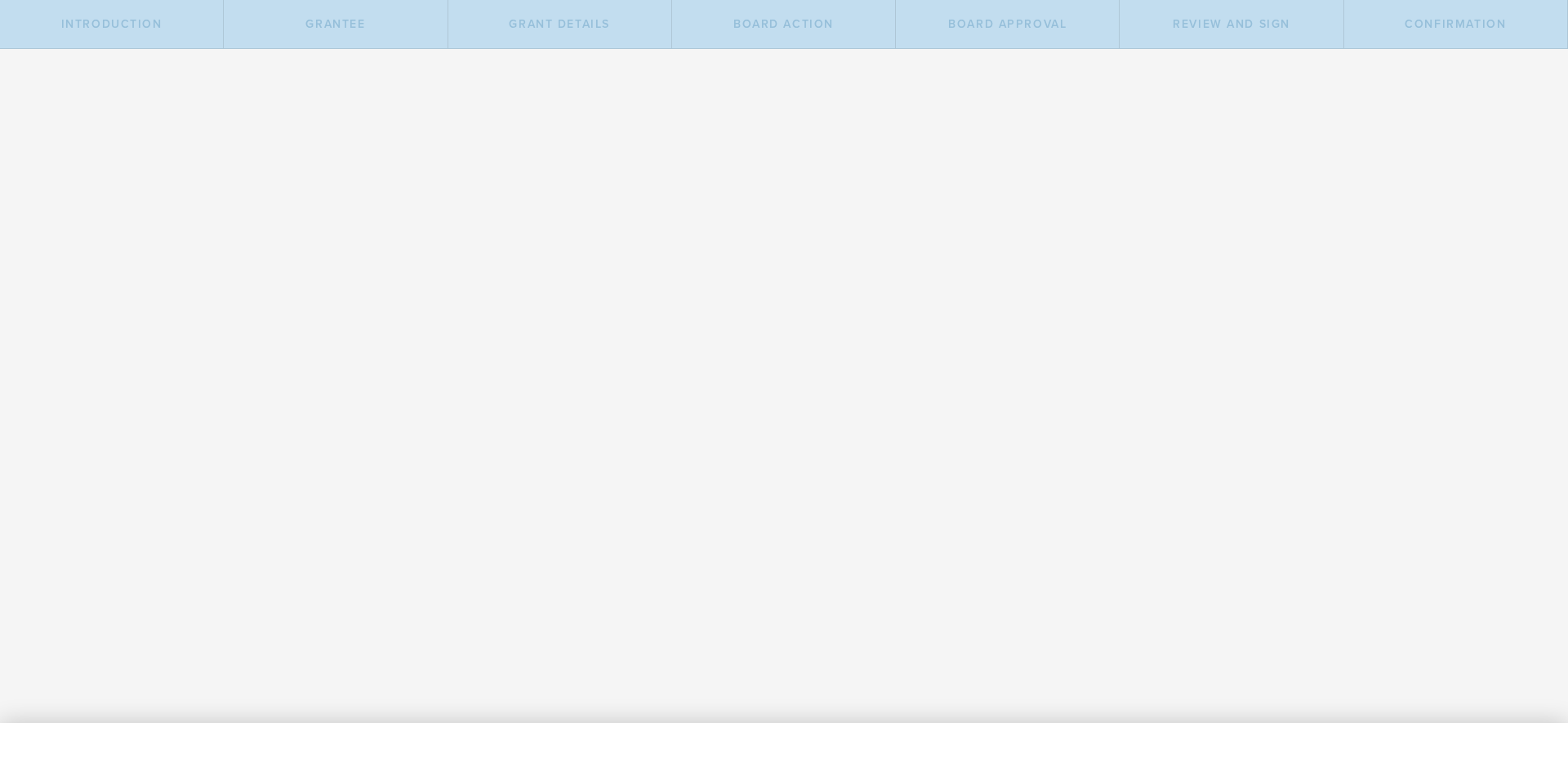
radio input "true"
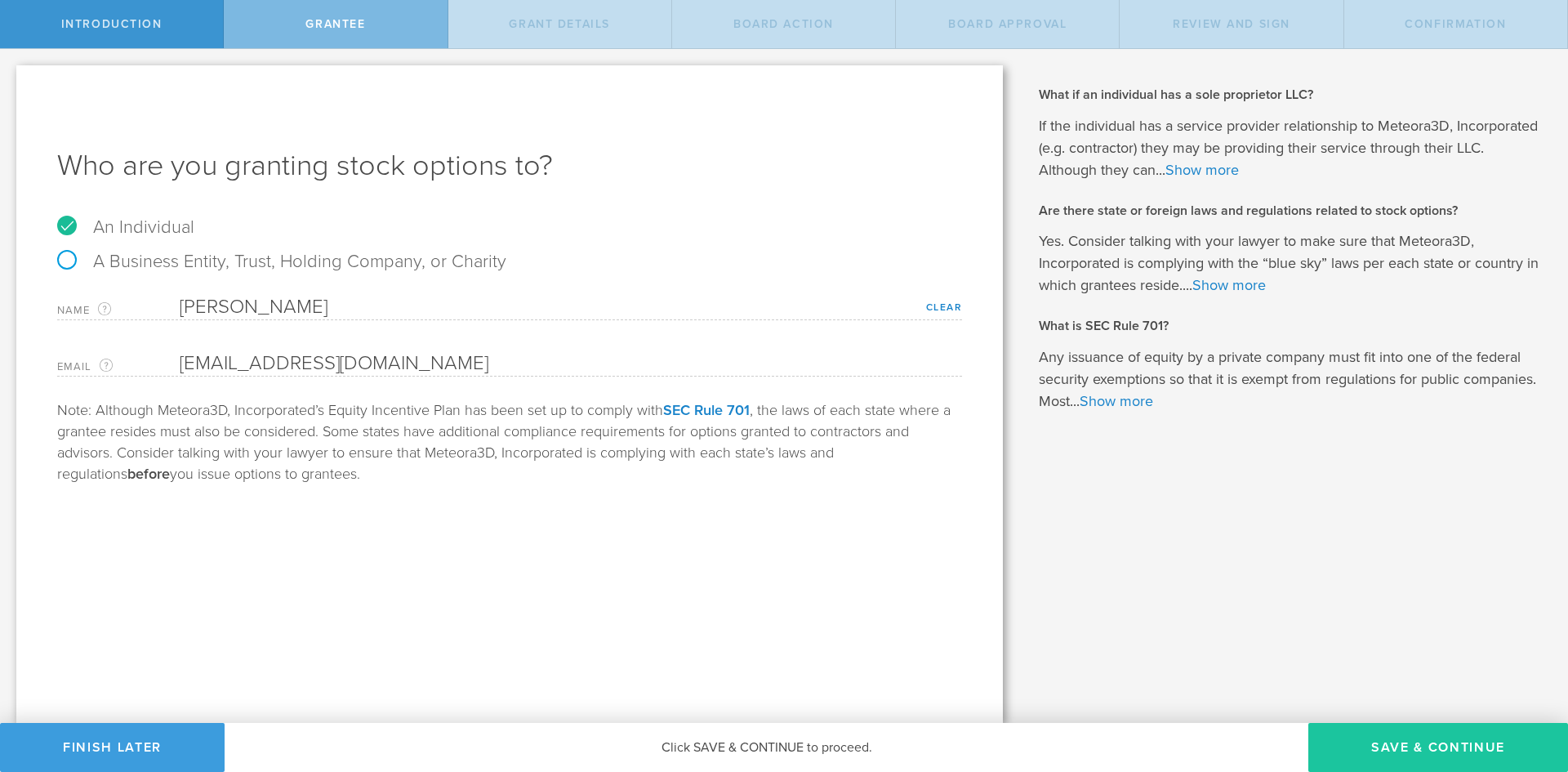
click at [1398, 743] on button "Save & Continue" at bounding box center [1438, 748] width 260 height 49
select select "nso"
type input "450,000"
type input "48"
type input "6"
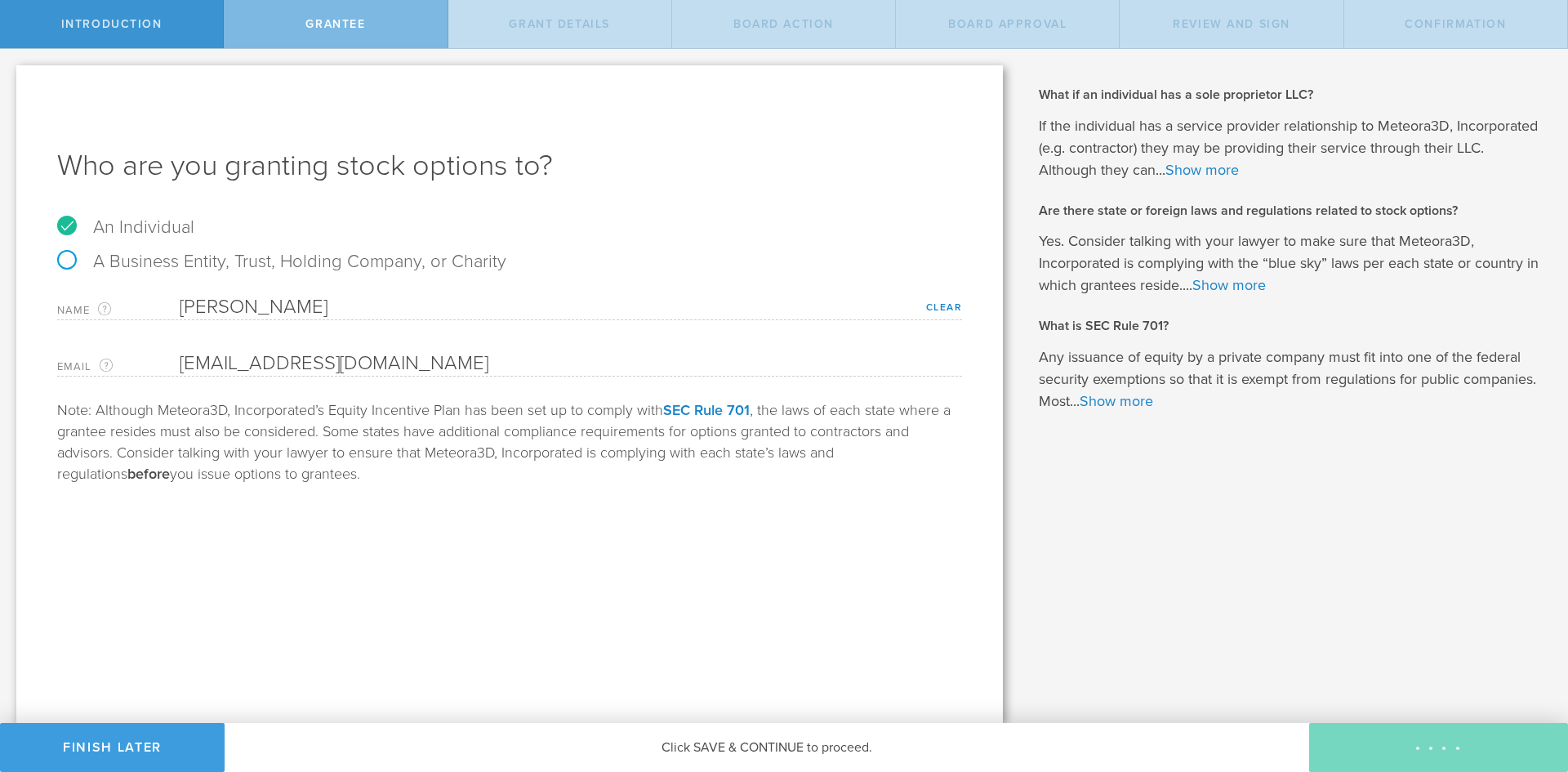
select select "none"
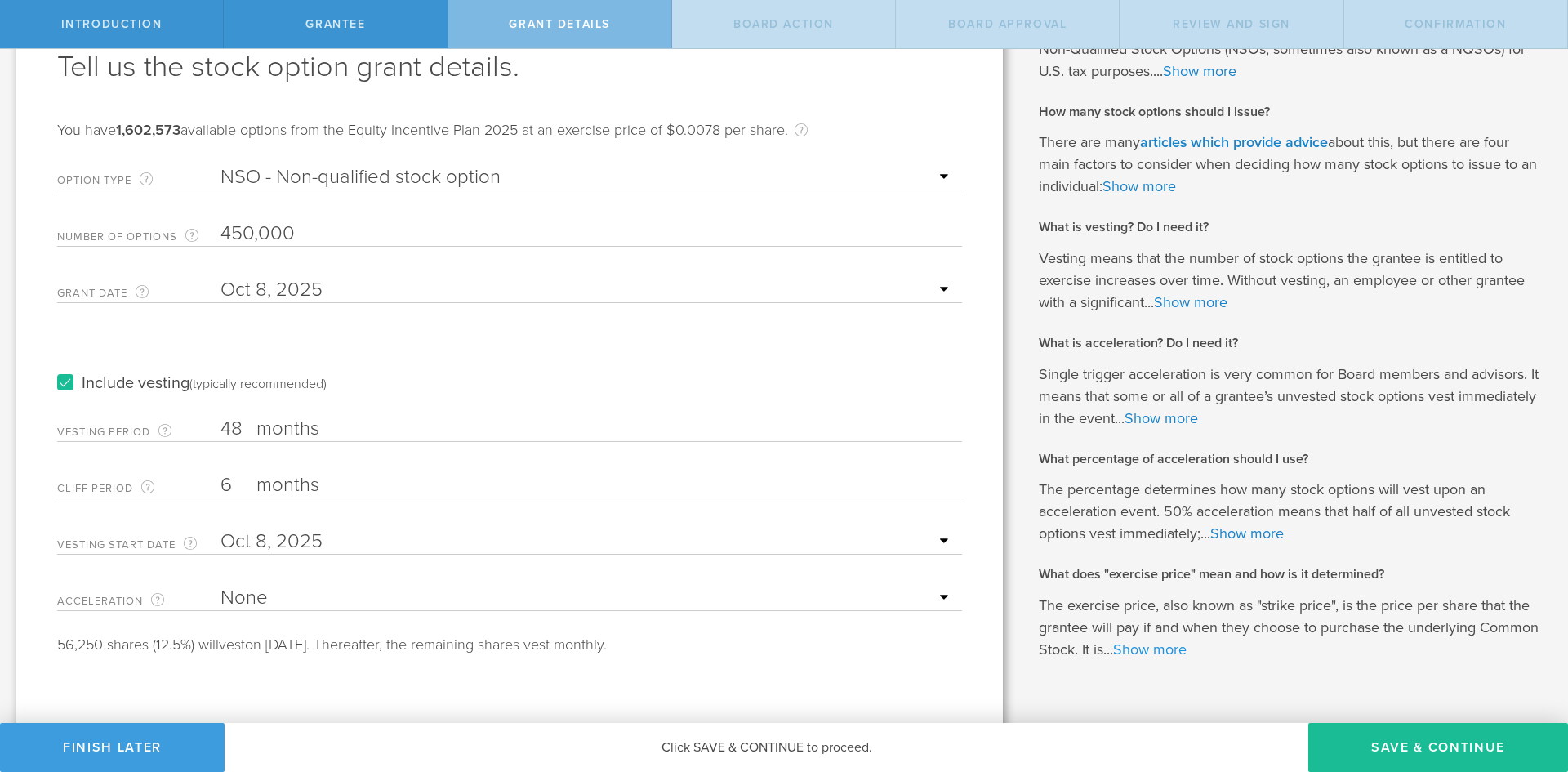
scroll to position [134, 0]
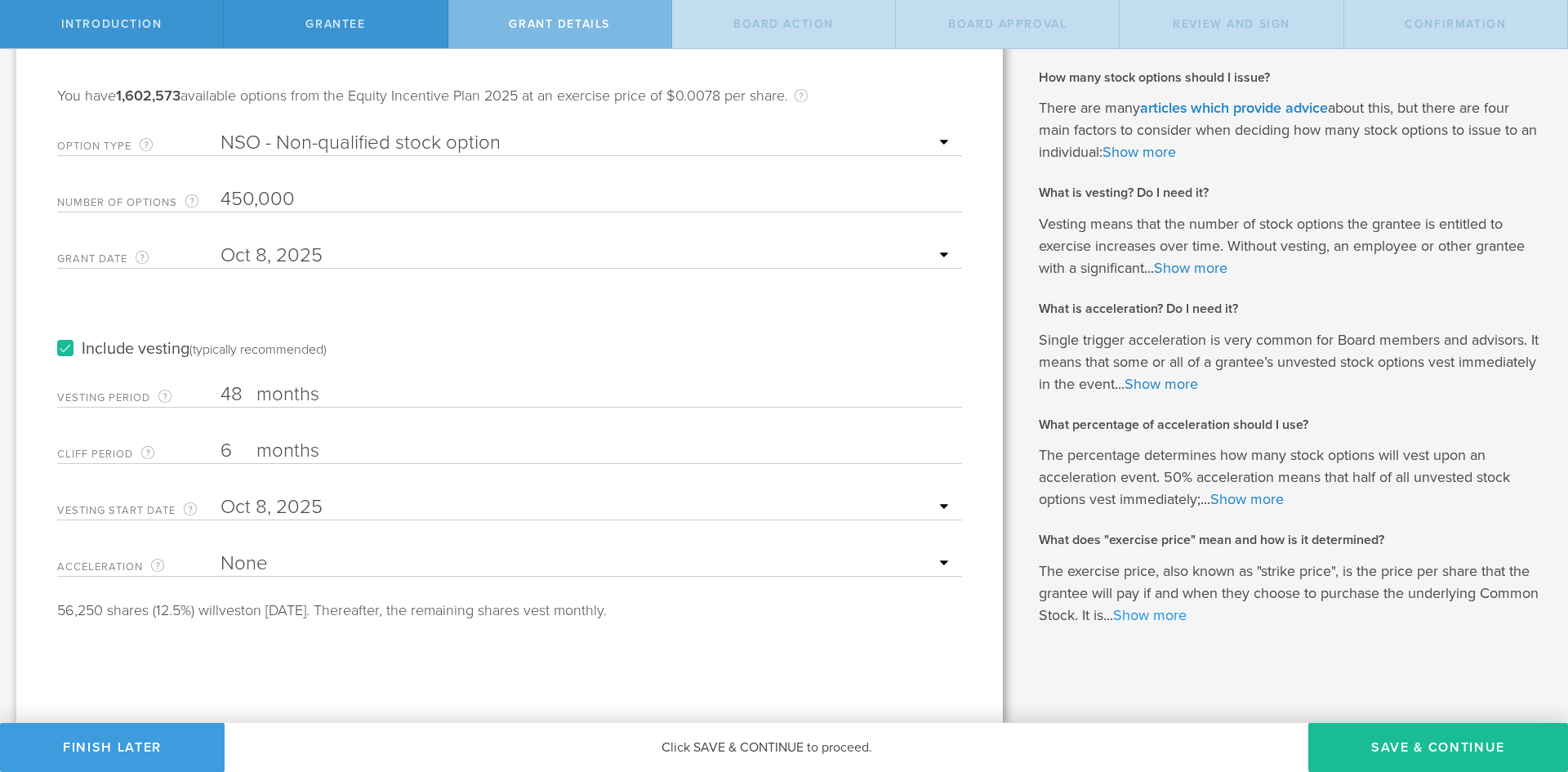
click at [1187, 622] on link "Show more" at bounding box center [1150, 615] width 74 height 18
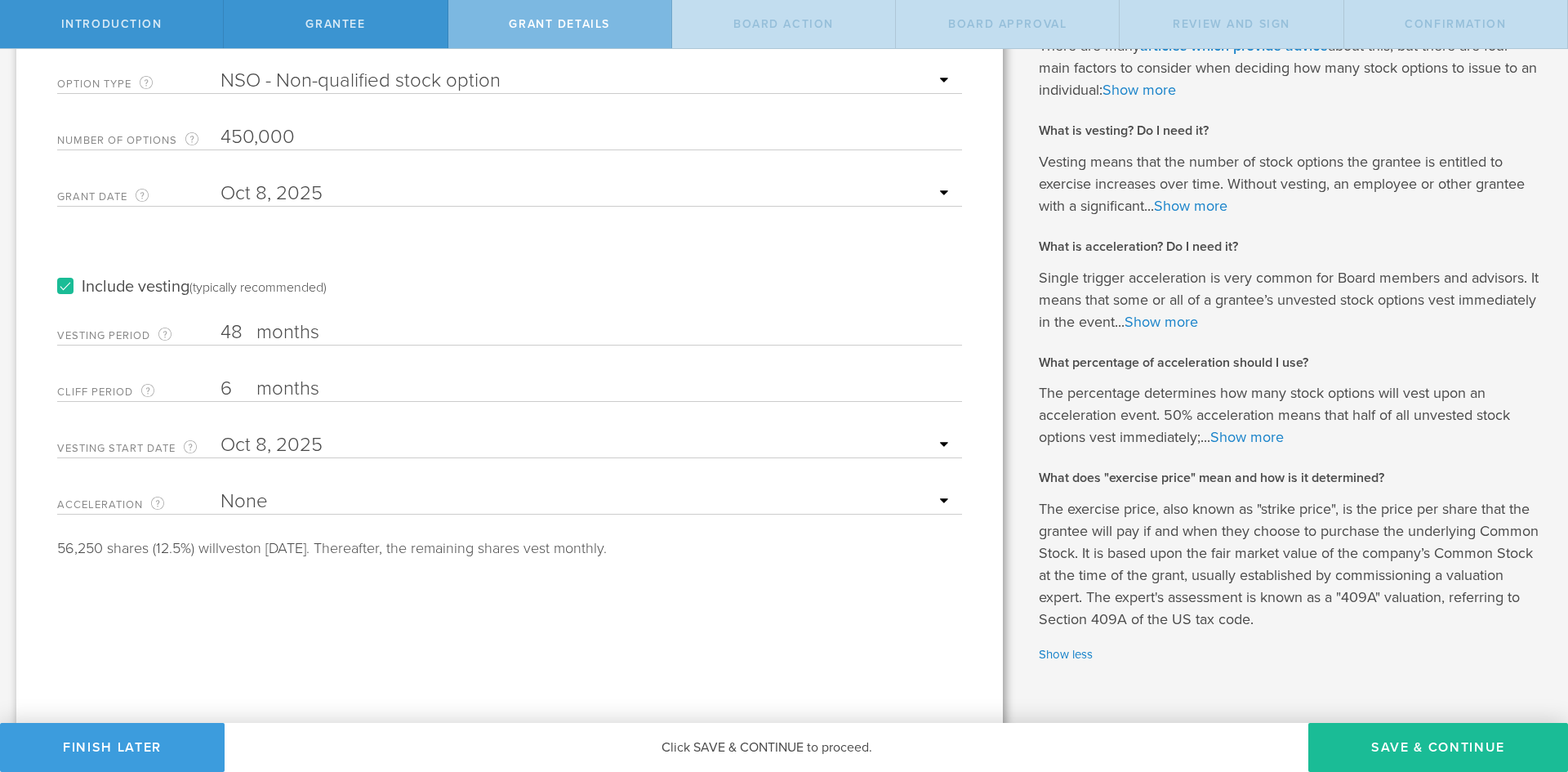
scroll to position [218, 0]
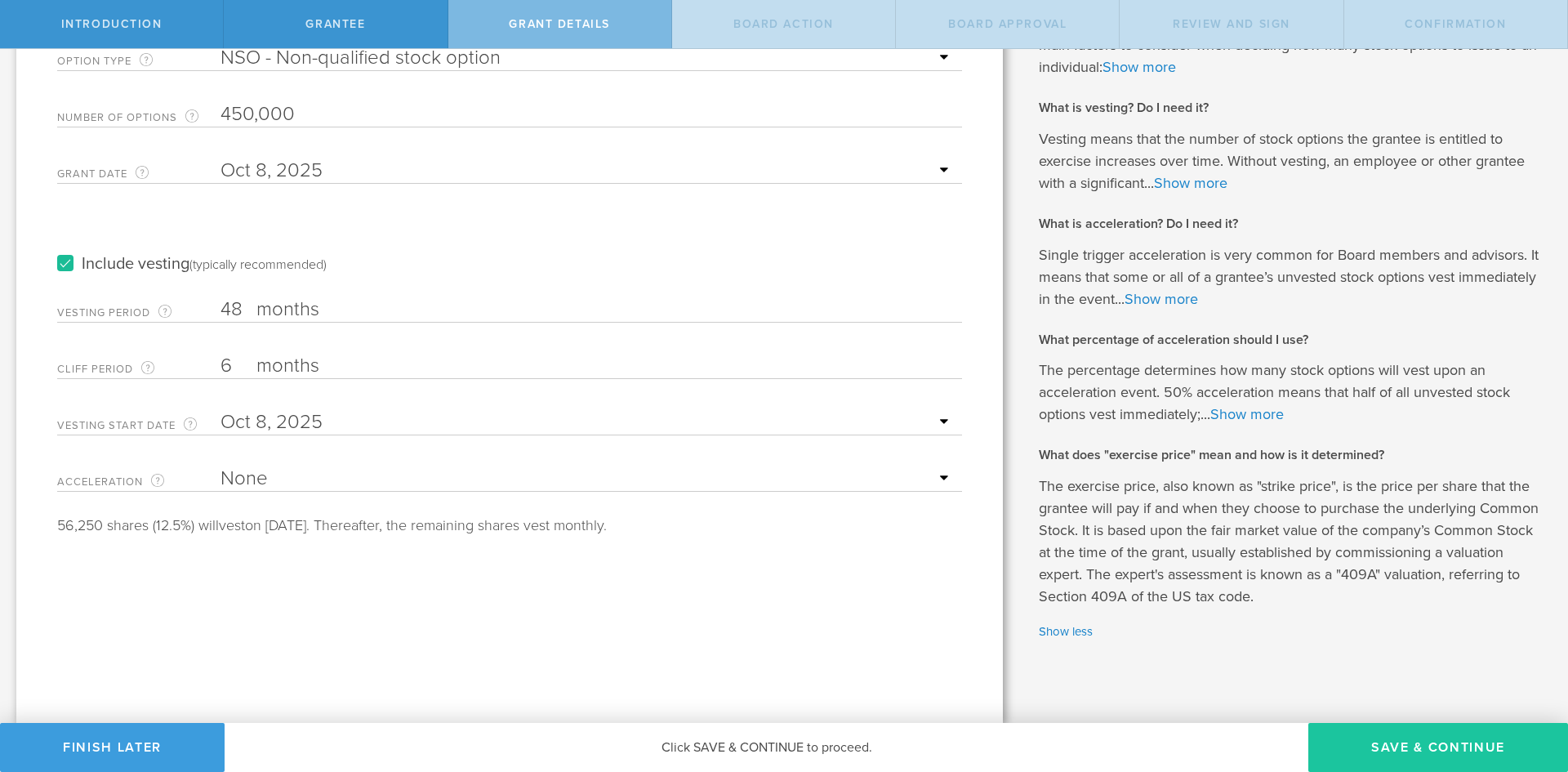
click at [1439, 751] on button "Save & Continue" at bounding box center [1438, 748] width 260 height 49
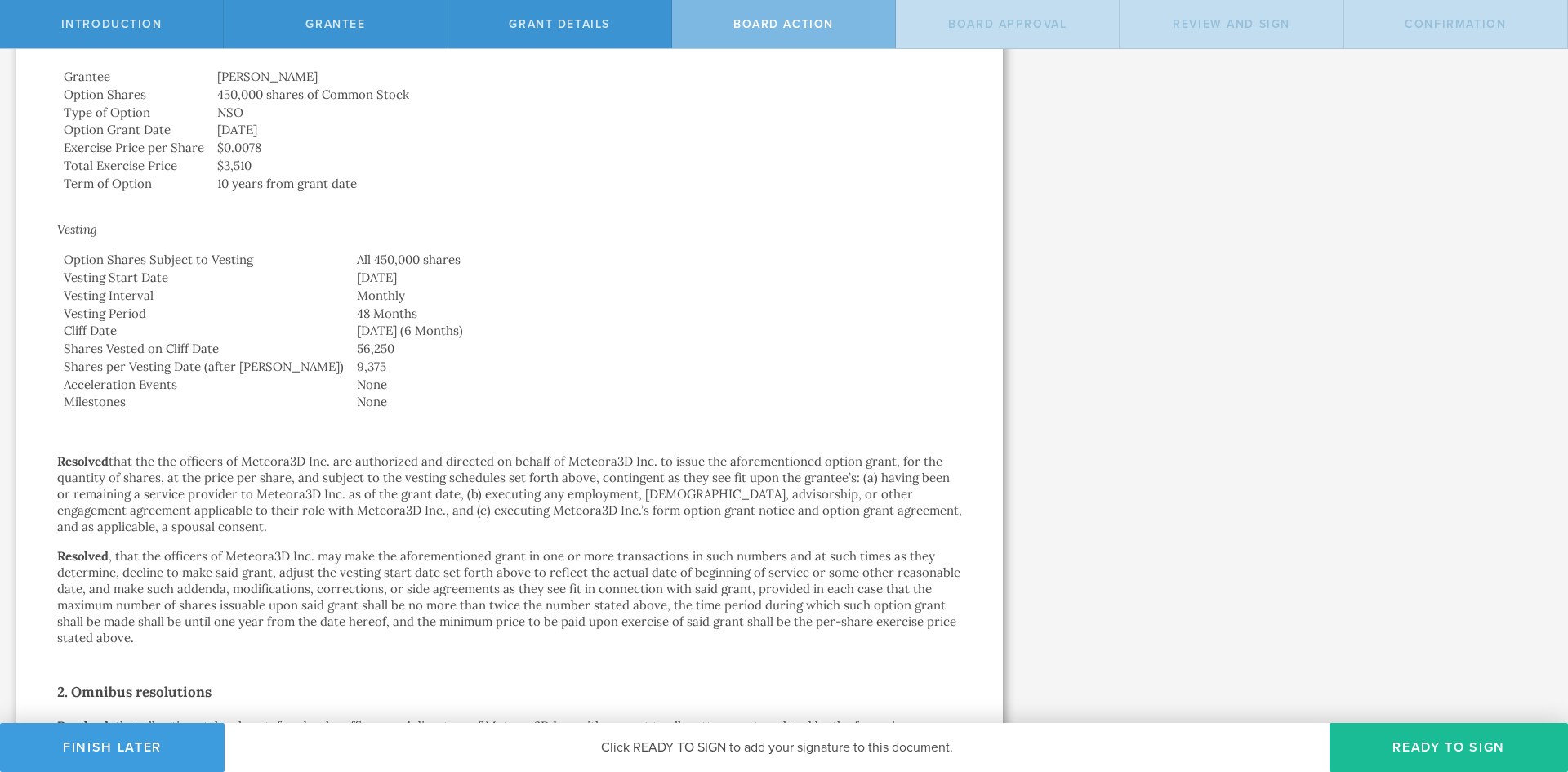
scroll to position [918, 0]
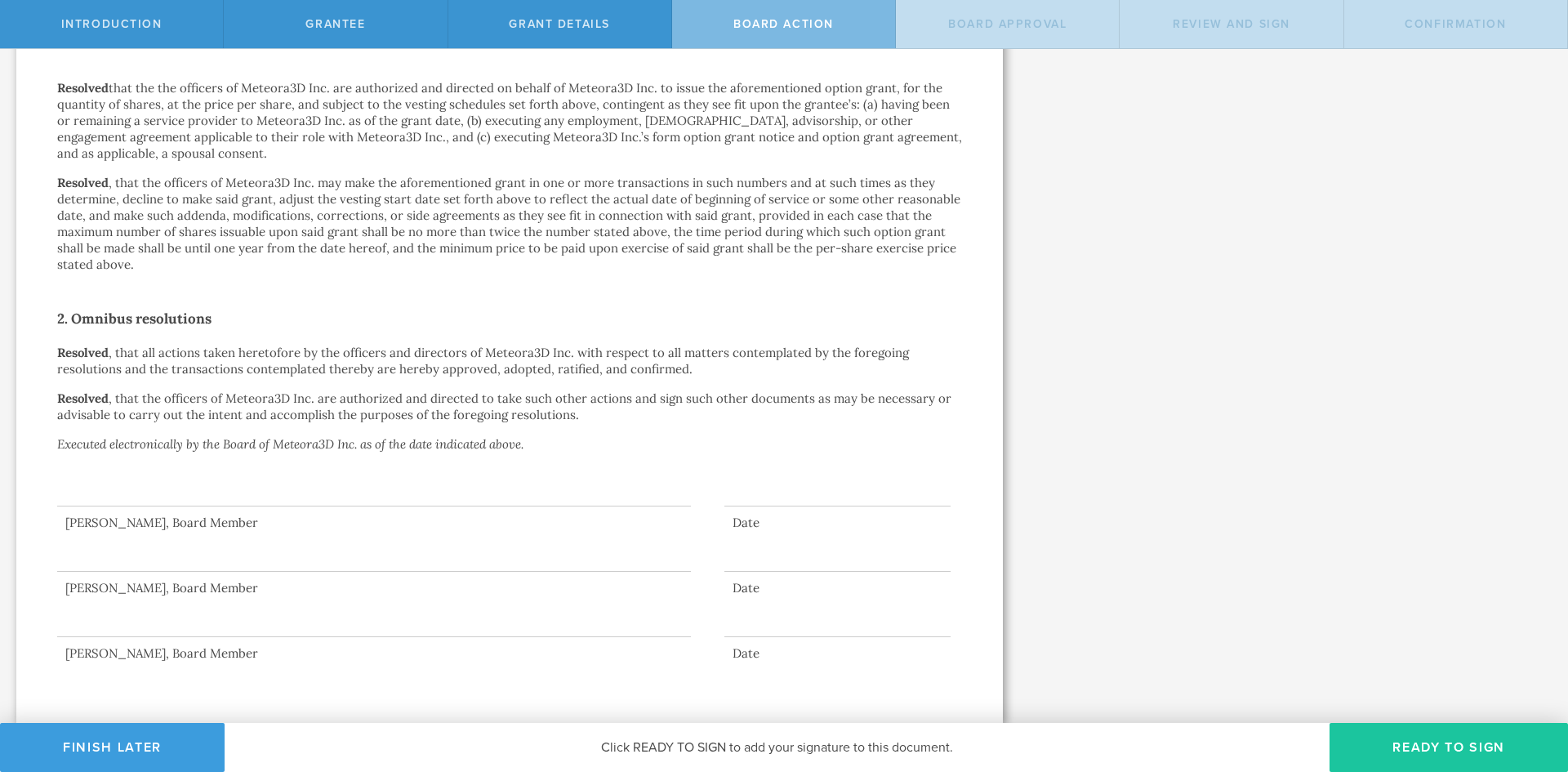
click at [1408, 742] on button "Ready to Sign" at bounding box center [1449, 748] width 239 height 49
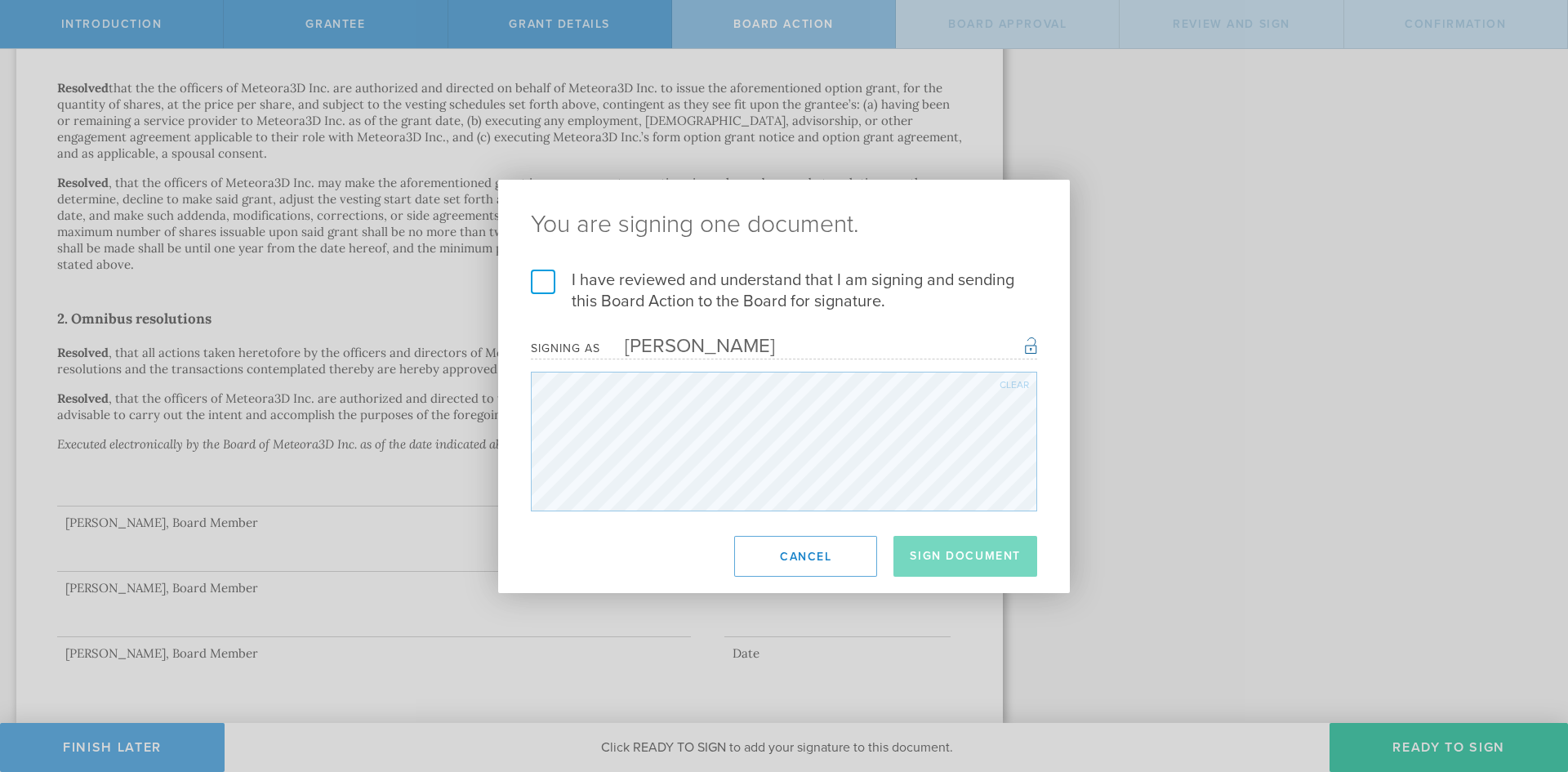
click at [551, 289] on label "I have reviewed and understand that I am signing and sending this Board Action …" at bounding box center [784, 291] width 506 height 43
click at [0, 0] on input "I have reviewed and understand that I am signing and sending this Board Action …" at bounding box center [0, 0] width 0 height 0
click at [971, 557] on button "Sign Document" at bounding box center [965, 556] width 144 height 41
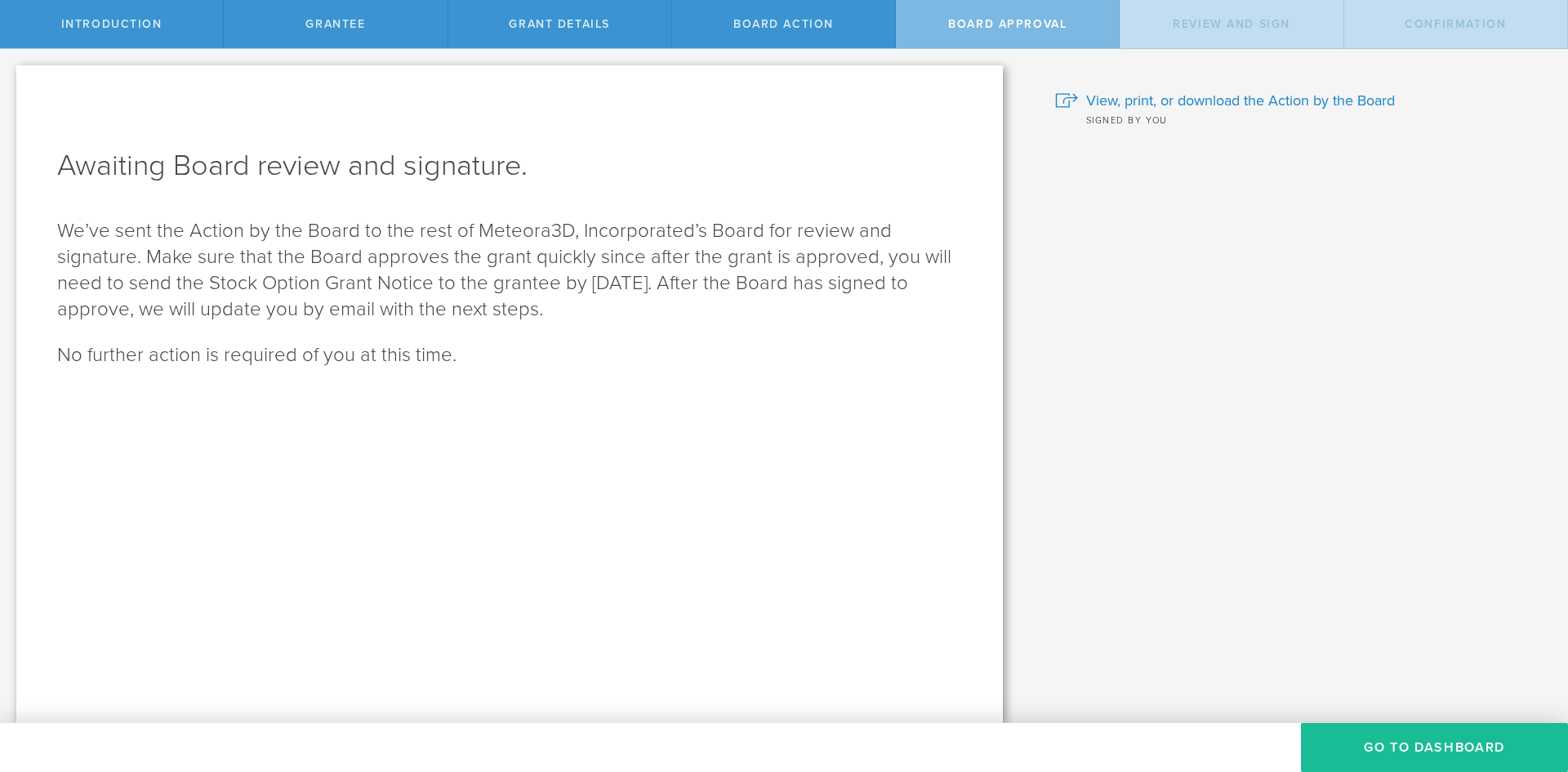
scroll to position [0, 0]
click at [1399, 735] on button "Go To Dashboard" at bounding box center [1434, 748] width 267 height 49
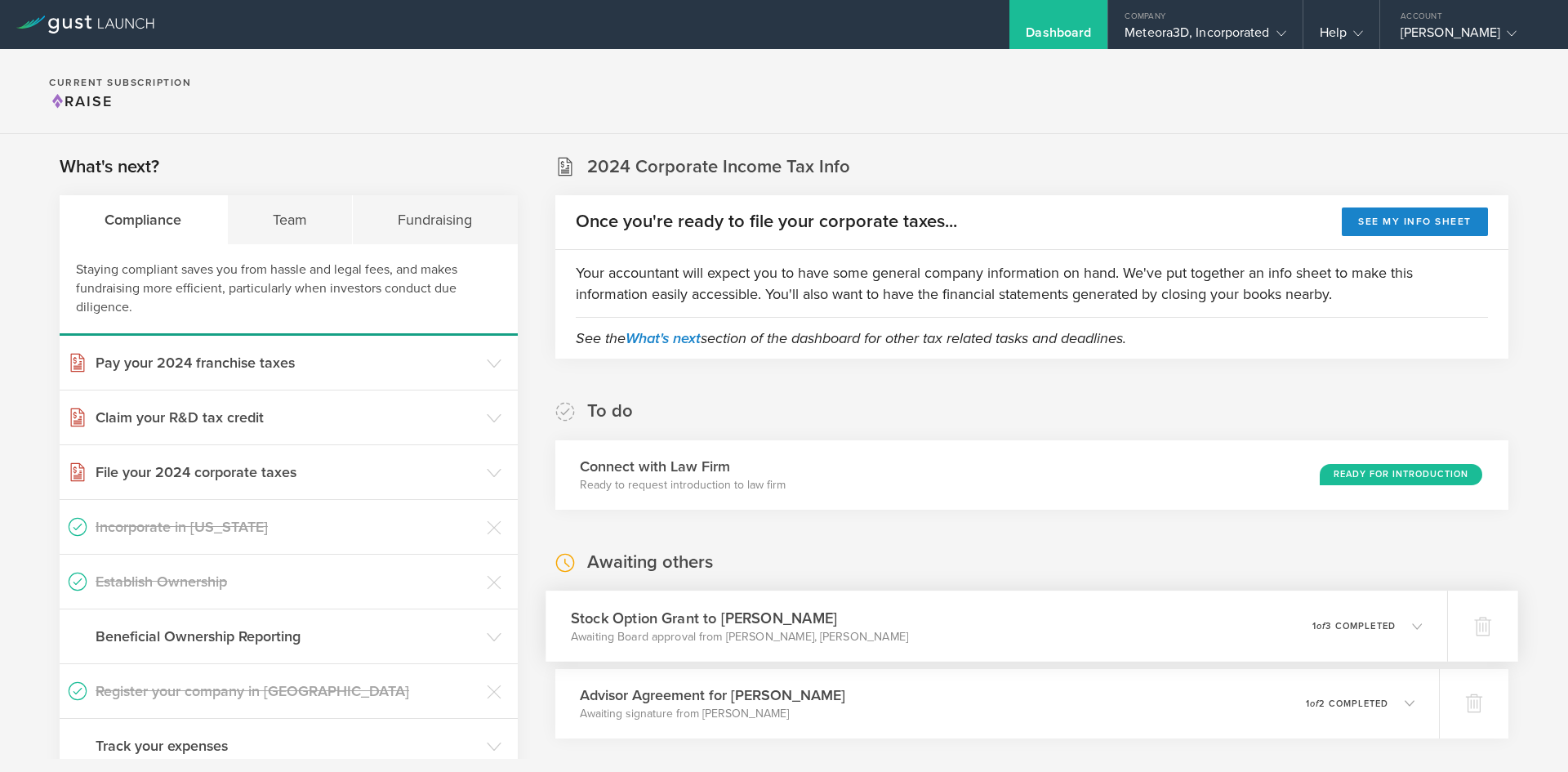
click at [1242, 649] on div "Stock Option Grant to [PERSON_NAME] Awaiting Board approval from [PERSON_NAME],…" at bounding box center [997, 626] width 902 height 71
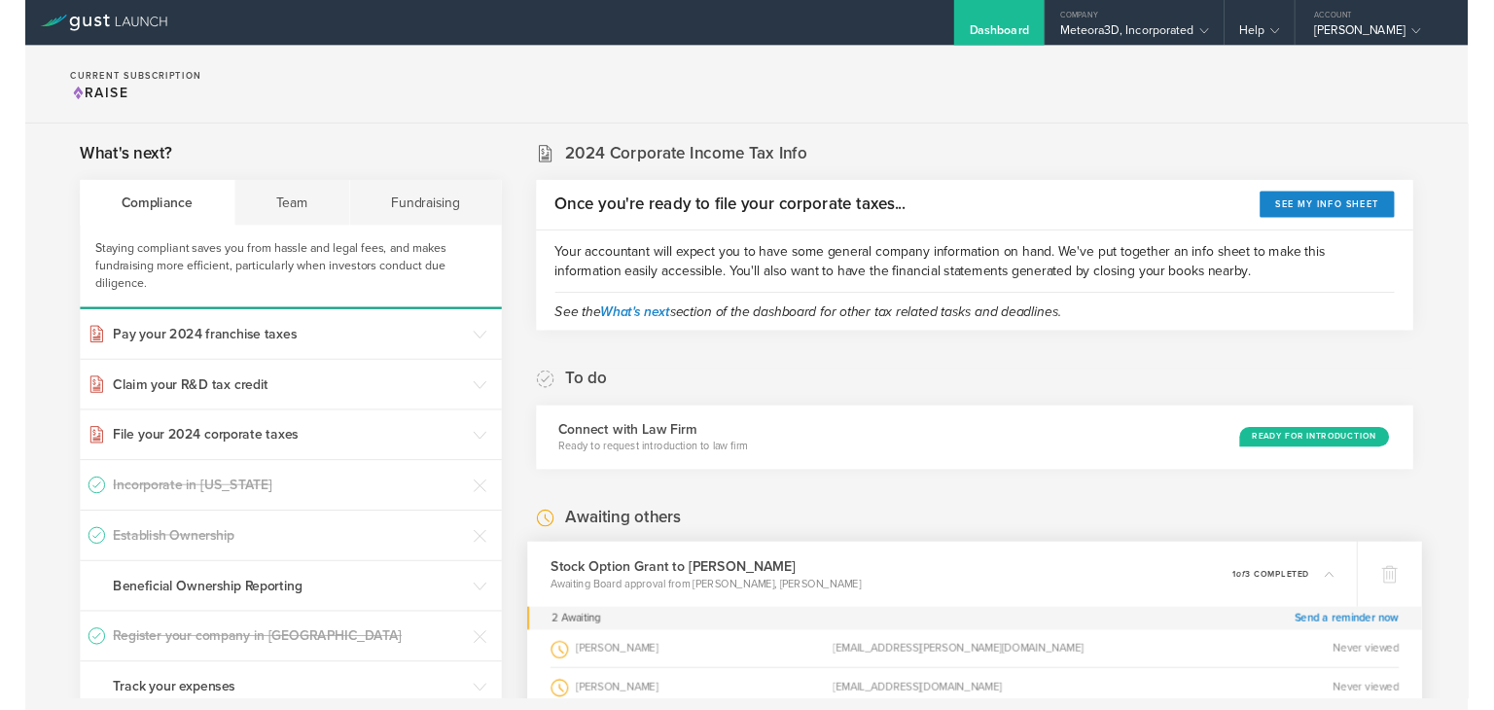
scroll to position [649, 0]
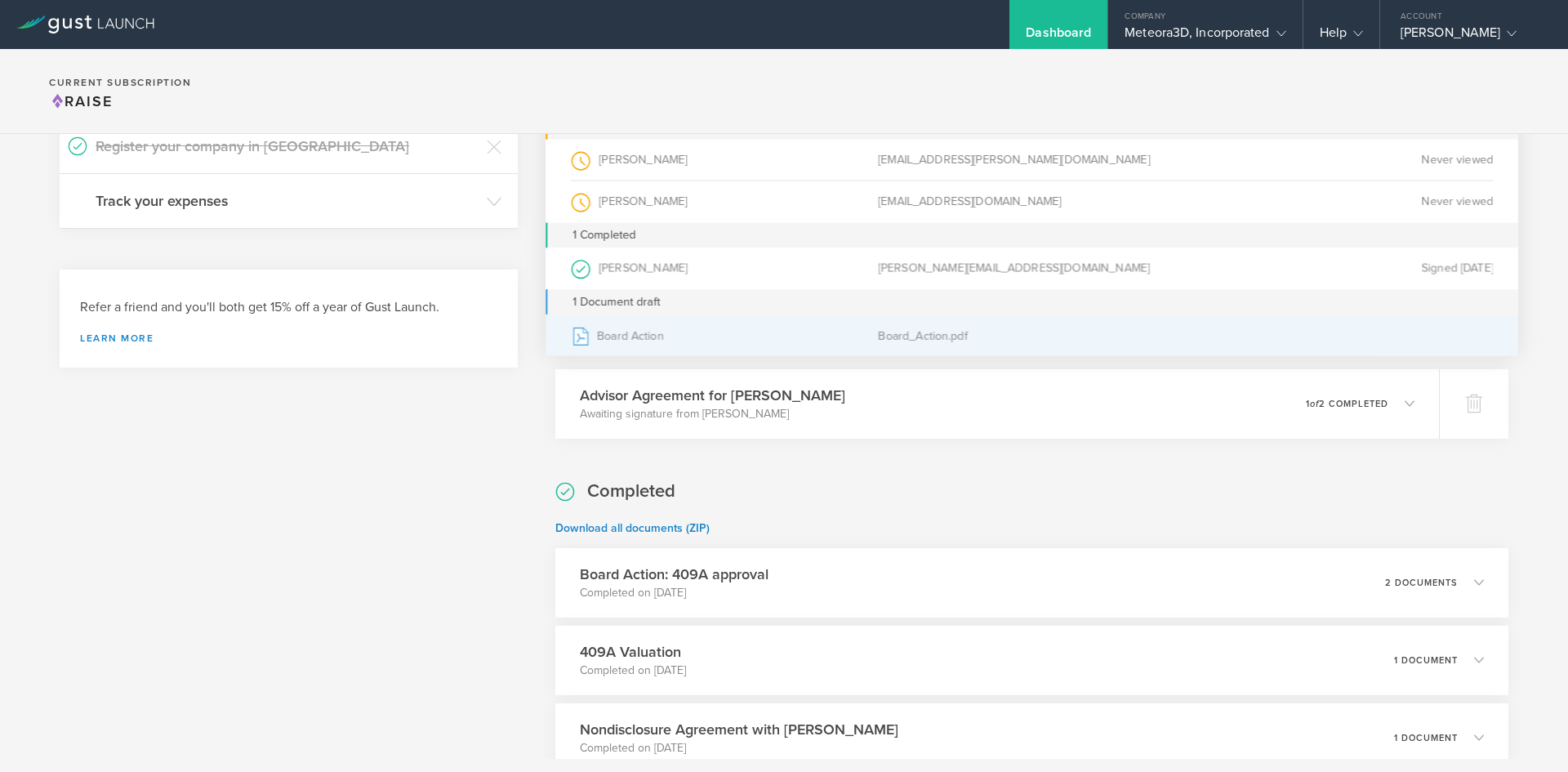
click at [697, 328] on div "Board Action" at bounding box center [725, 334] width 307 height 41
click at [684, 349] on div "Board Action" at bounding box center [725, 334] width 307 height 41
